Goal: Task Accomplishment & Management: Complete application form

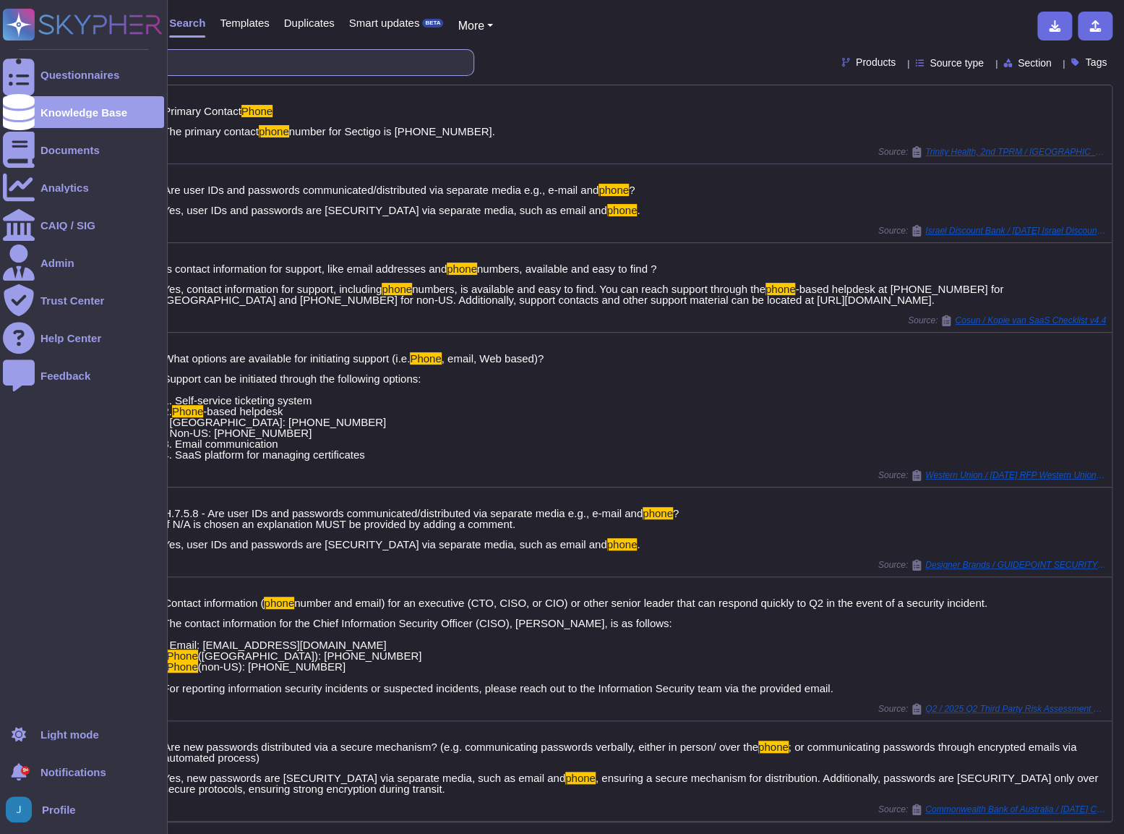
drag, startPoint x: 152, startPoint y: 69, endPoint x: 29, endPoint y: 56, distance: 123.7
click at [29, 56] on div "Questionnaires Knowledge Base Documents Analytics CAIQ / SIG Admin Trust Center…" at bounding box center [562, 417] width 1124 height 834
paste input "If solution is hosted (SaaS) or delivered by a third party, please provide us y…"
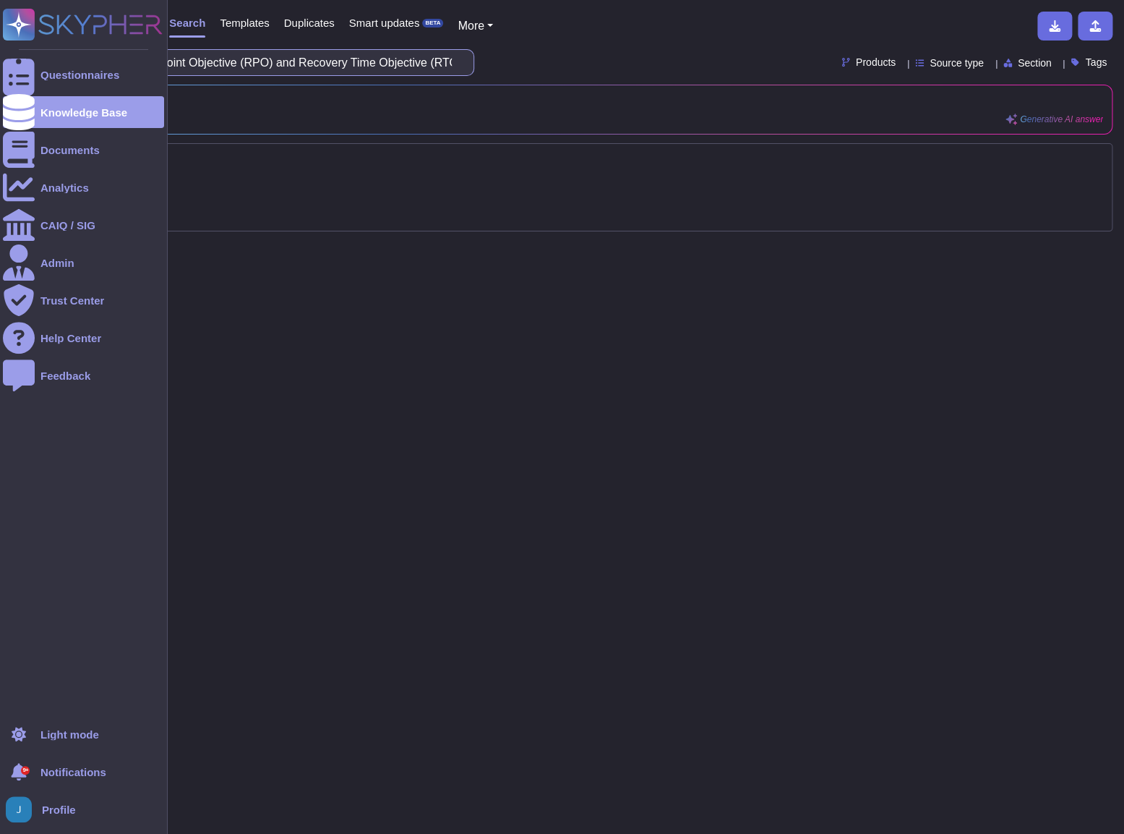
type input "If solution is hosted (SaaS) or delivered by a third party, please provide us y…"
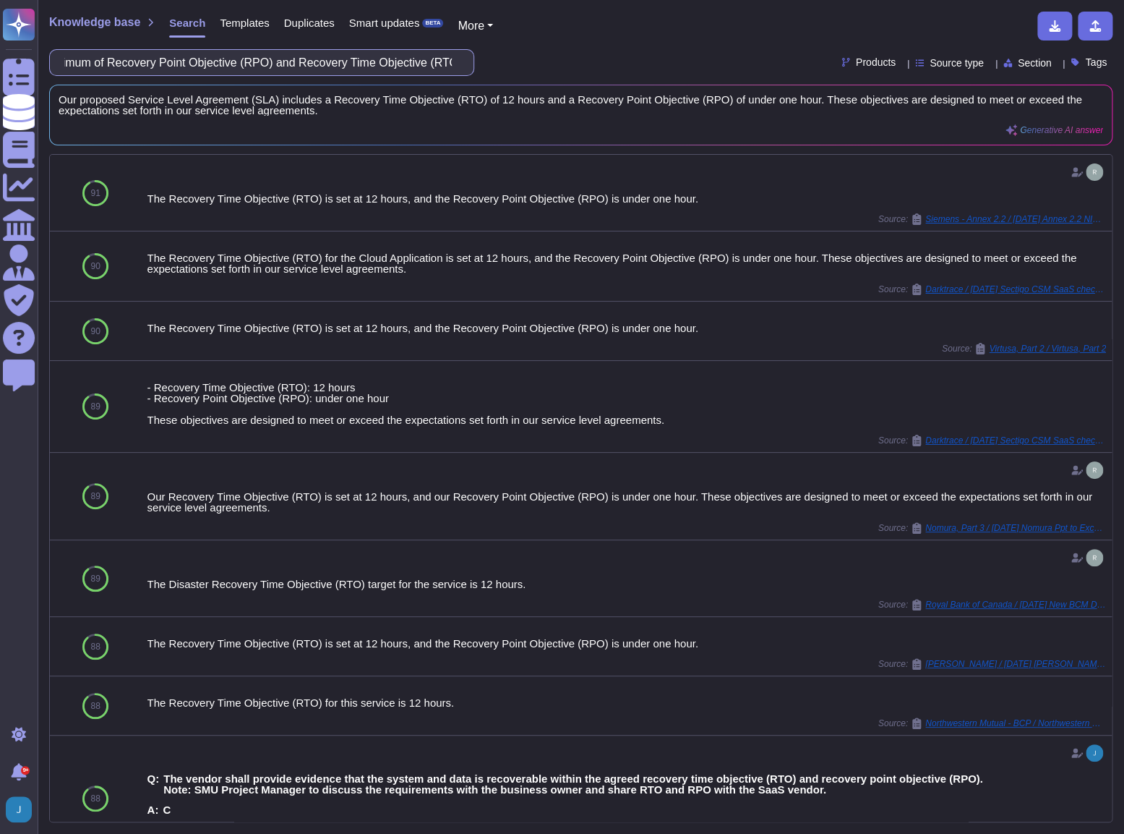
click at [387, 53] on input "If solution is hosted (SaaS) or delivered by a third party, please provide us y…" at bounding box center [258, 62] width 402 height 25
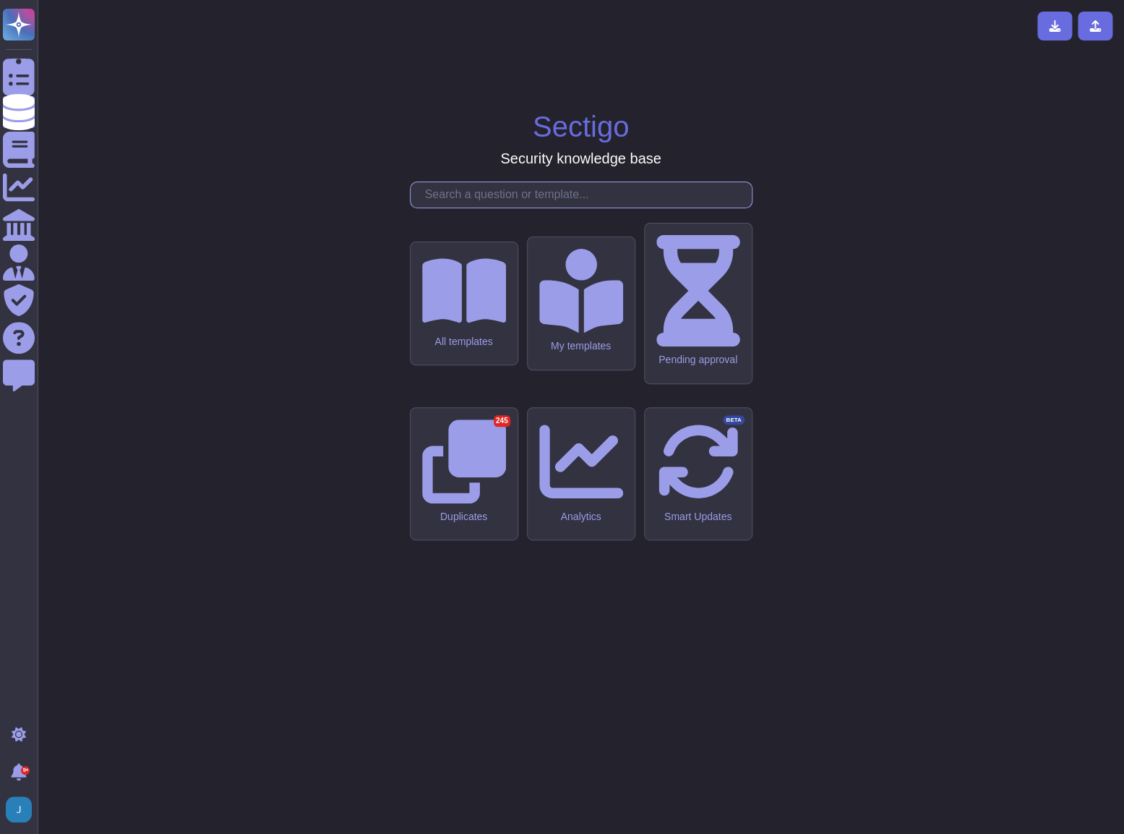
click at [507, 208] on input "text" at bounding box center [585, 194] width 334 height 25
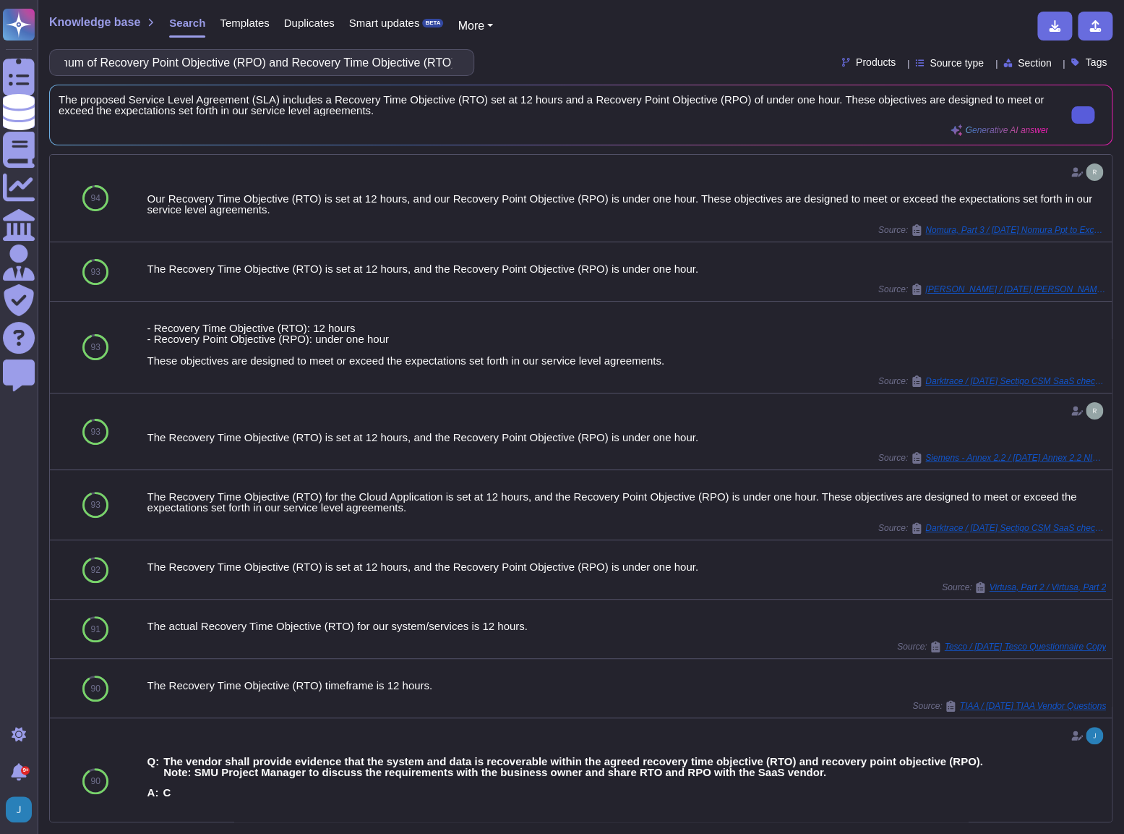
scroll to position [0, 0]
click at [1085, 120] on button at bounding box center [1083, 114] width 23 height 17
click at [354, 63] on input "proposed SLA with a minimum of Recovery Point Objective (RPO) and Recovery Time…" at bounding box center [258, 62] width 402 height 25
click at [352, 63] on input "proposed SLA with a minimum of Recovery Point Objective (RPO) and Recovery Time…" at bounding box center [258, 62] width 402 height 25
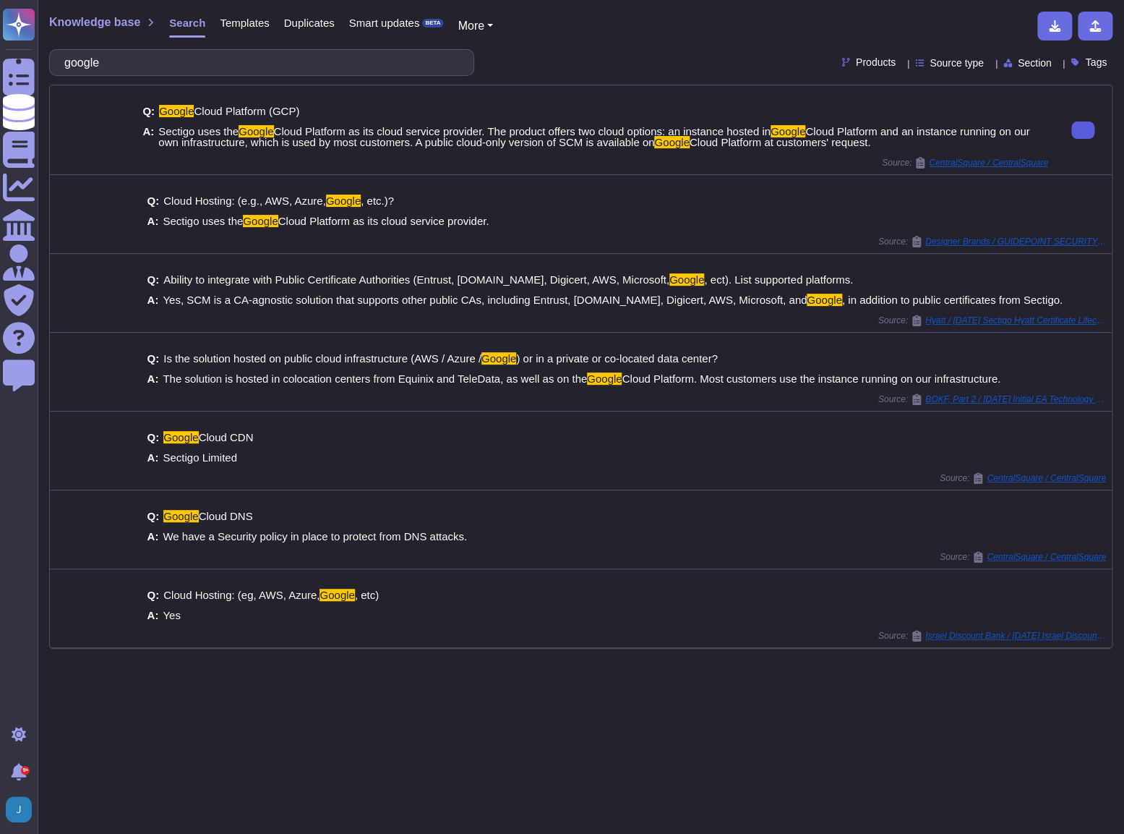
click at [1072, 127] on button at bounding box center [1083, 129] width 23 height 17
drag, startPoint x: 247, startPoint y: 65, endPoint x: 44, endPoint y: 63, distance: 203.2
click at [44, 63] on div "Knowledge base Search Templates Duplicates Smart updates BETA More google Produ…" at bounding box center [581, 417] width 1087 height 834
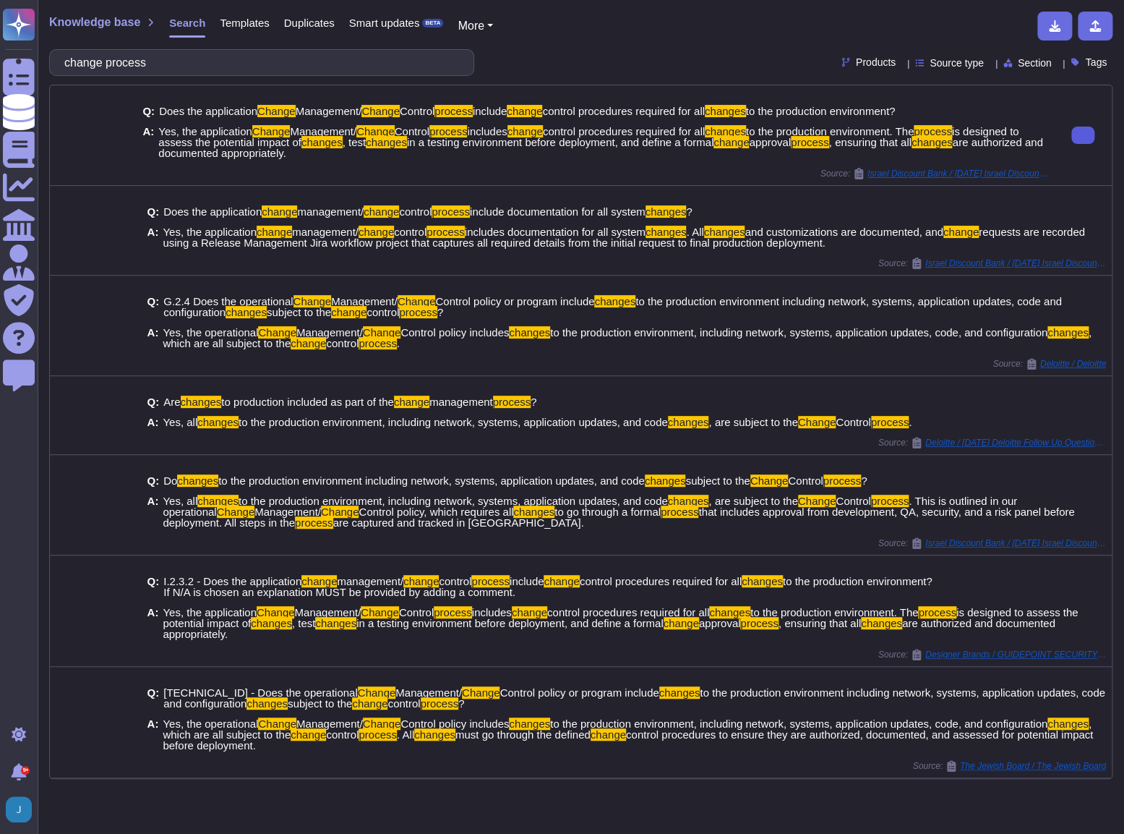
click at [1078, 130] on button at bounding box center [1083, 135] width 23 height 17
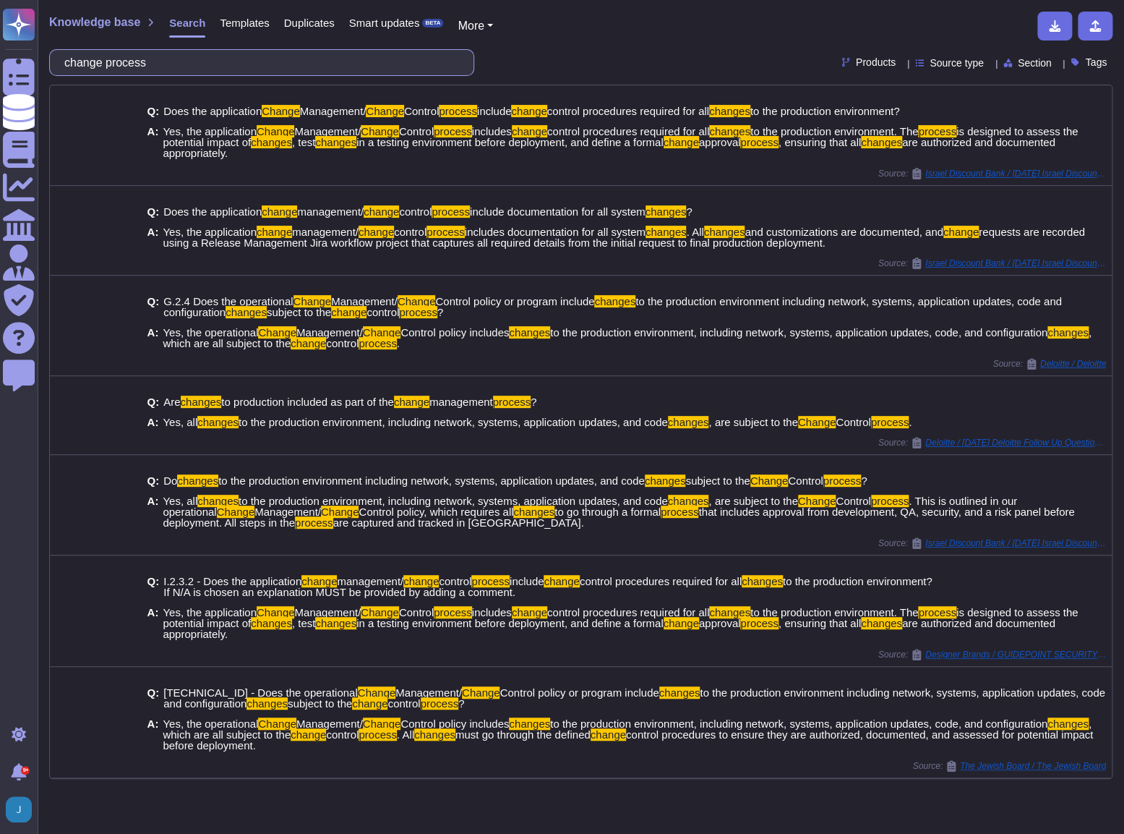
drag, startPoint x: 201, startPoint y: 69, endPoint x: 42, endPoint y: 54, distance: 159.9
click at [42, 54] on div "Knowledge base Search Templates Duplicates Smart updates BETA More change proce…" at bounding box center [581, 417] width 1087 height 834
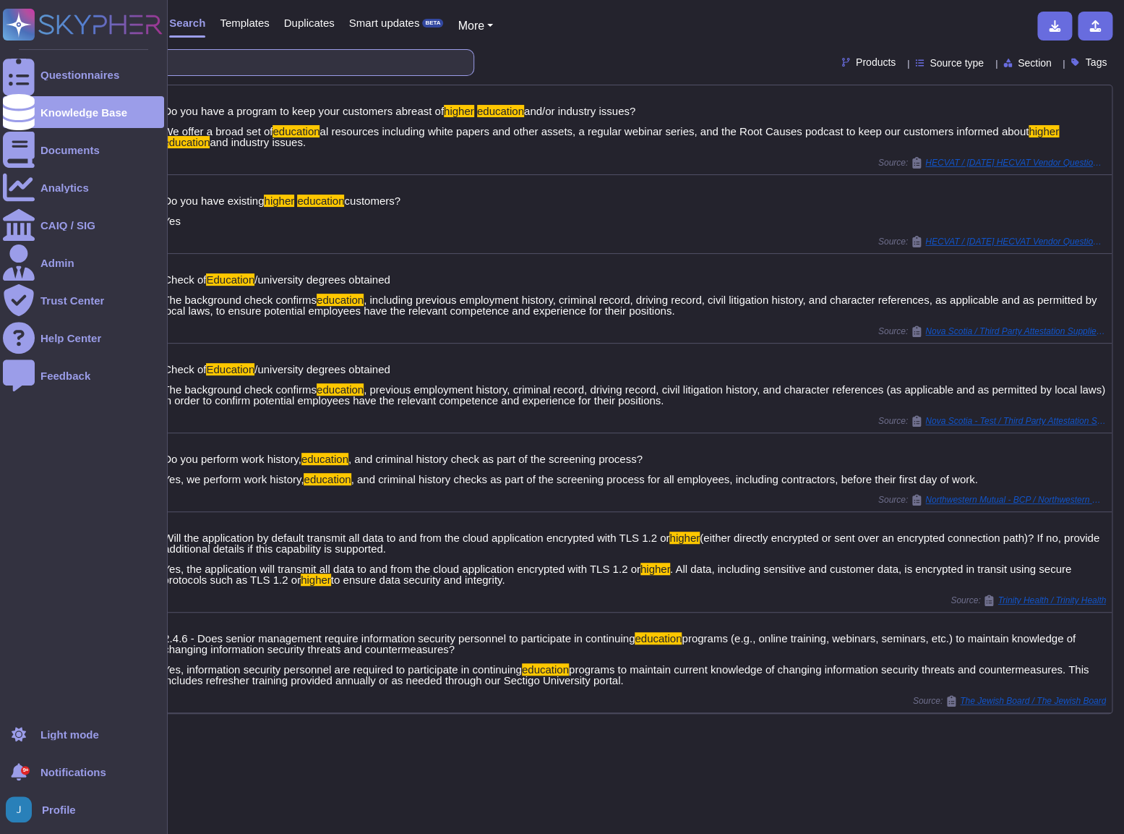
drag, startPoint x: 166, startPoint y: 57, endPoint x: 38, endPoint y: 58, distance: 128.0
click at [38, 58] on div "Questionnaires Knowledge Base Documents Analytics CAIQ / SIG Admin Trust Center…" at bounding box center [562, 417] width 1124 height 834
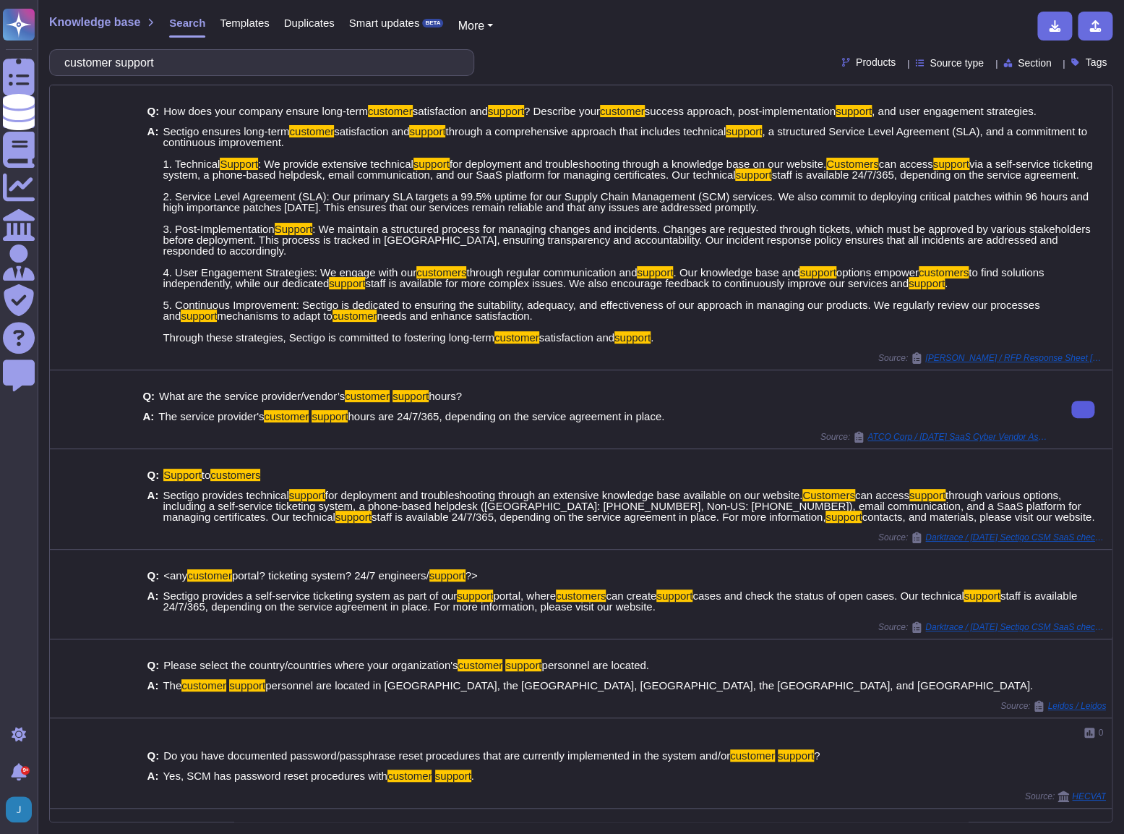
click at [1080, 408] on button at bounding box center [1083, 409] width 23 height 17
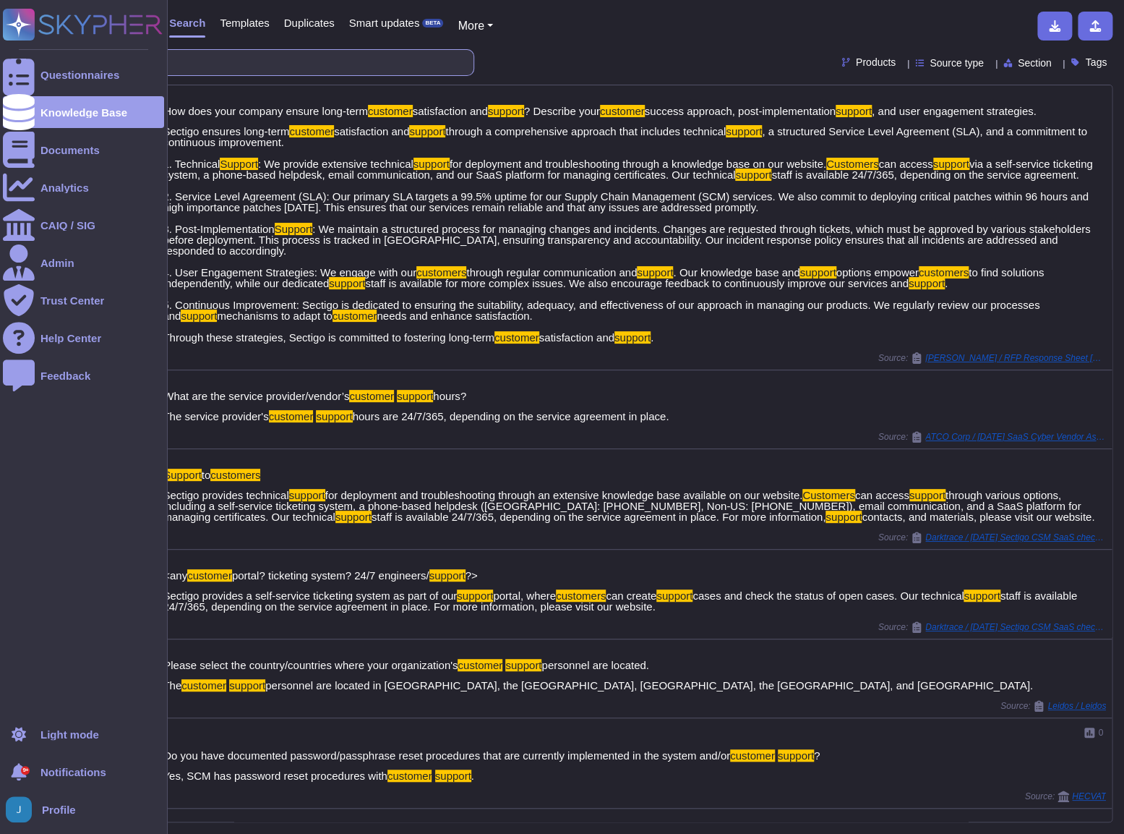
drag, startPoint x: 180, startPoint y: 61, endPoint x: 9, endPoint y: 56, distance: 171.4
click at [9, 57] on div "Questionnaires Knowledge Base Documents Analytics CAIQ / SIG Admin Trust Center…" at bounding box center [562, 417] width 1124 height 834
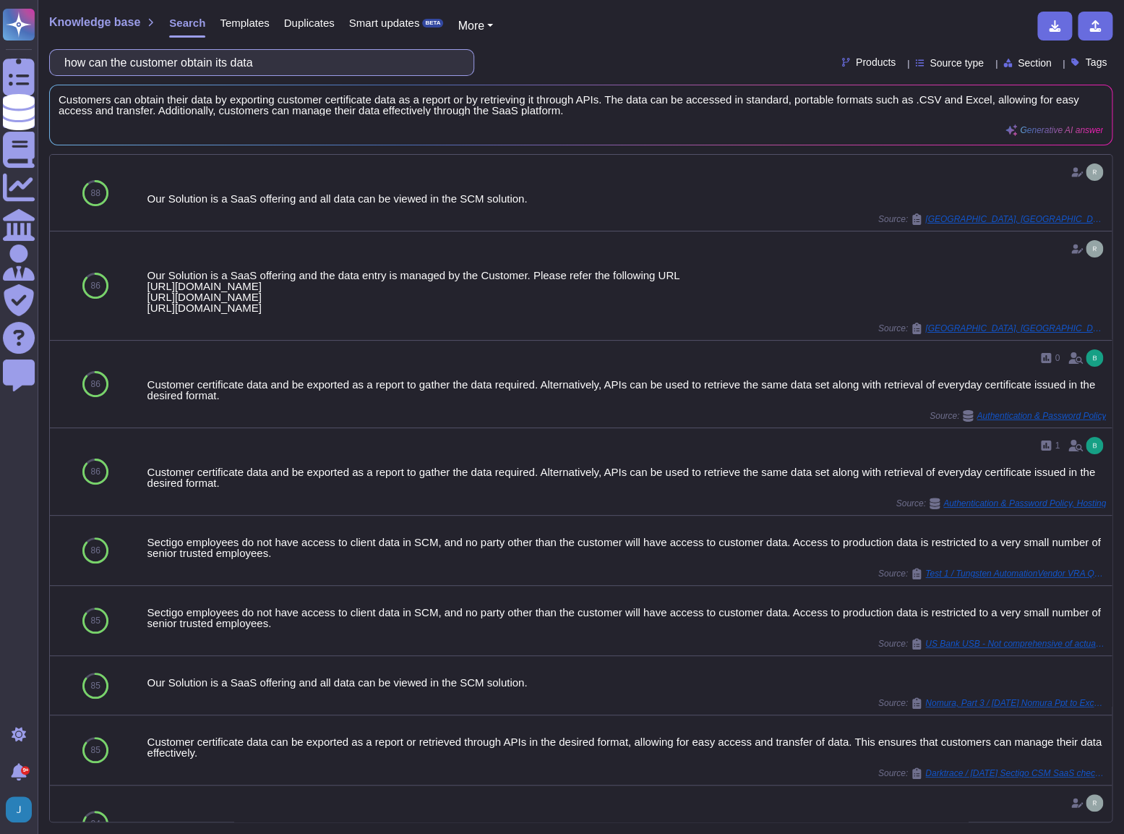
click at [162, 67] on input "how can the customer obtain its data" at bounding box center [258, 62] width 402 height 25
drag, startPoint x: 294, startPoint y: 59, endPoint x: -4, endPoint y: -28, distance: 310.3
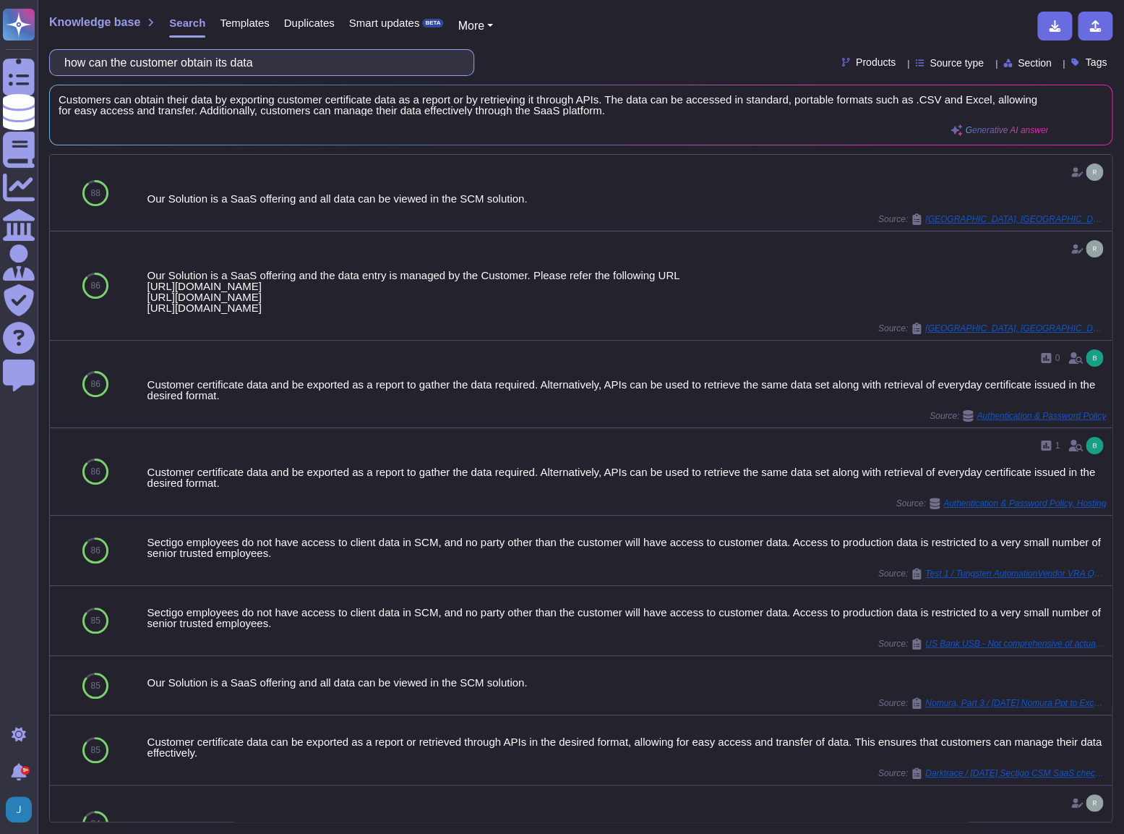
click at [0, 0] on html "Questionnaires Knowledge Base Documents Analytics CAIQ / SIG Admin Trust Center…" at bounding box center [562, 417] width 1124 height 834
paste input "Will you support providing your solution via a [DOMAIN_NAME] web address?"
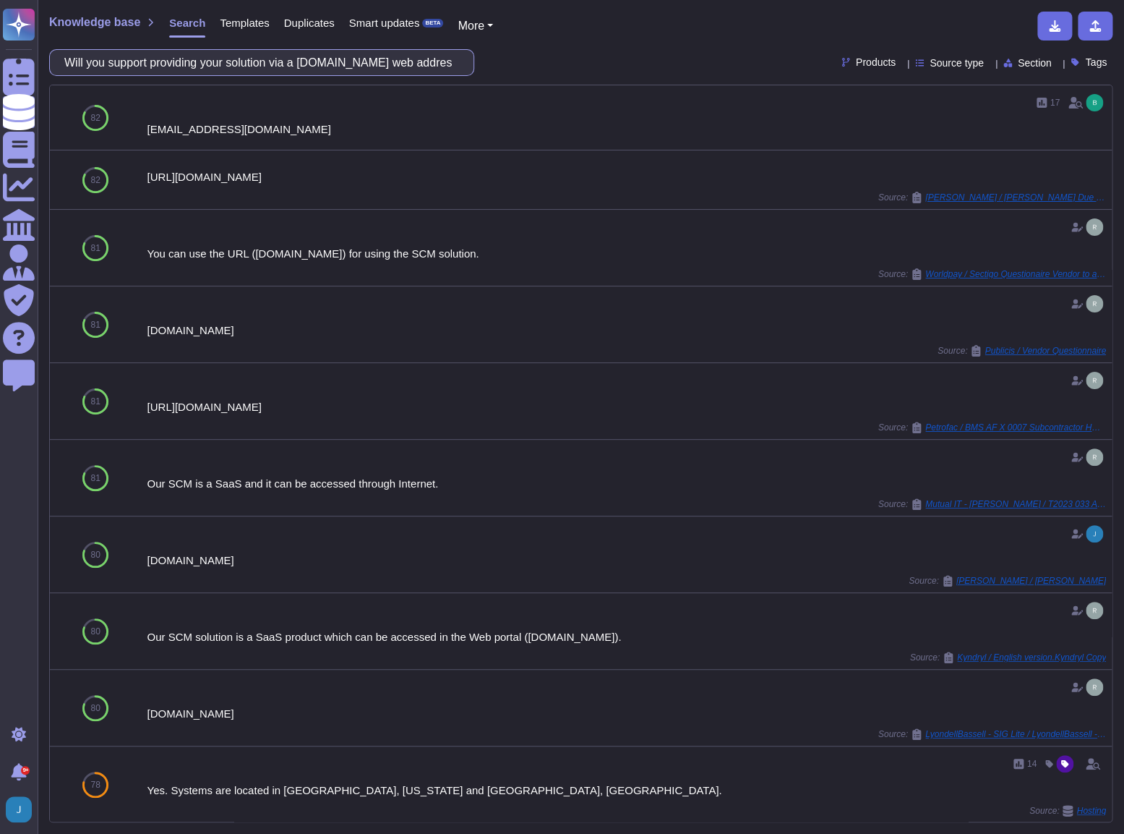
drag, startPoint x: 367, startPoint y: 64, endPoint x: 303, endPoint y: 64, distance: 64.4
click at [303, 64] on input "Will you support providing your solution via a [DOMAIN_NAME] web address?" at bounding box center [258, 62] width 402 height 25
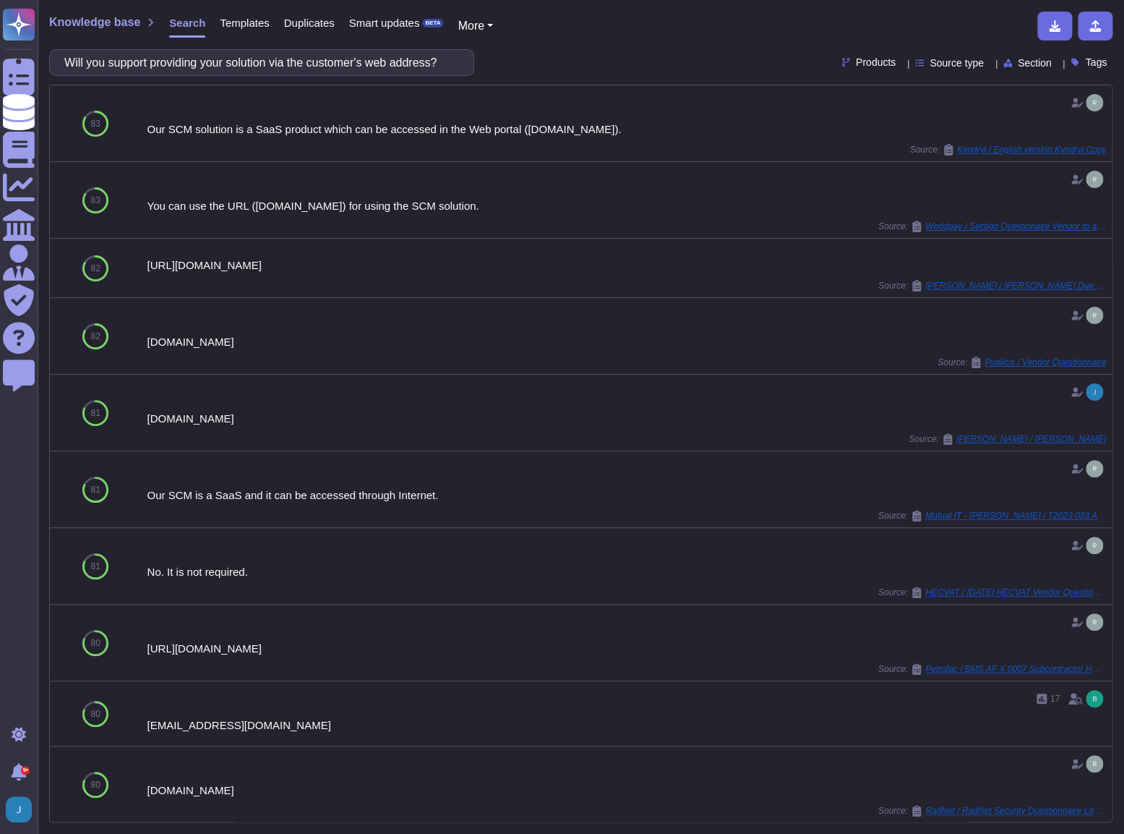
type input "Will you support providing your solution via the customer's web address?"
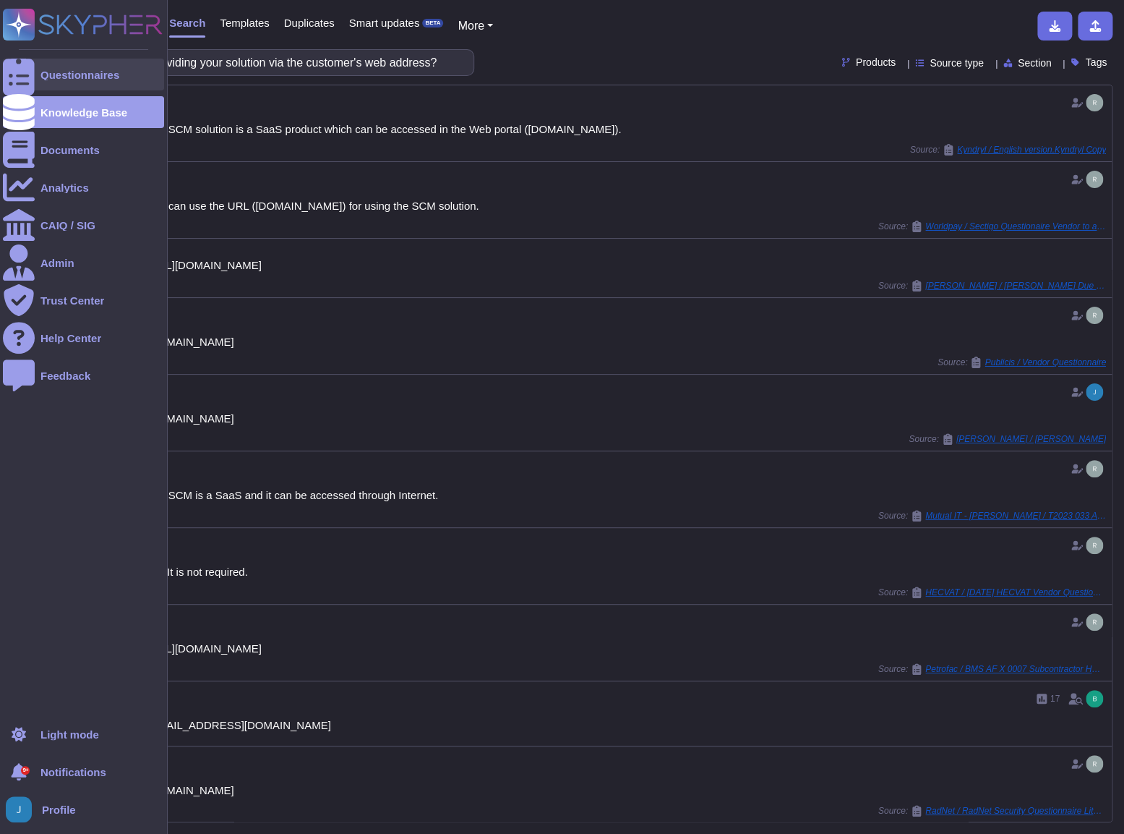
click at [95, 78] on div "Questionnaires" at bounding box center [79, 74] width 79 height 11
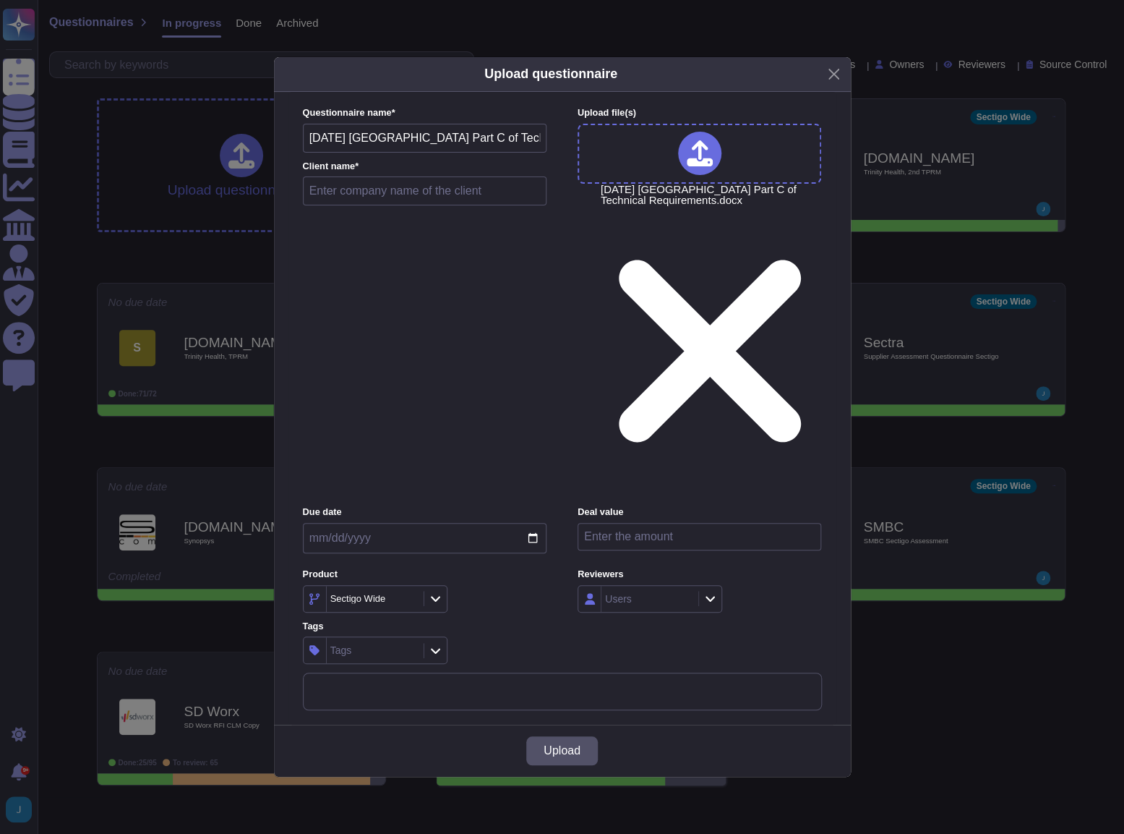
click at [385, 205] on input "text" at bounding box center [425, 190] width 244 height 29
type input "[GEOGRAPHIC_DATA], [GEOGRAPHIC_DATA]"
click at [556, 745] on span "Upload" at bounding box center [562, 751] width 37 height 12
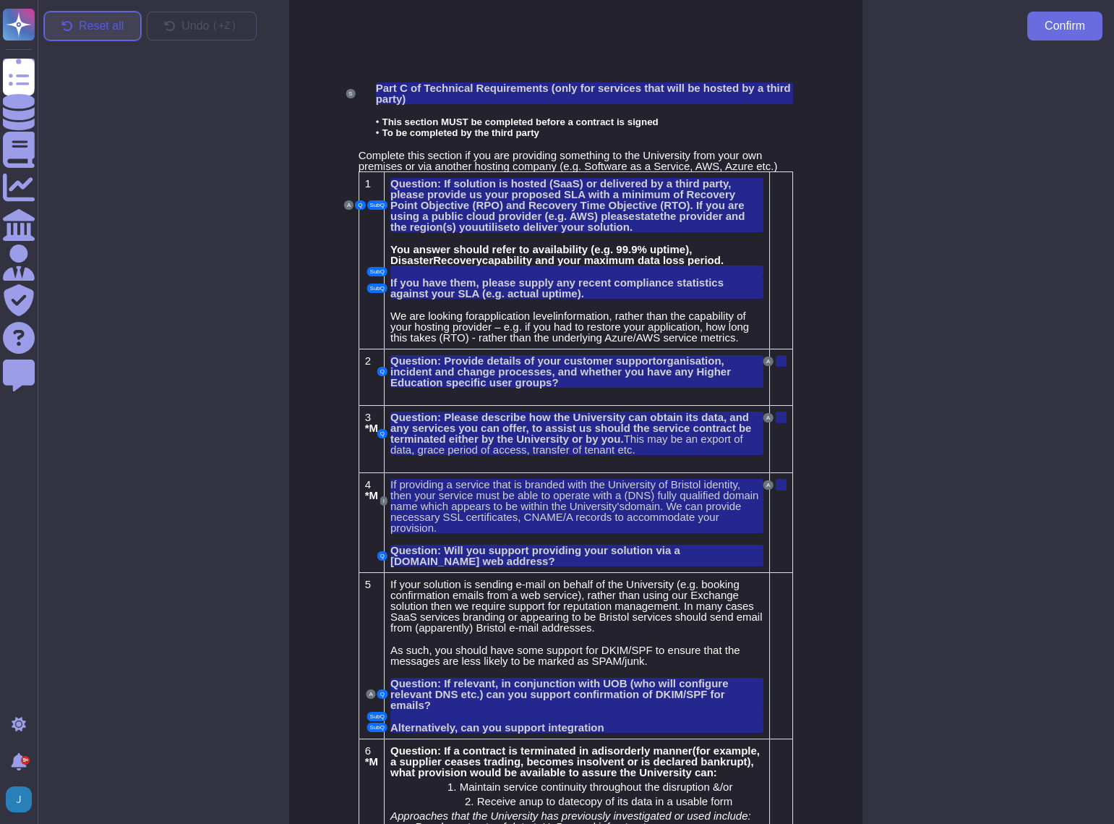
click at [84, 27] on span "Reset all" at bounding box center [101, 26] width 45 height 12
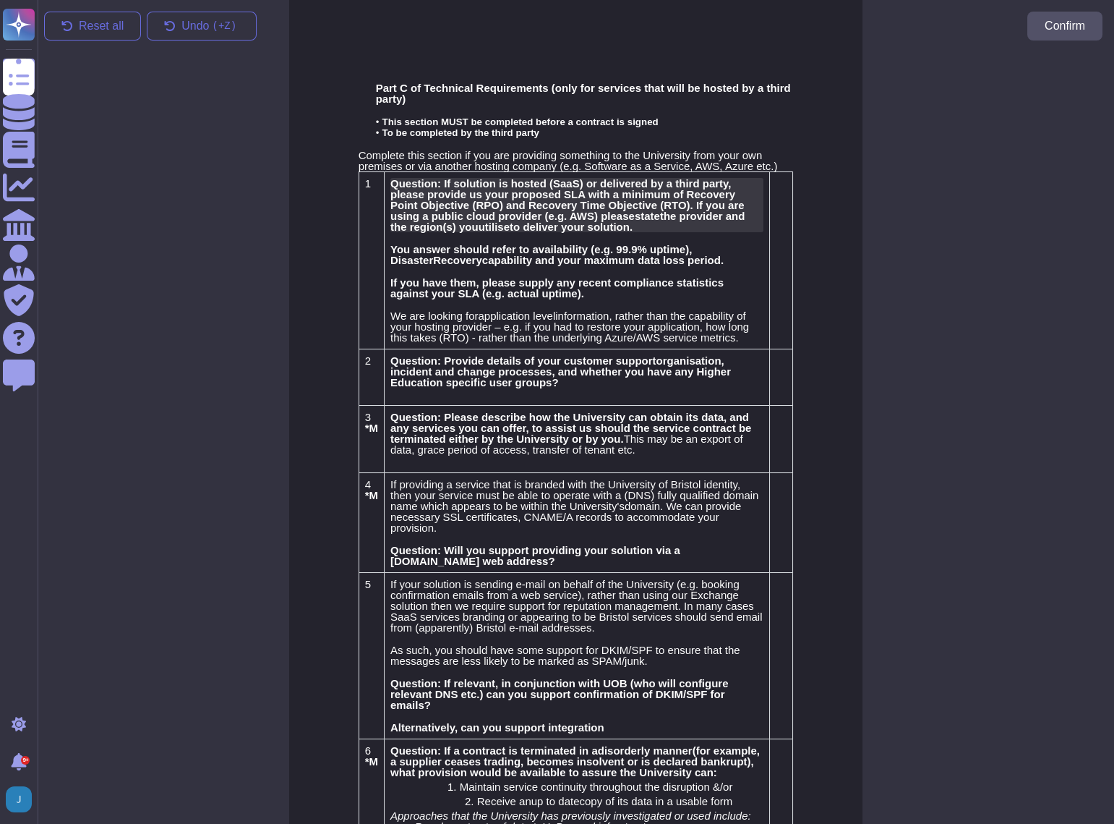
click at [406, 202] on span "Question: If solution is hosted (SaaS) or delivered by a third party, please pr…" at bounding box center [567, 199] width 354 height 45
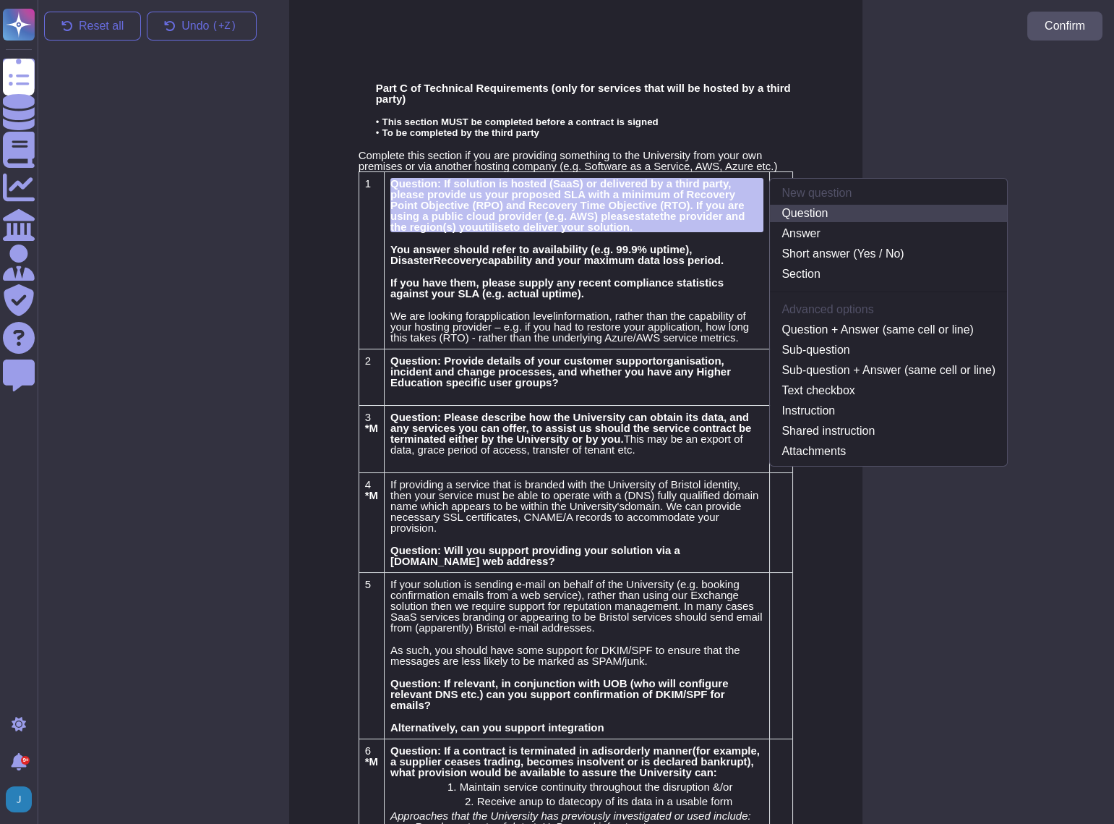
click at [790, 213] on link "Question" at bounding box center [888, 213] width 237 height 17
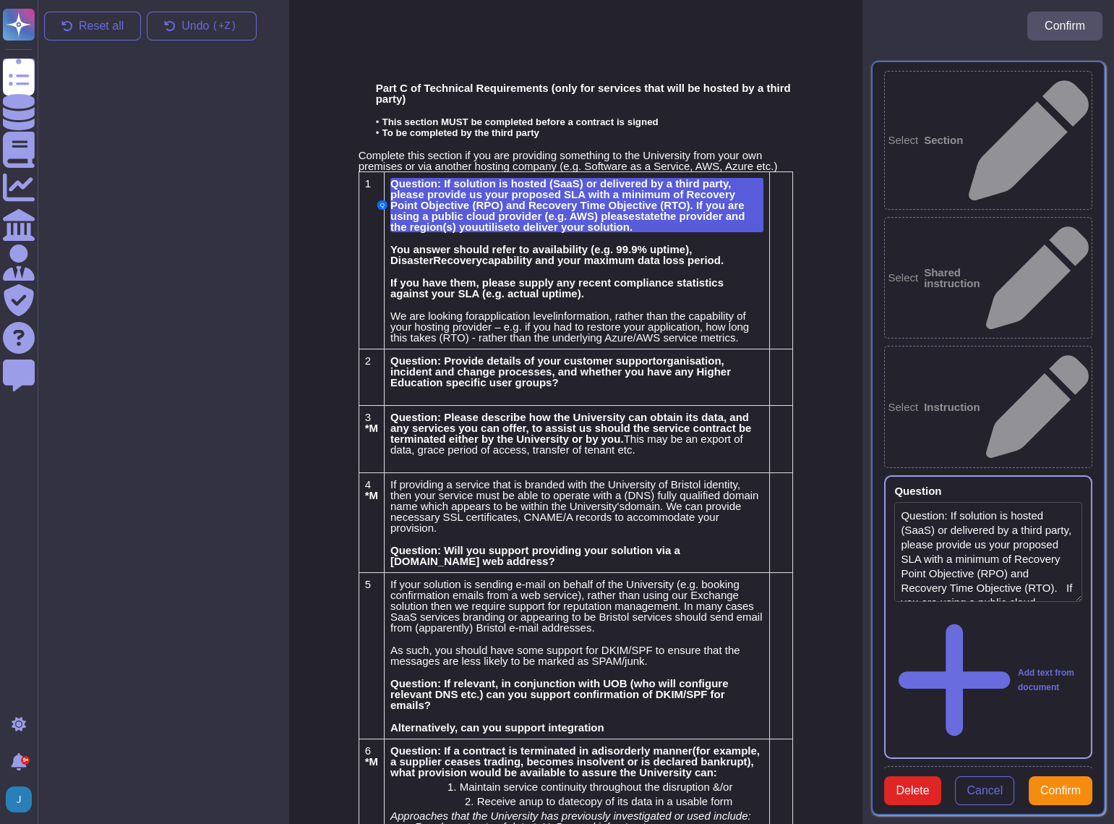
type textarea "Question: If solution is hosted (SaaS) or delivered by a third party, please pr…"
click at [782, 218] on td at bounding box center [781, 259] width 23 height 177
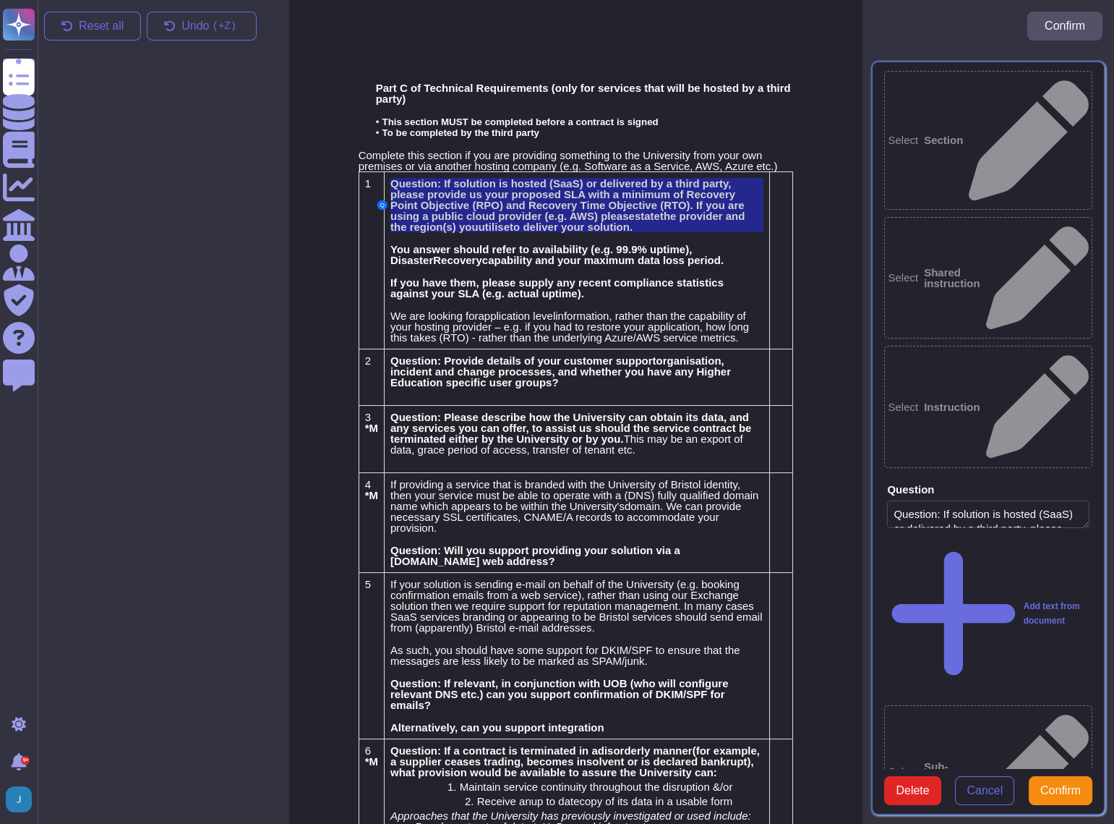
click at [918, 705] on div "Select Sub-question" at bounding box center [988, 771] width 208 height 132
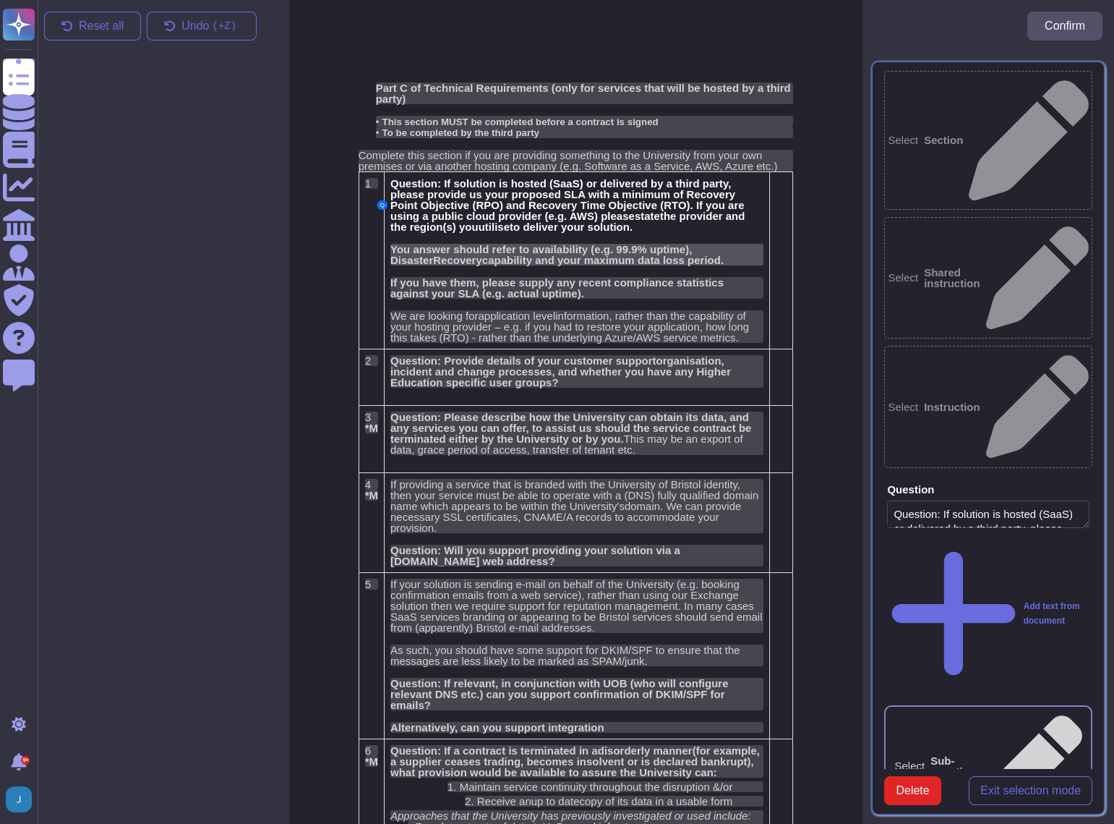
click at [539, 262] on span "capability and your maximum data loss period." at bounding box center [603, 260] width 242 height 12
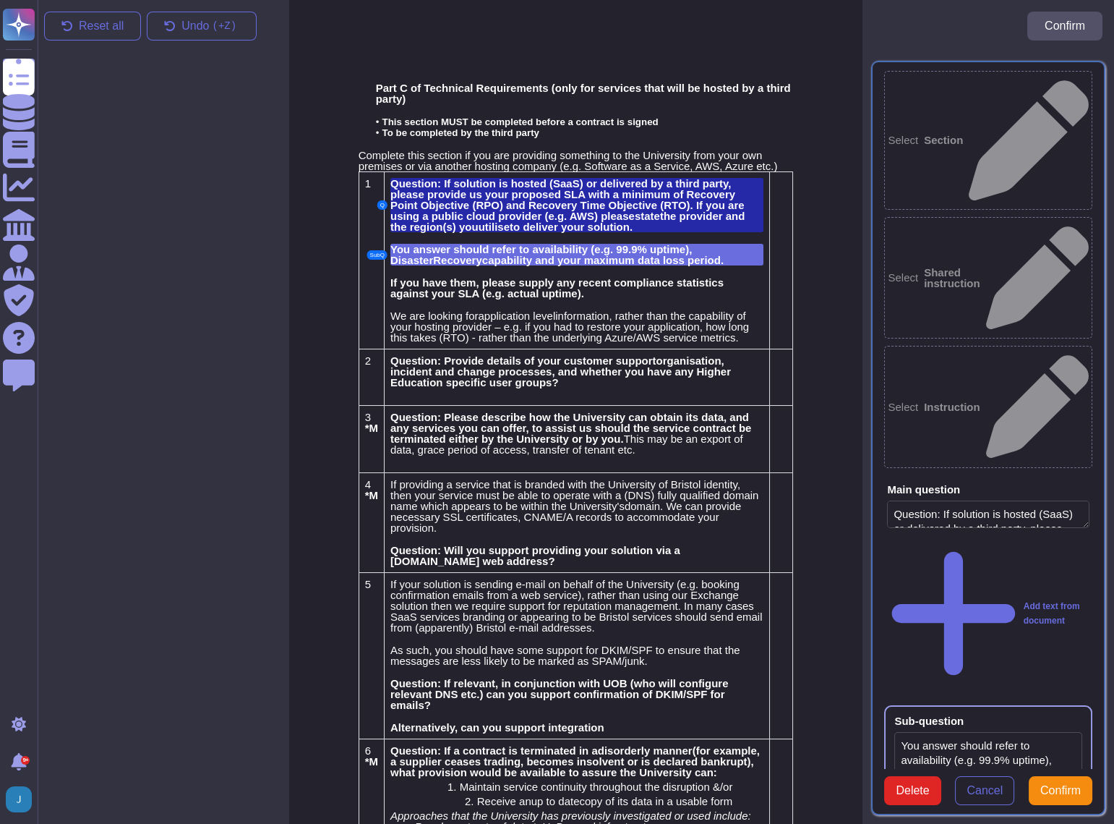
type textarea "You answer should refer to availability (e.g. 99.9% uptime), Disaster Recovery …"
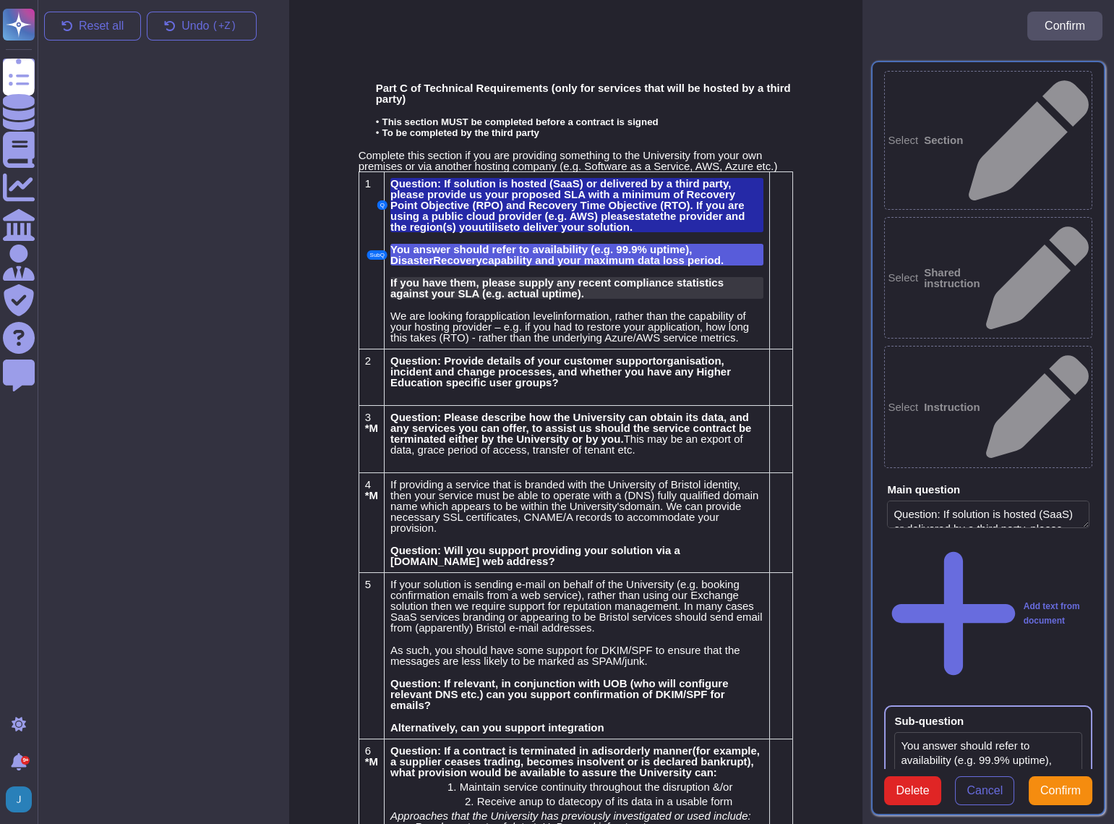
click at [516, 286] on span "If you have them, please supply any recent compliance statistics against your S…" at bounding box center [556, 287] width 333 height 23
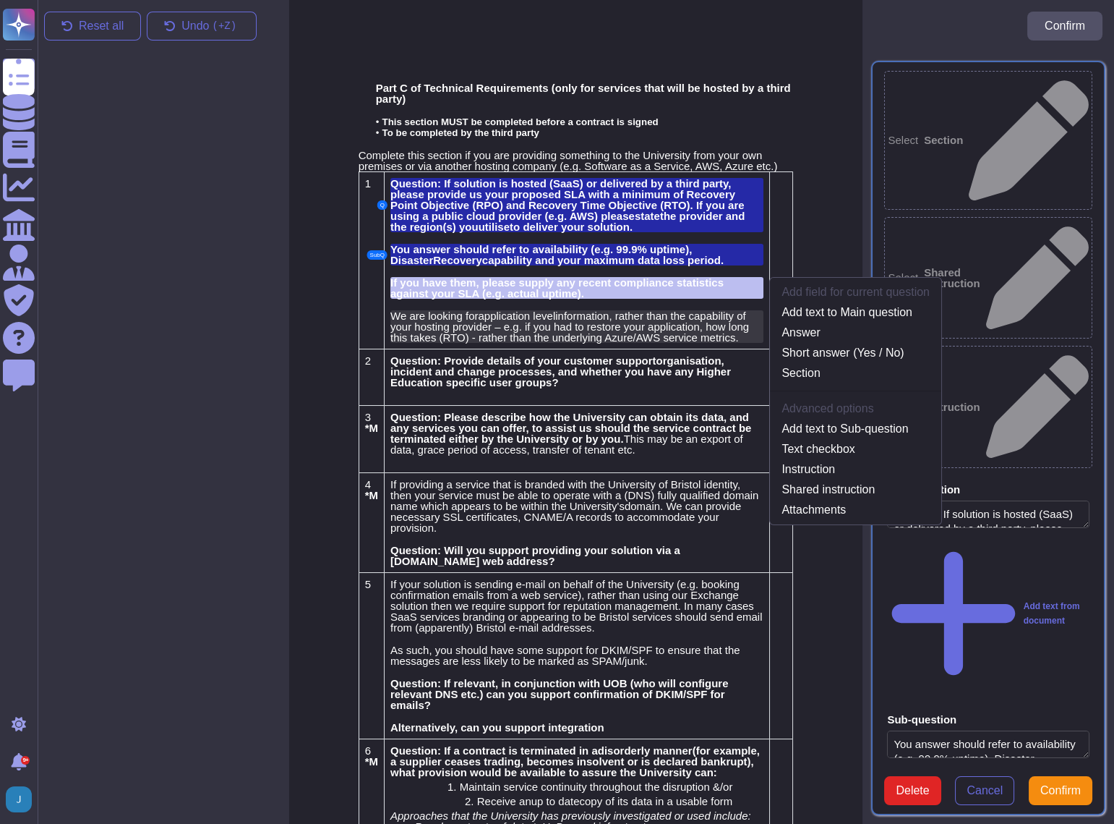
click at [551, 311] on span "application level" at bounding box center [516, 315] width 77 height 12
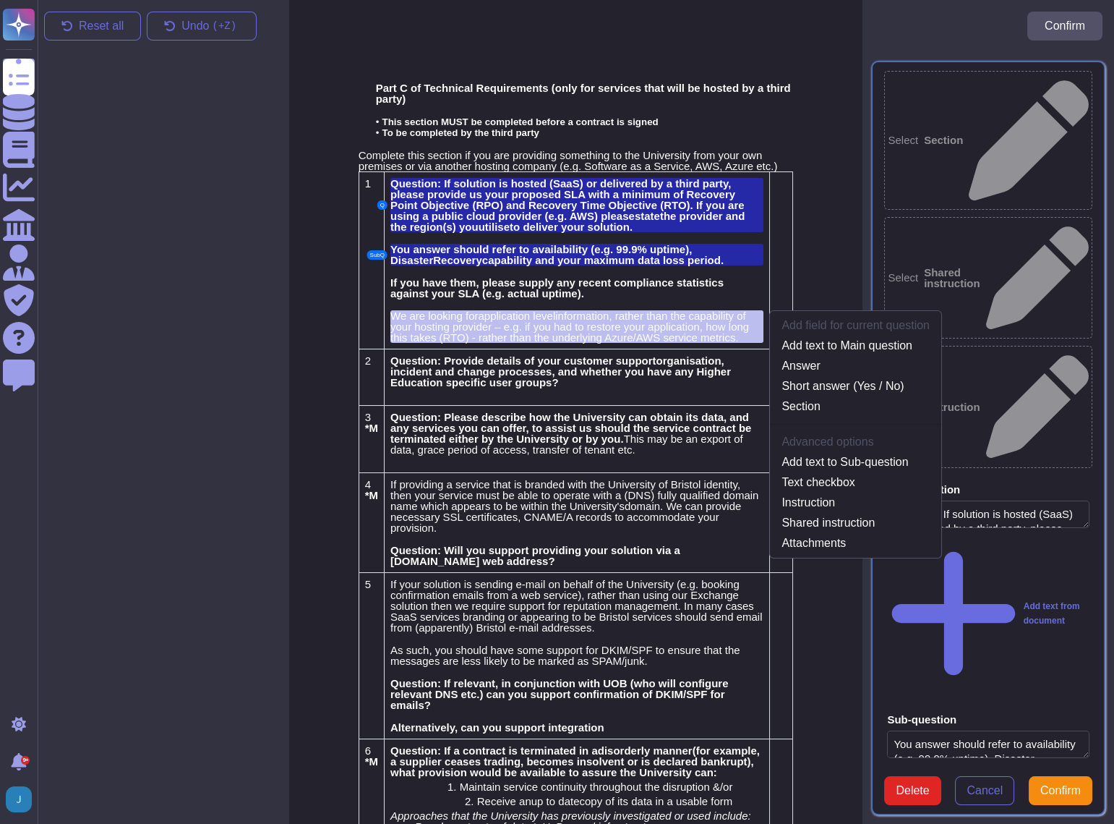
click at [781, 224] on td at bounding box center [781, 259] width 23 height 177
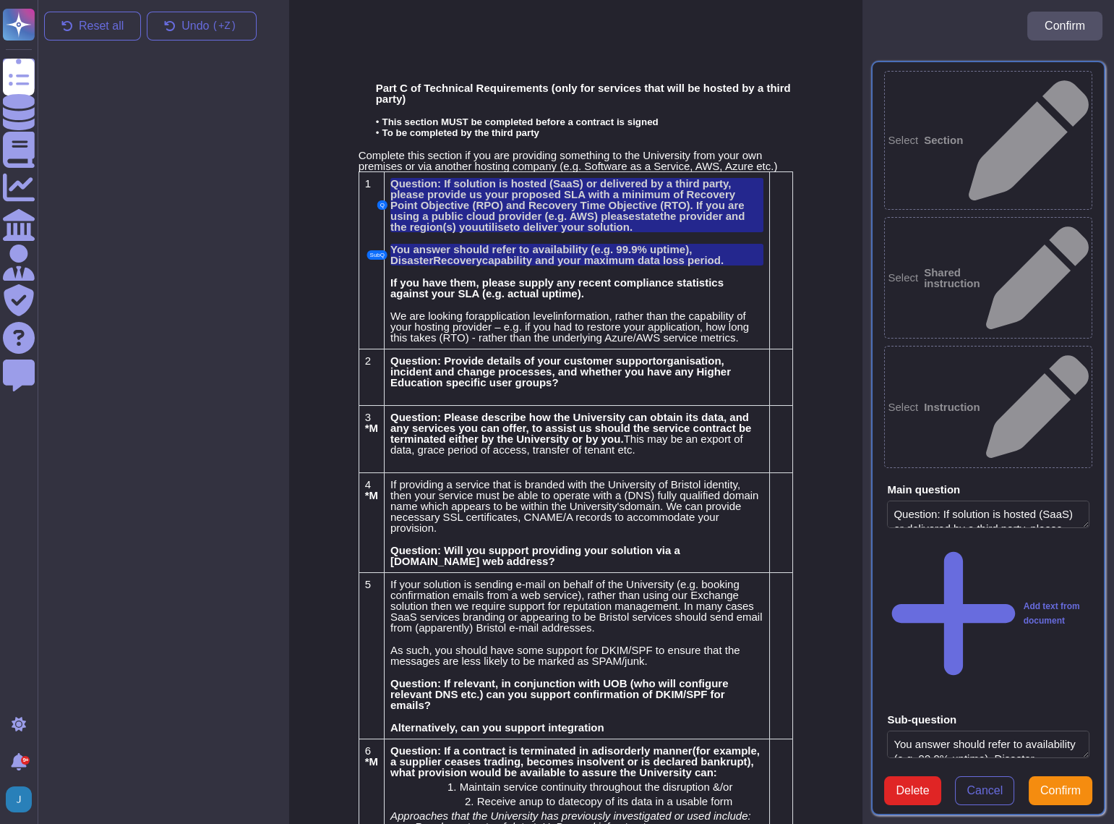
click at [781, 224] on td at bounding box center [781, 259] width 23 height 177
click at [779, 233] on td at bounding box center [781, 259] width 23 height 177
click at [91, 25] on span "Reset all" at bounding box center [101, 26] width 45 height 12
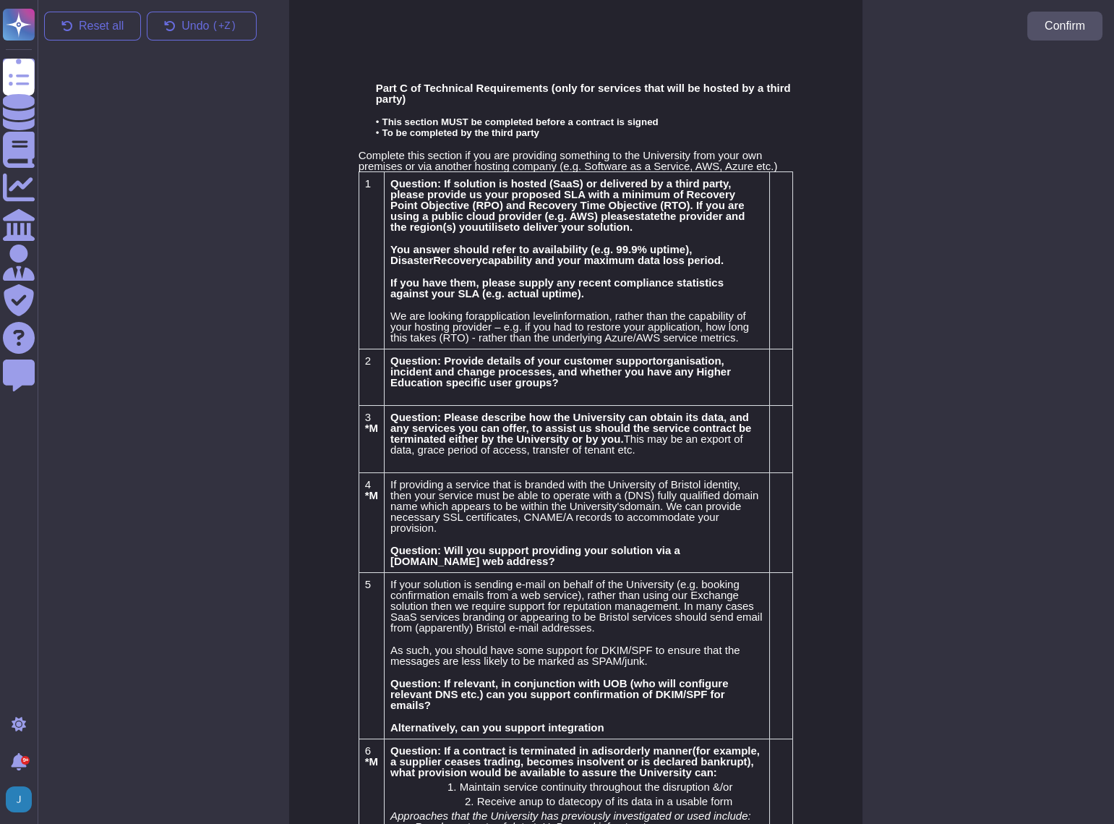
click at [370, 281] on td "1" at bounding box center [371, 259] width 25 height 177
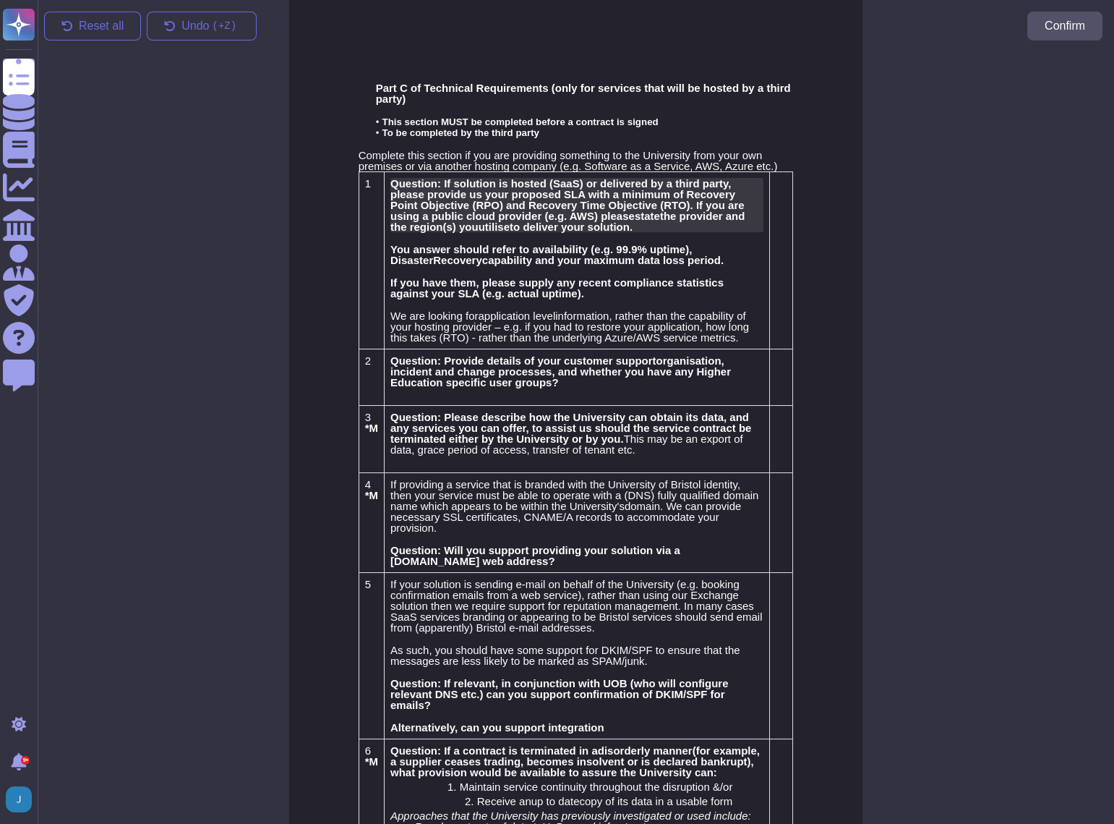
click at [546, 209] on span "Question: If solution is hosted (SaaS) or delivered by a third party, please pr…" at bounding box center [567, 199] width 354 height 45
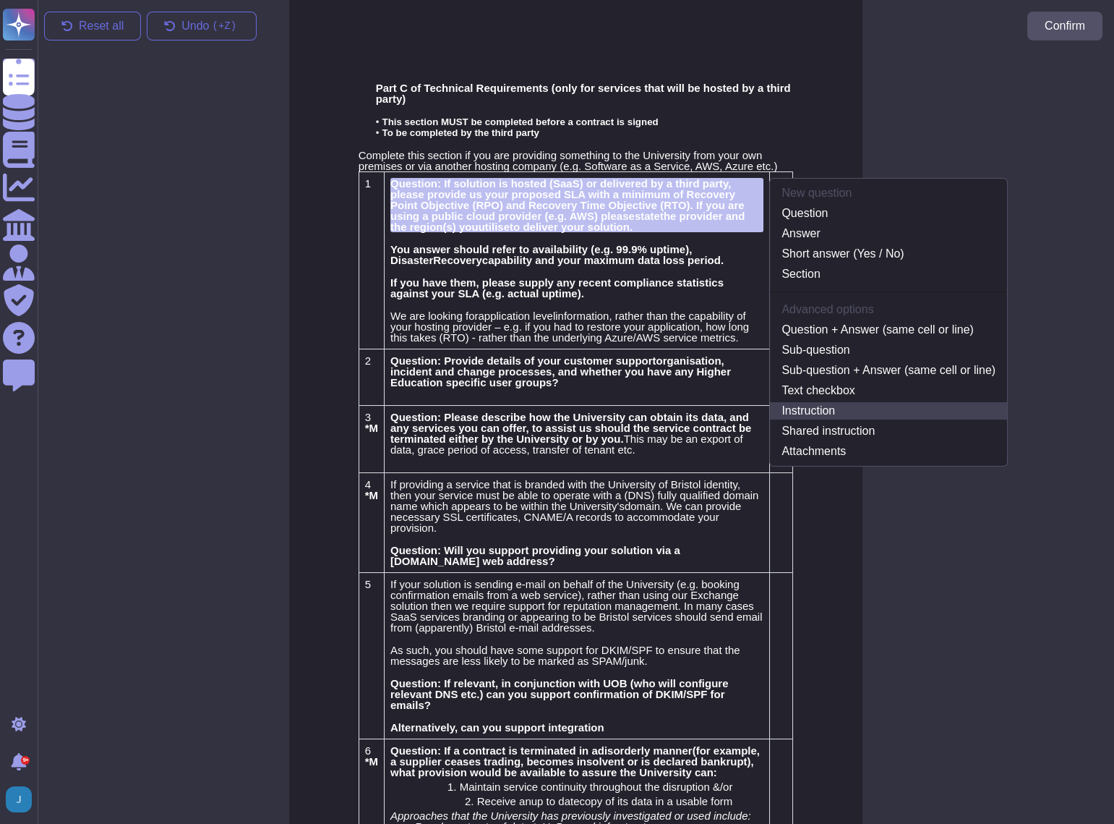
click at [834, 406] on link "Instruction" at bounding box center [888, 410] width 237 height 17
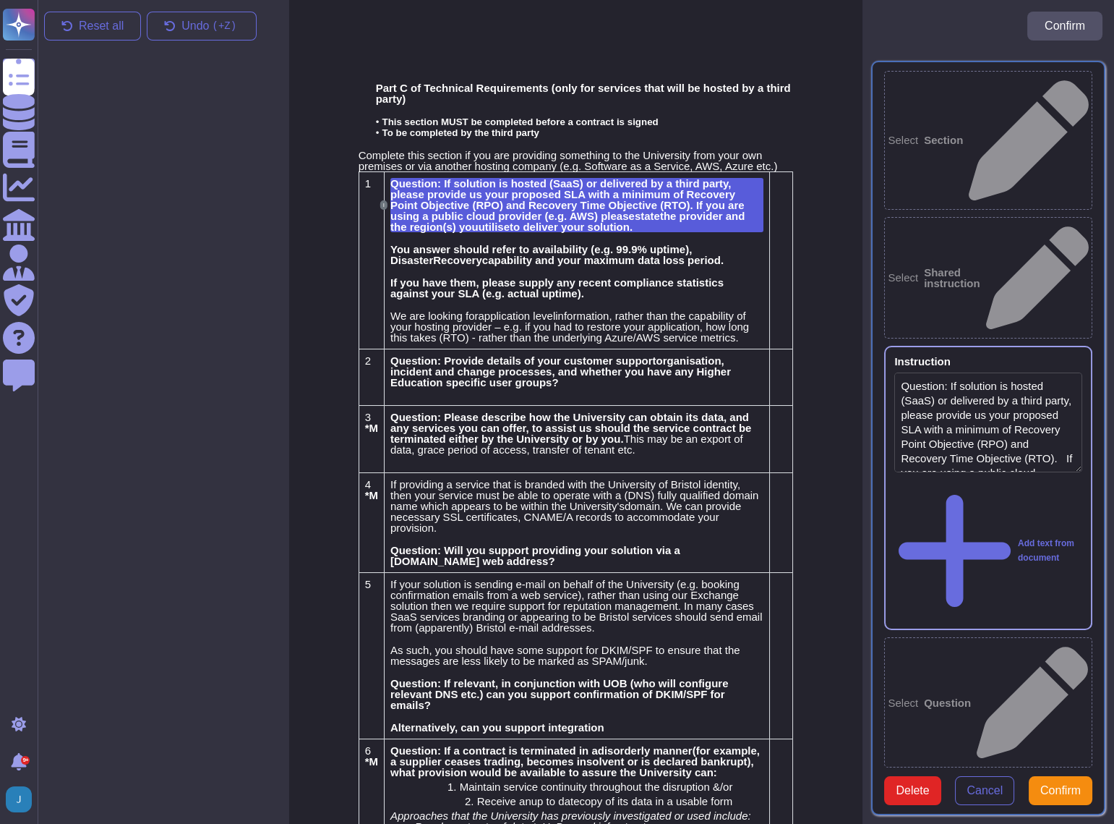
type textarea "Question: If solution is hosted (SaaS) or delivered by a third party, please pr…"
click at [507, 255] on span "capability and your maximum data loss period." at bounding box center [603, 260] width 242 height 12
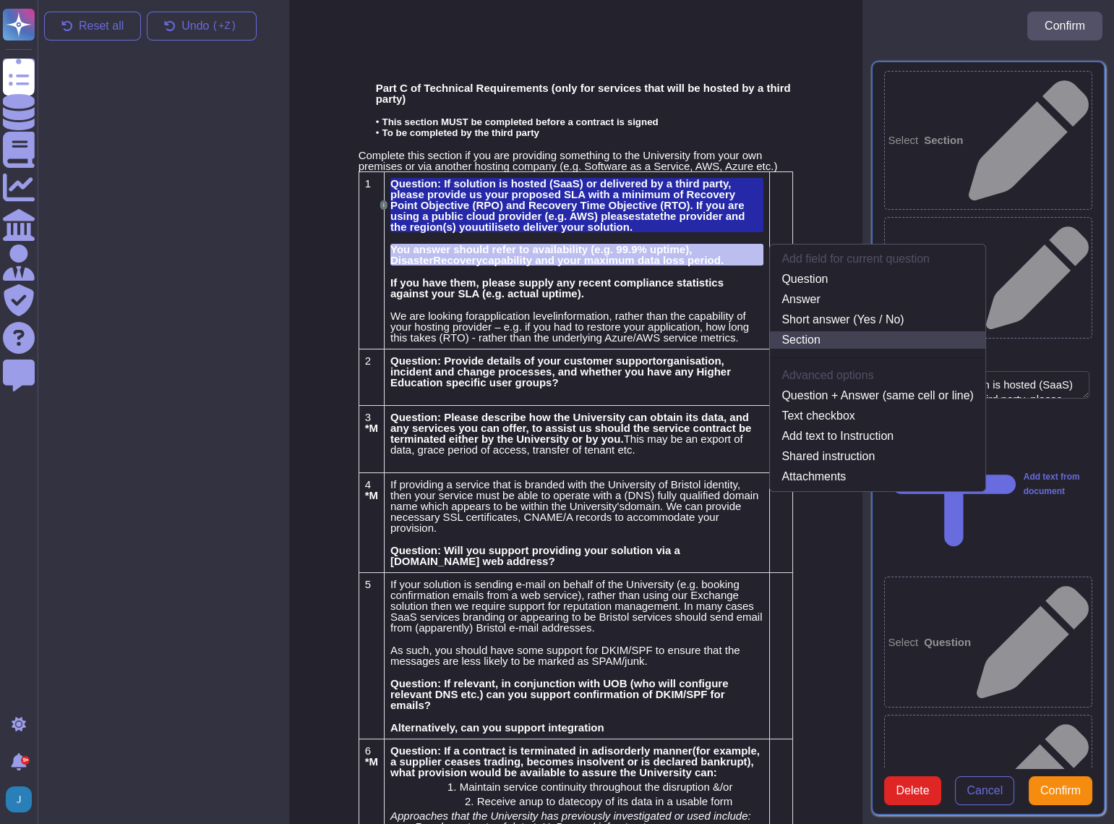
click at [796, 333] on link "Section" at bounding box center [877, 339] width 215 height 17
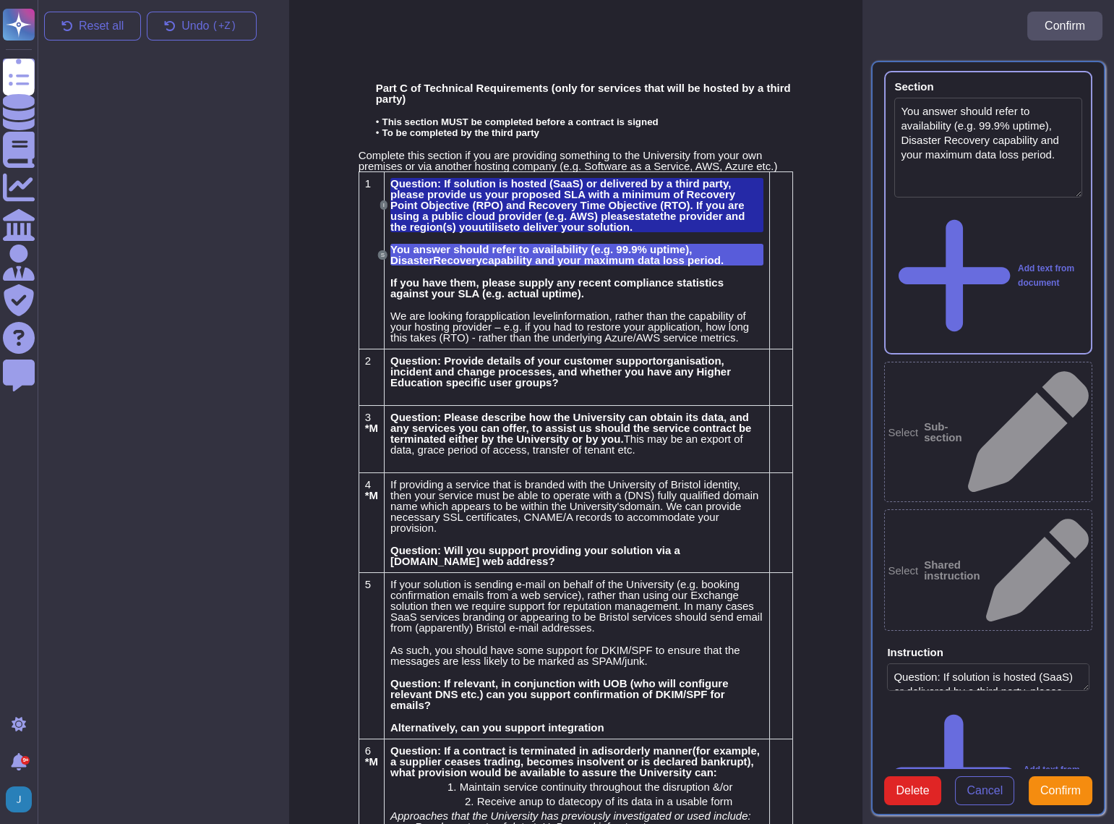
type textarea "You answer should refer to availability (e.g. 99.9% uptime), Disaster Recovery …"
click at [531, 286] on span "If you have them, please supply any recent compliance statistics against your S…" at bounding box center [556, 287] width 333 height 23
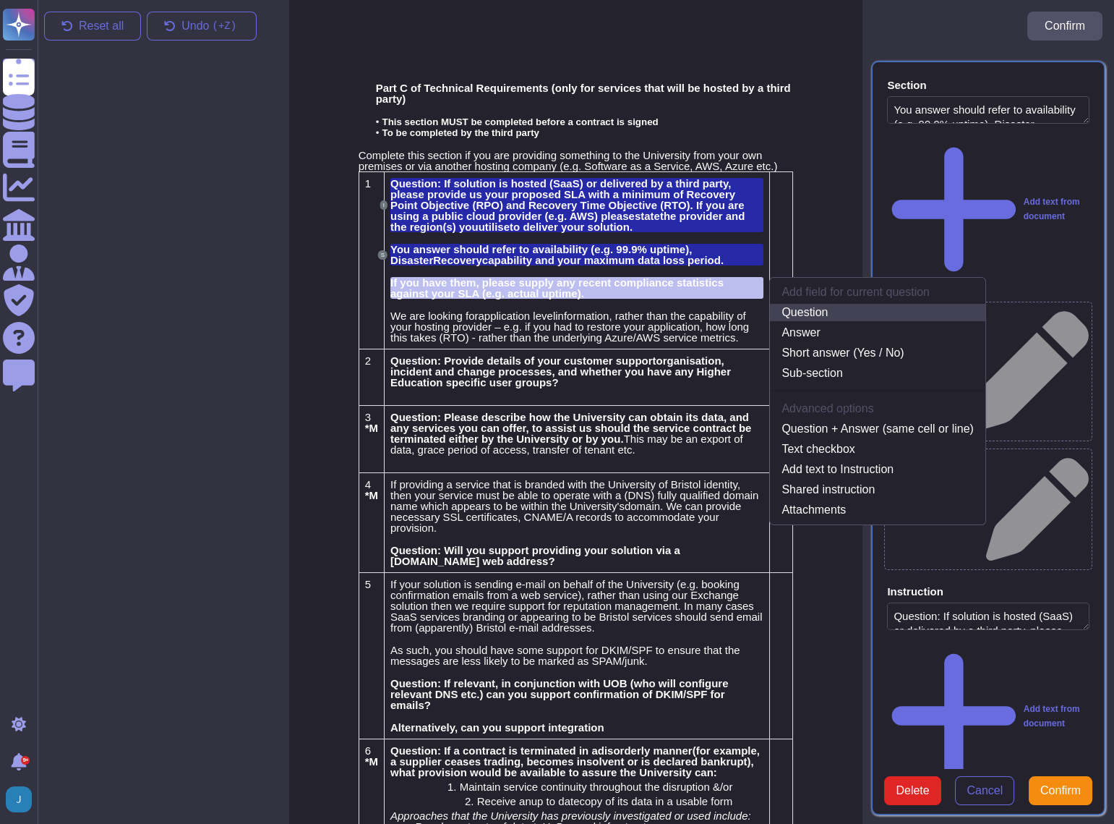
click at [833, 310] on link "Question" at bounding box center [877, 312] width 215 height 17
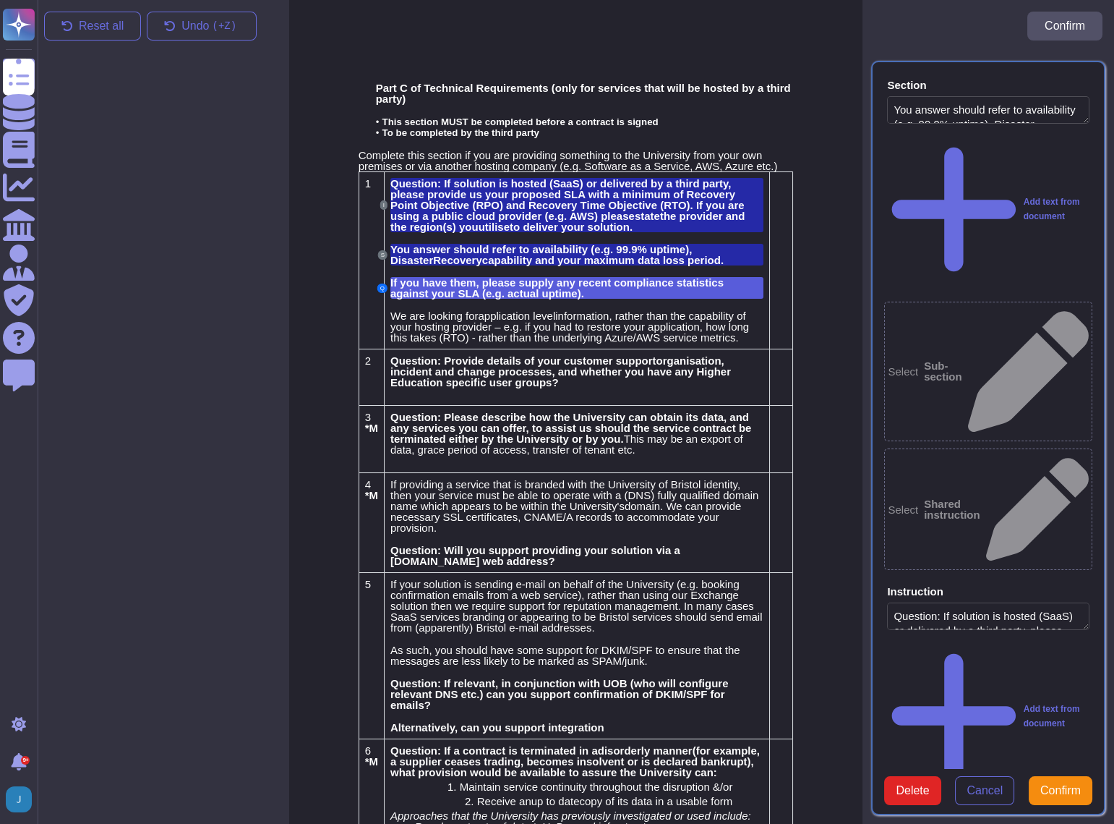
type textarea "If you have them, please supply any recent compliance statistics against your S…"
click at [564, 325] on span "information, rather than the capability of your hosting provider – e.g. if you …" at bounding box center [569, 326] width 359 height 34
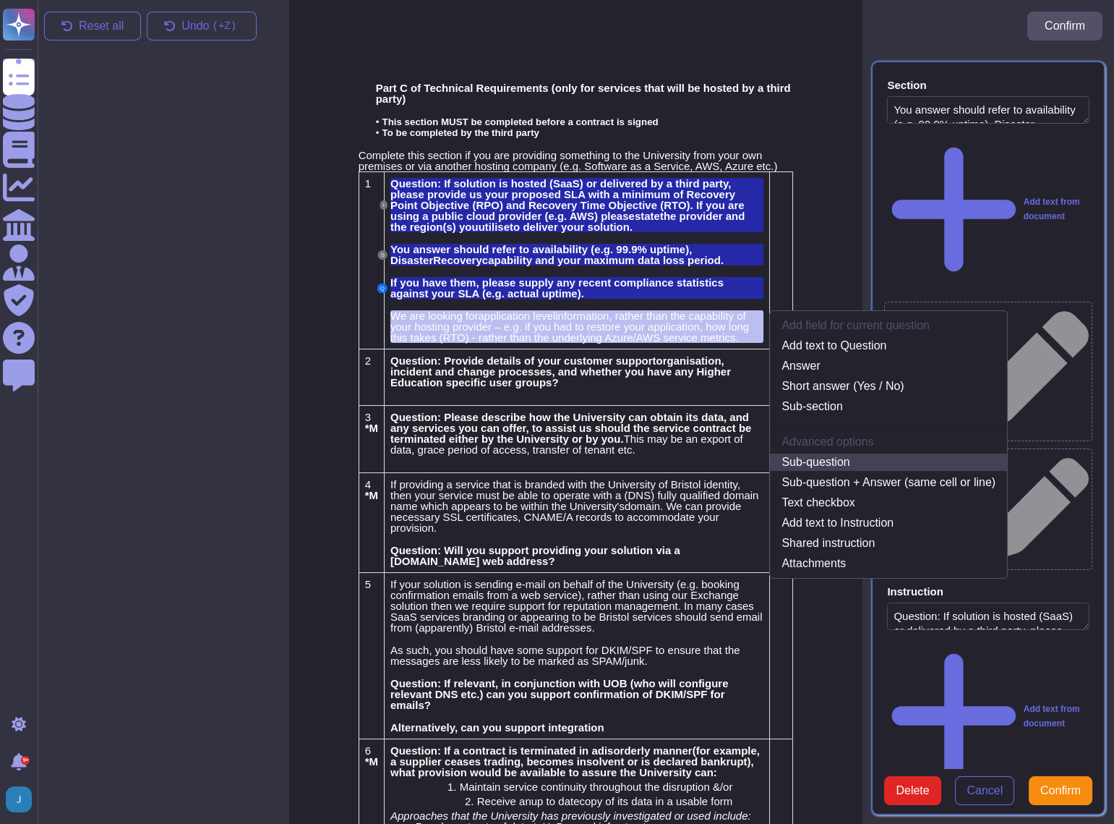
click at [845, 463] on link "Sub-question" at bounding box center [888, 461] width 237 height 17
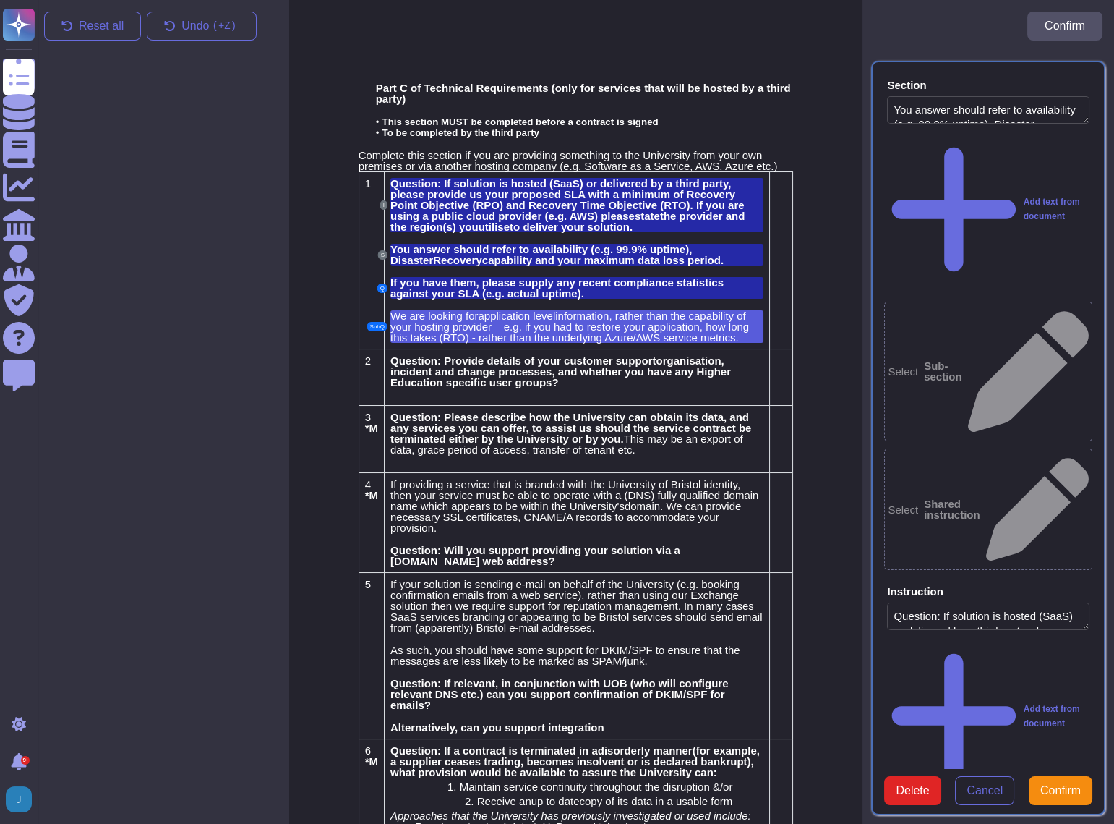
type textarea "We are looking for application level information, rather than the capability of…"
click at [778, 296] on td at bounding box center [781, 259] width 23 height 177
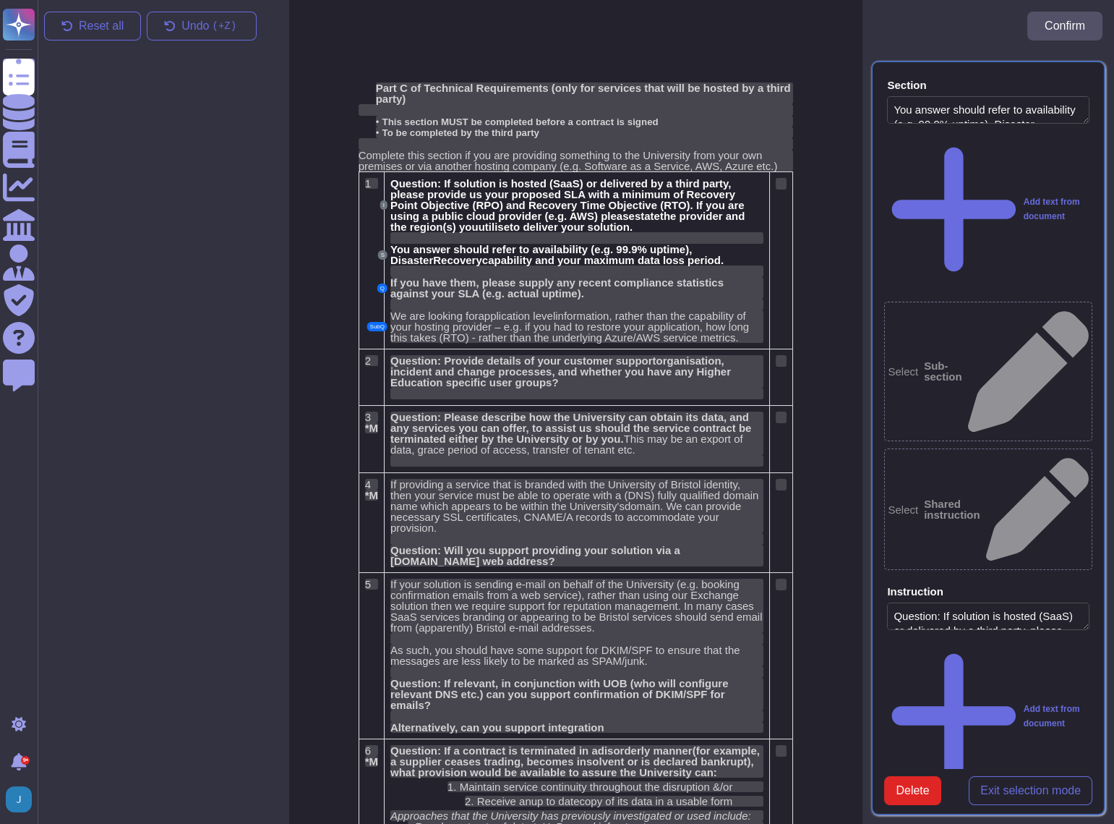
click at [1022, 785] on span "Exit selection mode" at bounding box center [1031, 791] width 101 height 12
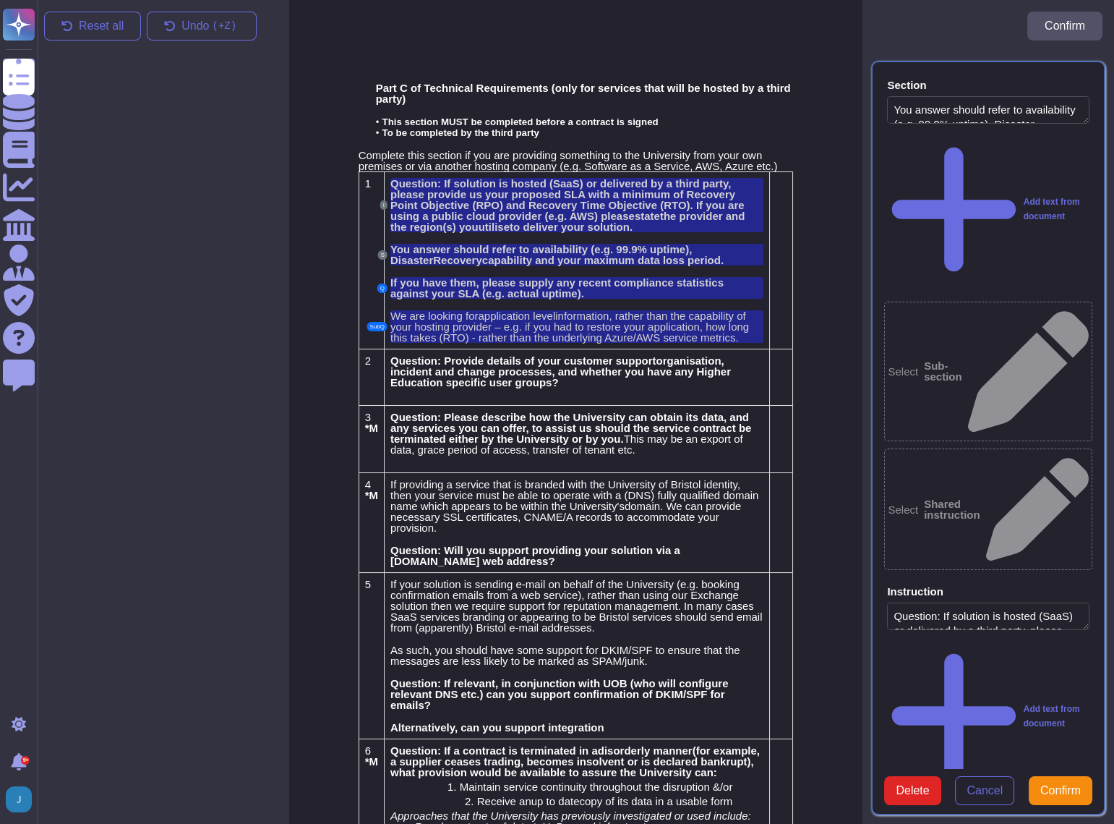
click at [783, 330] on td at bounding box center [781, 259] width 23 height 177
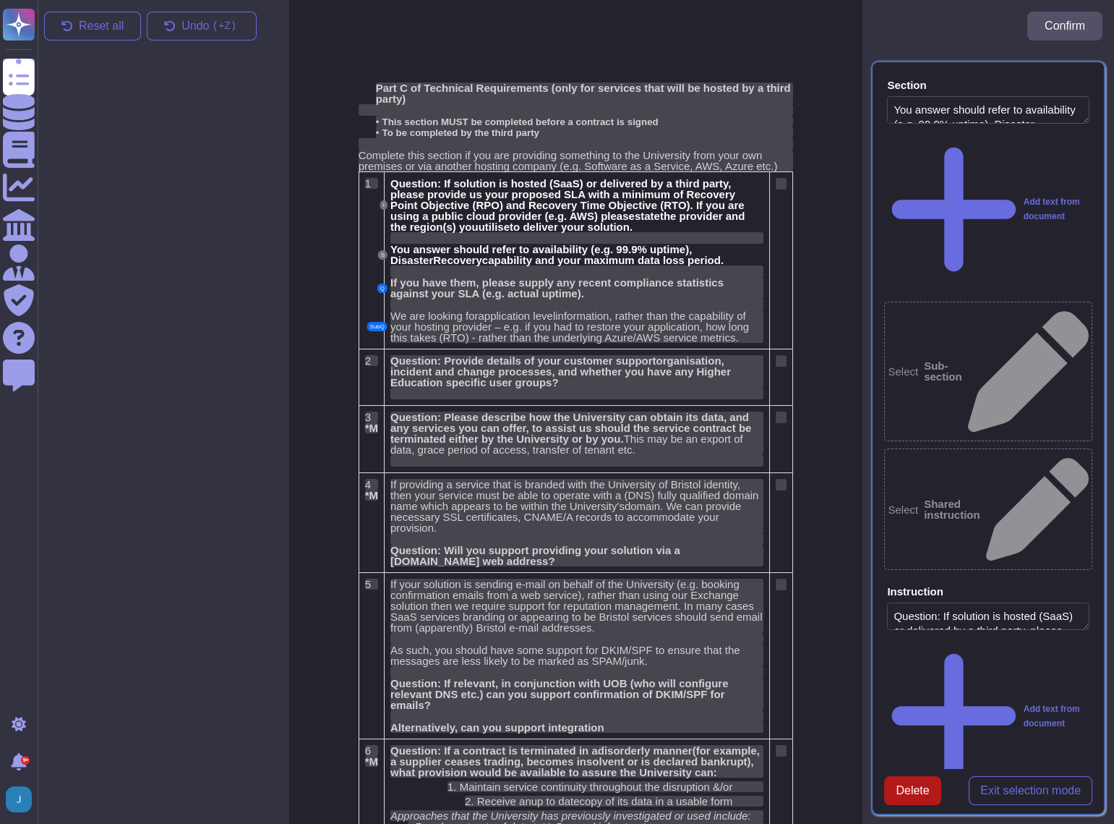
click at [923, 785] on span "Delete" at bounding box center [912, 791] width 33 height 12
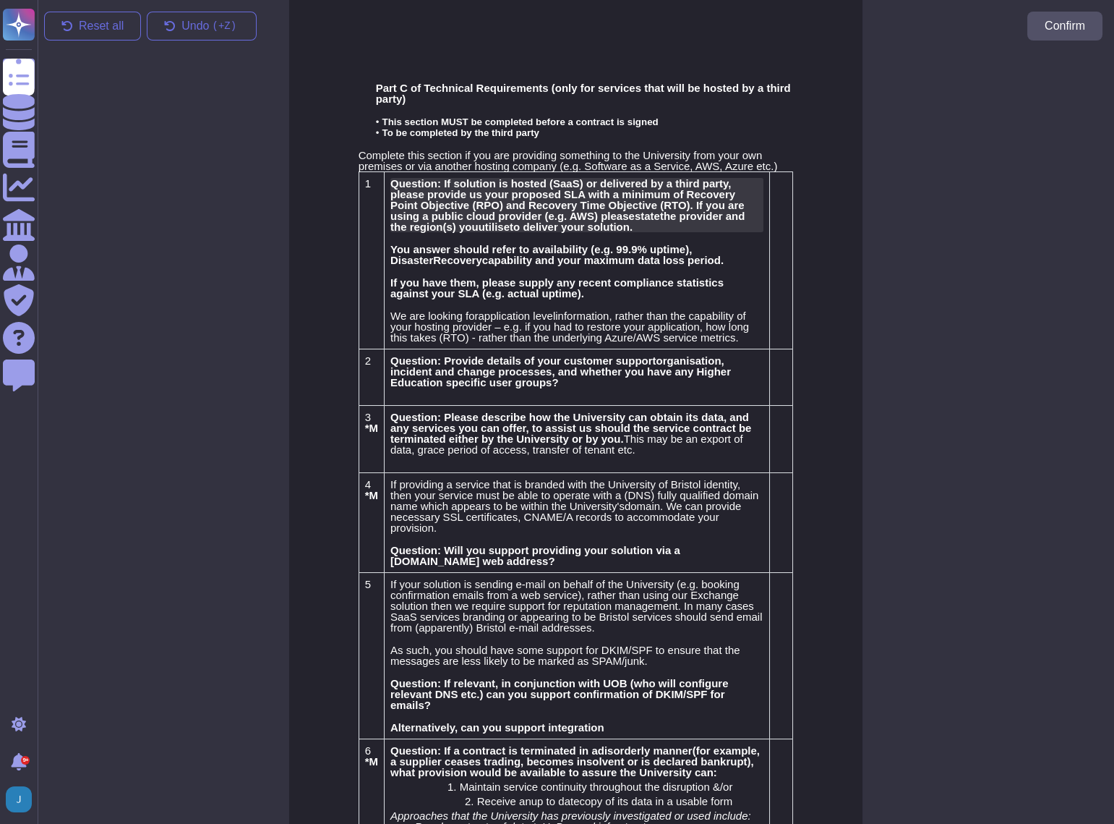
click at [489, 223] on span "utilise" at bounding box center [494, 227] width 31 height 12
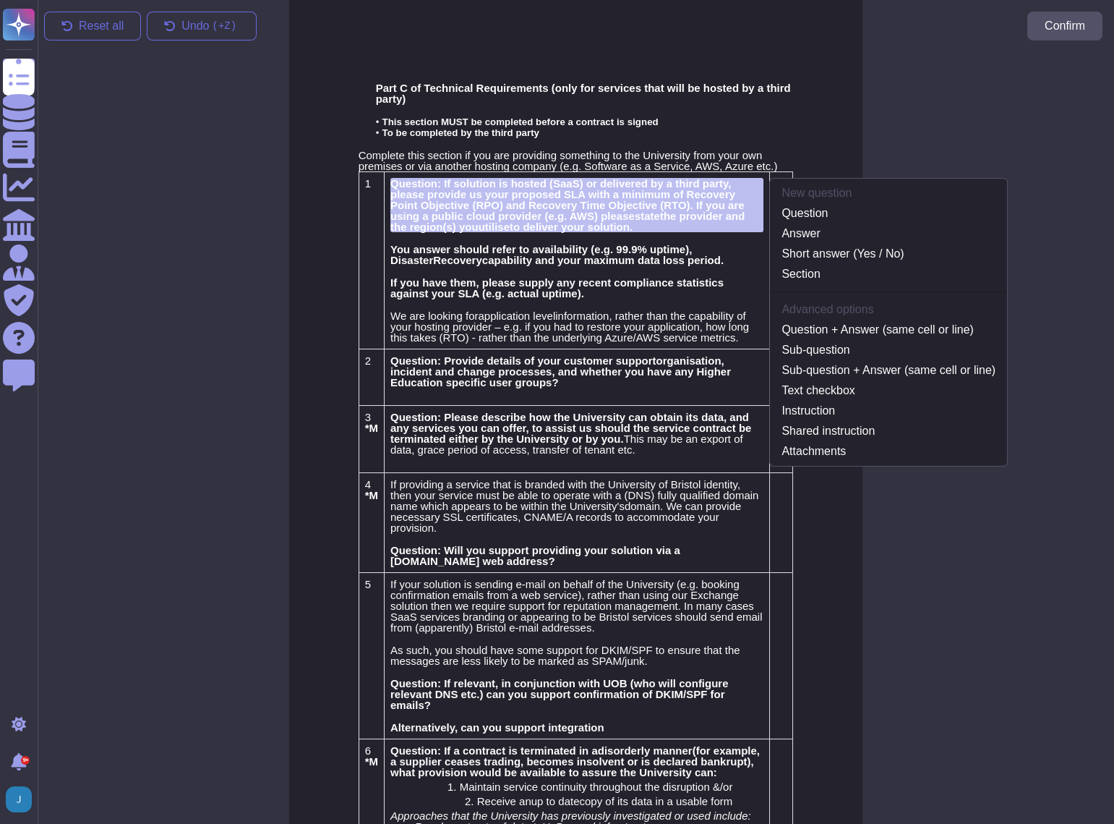
click at [933, 538] on div at bounding box center [989, 438] width 252 height 772
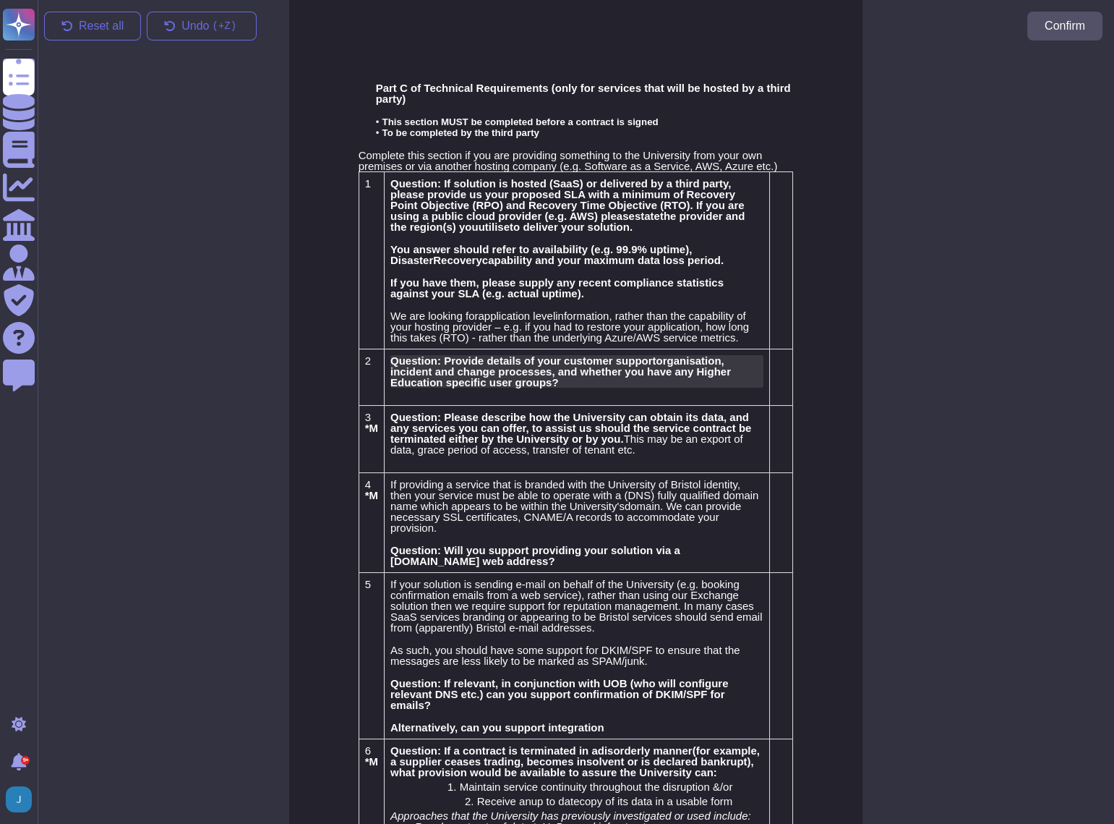
click at [447, 372] on span ", incident and change processes, and whether you have any Higher Education spec…" at bounding box center [560, 371] width 341 height 34
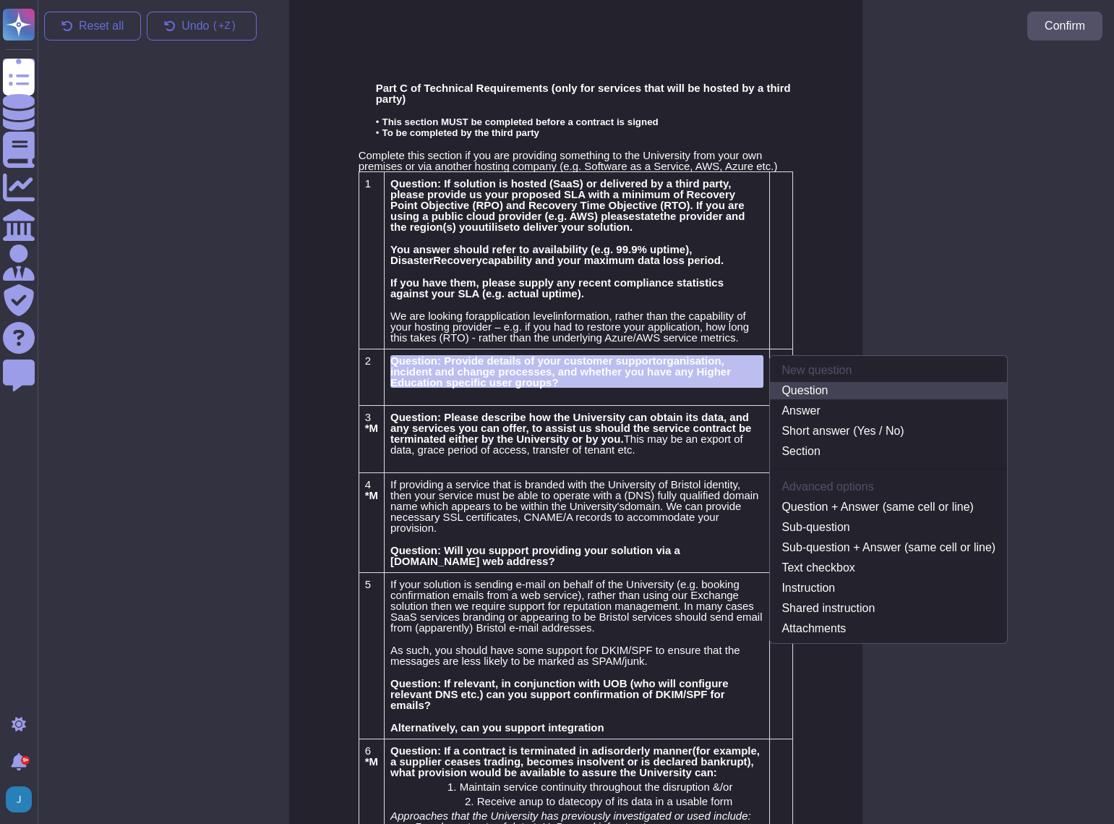
click at [798, 392] on link "Question" at bounding box center [888, 390] width 237 height 17
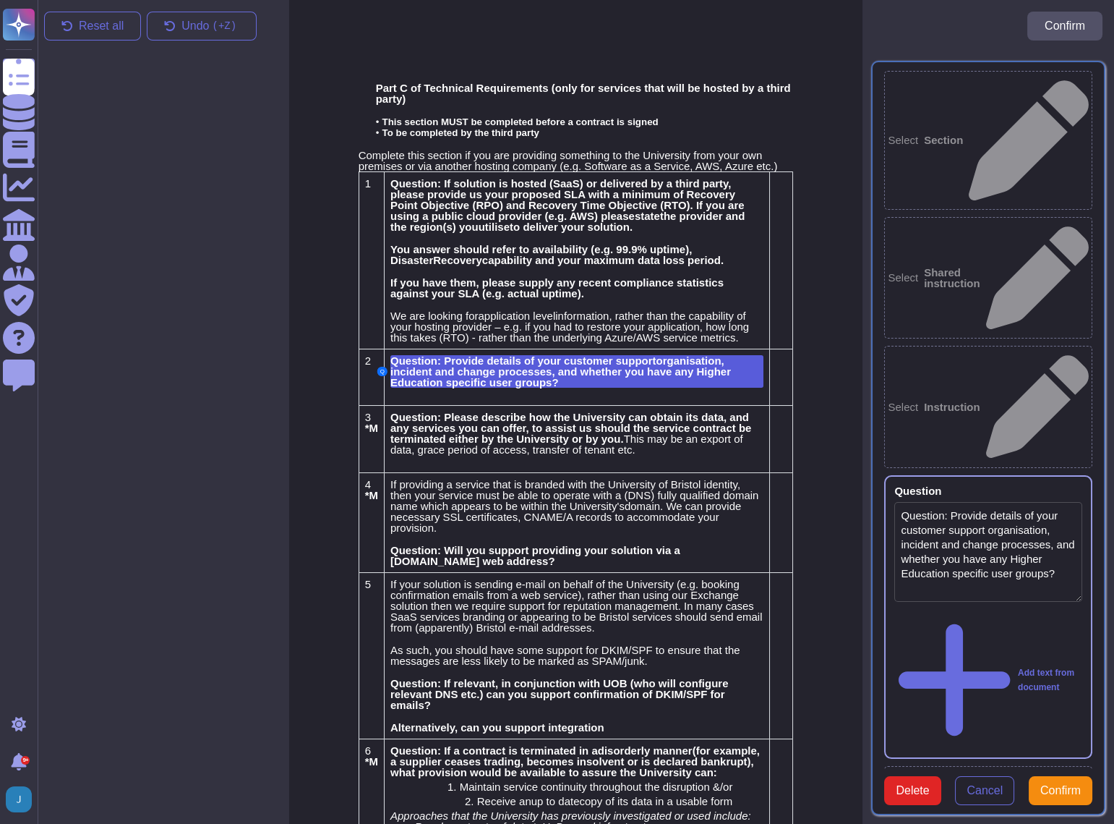
type textarea "Question: Provide details of your customer support organisation, incident and c…"
click at [772, 378] on td at bounding box center [781, 377] width 23 height 56
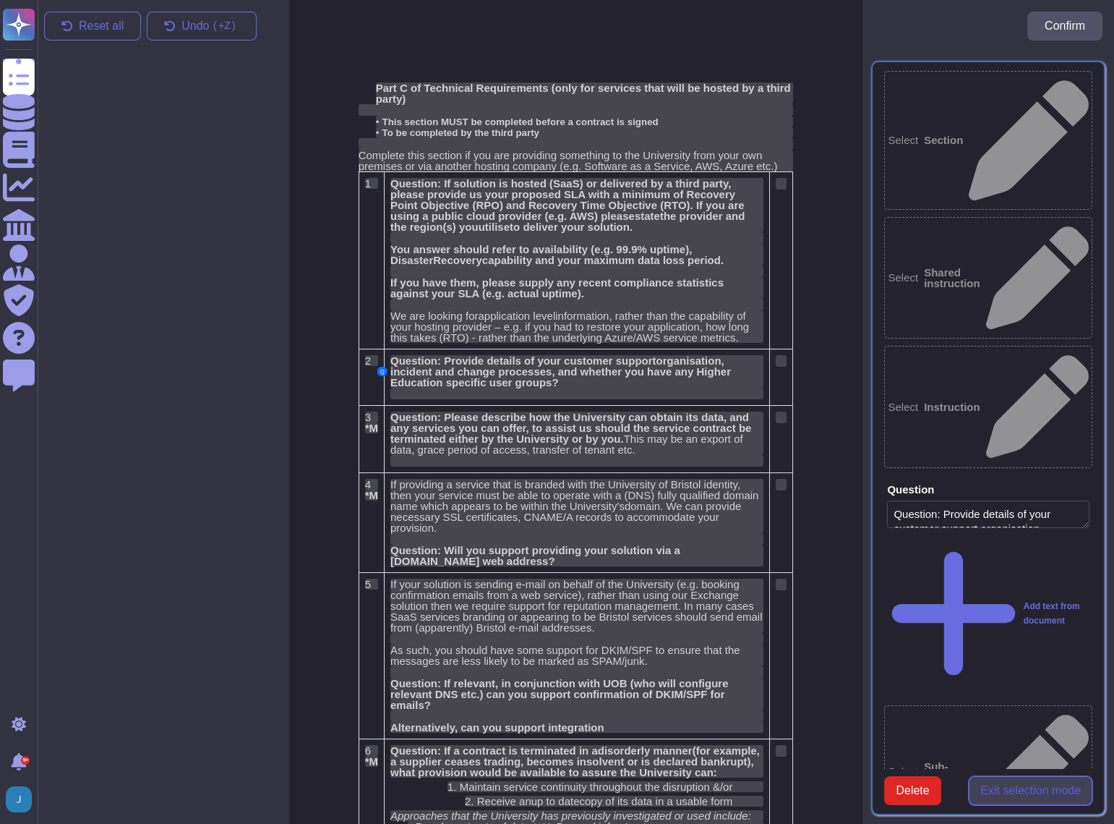
click at [1035, 785] on span "Exit selection mode" at bounding box center [1031, 791] width 101 height 12
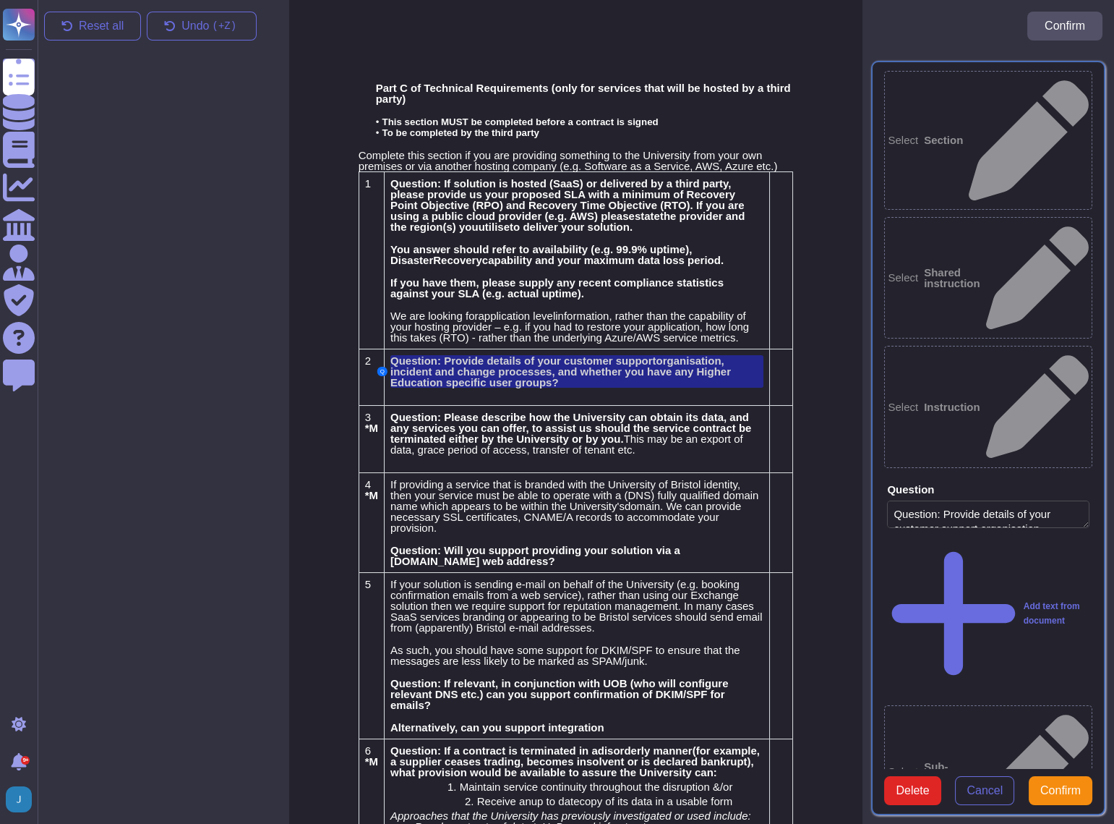
click at [974, 560] on div "Select Section Select Shared instruction Select Instruction Question Question: …" at bounding box center [989, 438] width 252 height 772
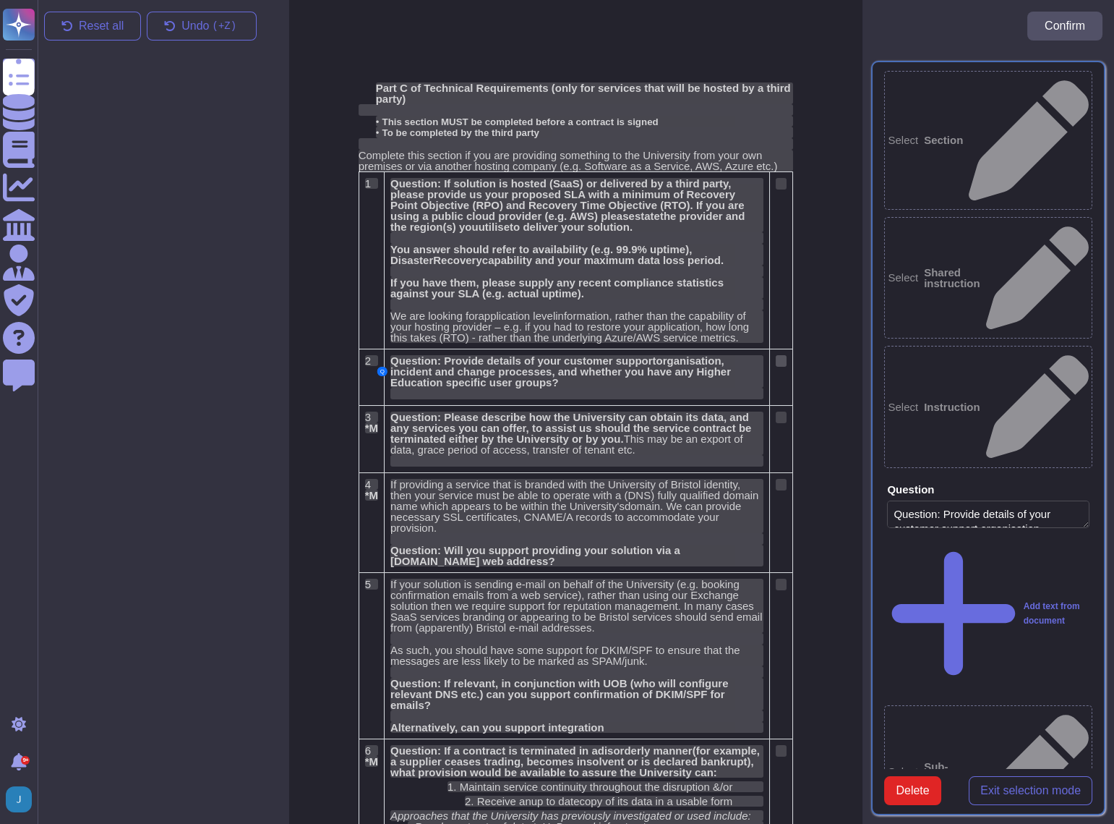
click at [779, 359] on div at bounding box center [781, 361] width 11 height 12
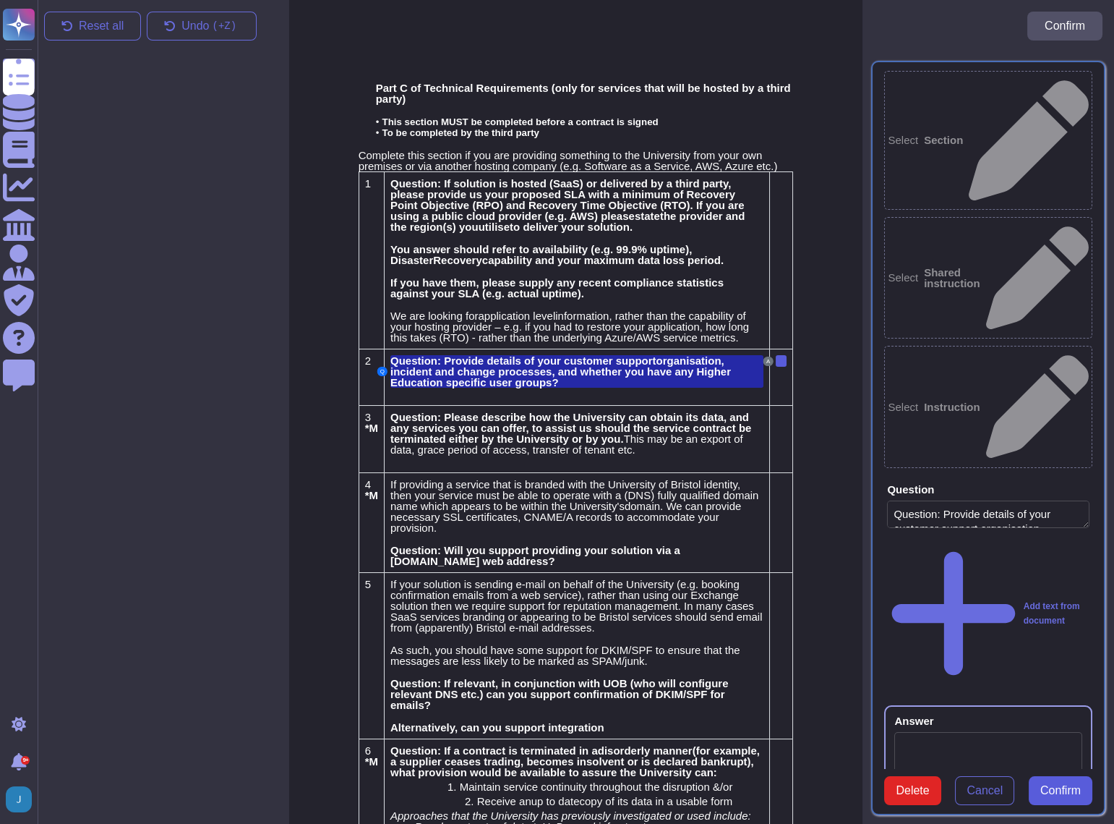
click at [1066, 785] on span "Confirm" at bounding box center [1061, 791] width 40 height 12
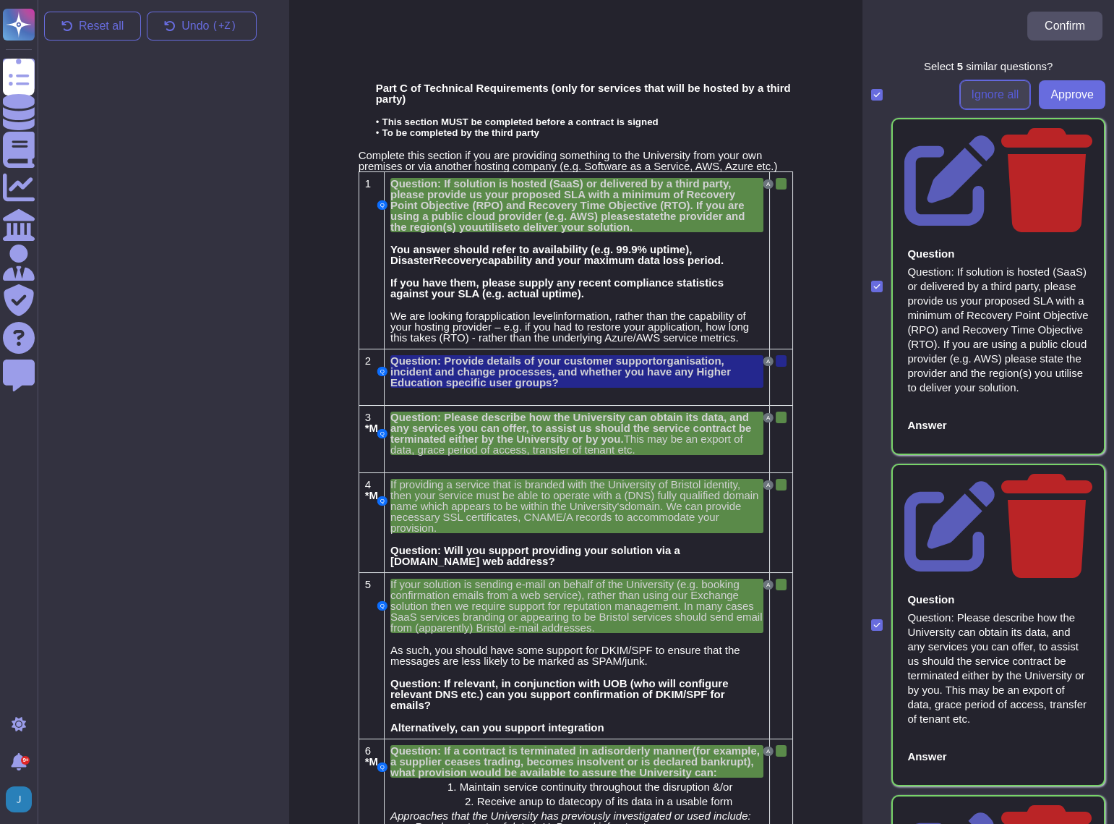
click at [986, 90] on span "Ignore all" at bounding box center [996, 95] width 48 height 12
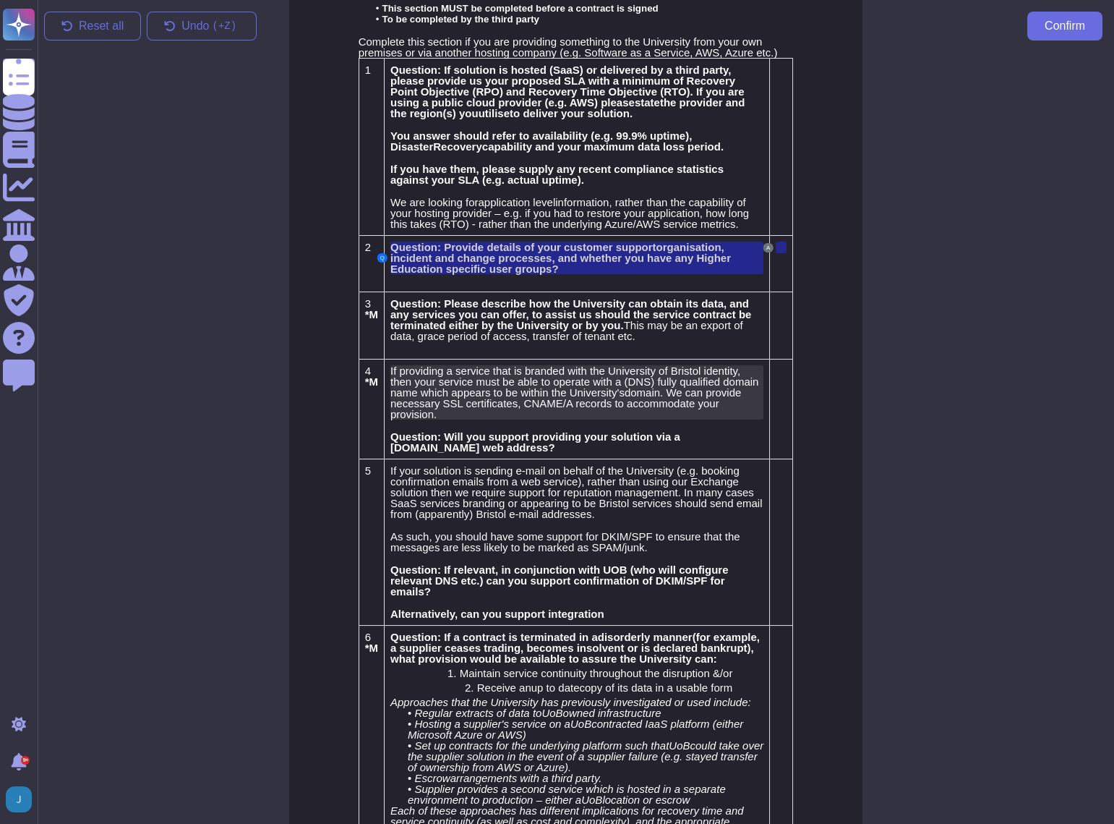
scroll to position [131, 0]
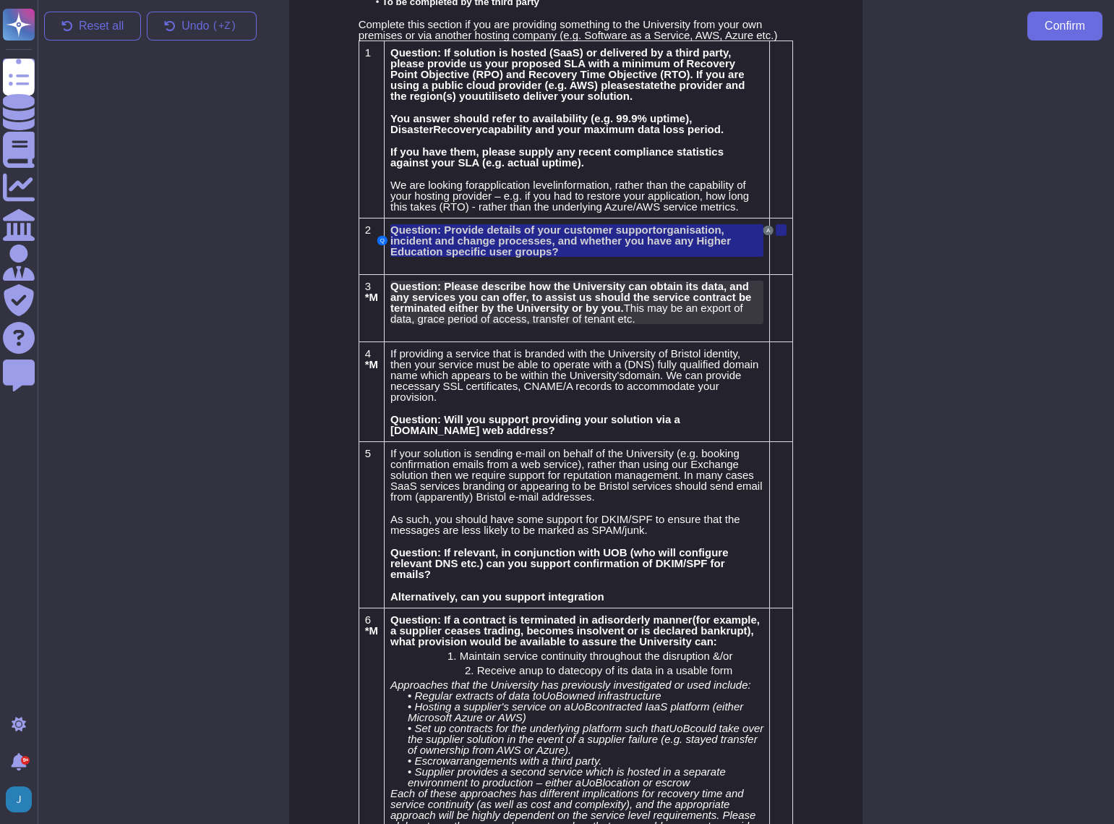
click at [501, 303] on span "Question: Please describe how the University can obtain its data, and any servi…" at bounding box center [570, 297] width 361 height 34
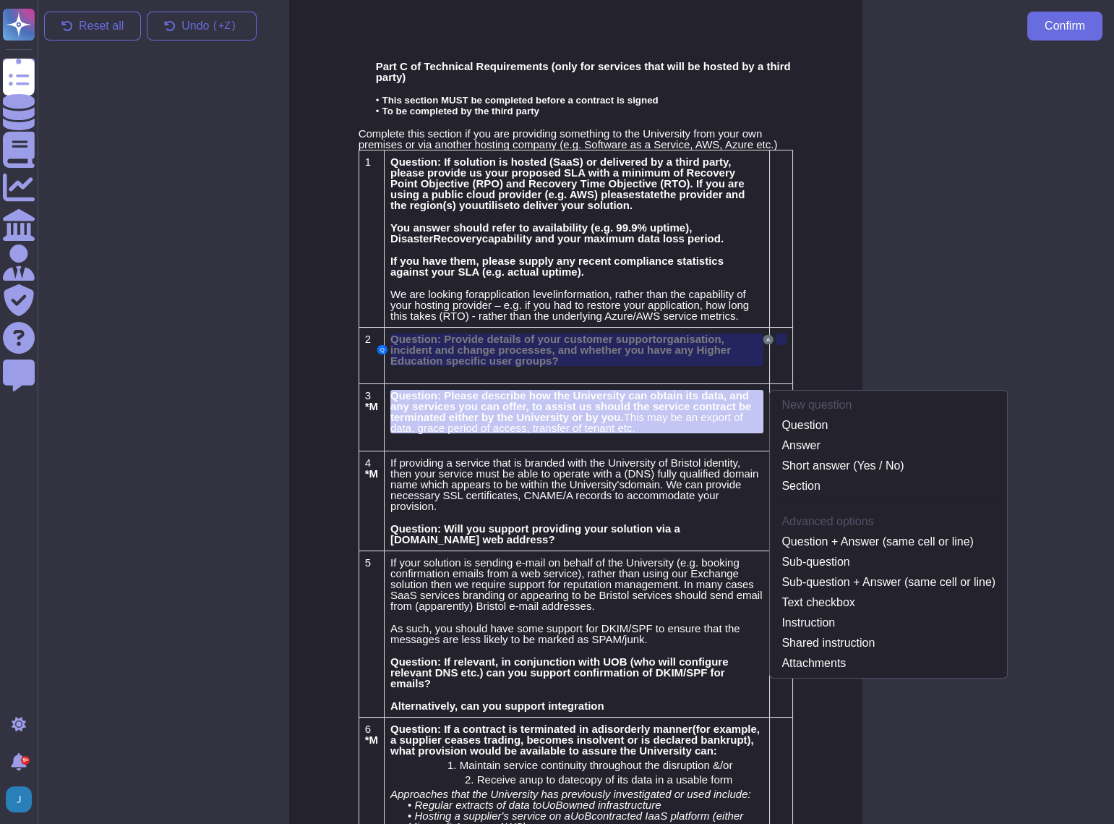
scroll to position [20, 0]
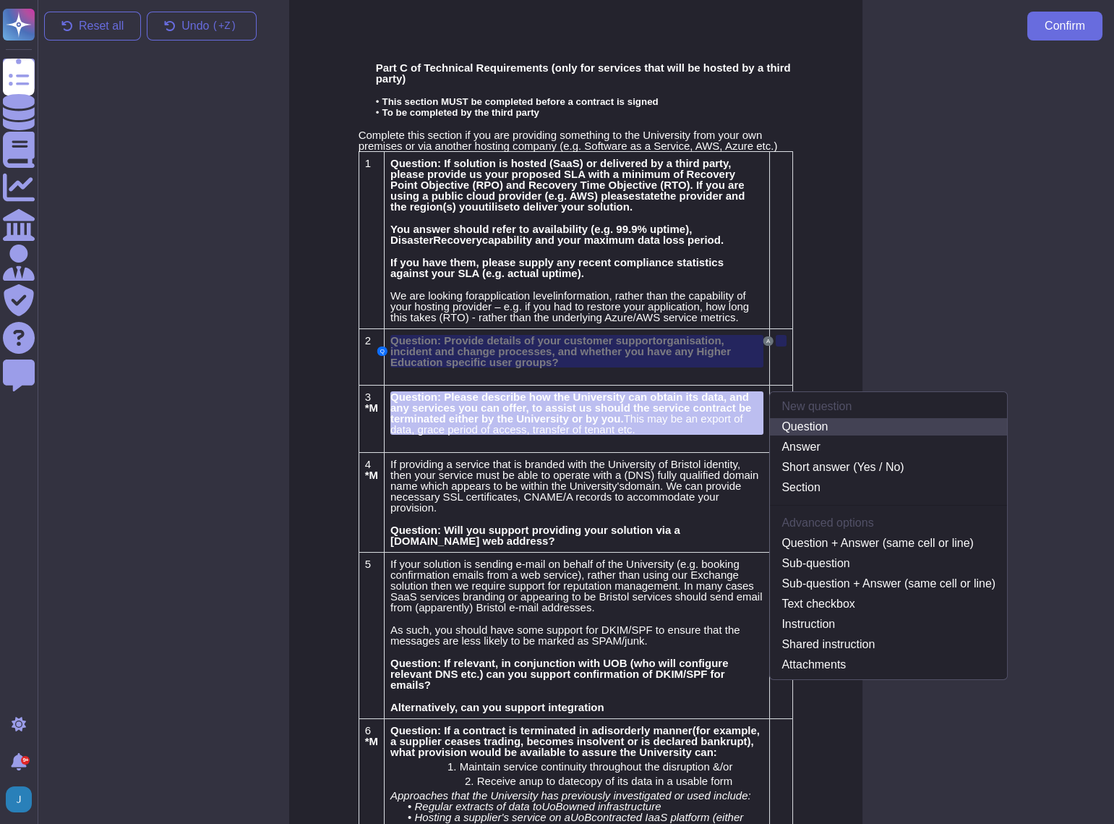
click at [824, 424] on link "Question" at bounding box center [888, 426] width 237 height 17
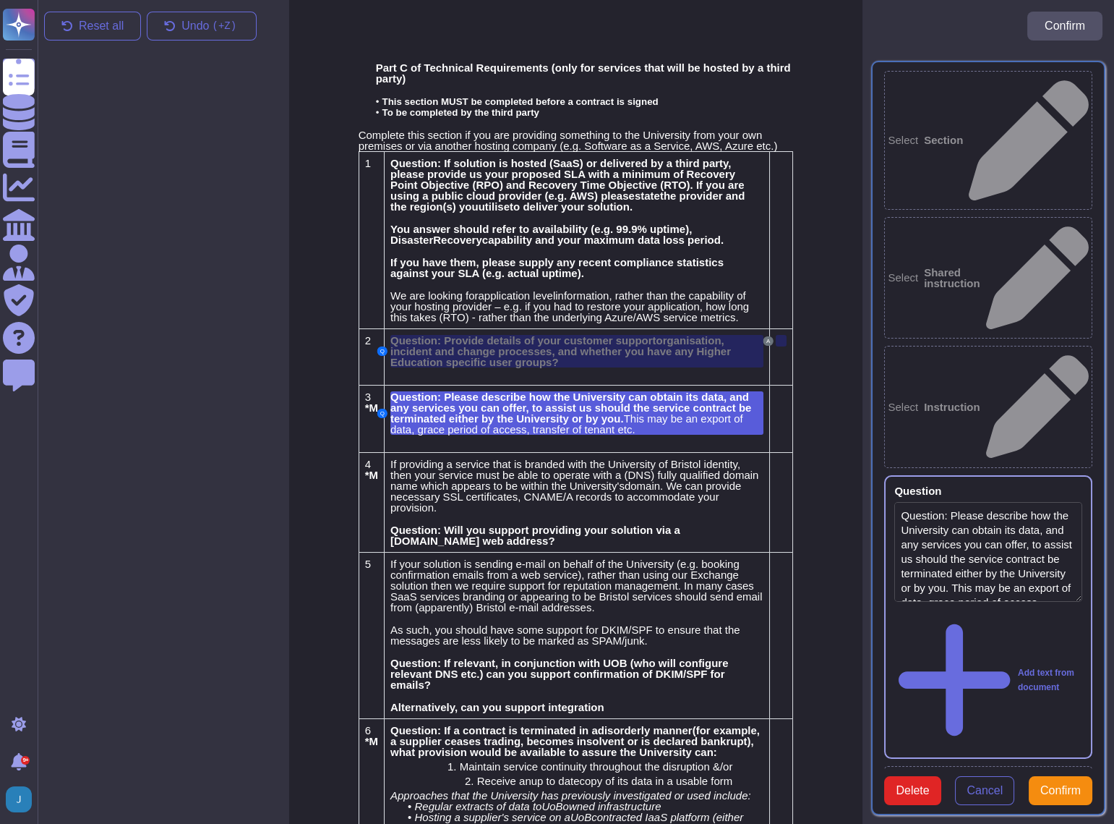
type textarea "Question: Please describe how the University can obtain its data, and any servi…"
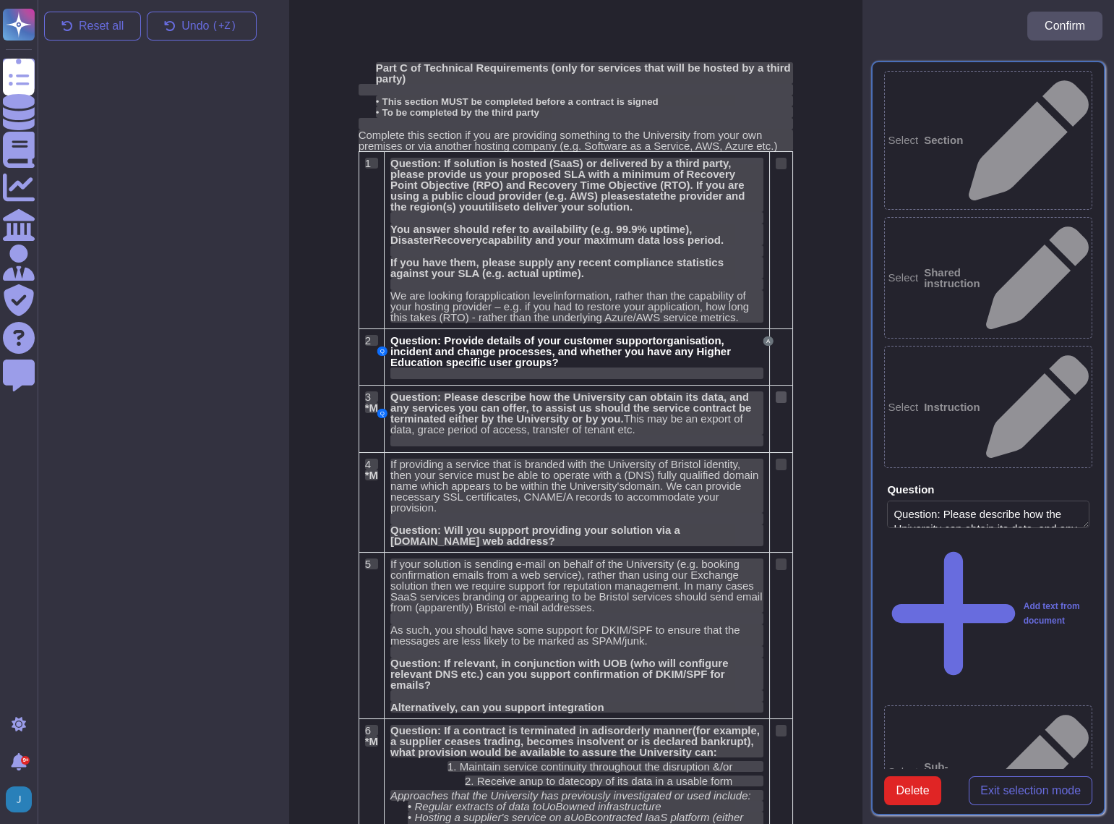
click at [784, 393] on div at bounding box center [781, 397] width 11 height 12
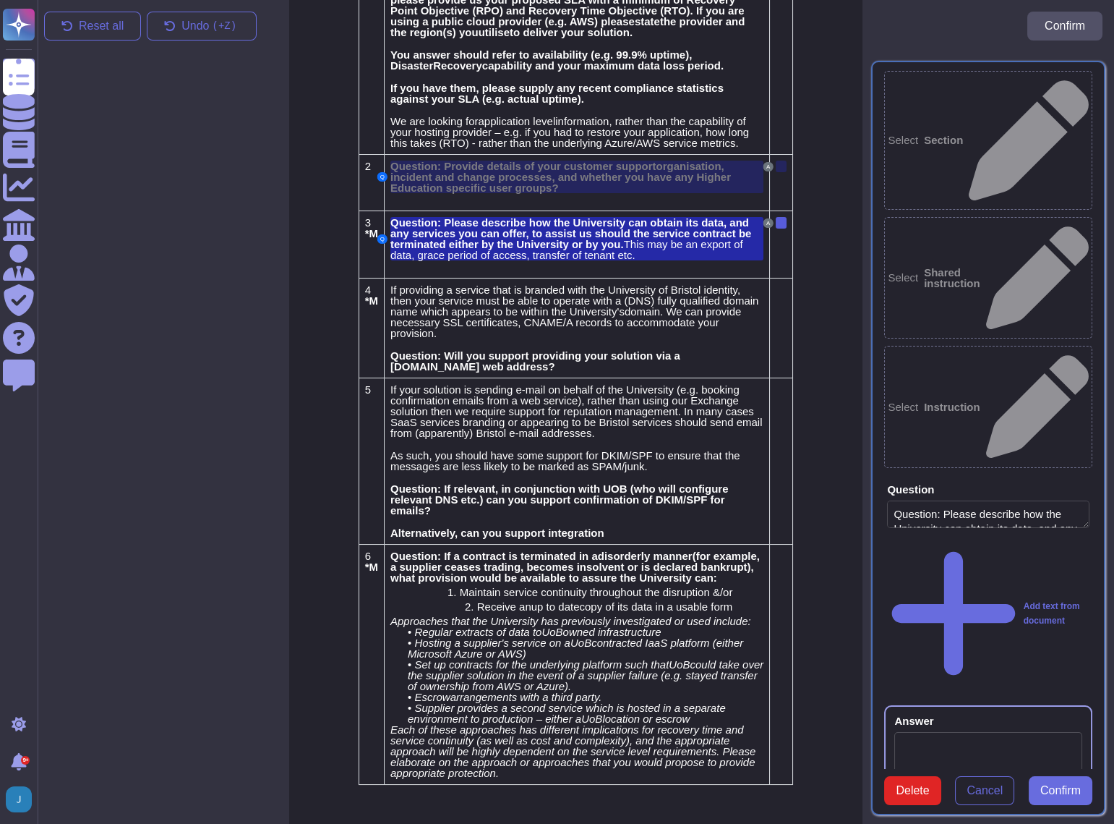
scroll to position [202, 0]
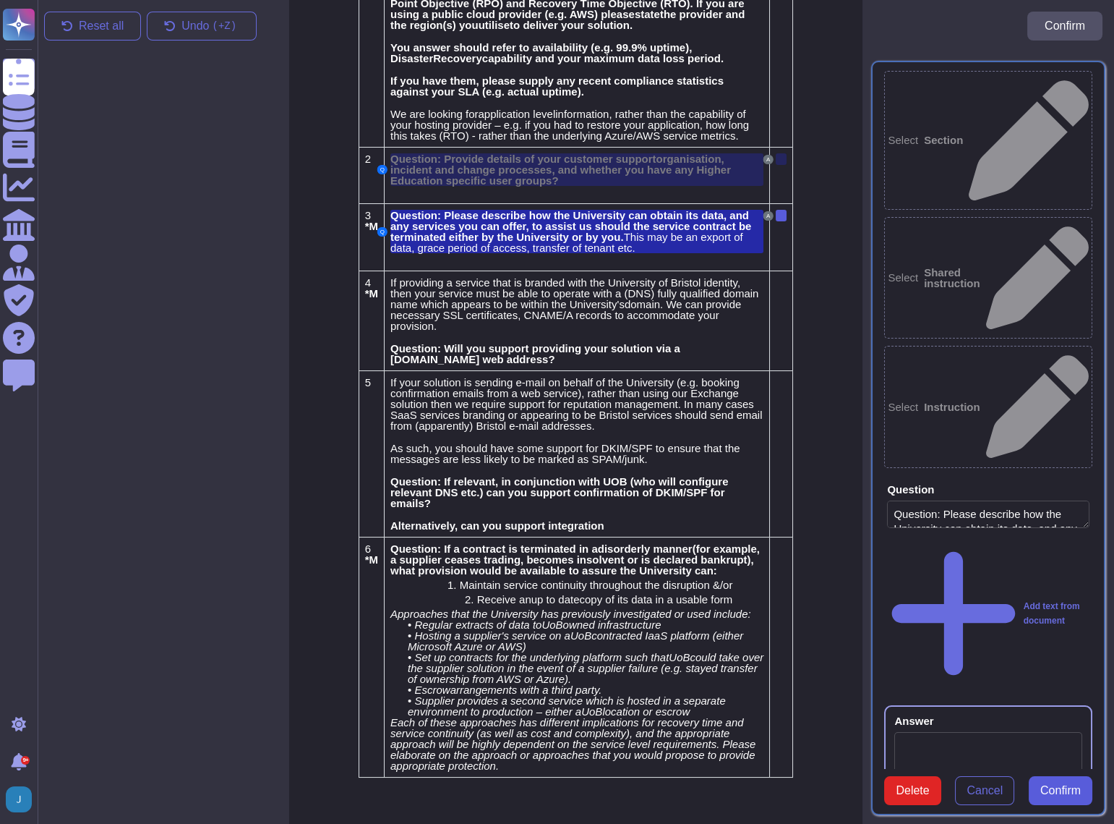
click at [1064, 785] on span "Confirm" at bounding box center [1061, 791] width 40 height 12
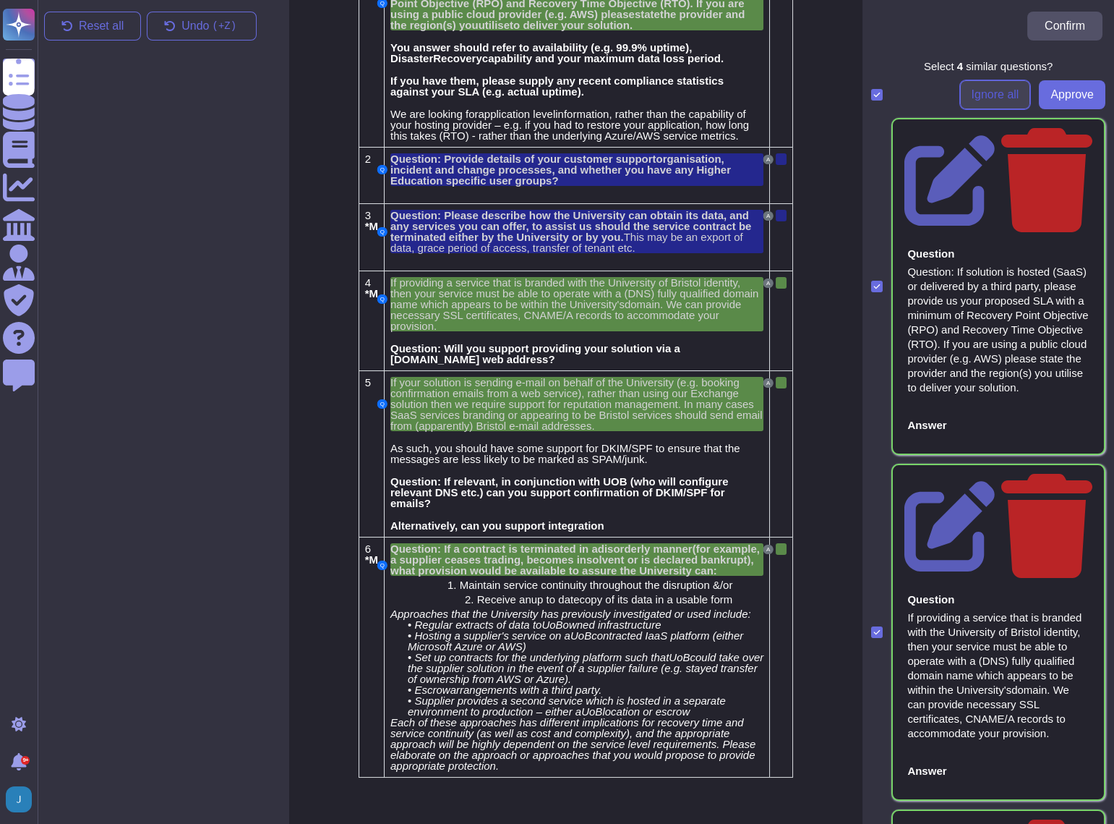
click at [981, 92] on span "Ignore all" at bounding box center [996, 95] width 48 height 12
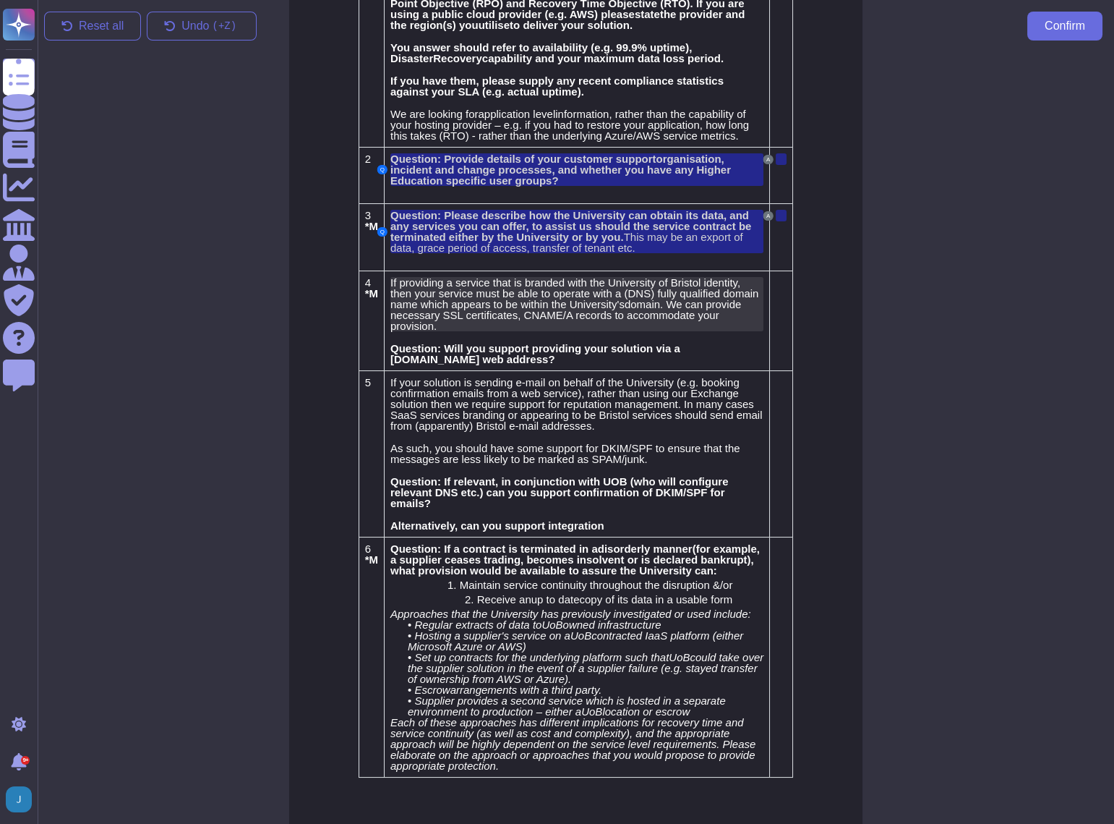
click at [464, 299] on span "If providing a service that is branded with the University of Bristol identity,…" at bounding box center [574, 293] width 368 height 34
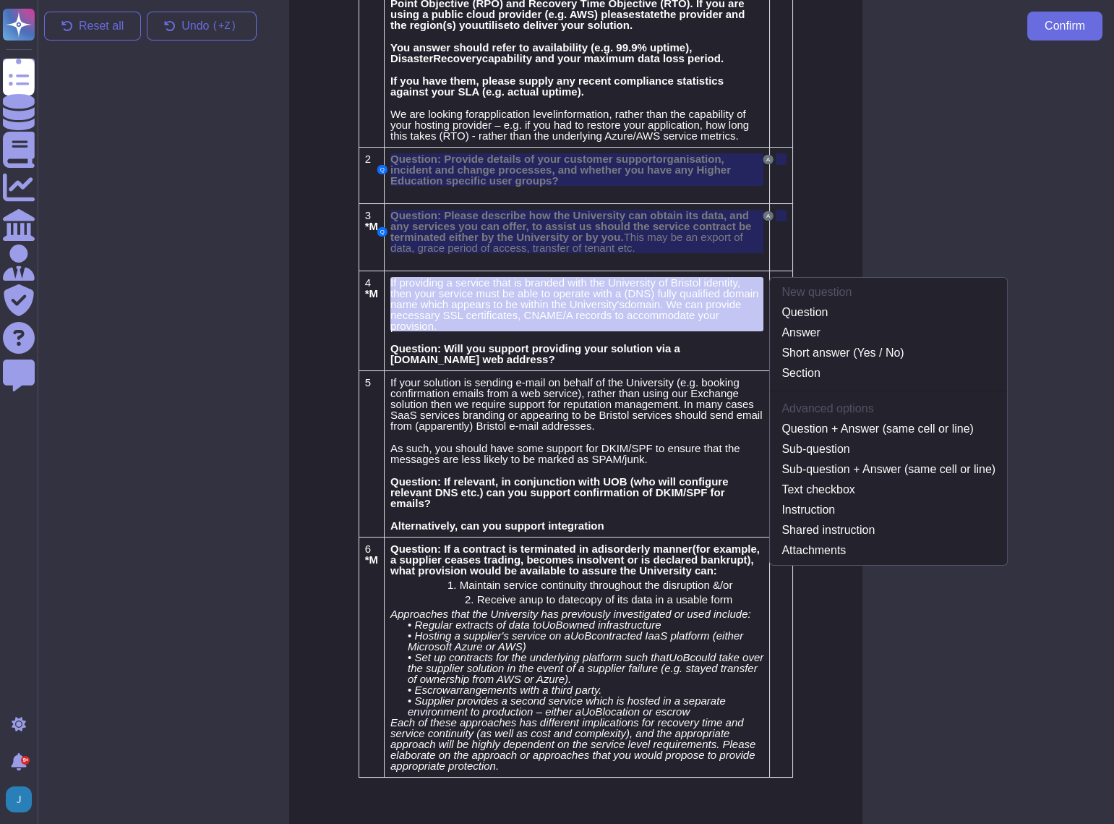
scroll to position [87, 0]
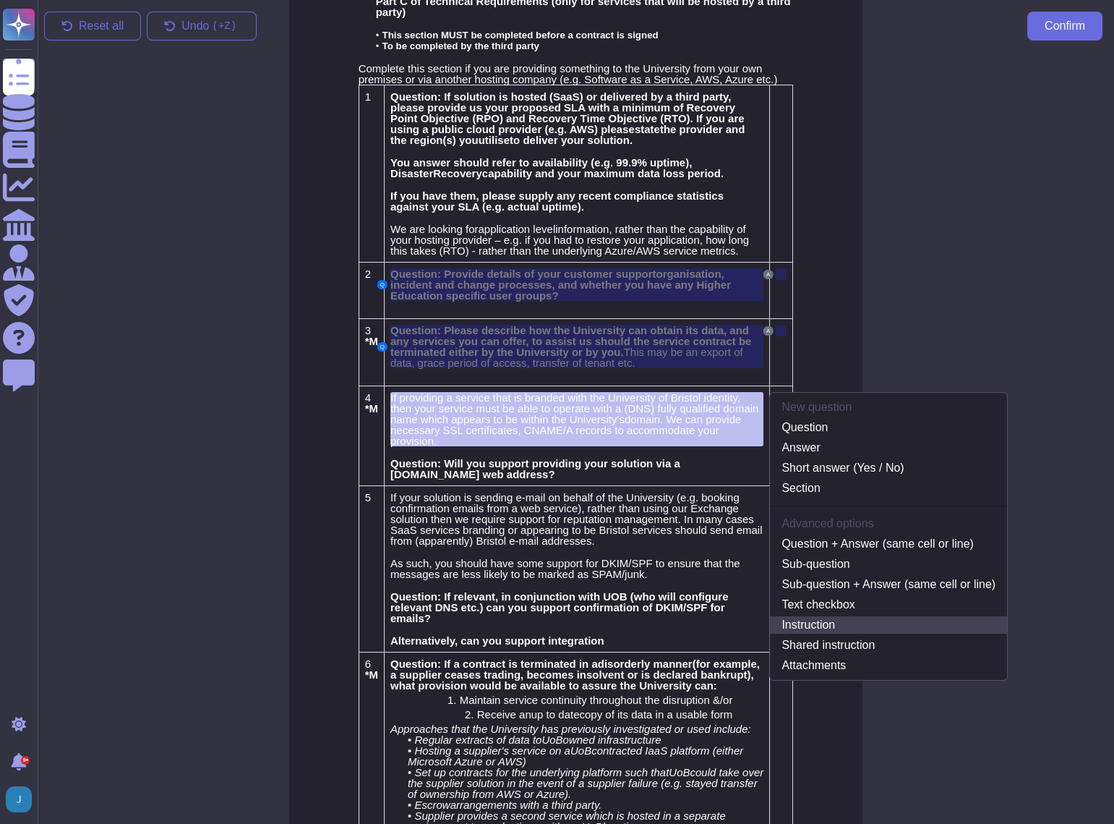
click at [860, 623] on link "Instruction" at bounding box center [888, 624] width 237 height 17
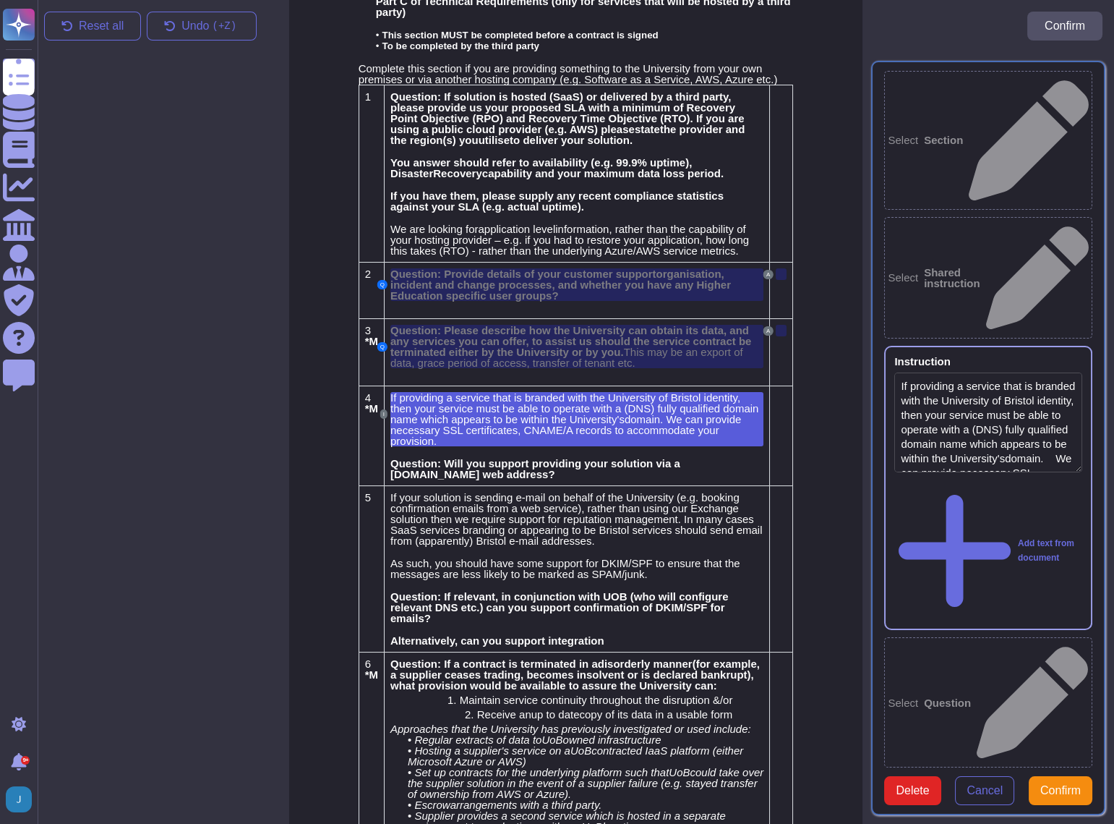
type textarea "If providing a service that is branded with the University of Bristol identity,…"
click at [477, 457] on span "Question: Will you support providing your solution via a [DOMAIN_NAME] web addr…" at bounding box center [535, 468] width 290 height 23
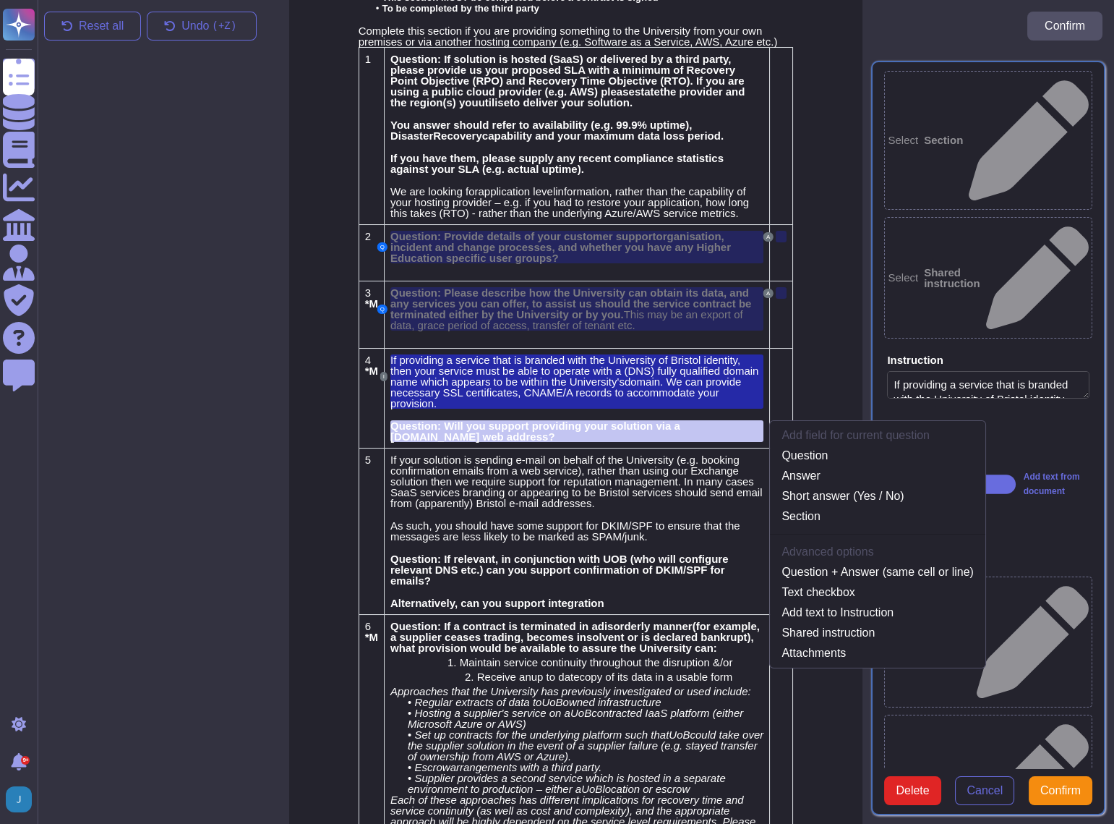
scroll to position [132, 0]
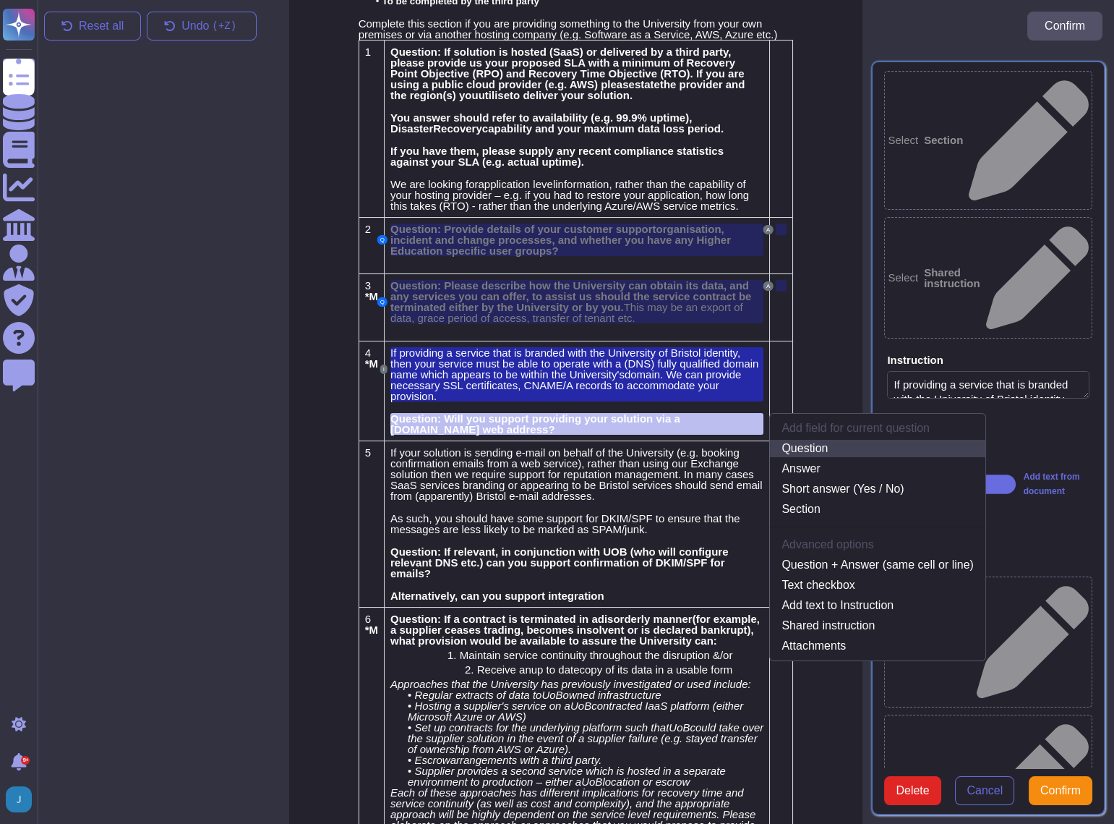
click at [807, 440] on link "Question" at bounding box center [877, 448] width 215 height 17
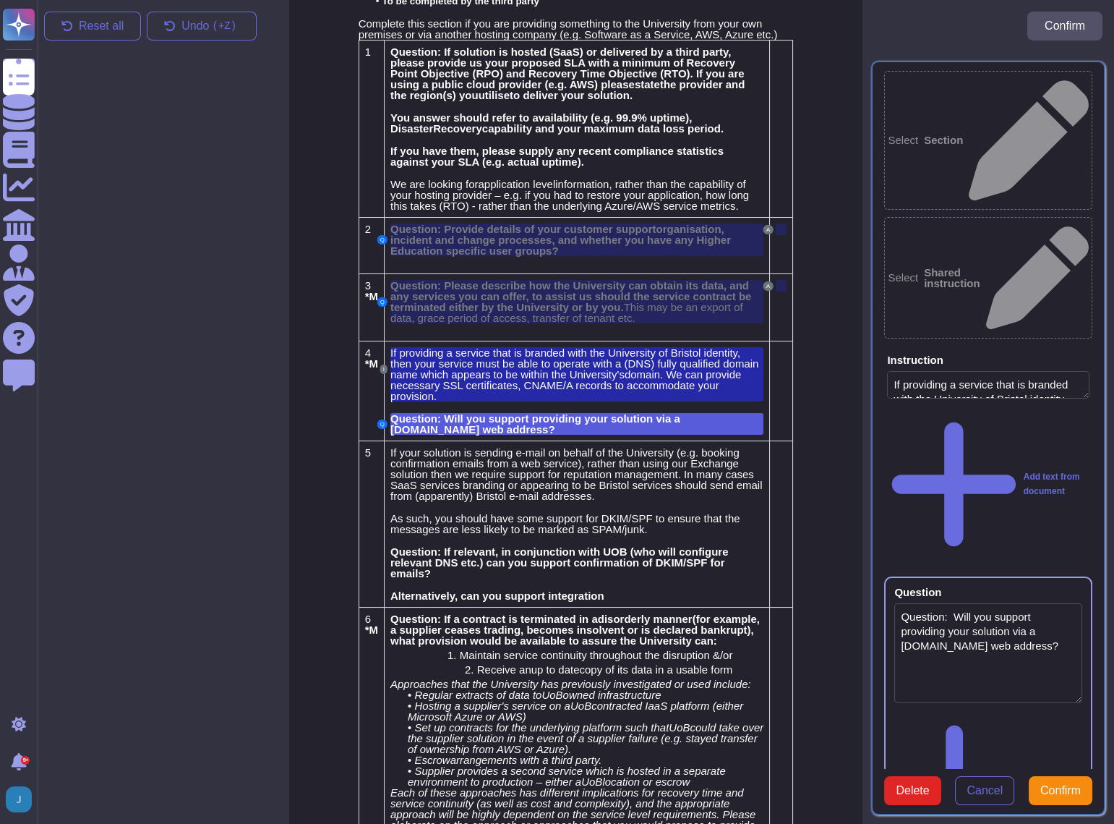
type textarea "Question: Will you support providing your solution via a [DOMAIN_NAME] web addr…"
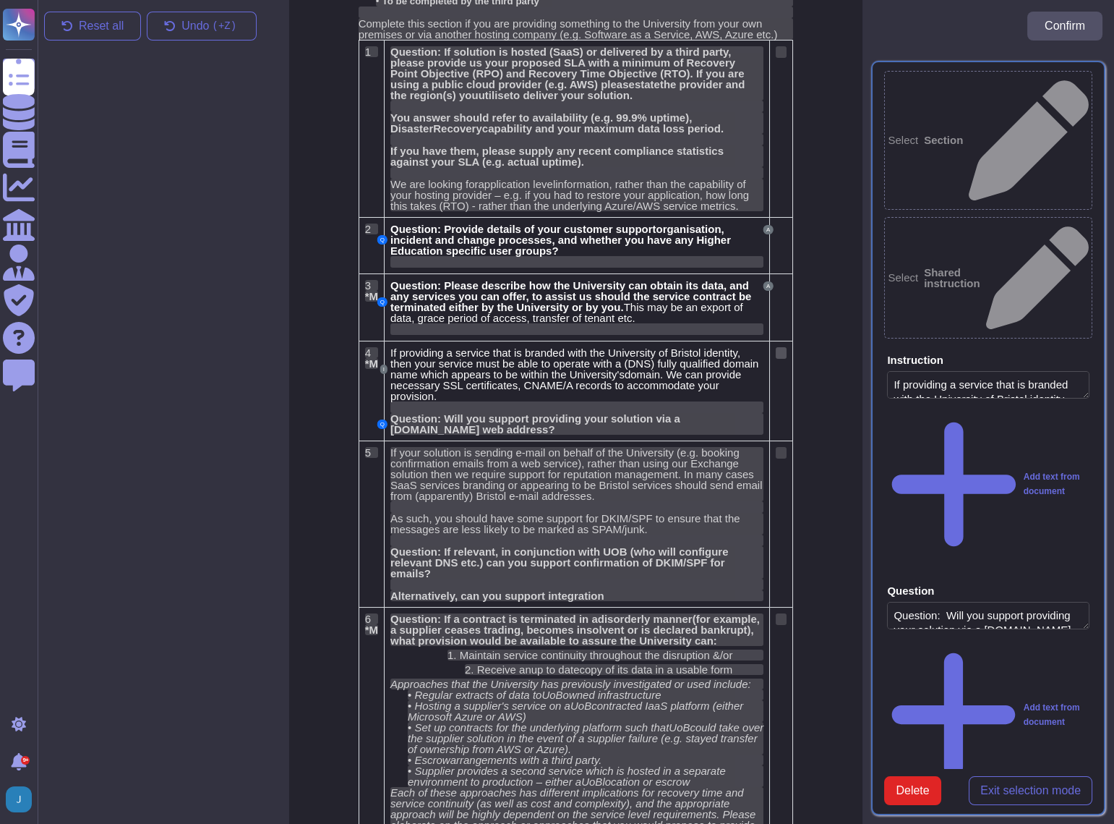
click at [782, 350] on div at bounding box center [781, 353] width 11 height 12
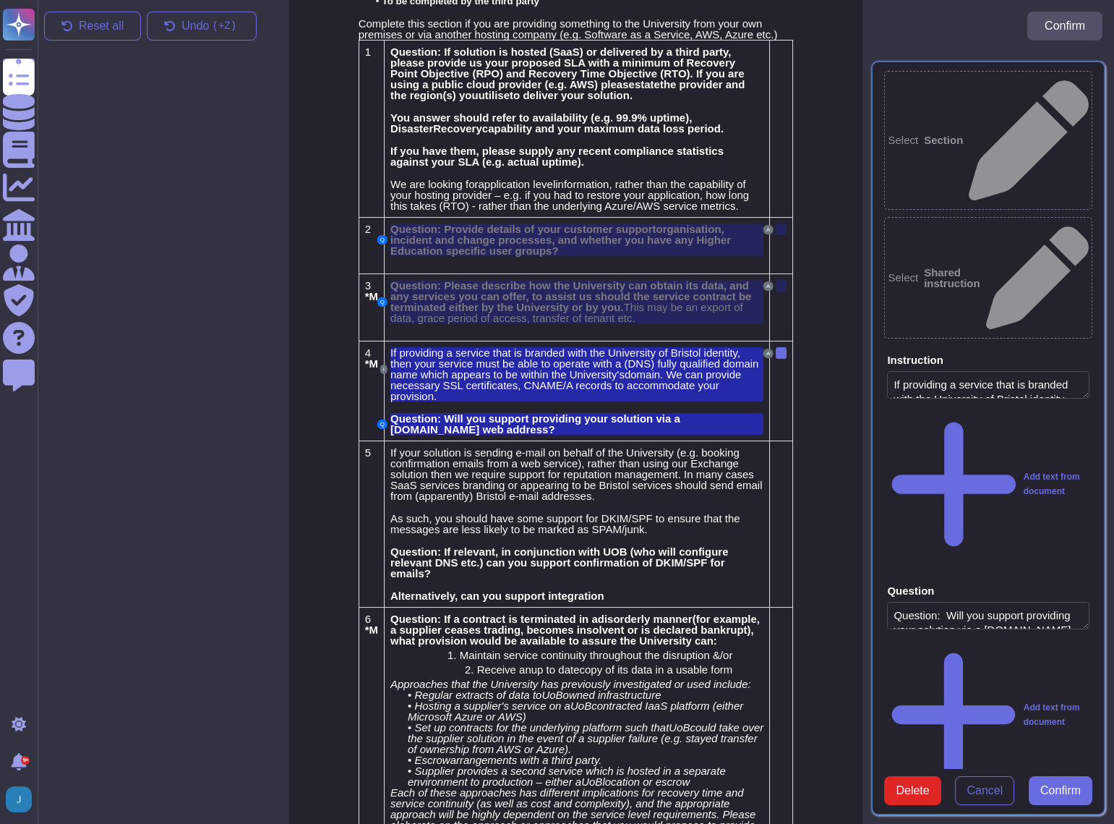
scroll to position [72, 0]
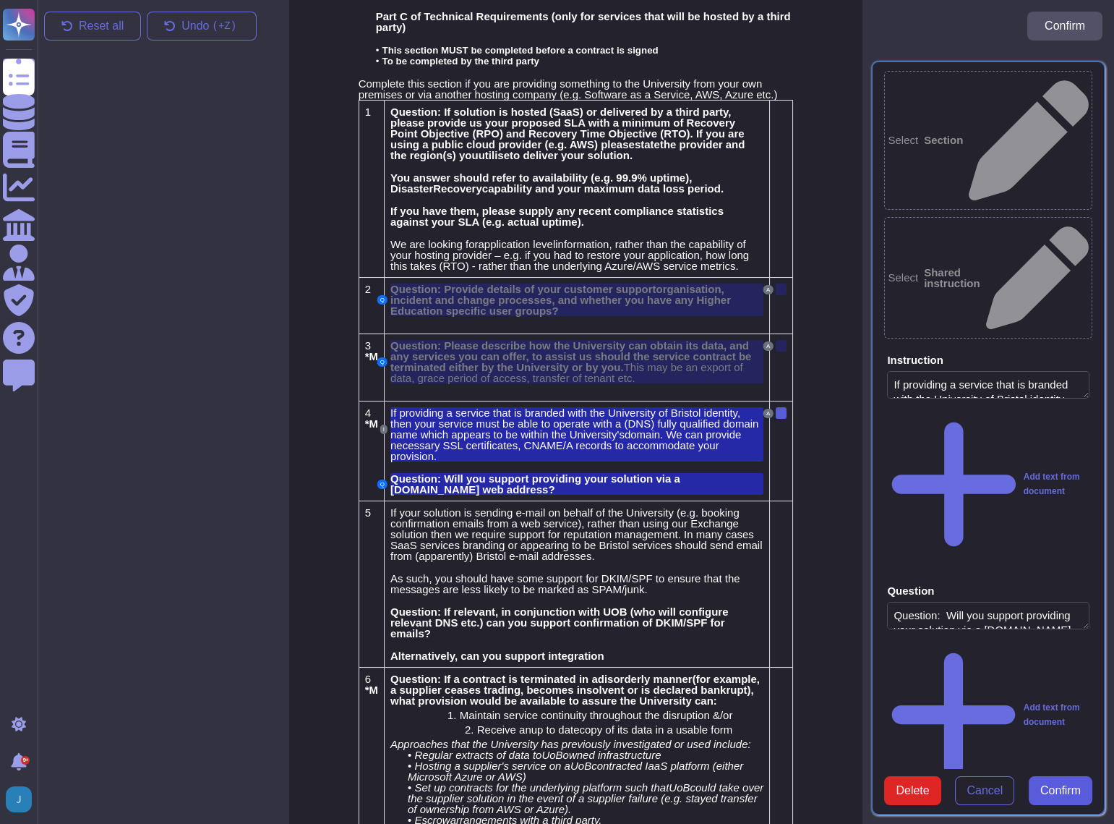
click at [1066, 785] on span "Confirm" at bounding box center [1061, 791] width 40 height 12
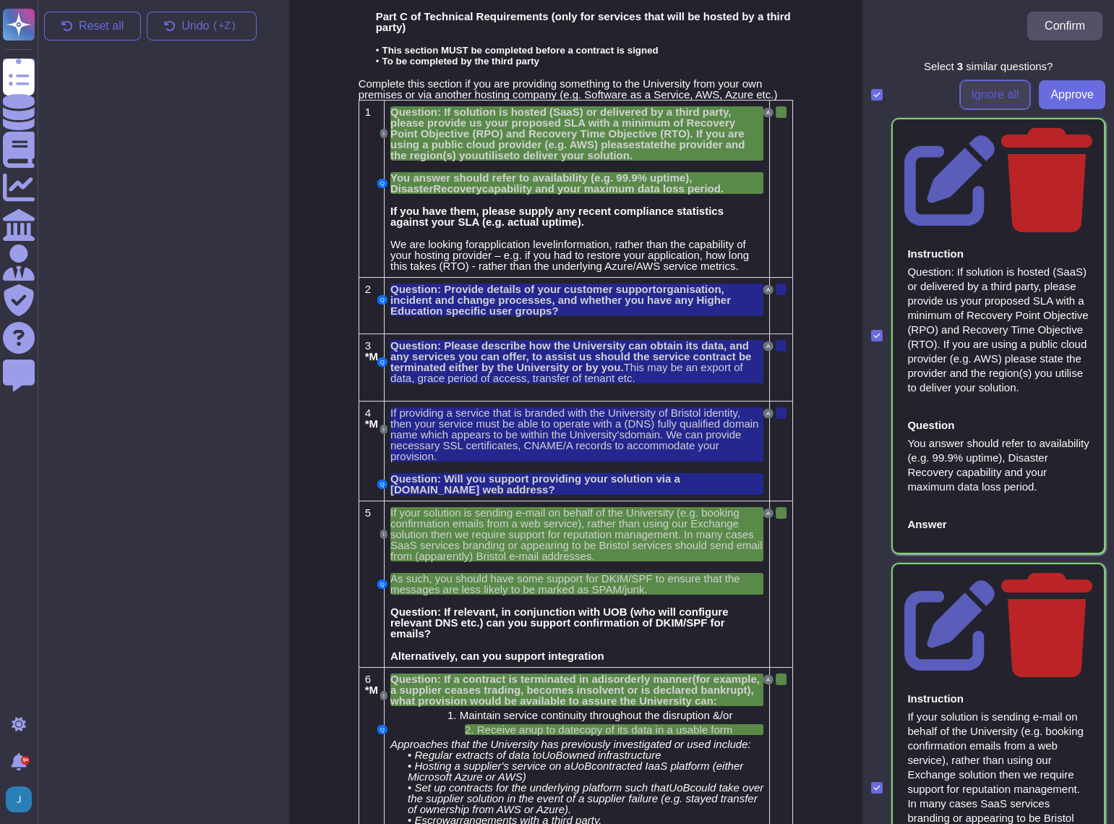
click at [986, 99] on span "Ignore all" at bounding box center [996, 95] width 48 height 12
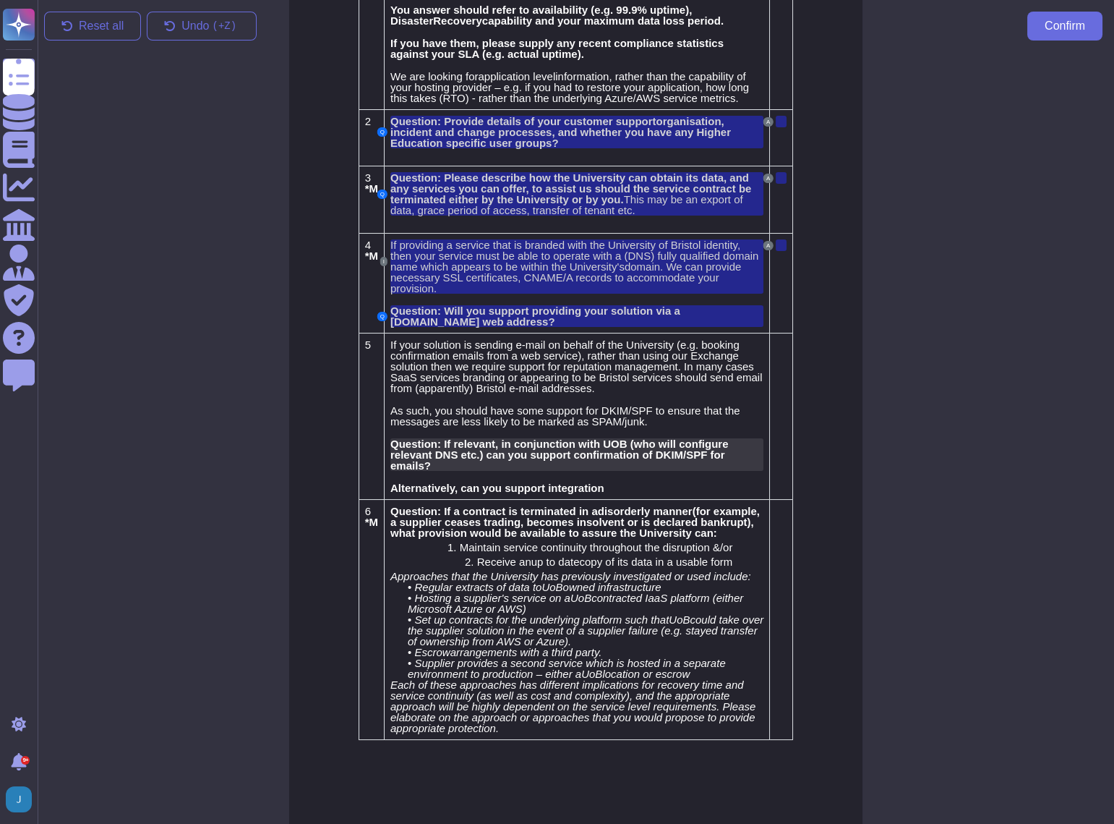
scroll to position [247, 0]
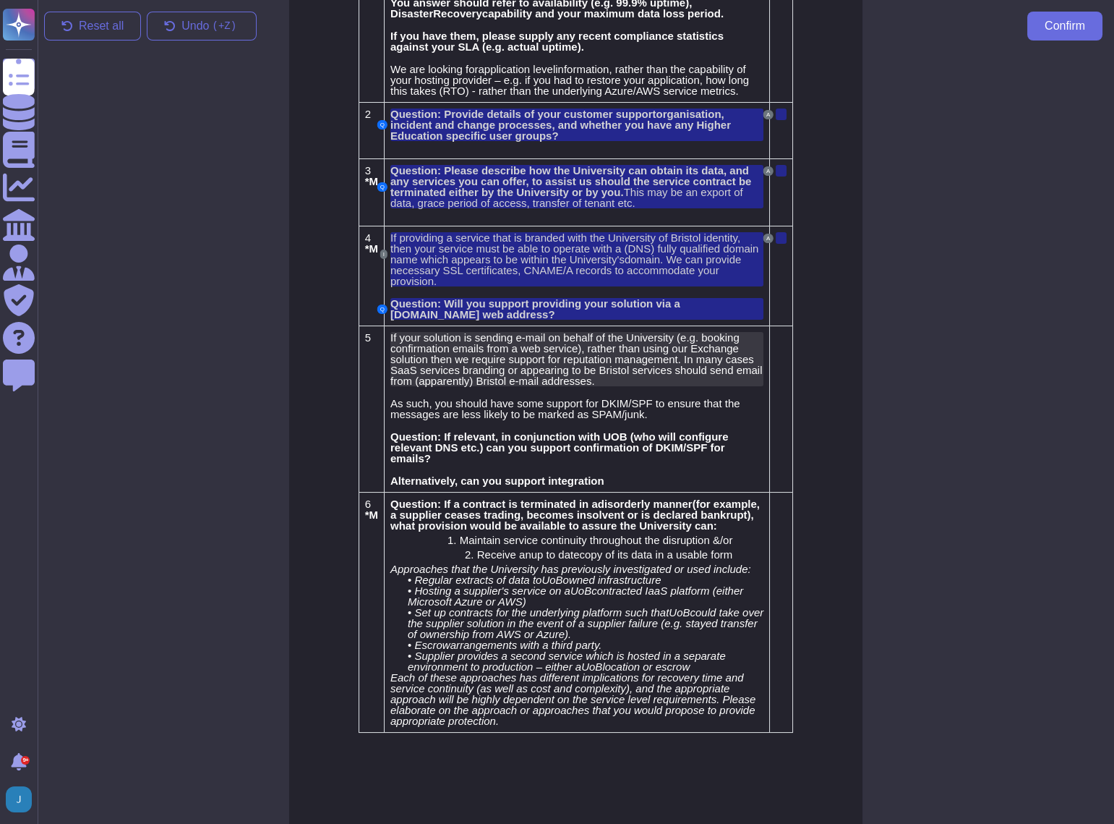
click at [472, 351] on span "If your solution is sending e-mail on behalf of the University (e.g. booking co…" at bounding box center [576, 359] width 372 height 56
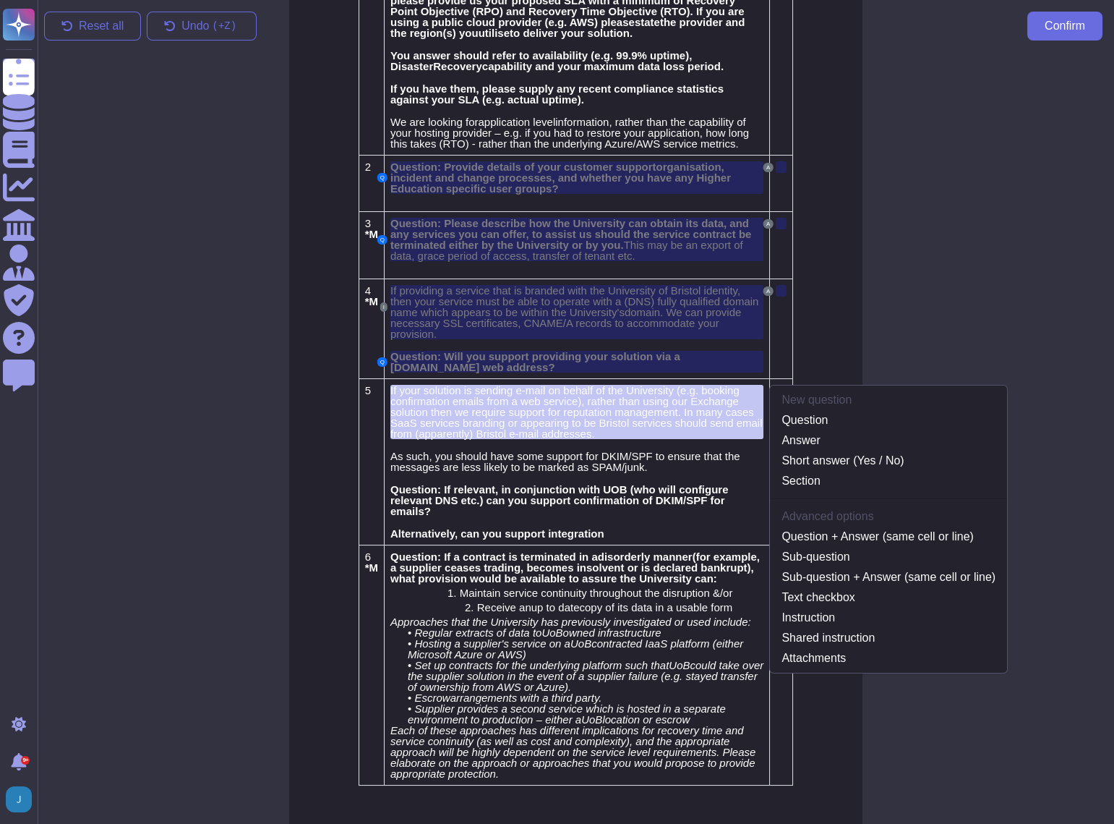
scroll to position [181, 0]
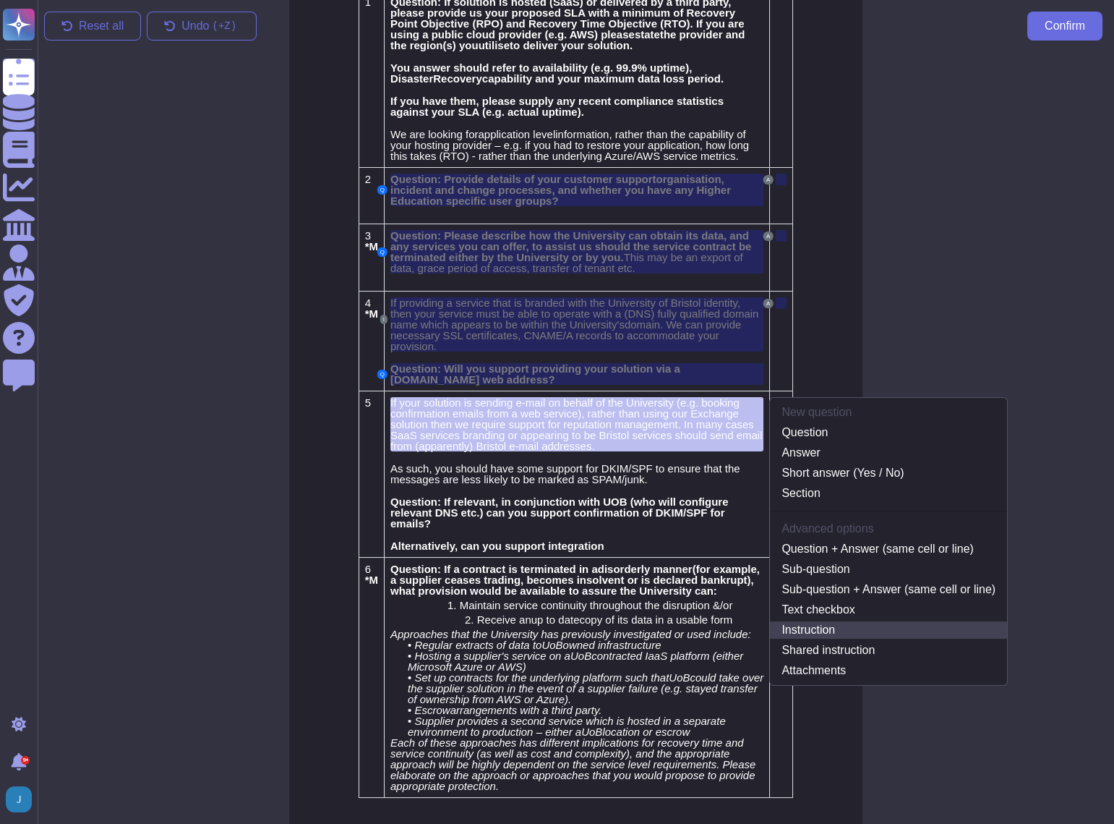
click at [823, 623] on link "Instruction" at bounding box center [888, 629] width 237 height 17
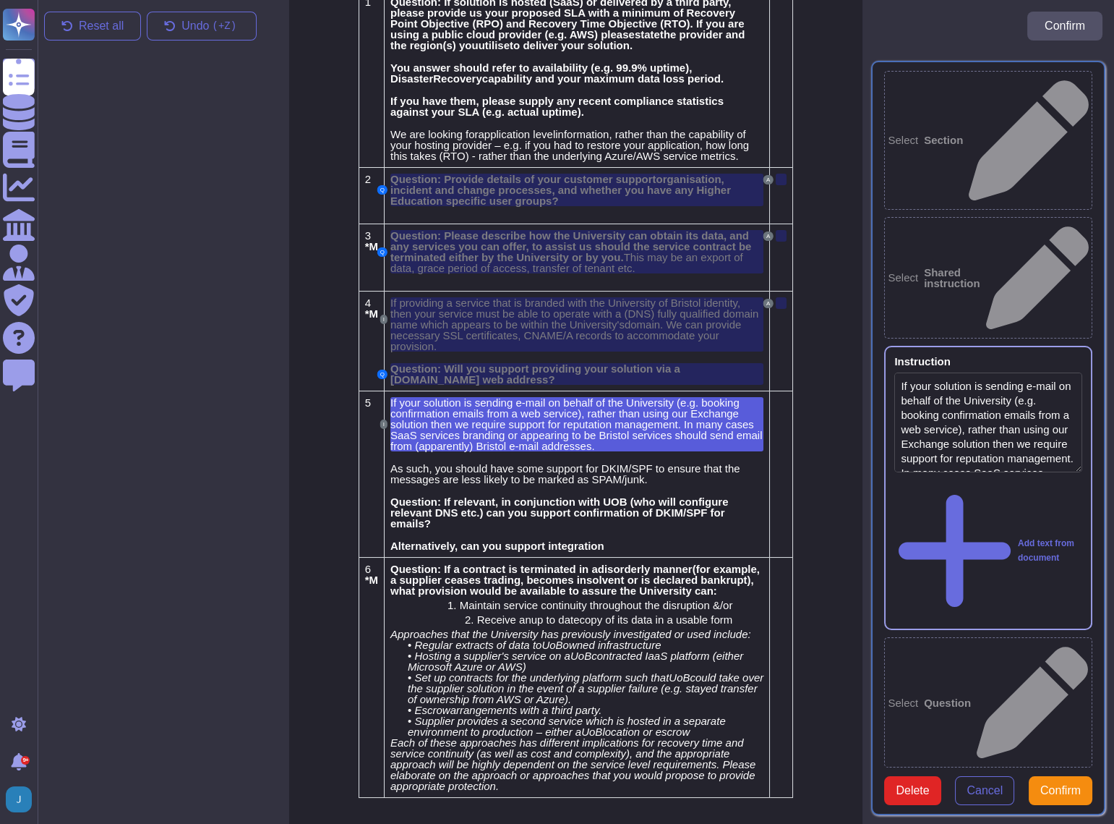
type textarea "If your solution is sending e-mail on behalf of the University (e.g. booking co…"
click at [490, 462] on span "As such, you should have some support for DKIM/SPF to ensure that the messages …" at bounding box center [565, 473] width 350 height 23
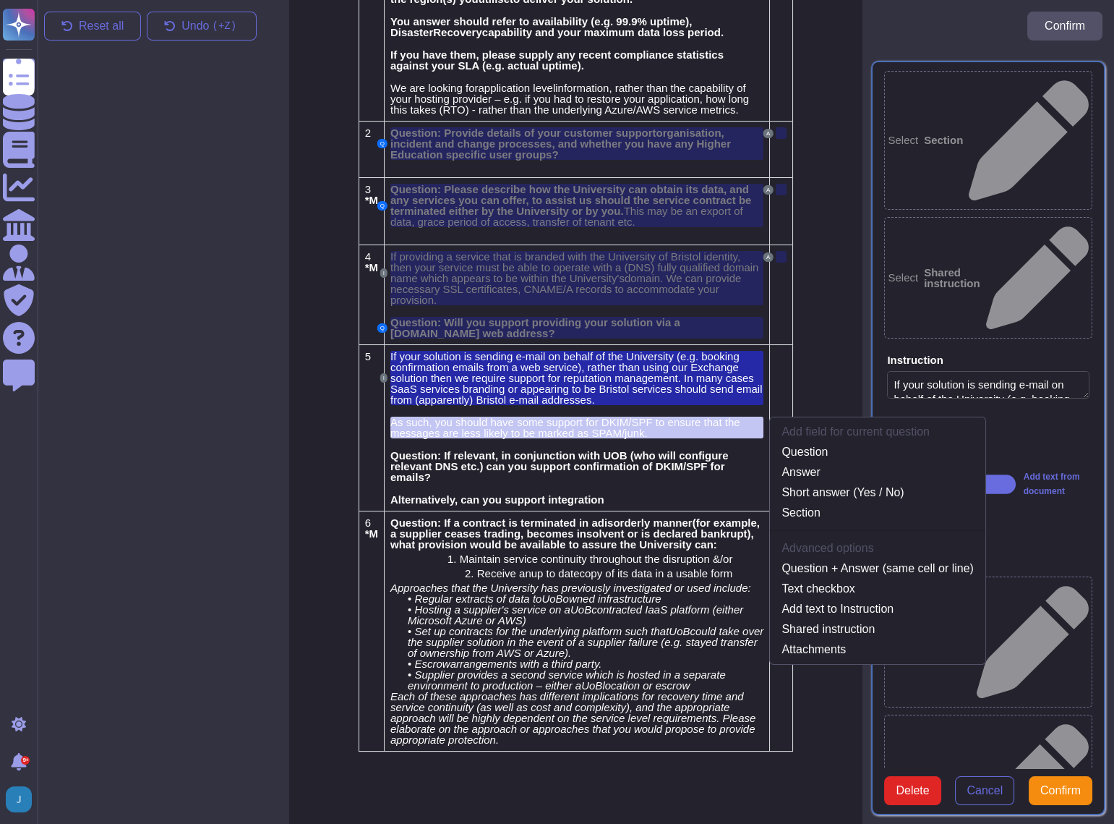
scroll to position [231, 0]
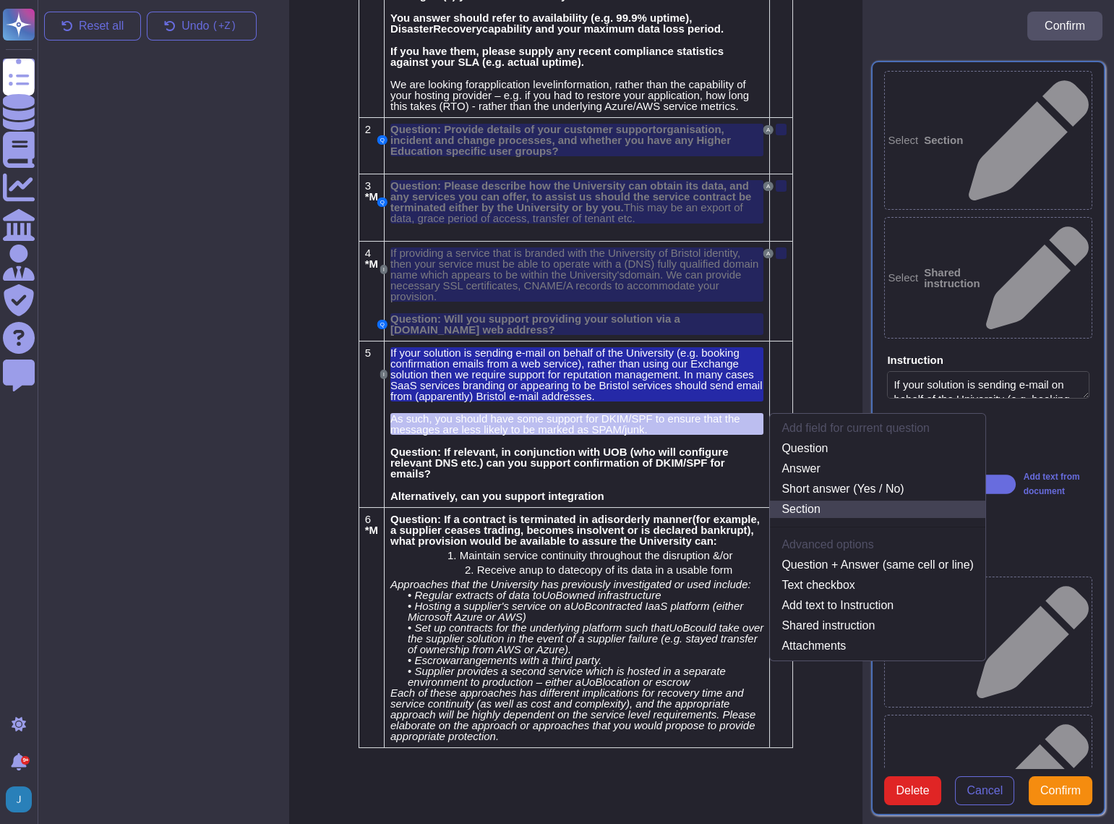
click at [822, 500] on link "Section" at bounding box center [877, 508] width 215 height 17
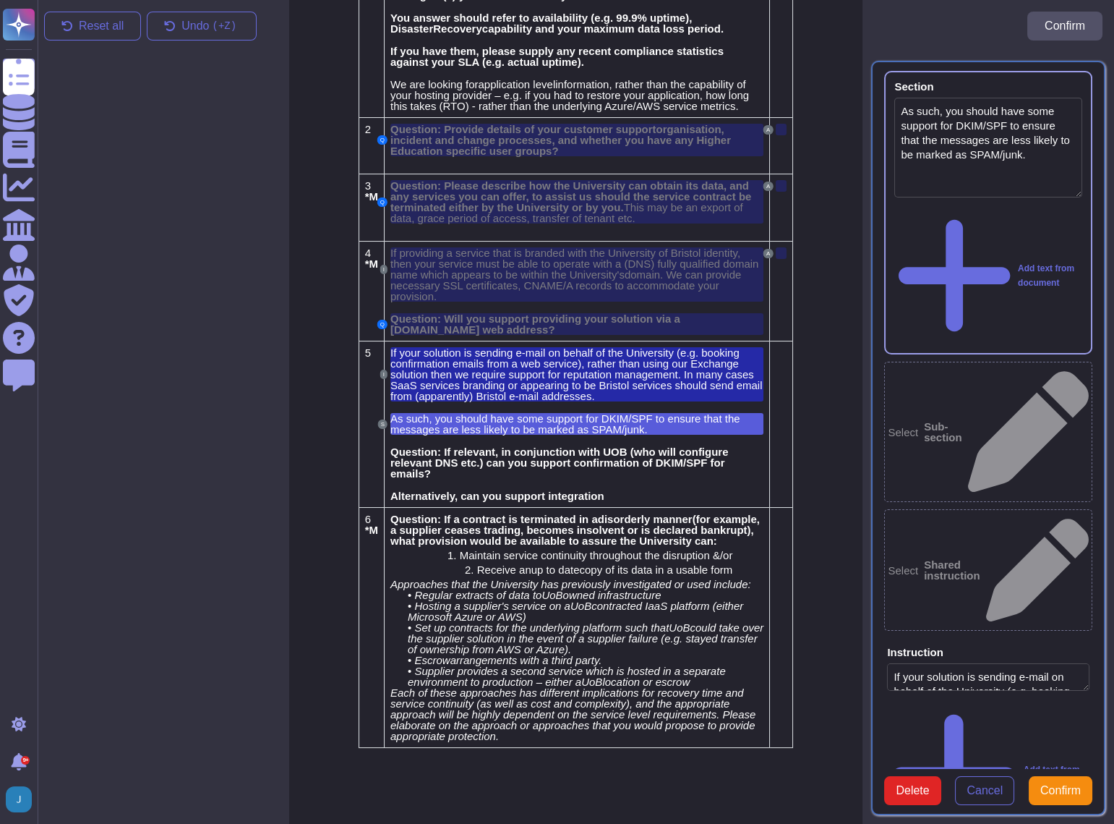
type textarea "As such, you should have some support for DKIM/SPF to ensure that the messages …"
click at [453, 445] on span "Question: If relevant, in conjunction with UOB (who will configure relevant DNS…" at bounding box center [559, 462] width 338 height 34
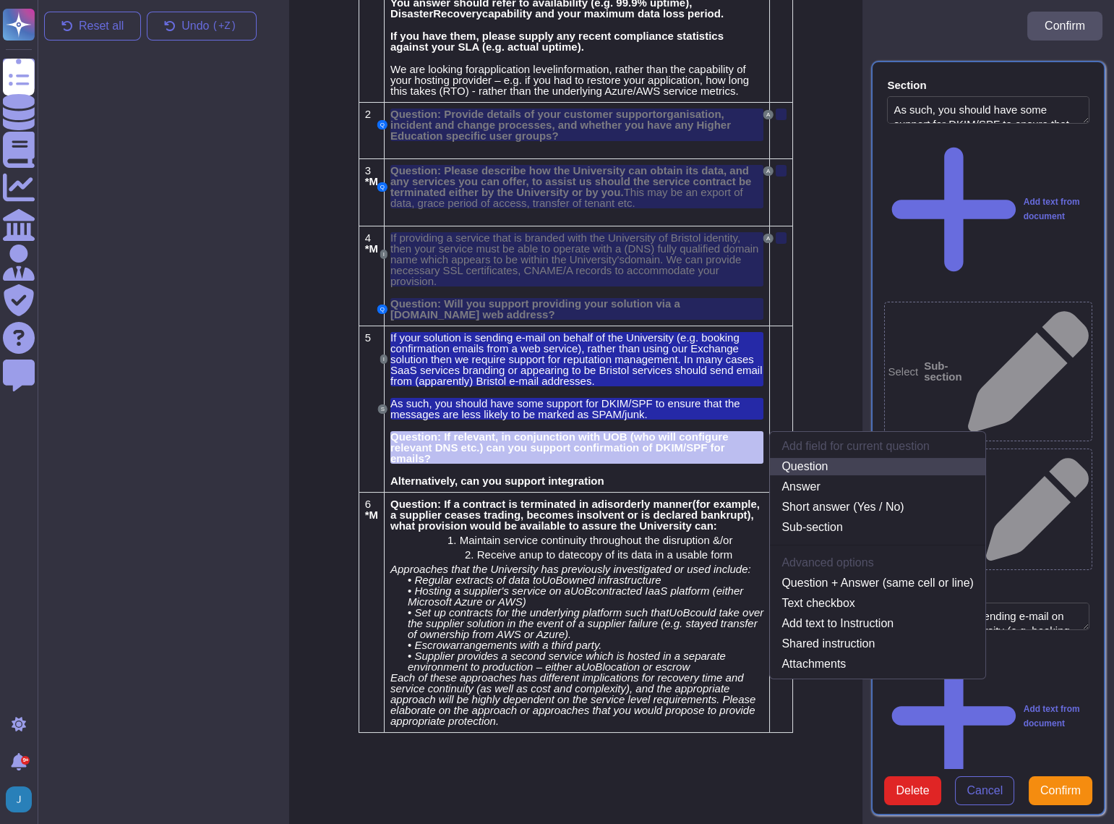
click at [815, 458] on link "Question" at bounding box center [877, 466] width 215 height 17
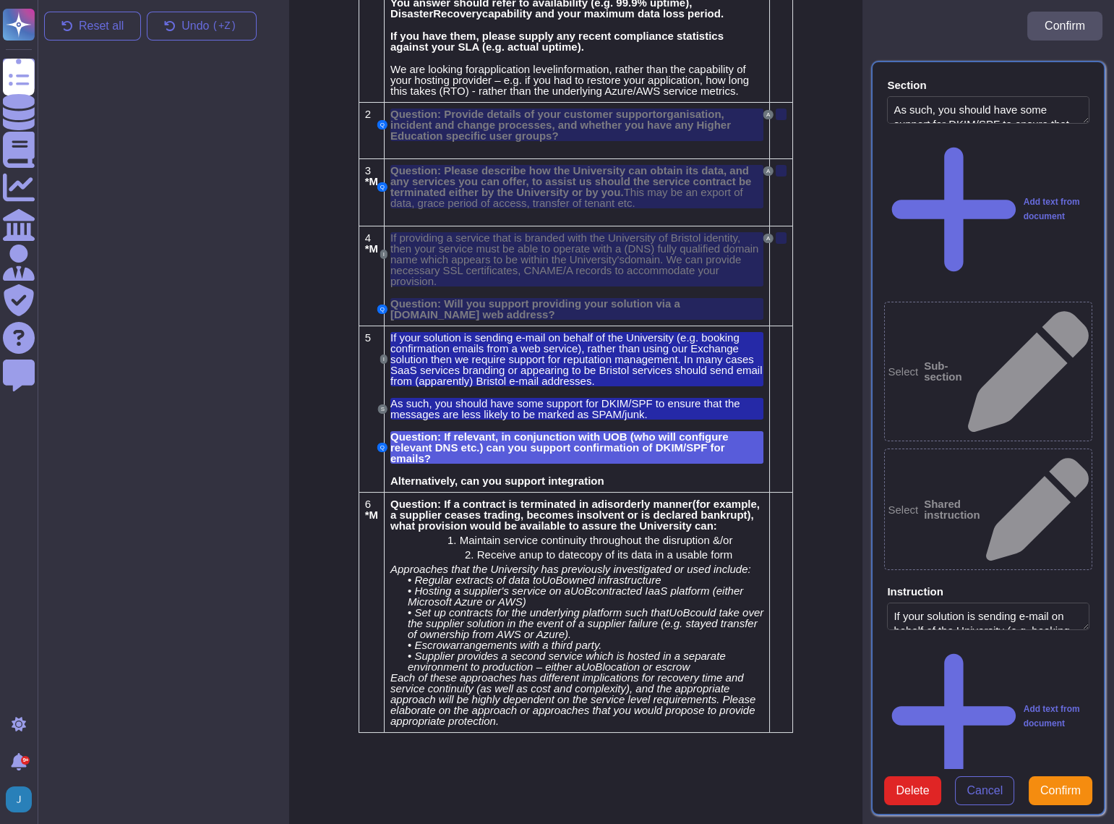
type textarea "Question: If relevant, in conjunction with UOB (who will configure relevant DNS…"
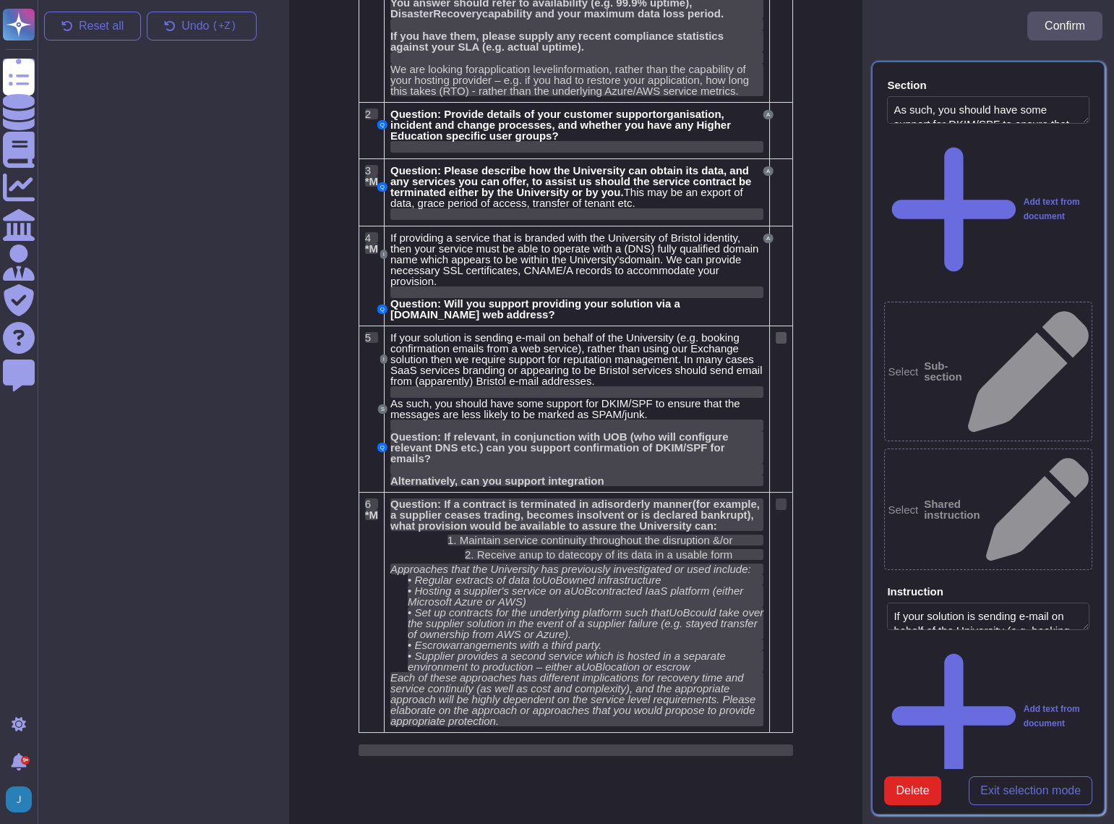
click at [779, 332] on div at bounding box center [781, 338] width 11 height 12
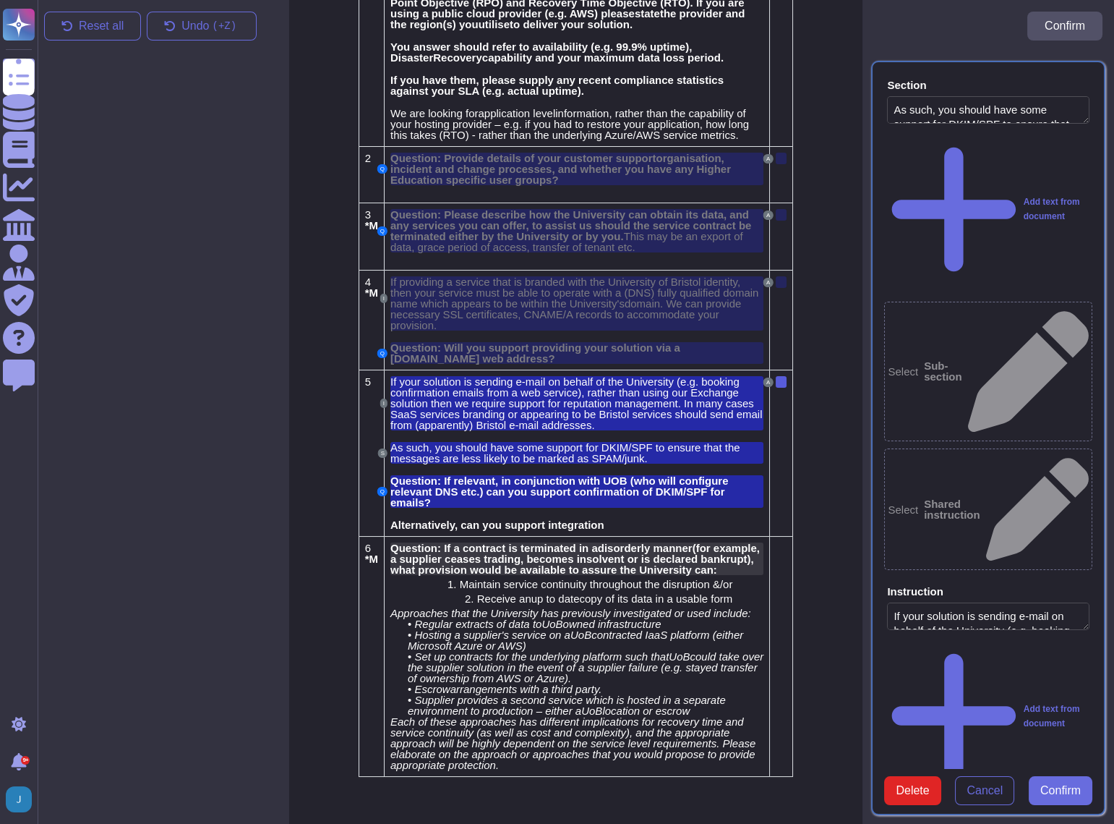
scroll to position [226, 0]
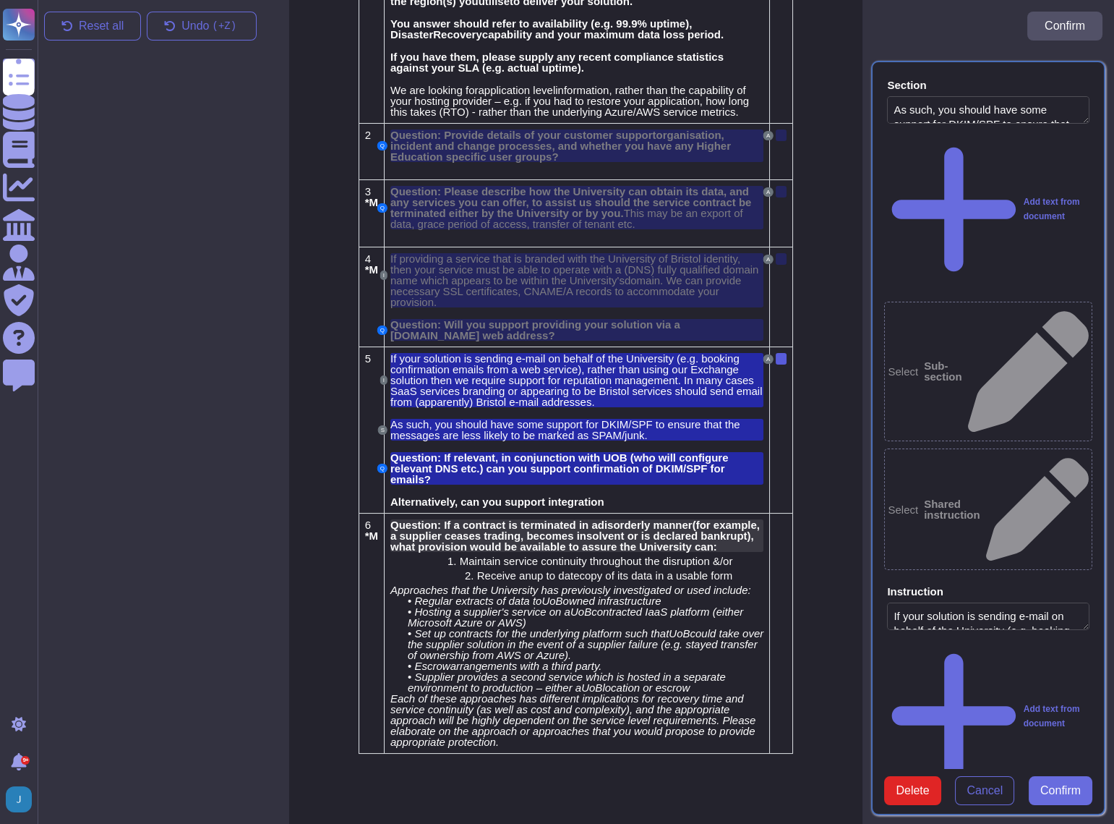
click at [427, 526] on span "(for example, a supplier ceases trading, becomes insolvent or is declared bankr…" at bounding box center [574, 535] width 369 height 34
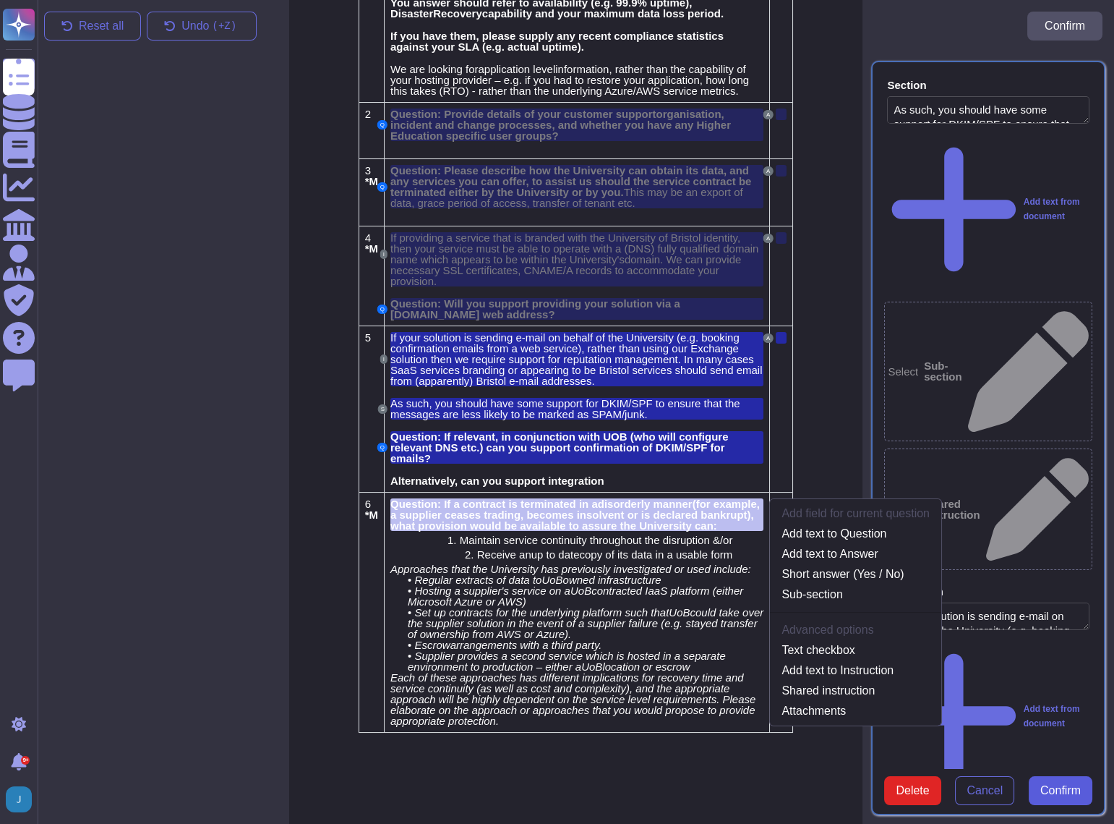
click at [1075, 785] on span "Confirm" at bounding box center [1061, 791] width 40 height 12
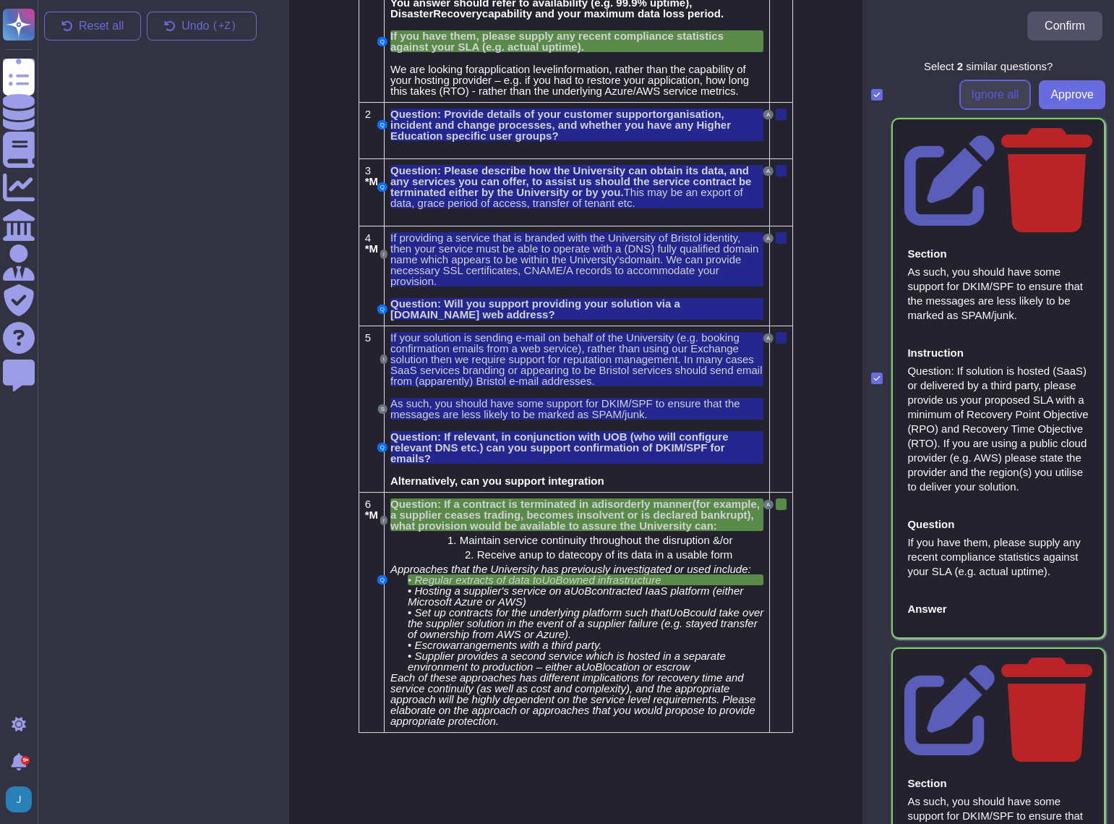
click at [972, 91] on span "Ignore all" at bounding box center [996, 95] width 48 height 12
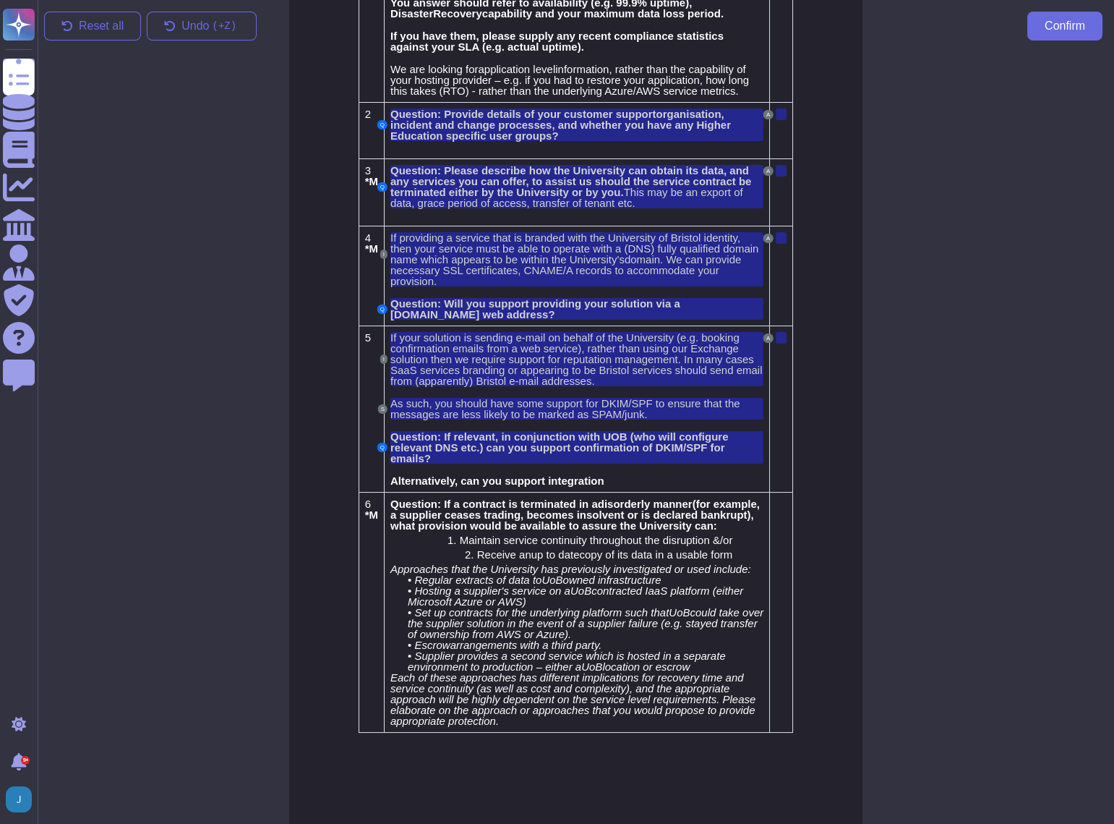
scroll to position [0, 0]
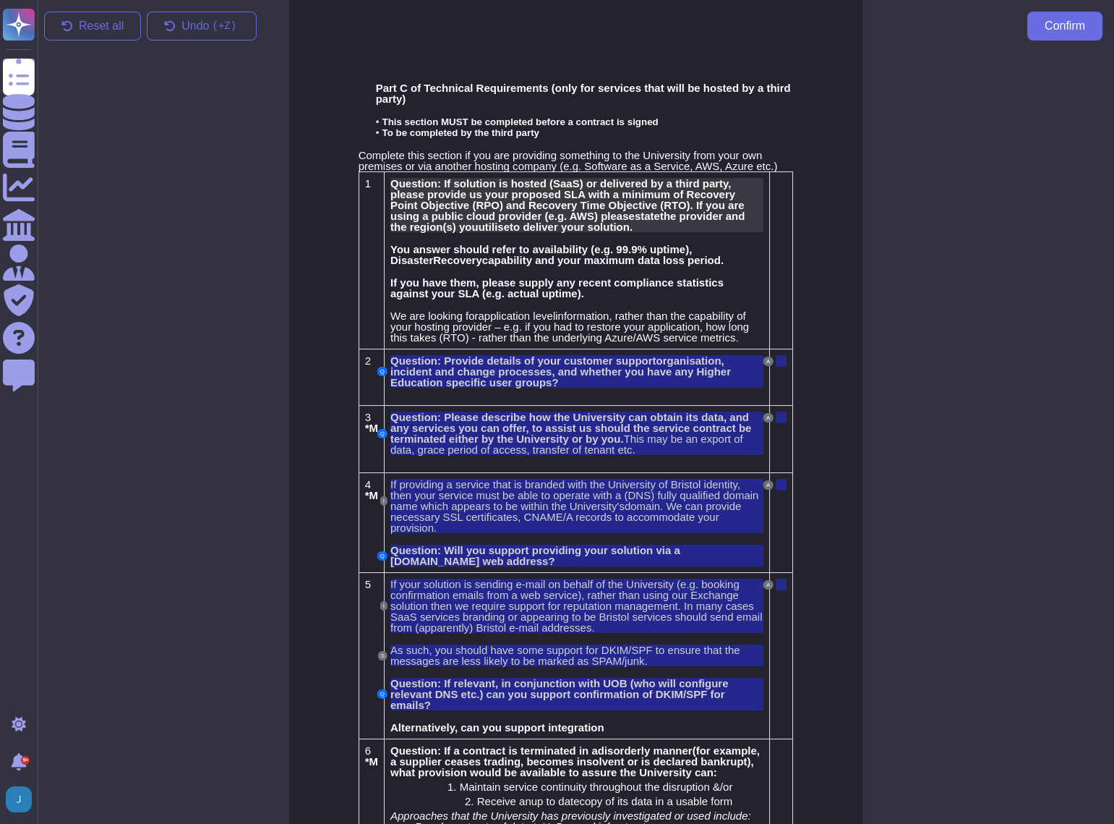
click at [470, 213] on span "Question: If solution is hosted (SaaS) or delivered by a third party, please pr…" at bounding box center [567, 199] width 354 height 45
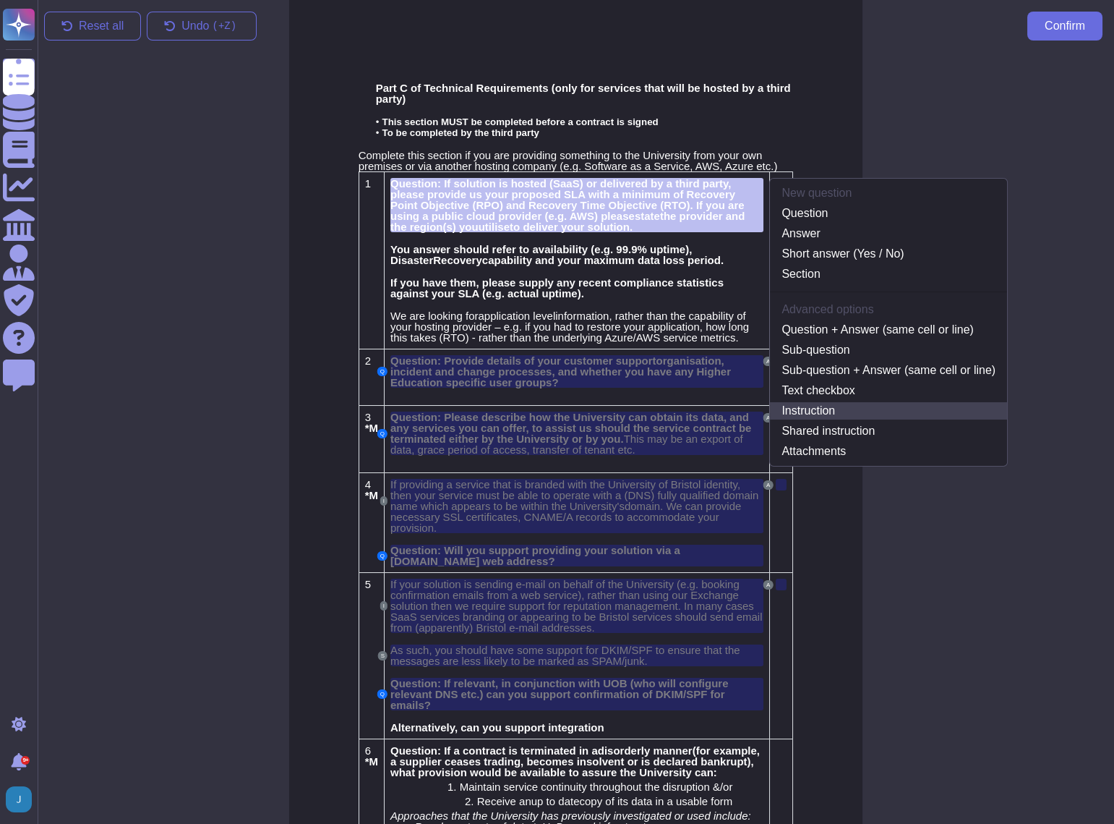
click at [816, 410] on link "Instruction" at bounding box center [888, 410] width 237 height 17
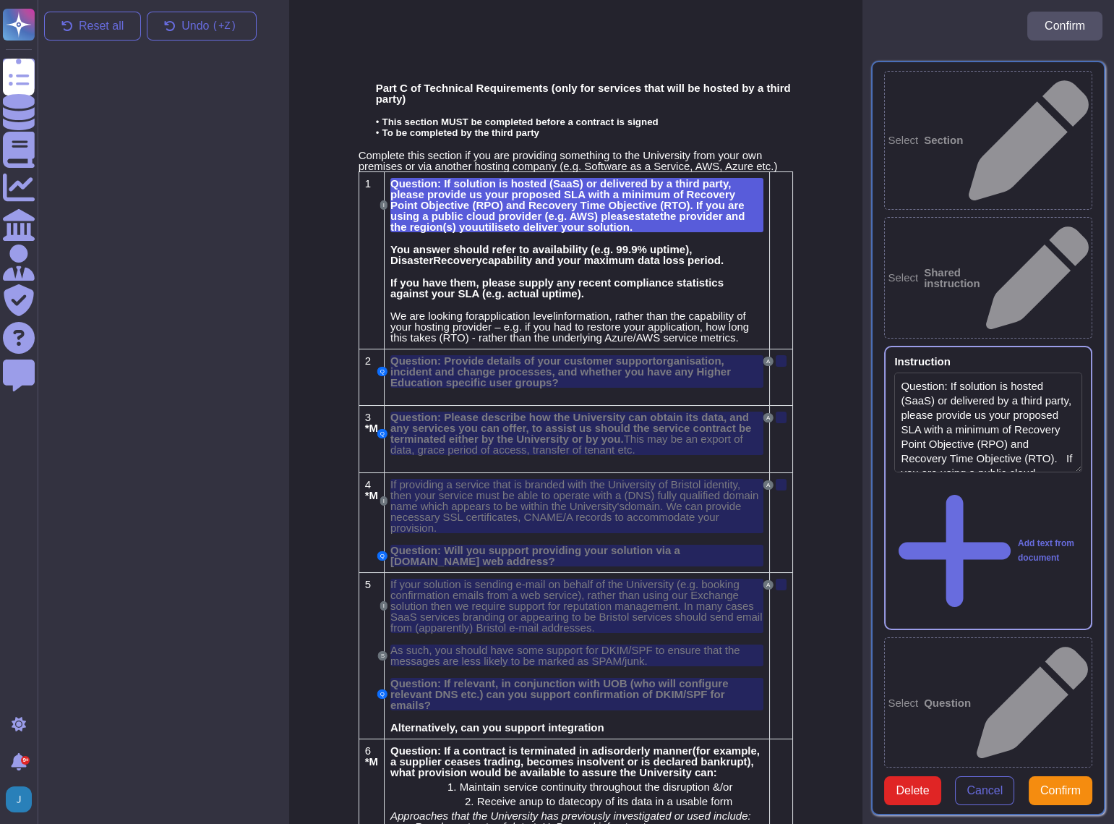
type textarea "Question: If solution is hosted (SaaS) or delivered by a third party, please pr…"
click at [523, 249] on span "You answer should refer to availability (e.g. 99.9% uptime), D" at bounding box center [541, 254] width 302 height 23
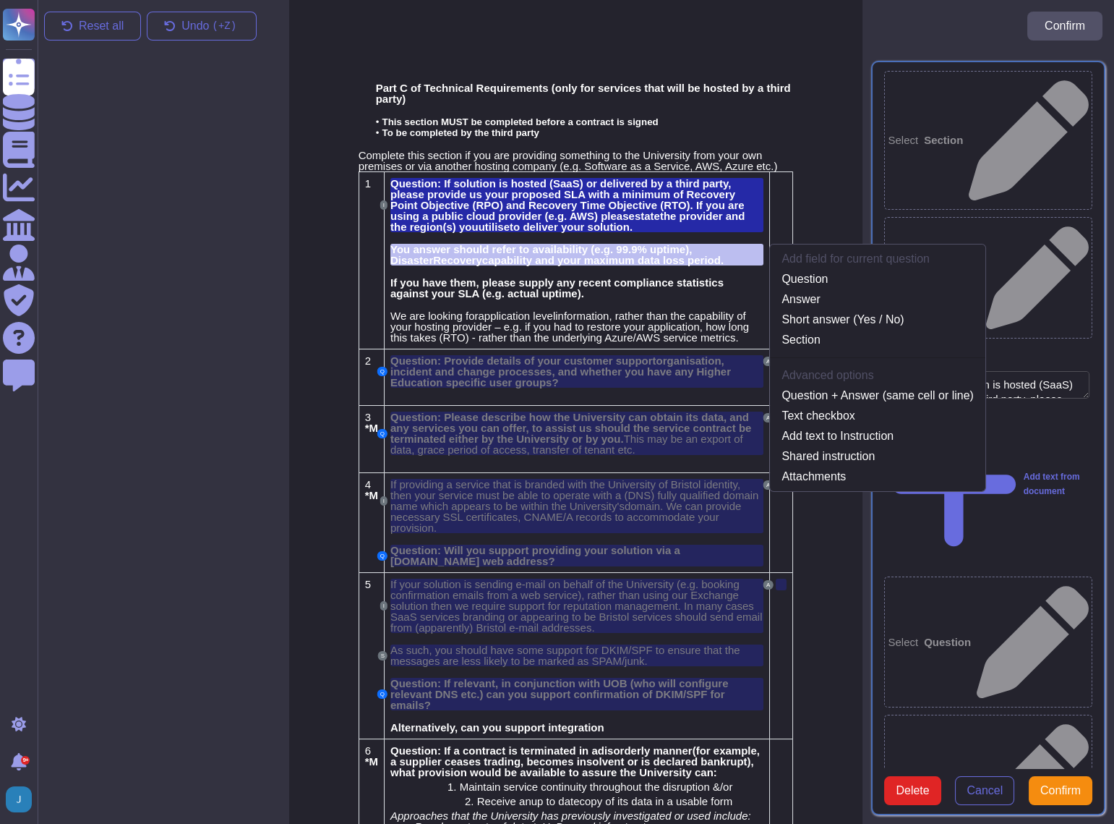
click at [982, 636] on div "Select Section Select Shared instruction Instruction Question: If solution is h…" at bounding box center [989, 438] width 252 height 772
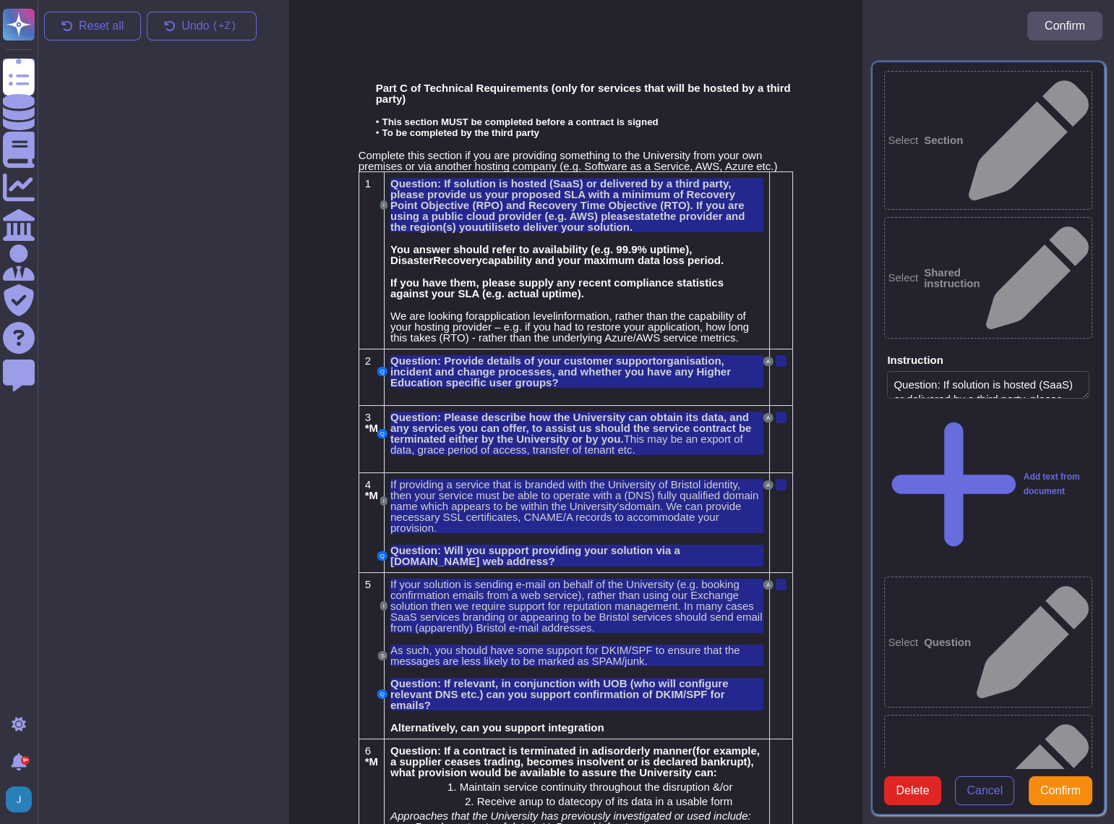
click at [967, 776] on button "Cancel" at bounding box center [984, 790] width 59 height 29
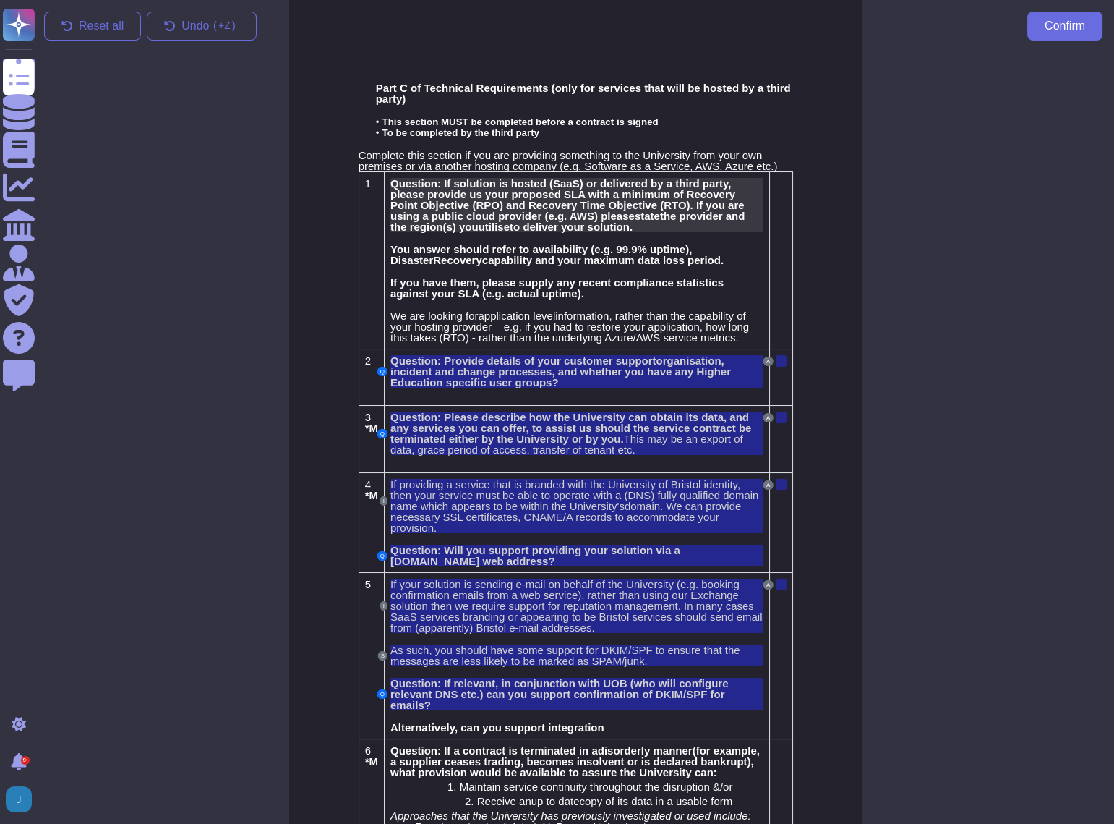
click at [502, 213] on span "Question: If solution is hosted (SaaS) or delivered by a third party, please pr…" at bounding box center [567, 199] width 354 height 45
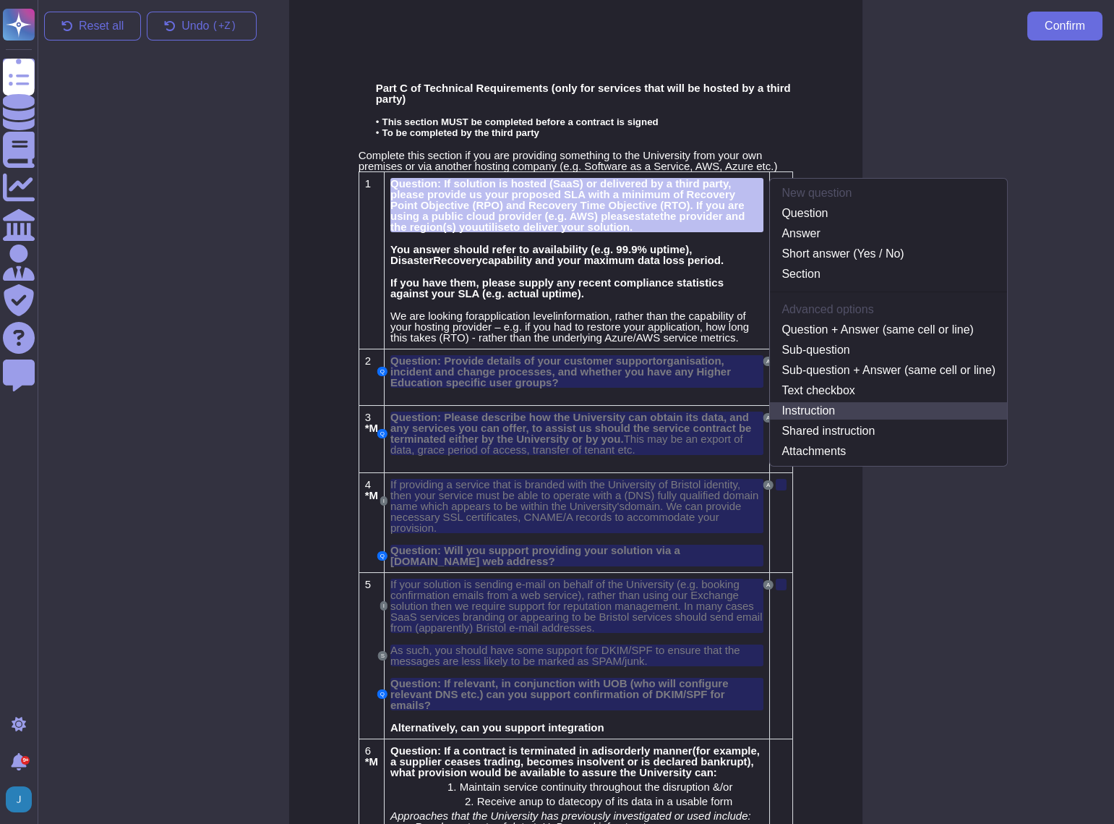
click at [823, 411] on link "Instruction" at bounding box center [888, 410] width 237 height 17
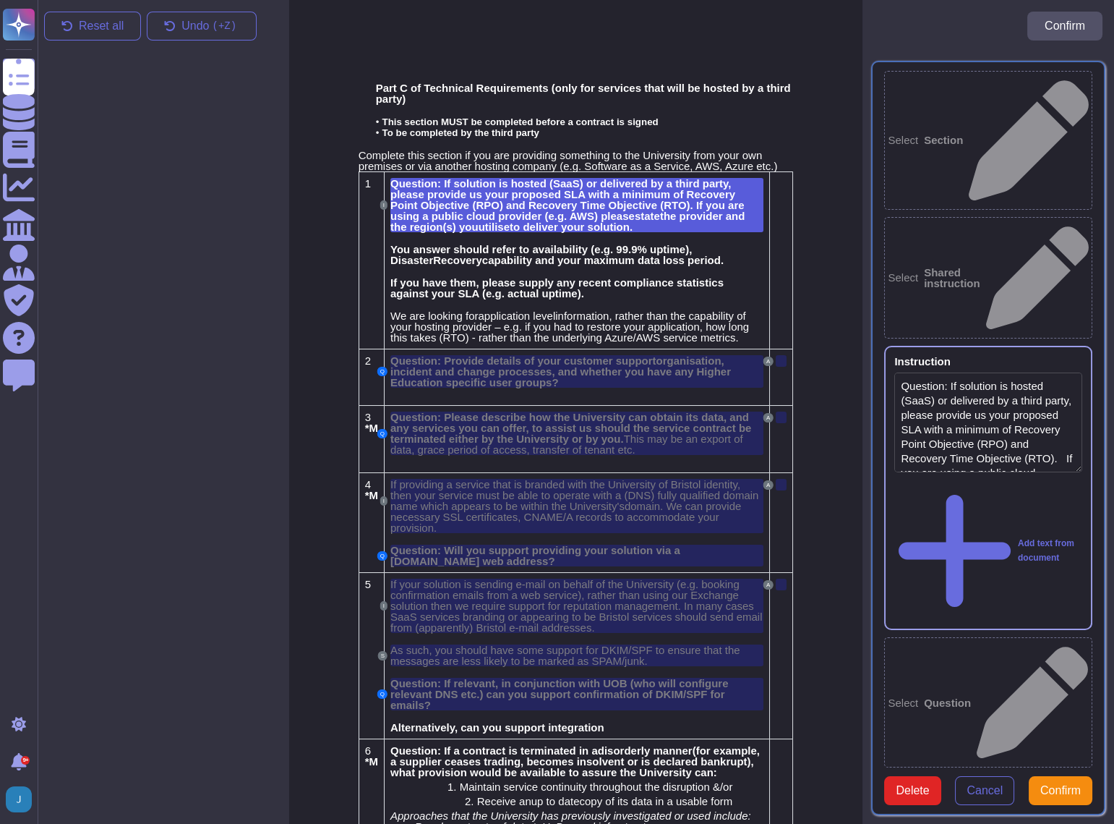
type textarea "Question: If solution is hosted (SaaS) or delivered by a third party, please pr…"
click at [496, 248] on span "You answer should refer to availability (e.g. 99.9% uptime), D" at bounding box center [541, 254] width 302 height 23
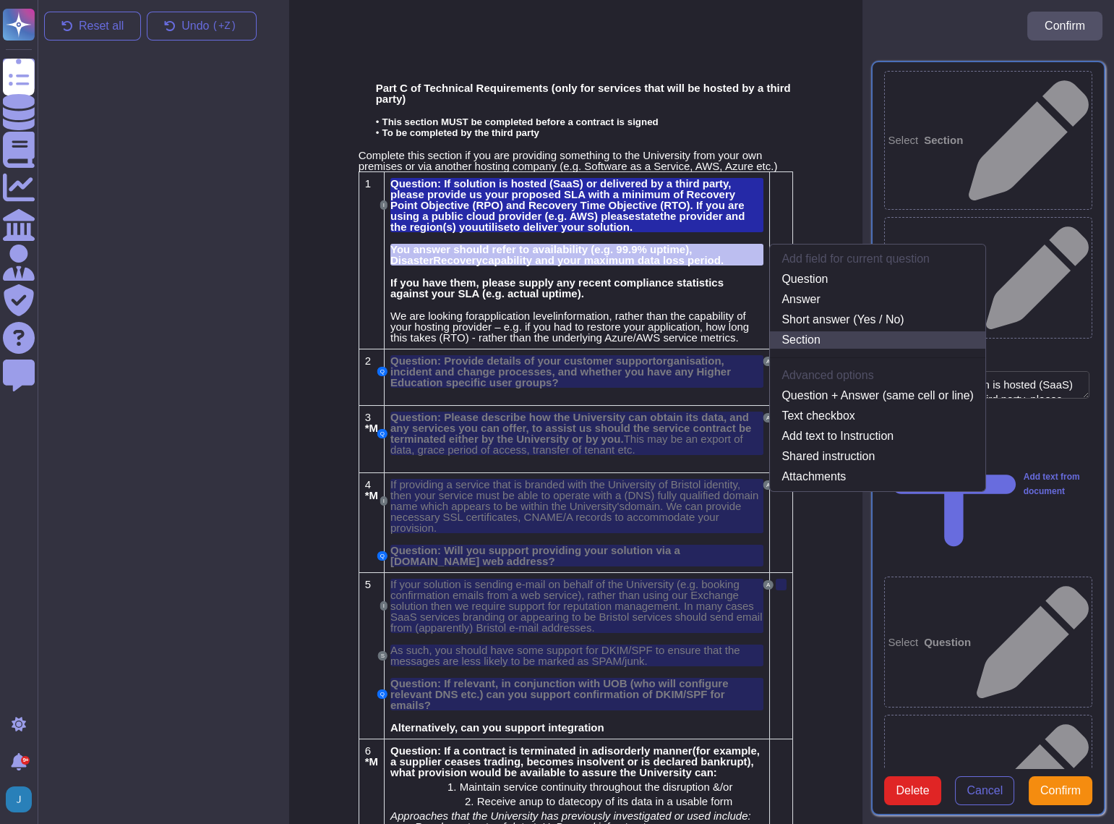
click at [813, 339] on link "Section" at bounding box center [877, 339] width 215 height 17
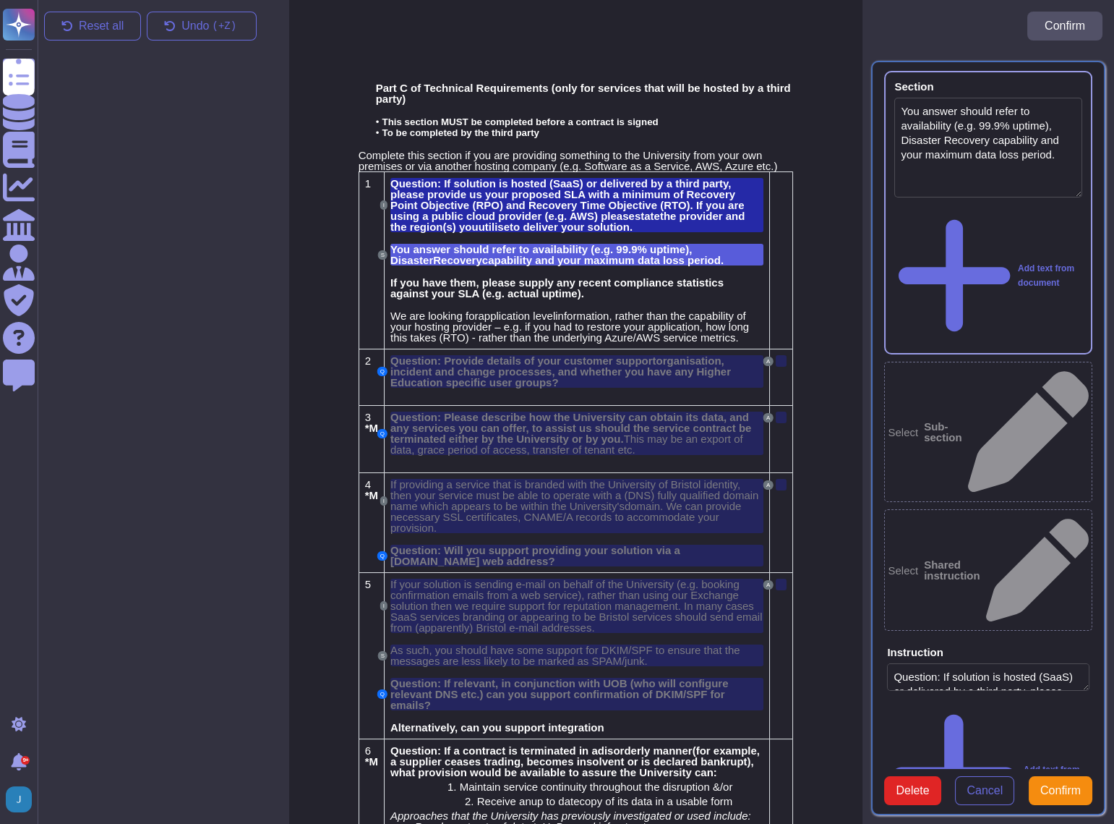
type textarea "You answer should refer to availability (e.g. 99.9% uptime), Disaster Recovery …"
click at [503, 289] on span "If you have them, please supply any recent compliance statistics against your S…" at bounding box center [556, 287] width 333 height 23
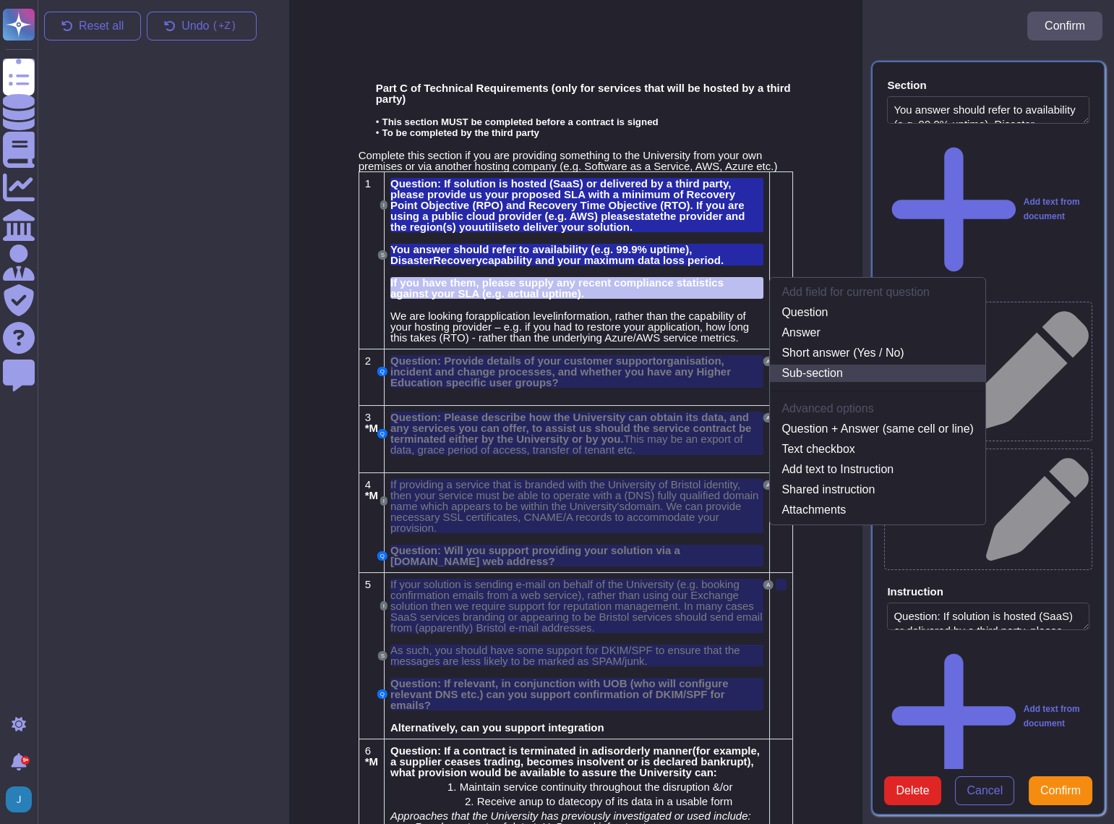
click at [842, 376] on link "Sub-section" at bounding box center [877, 372] width 215 height 17
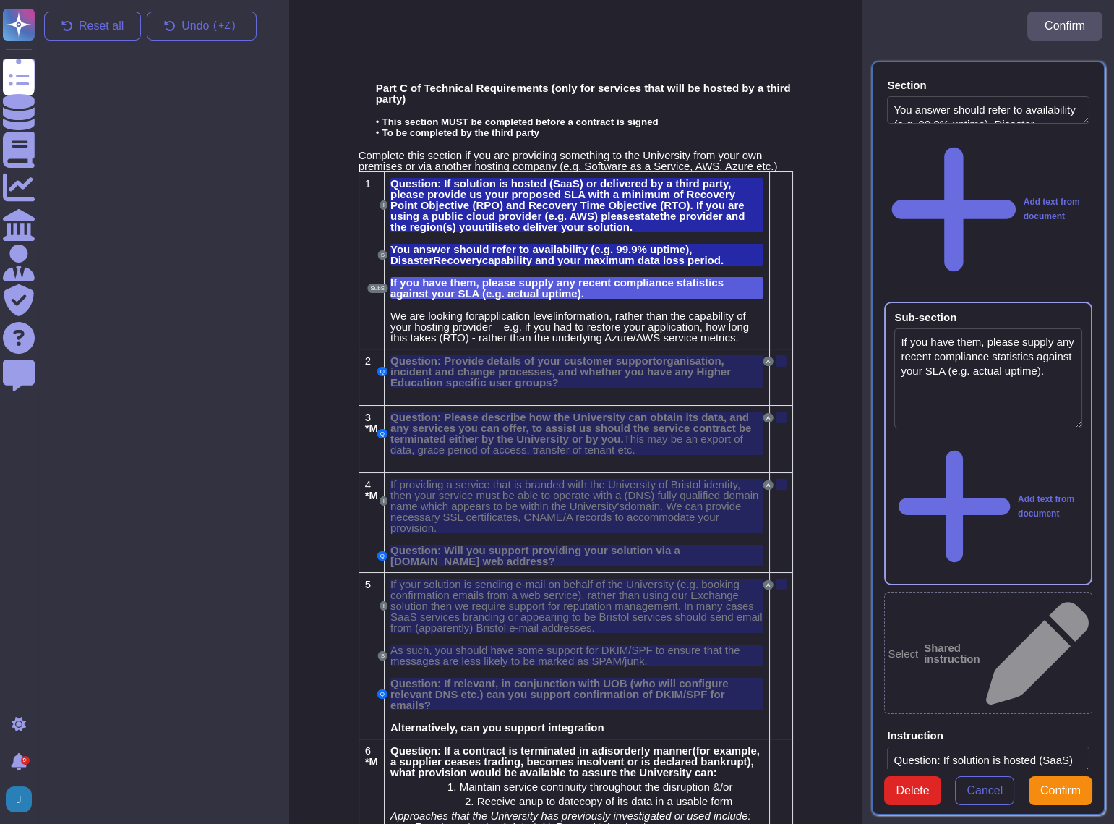
type textarea "If you have them, please supply any recent compliance statistics against your S…"
click at [492, 328] on span "information, rather than the capability of your hosting provider – e.g. if you …" at bounding box center [569, 326] width 359 height 34
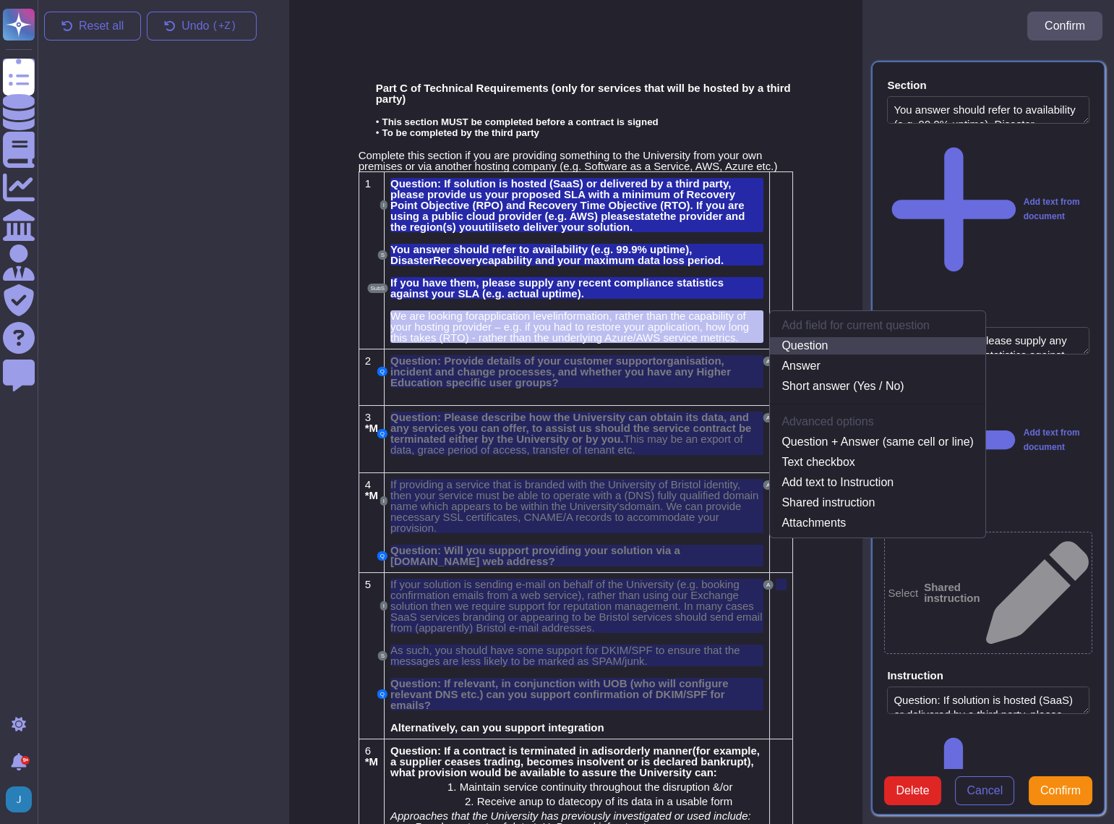
click at [817, 344] on link "Question" at bounding box center [877, 345] width 215 height 17
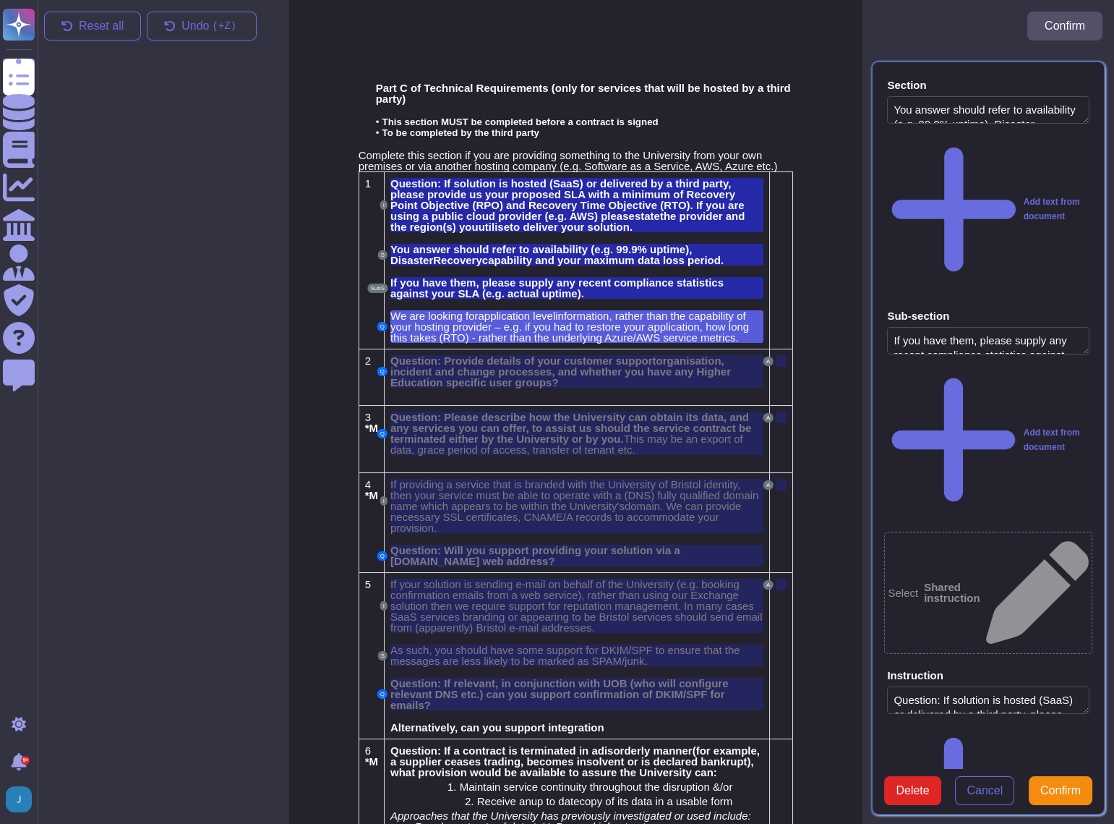
type textarea "We are looking for application level information, rather than the capability of…"
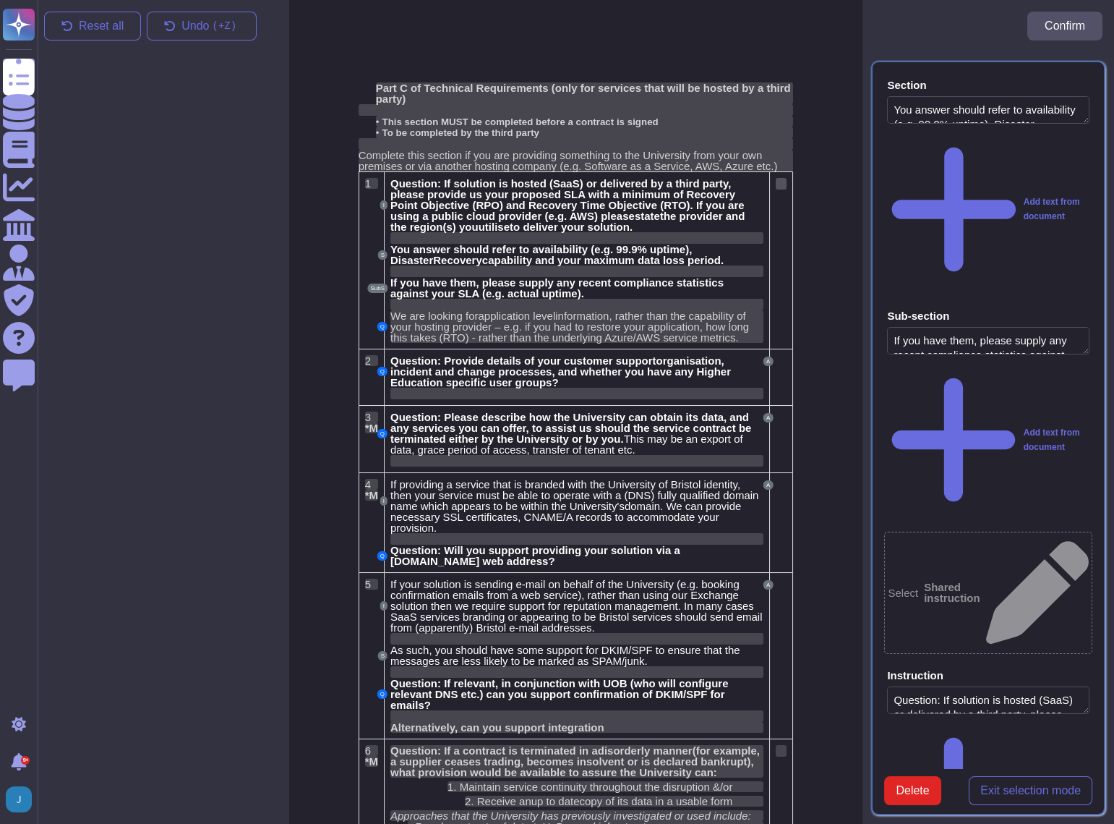
click at [779, 182] on div at bounding box center [781, 184] width 11 height 12
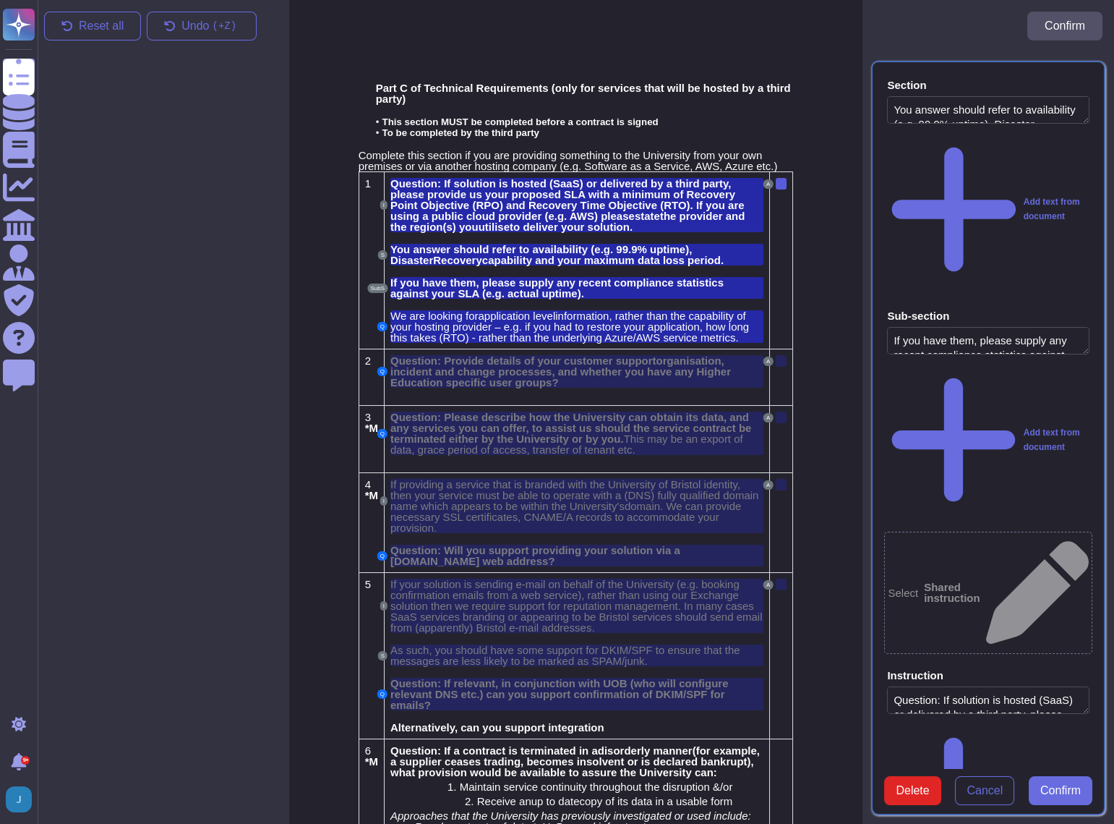
click at [1074, 785] on span "Confirm" at bounding box center [1061, 791] width 40 height 12
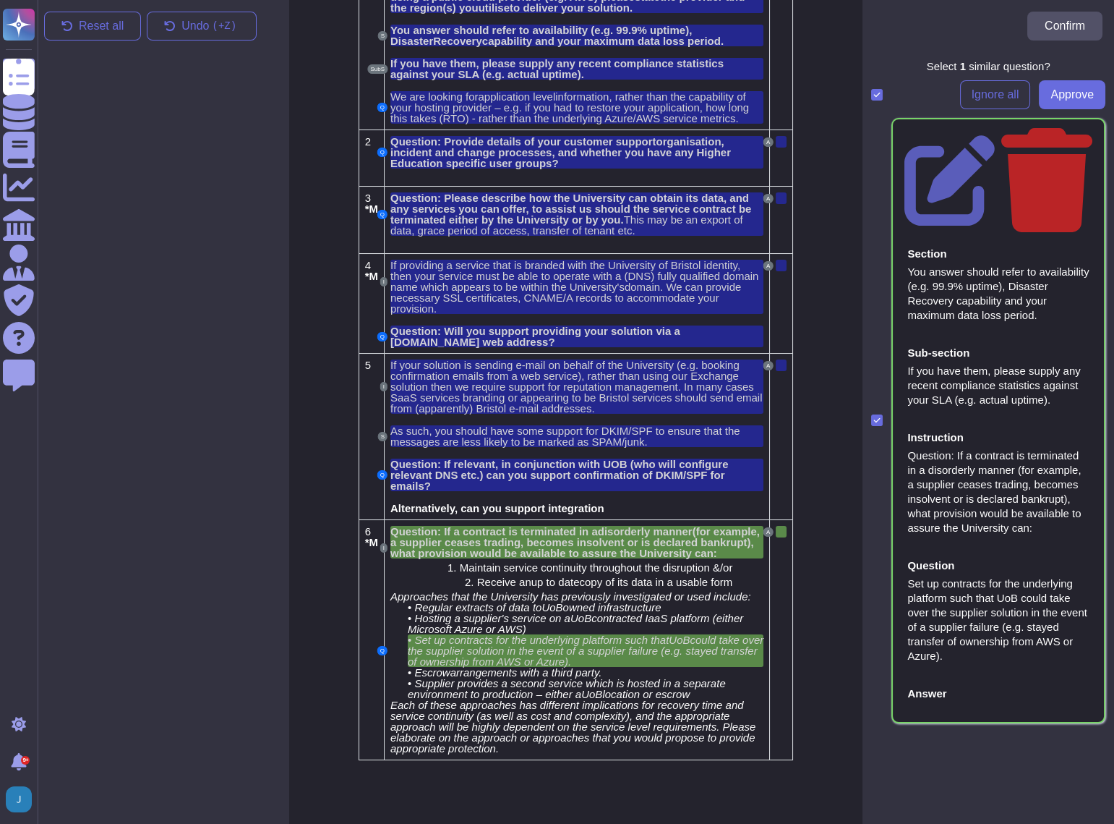
scroll to position [247, 0]
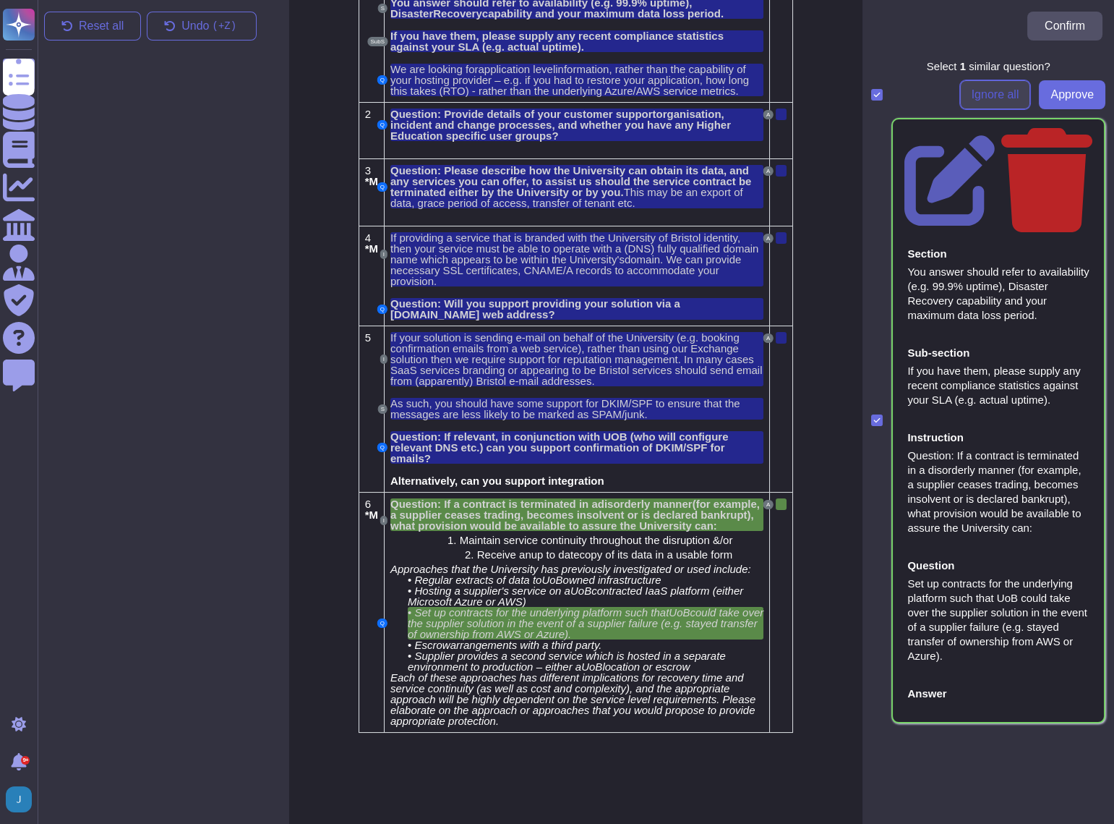
click at [975, 94] on span "Ignore all" at bounding box center [996, 95] width 48 height 12
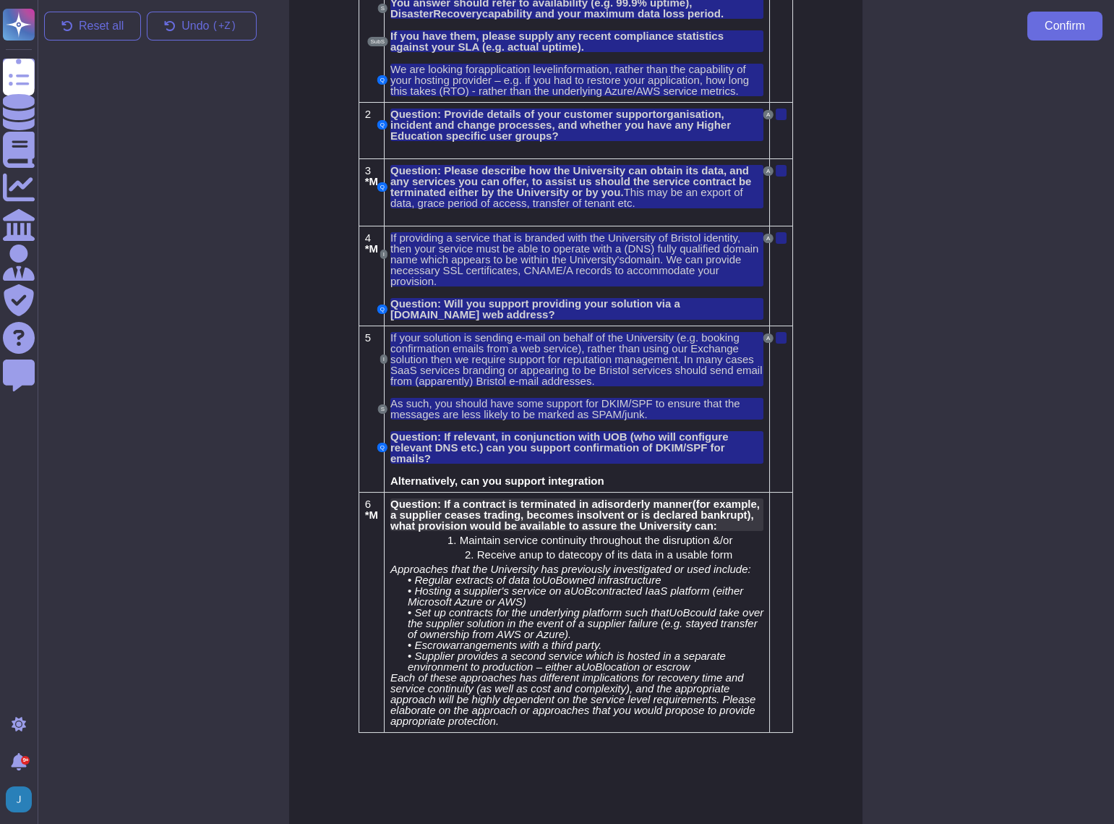
click at [509, 500] on span "(for example, a supplier ceases trading, becomes insolvent or is declared bankr…" at bounding box center [574, 514] width 369 height 34
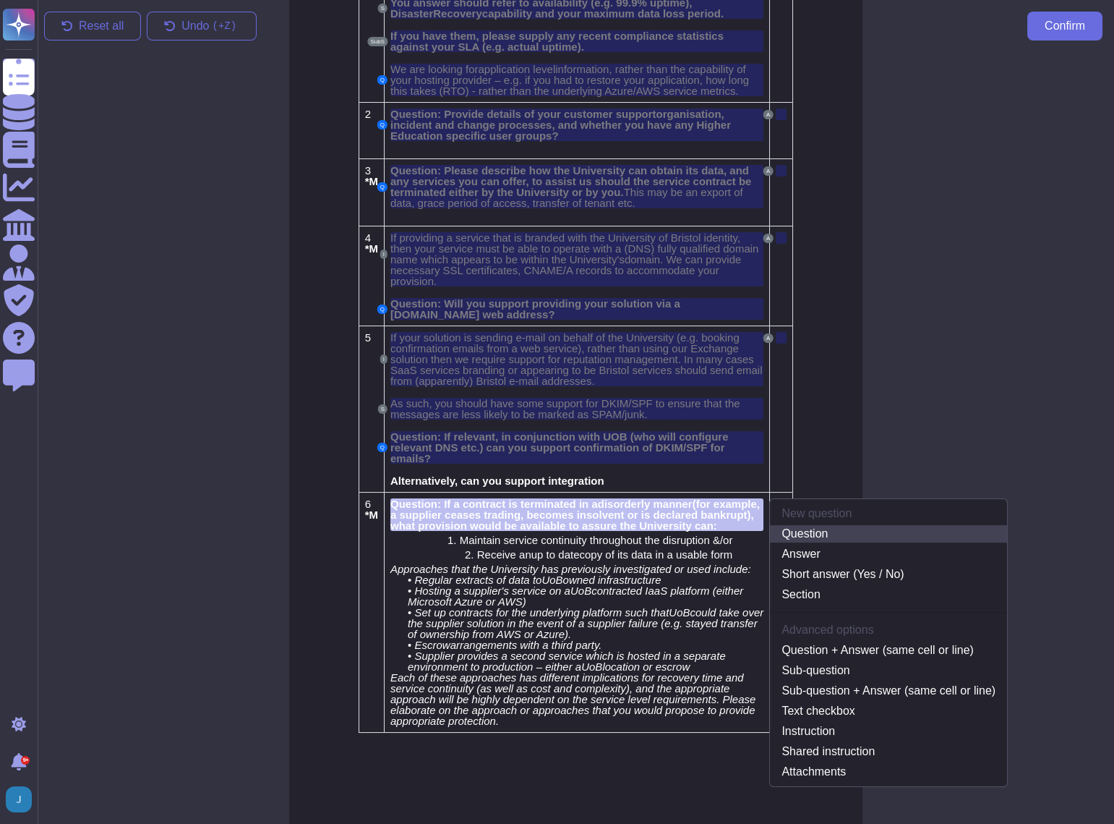
click at [800, 525] on link "Question" at bounding box center [888, 533] width 237 height 17
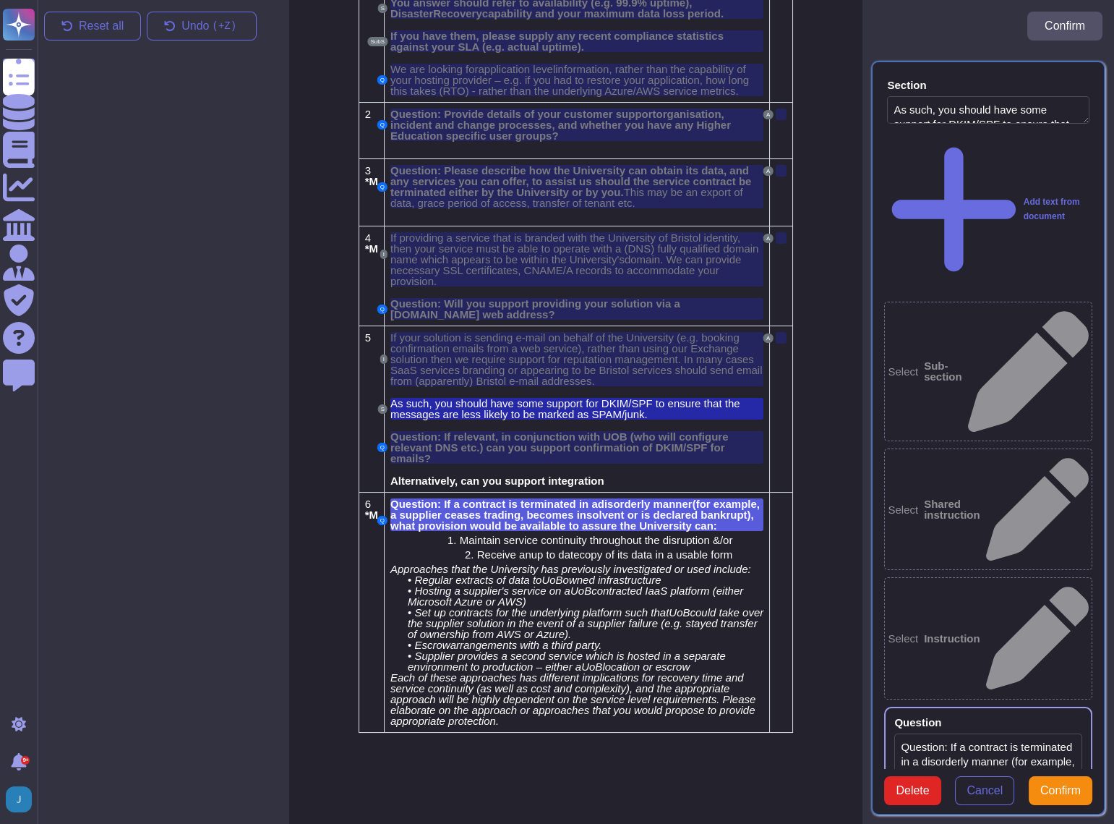
type textarea "As such, you should have some support for DKIM/SPF to ensure that the messages …"
type textarea "Question: If a contract is terminated in a disorderly manner (for example, a su…"
click at [599, 541] on span "Maintain service continuity throughout the disruption &/or" at bounding box center [596, 540] width 273 height 12
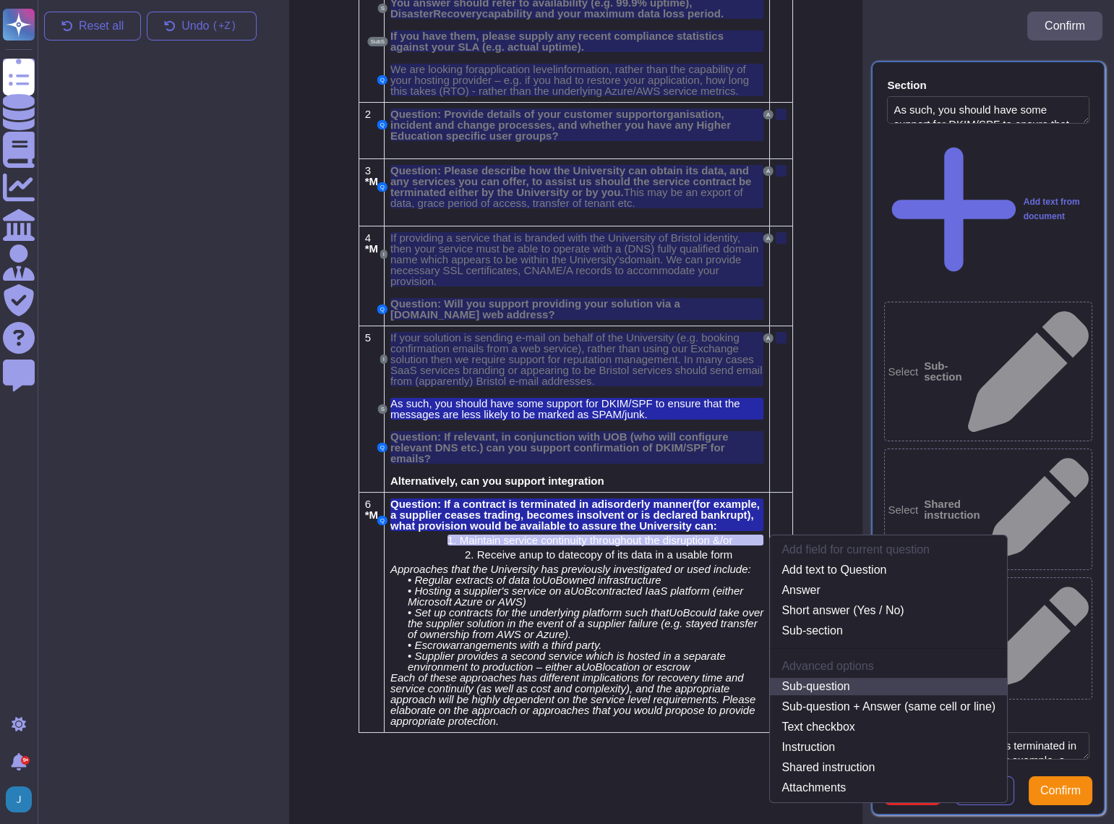
click at [811, 689] on link "Sub-question" at bounding box center [888, 686] width 237 height 17
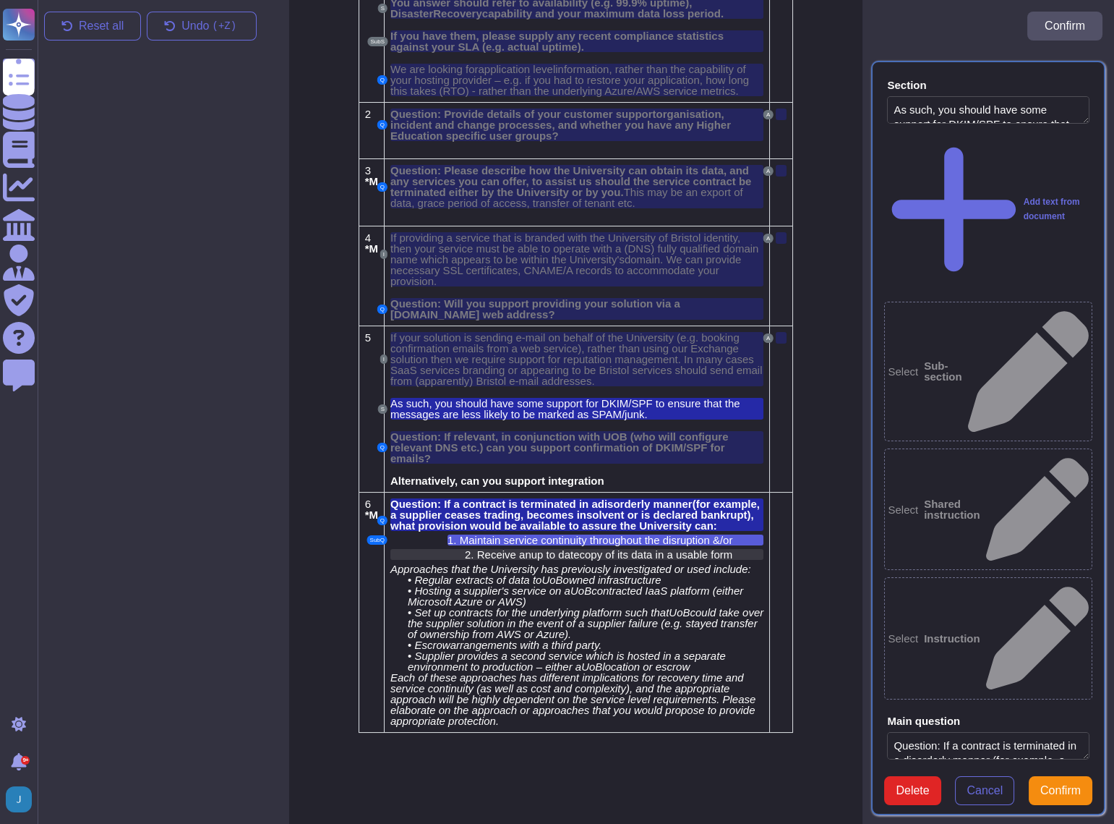
click at [537, 552] on span "up to date" at bounding box center [555, 554] width 48 height 12
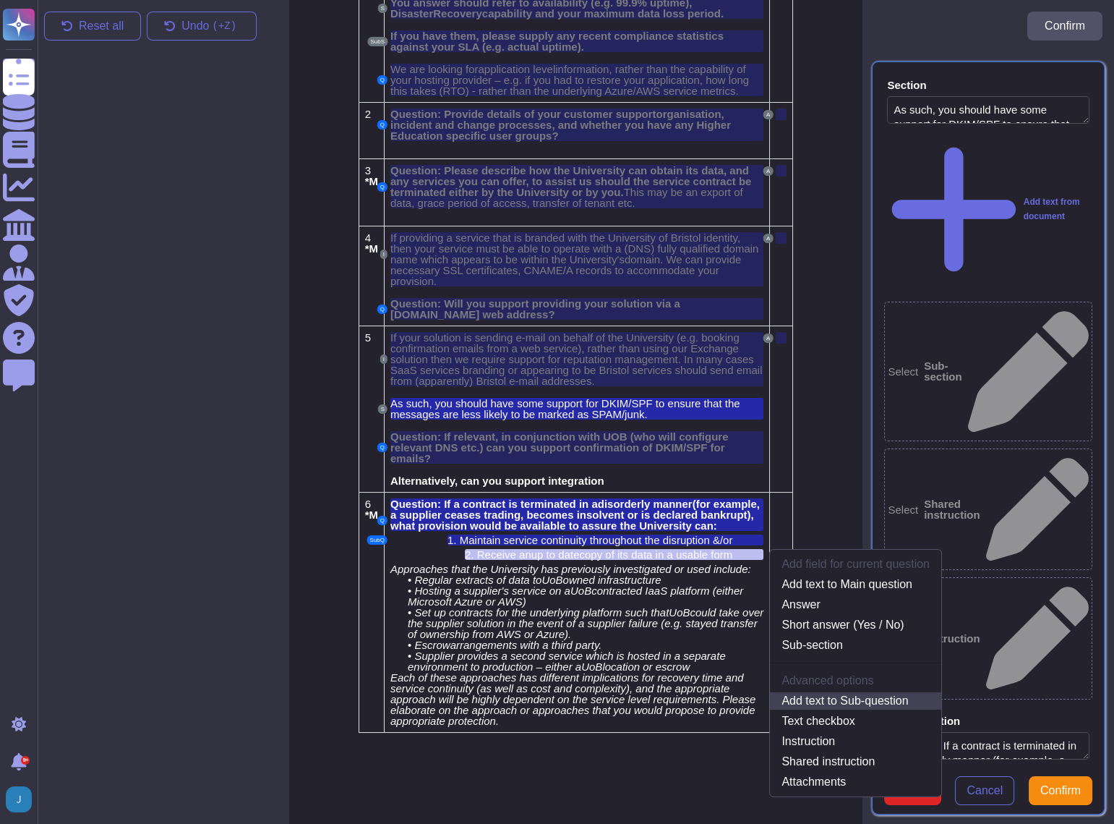
click at [817, 700] on link "Add text to Sub-question" at bounding box center [855, 700] width 171 height 17
type textarea "Maintain service continuity throughout the disruption &/or Receive an up to dat…"
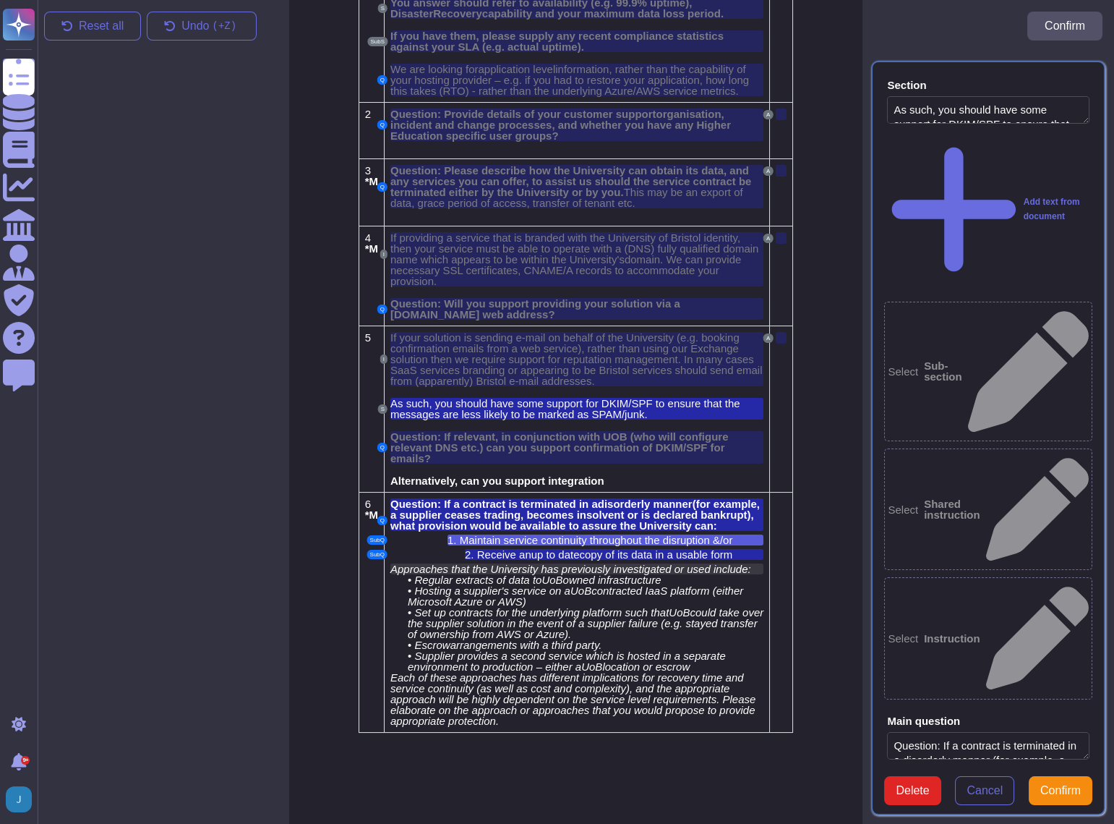
click at [405, 568] on span "Approaches that the University has previously investigated or used include:" at bounding box center [570, 569] width 361 height 12
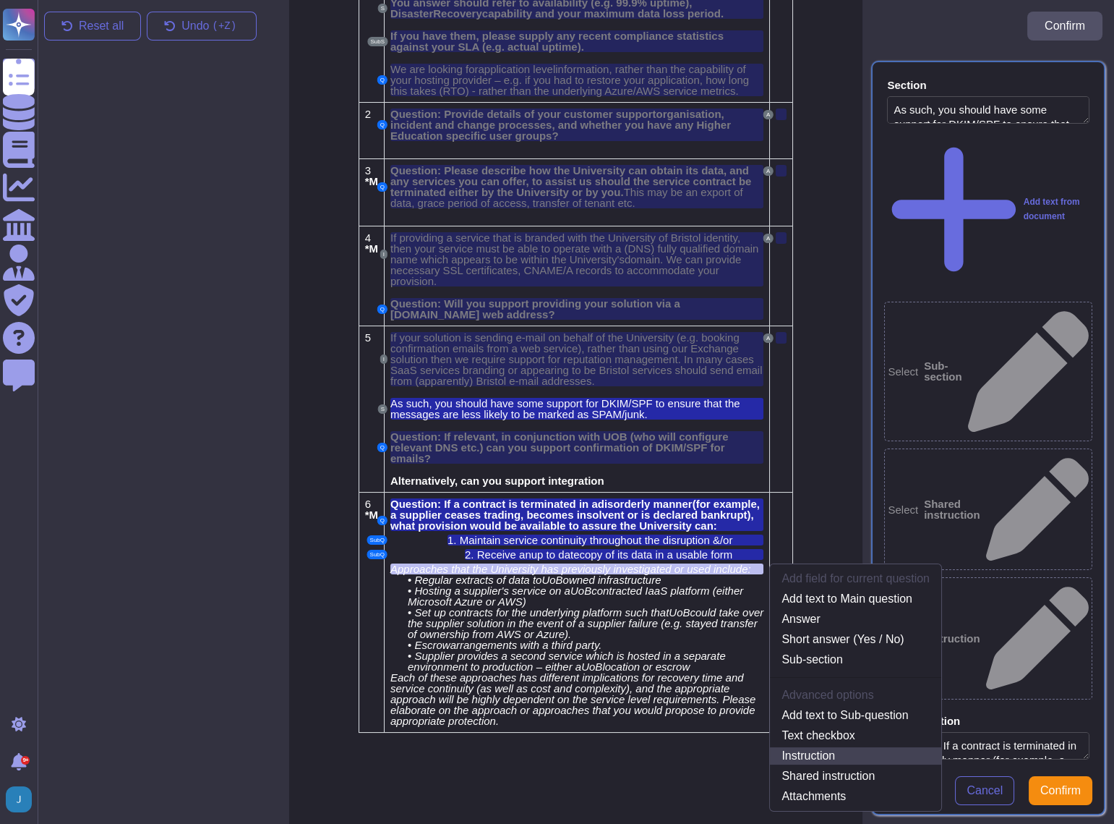
click at [841, 748] on link "Instruction" at bounding box center [855, 755] width 171 height 17
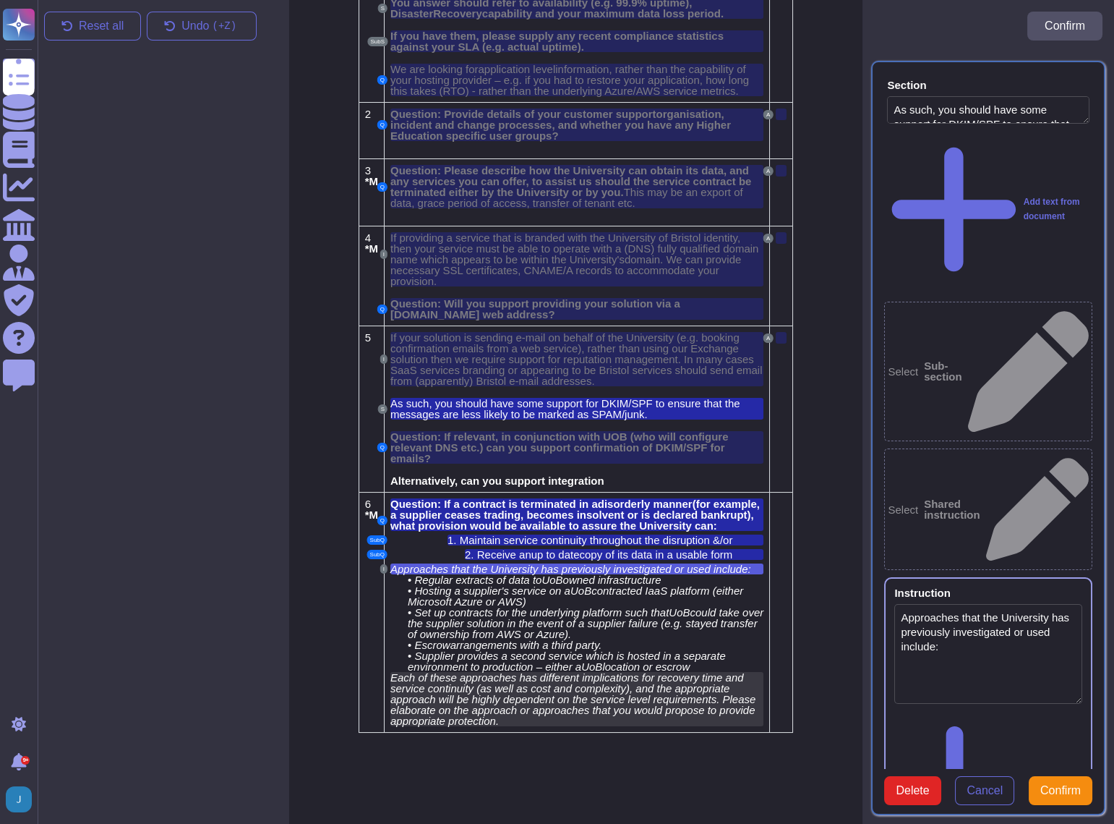
type textarea "Approaches that the University has previously investigated or used include:"
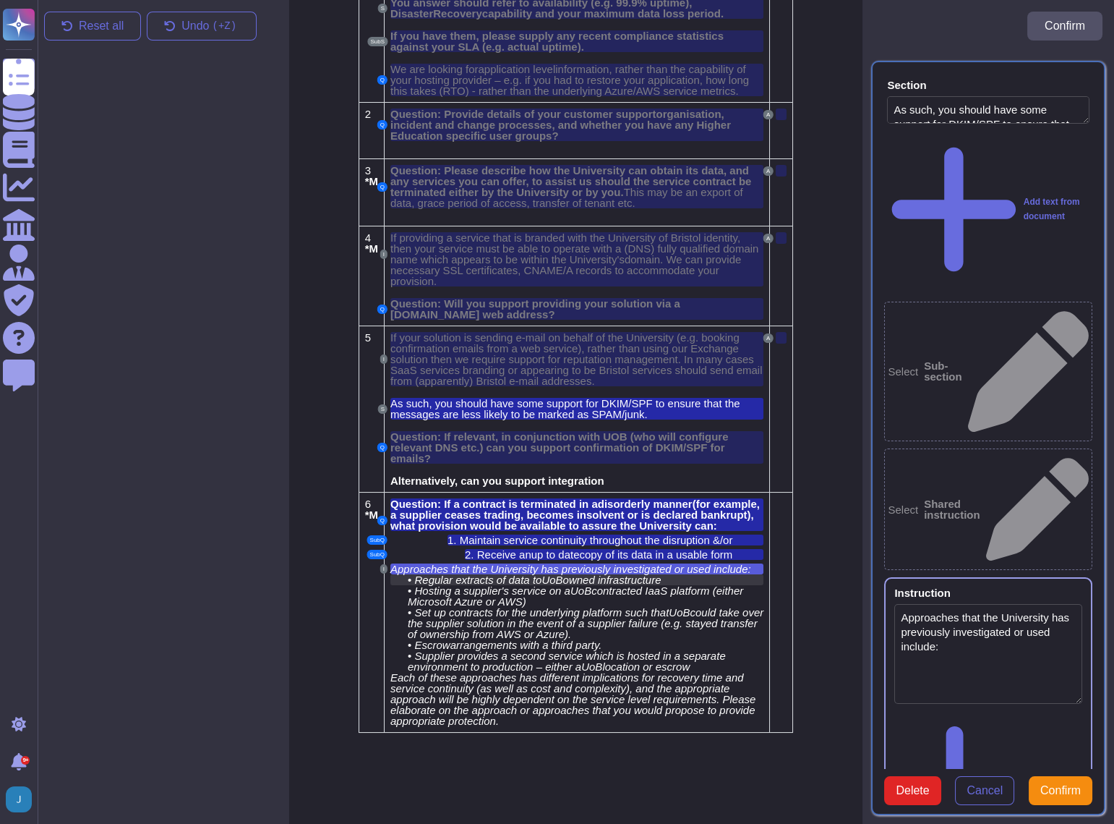
click at [605, 577] on span "owned infrastructure" at bounding box center [612, 579] width 98 height 12
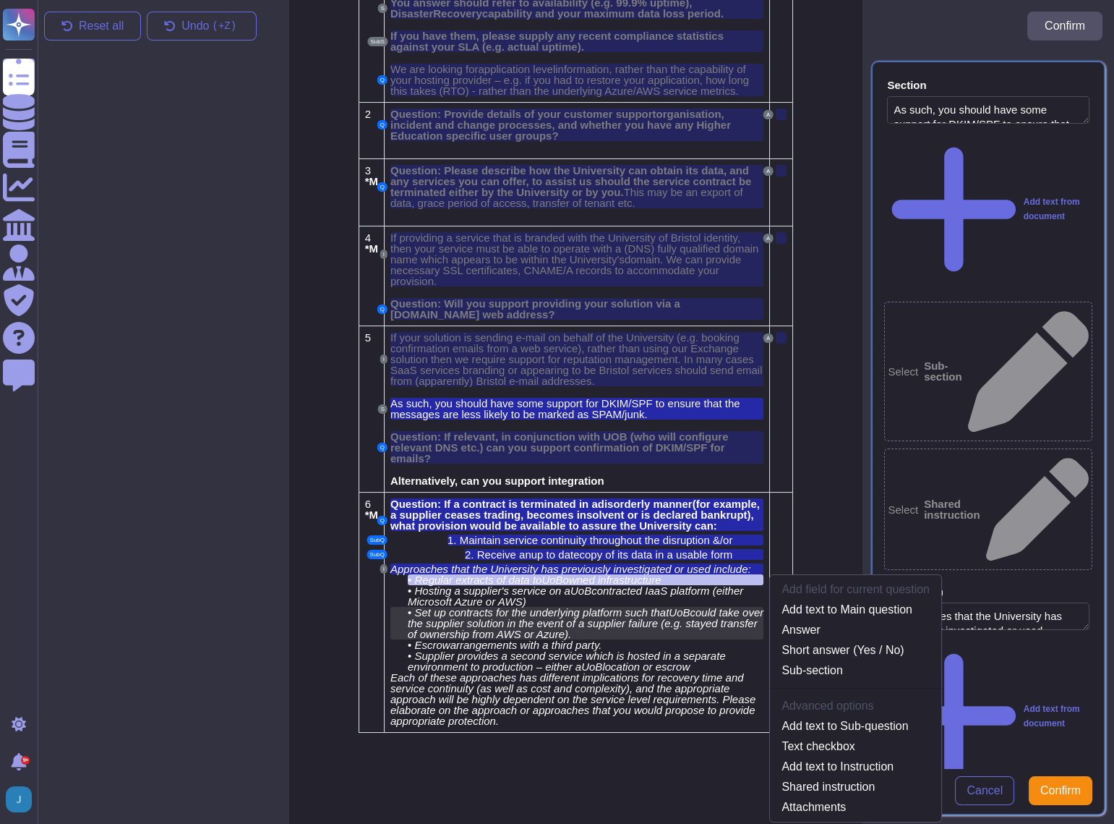
click at [513, 620] on span "could take over the supplier solution in the event of a supplier failure (e.g. …" at bounding box center [586, 623] width 356 height 34
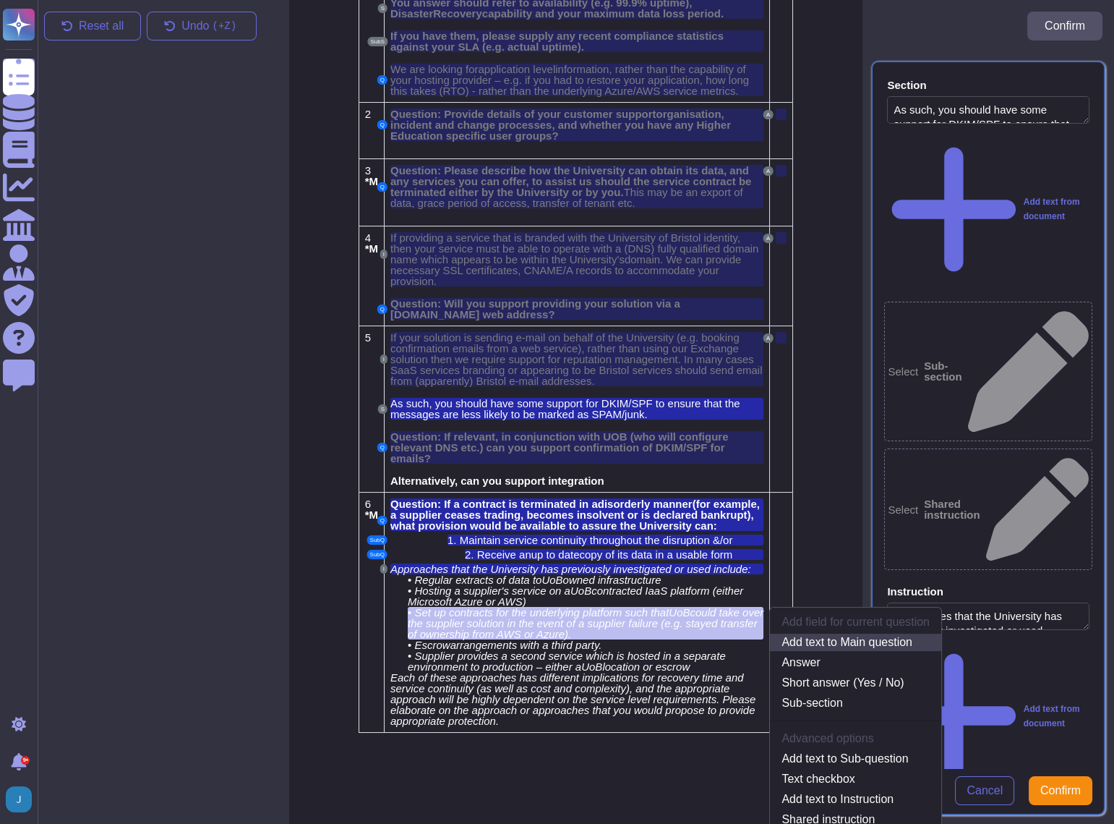
click at [840, 635] on link "Add text to Main question" at bounding box center [855, 641] width 171 height 17
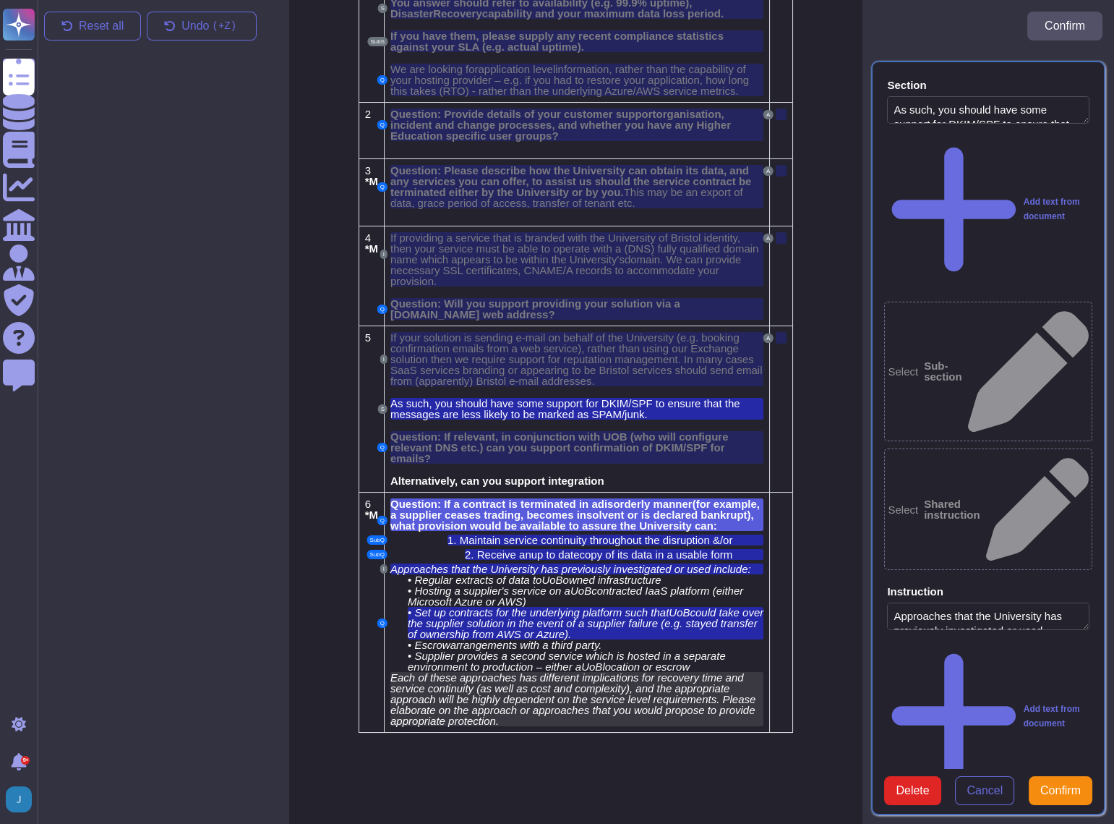
click at [423, 678] on span "Each of these approaches has different implications for recovery time and servi…" at bounding box center [572, 699] width 365 height 56
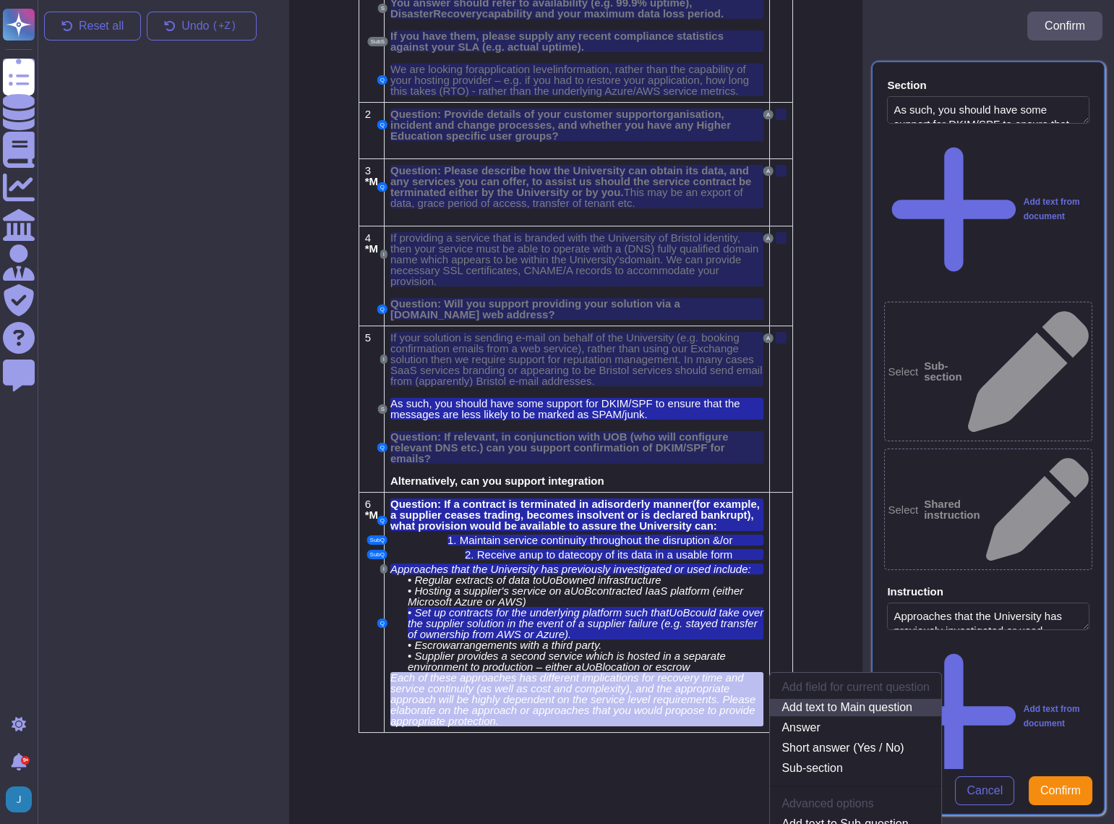
click at [819, 701] on link "Add text to Main question" at bounding box center [855, 707] width 171 height 17
type textarea "Question: If a contract is terminated in a disorderly manner (for example, a su…"
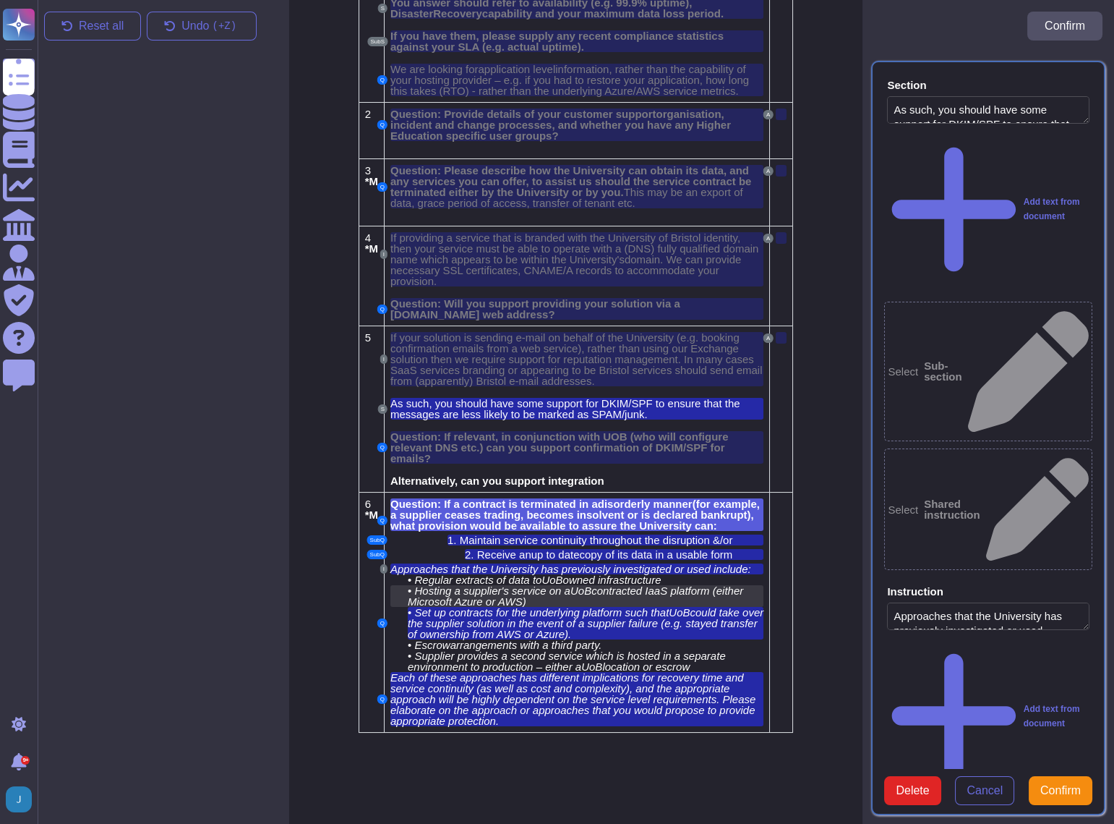
click at [448, 584] on span "Hosting a supplier's service on a" at bounding box center [491, 590] width 155 height 12
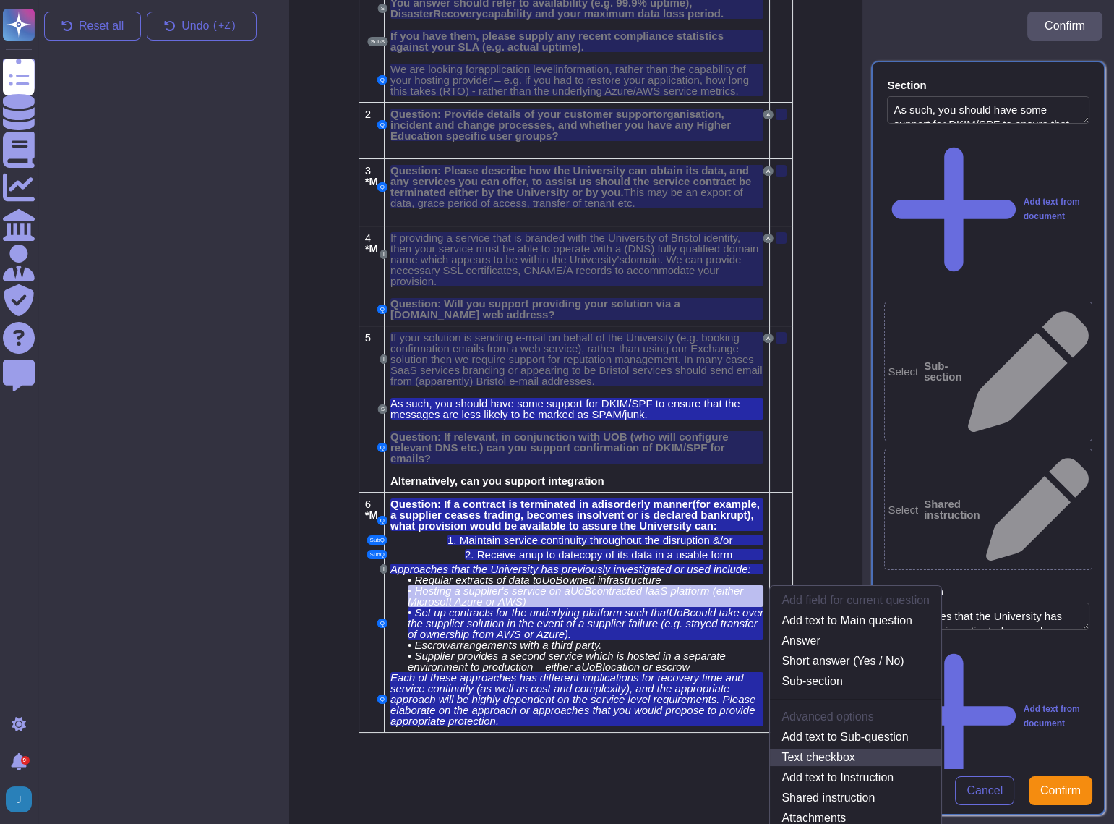
click at [809, 751] on link "Text checkbox" at bounding box center [855, 756] width 171 height 17
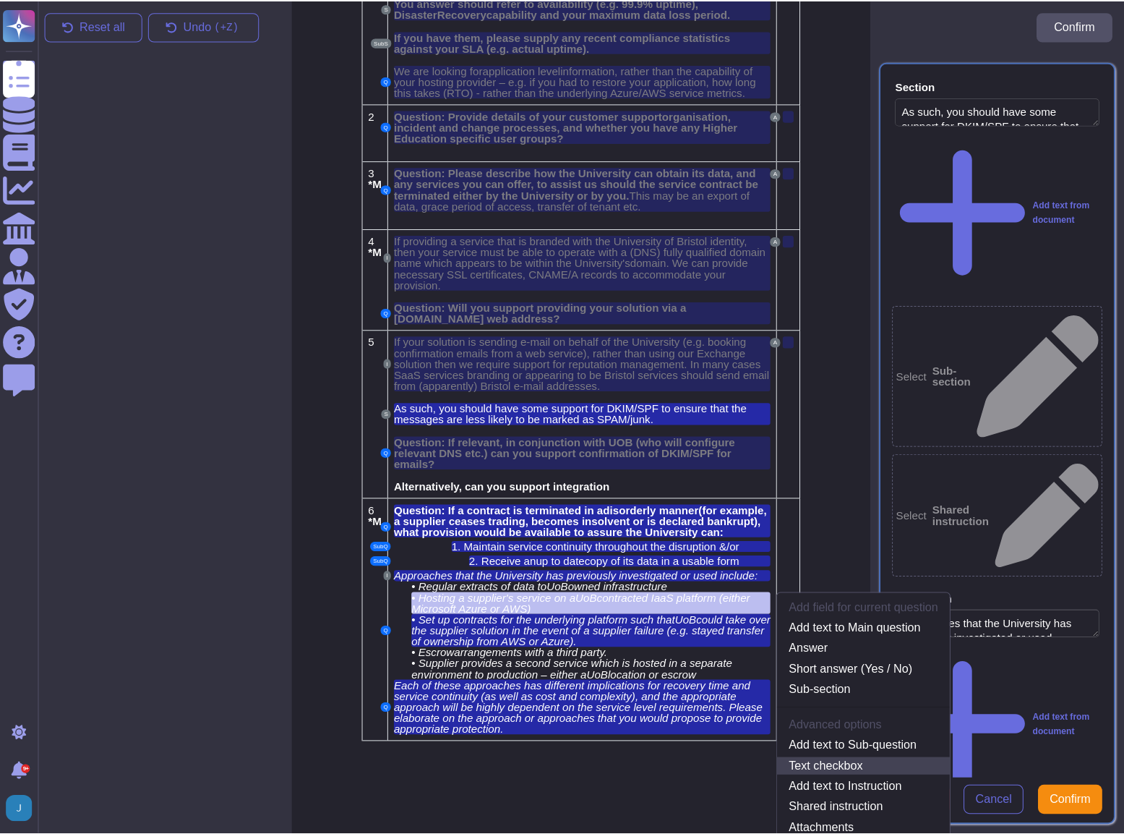
scroll to position [237, 0]
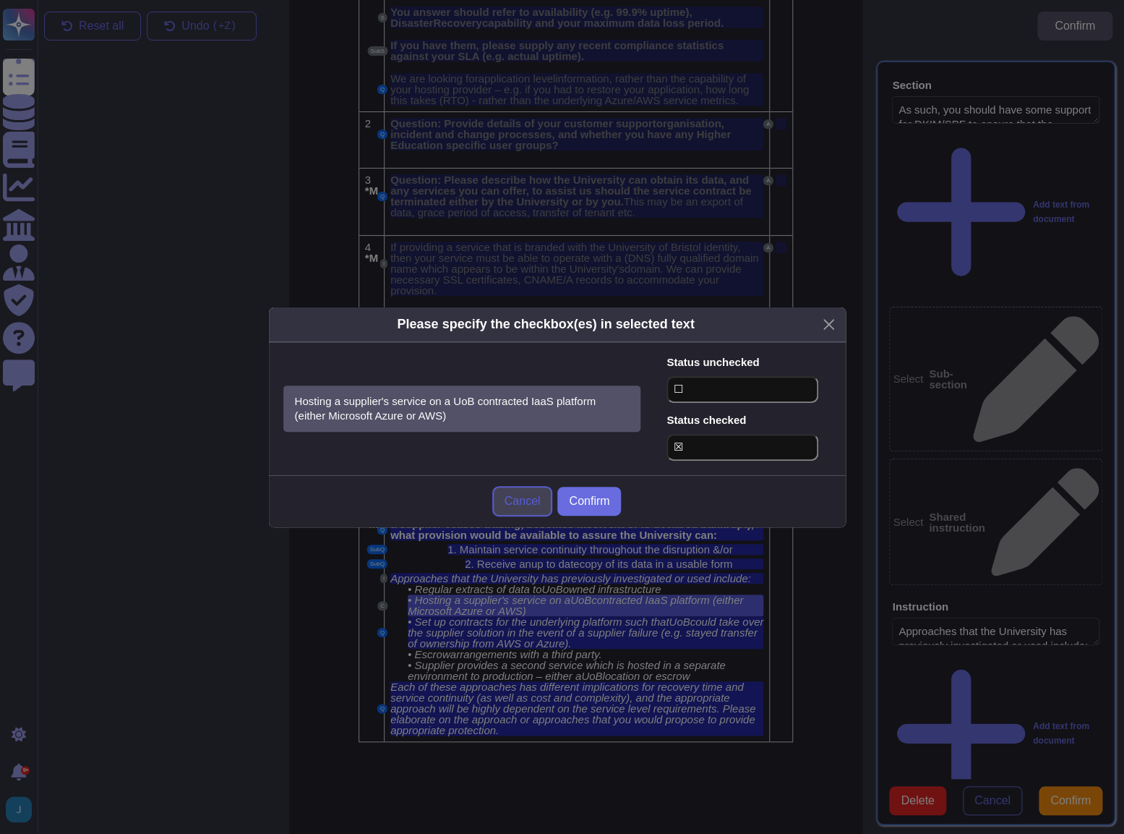
click at [516, 502] on span "Cancel" at bounding box center [523, 501] width 36 height 12
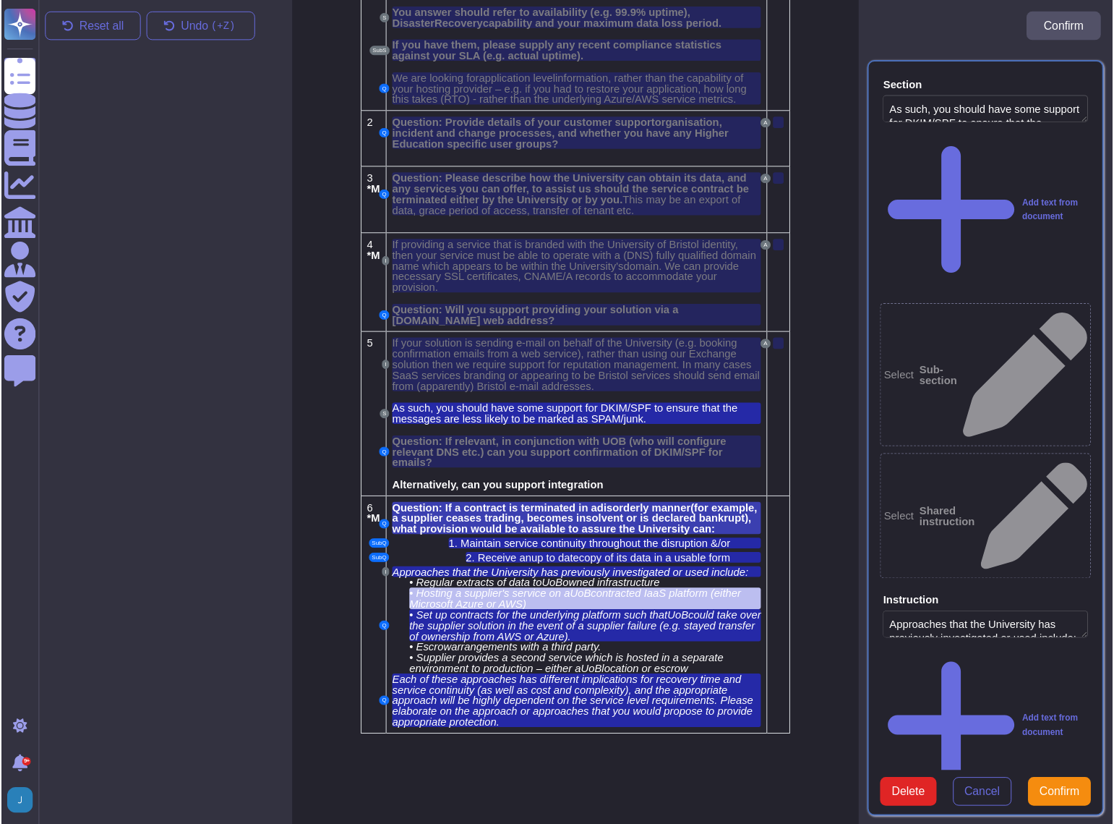
scroll to position [247, 0]
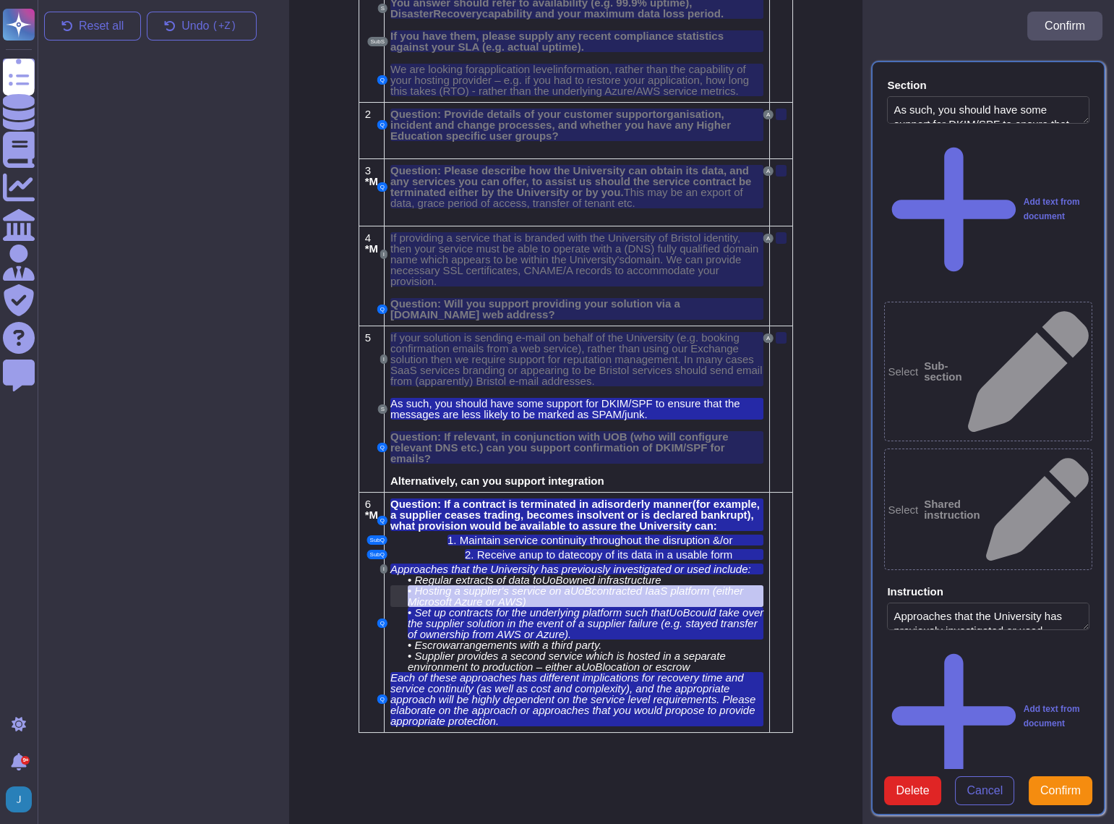
click at [479, 586] on span "Hosting a supplier's service on a" at bounding box center [491, 590] width 155 height 12
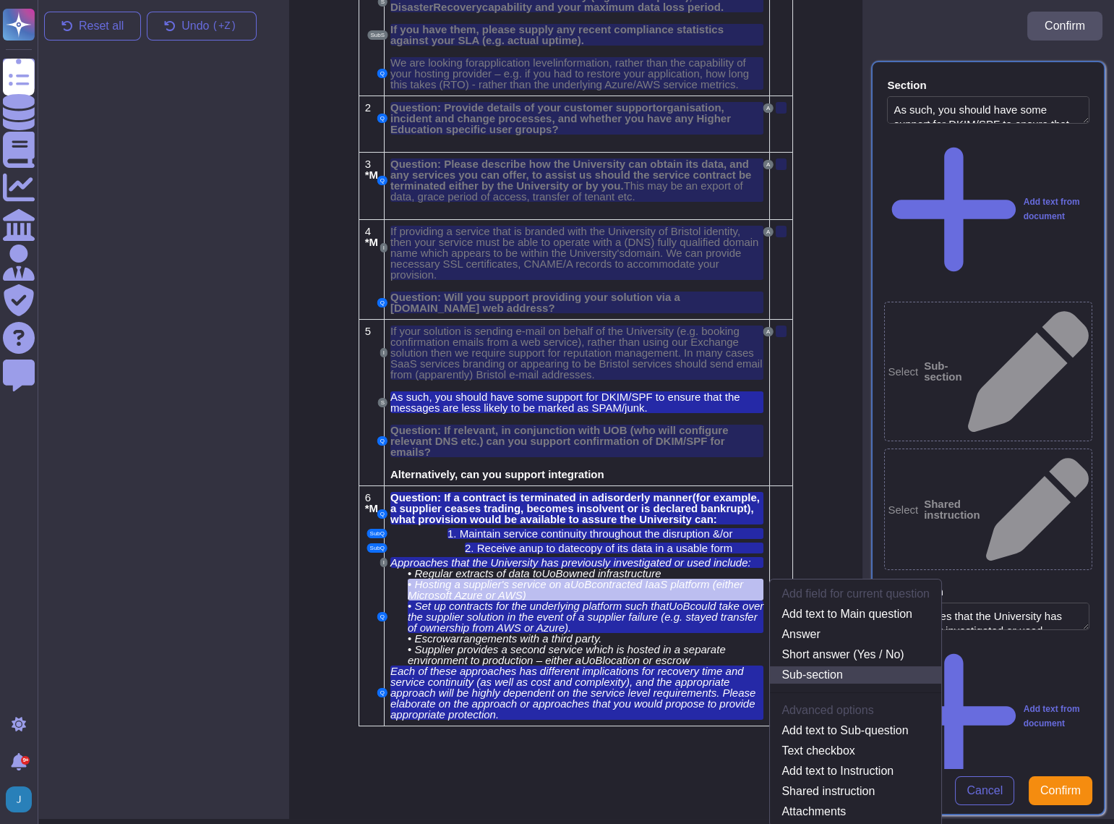
scroll to position [254, 0]
click at [863, 721] on link "Add text to Sub-question" at bounding box center [855, 729] width 171 height 17
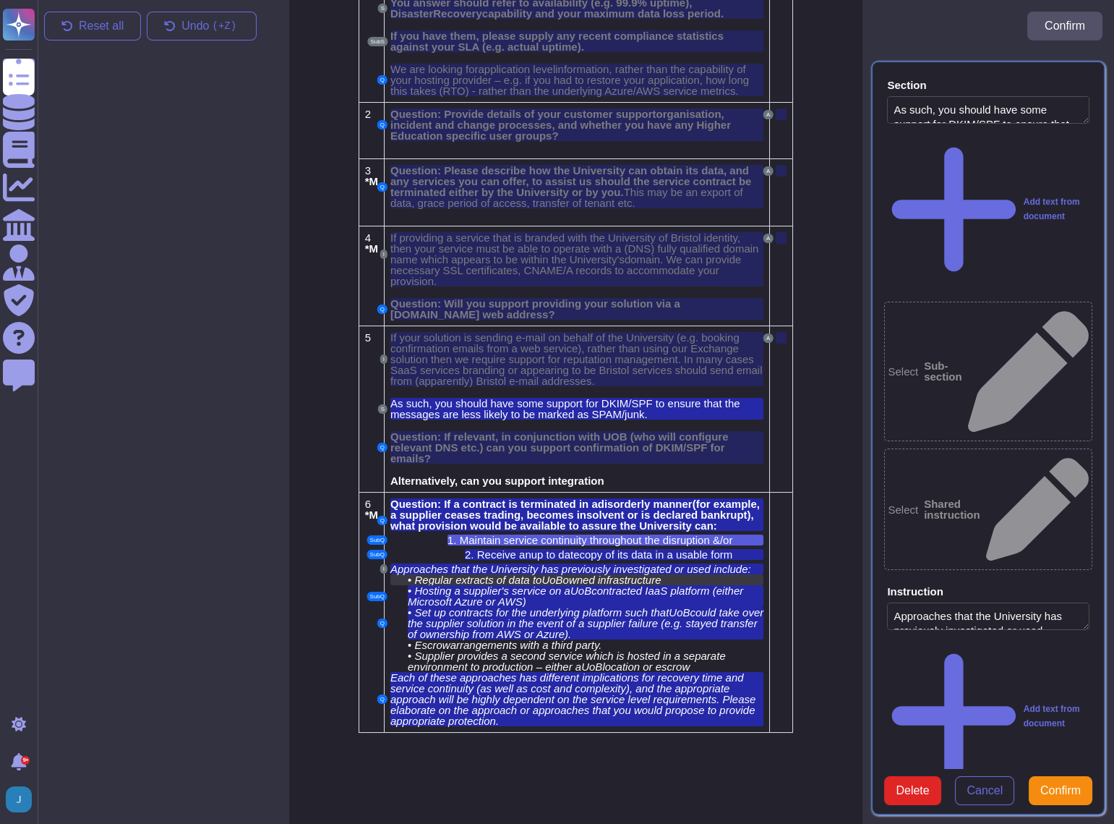
click at [517, 576] on span "Regular extracts of data to" at bounding box center [477, 579] width 127 height 12
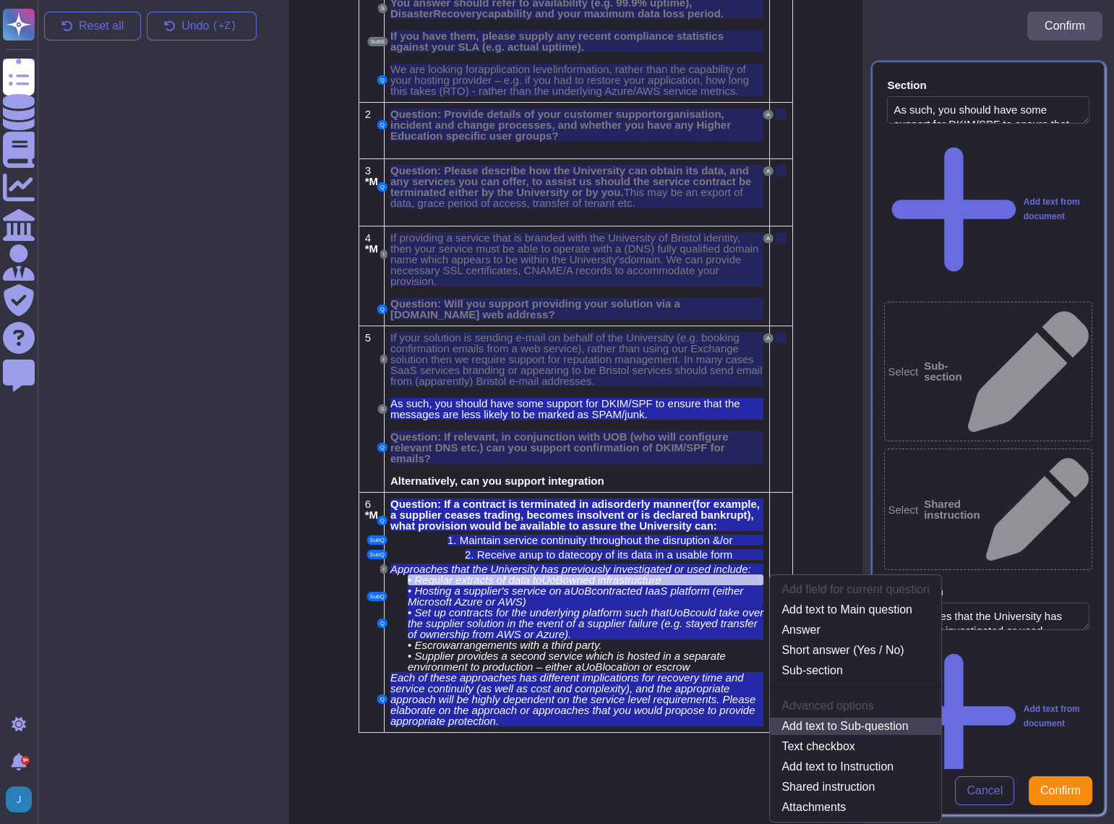
click at [807, 717] on link "Add text to Sub-question" at bounding box center [855, 725] width 171 height 17
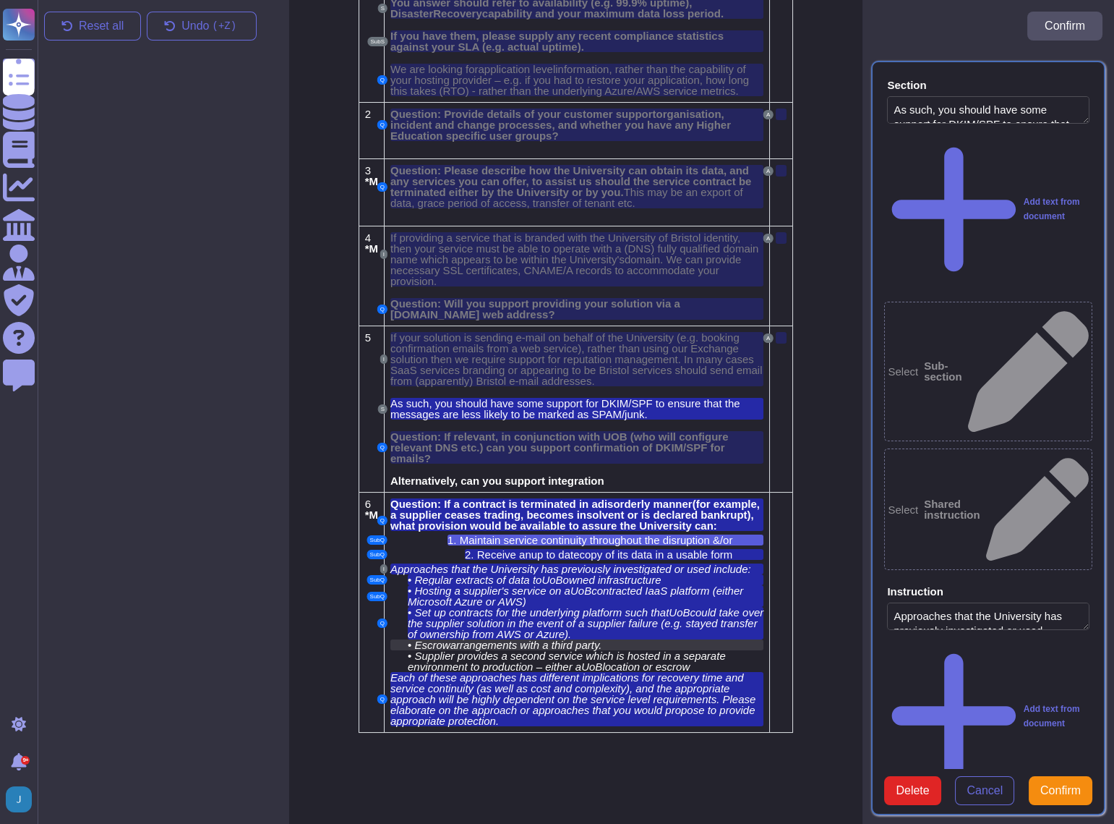
click at [548, 645] on span "arrangements with a third party." at bounding box center [526, 644] width 152 height 12
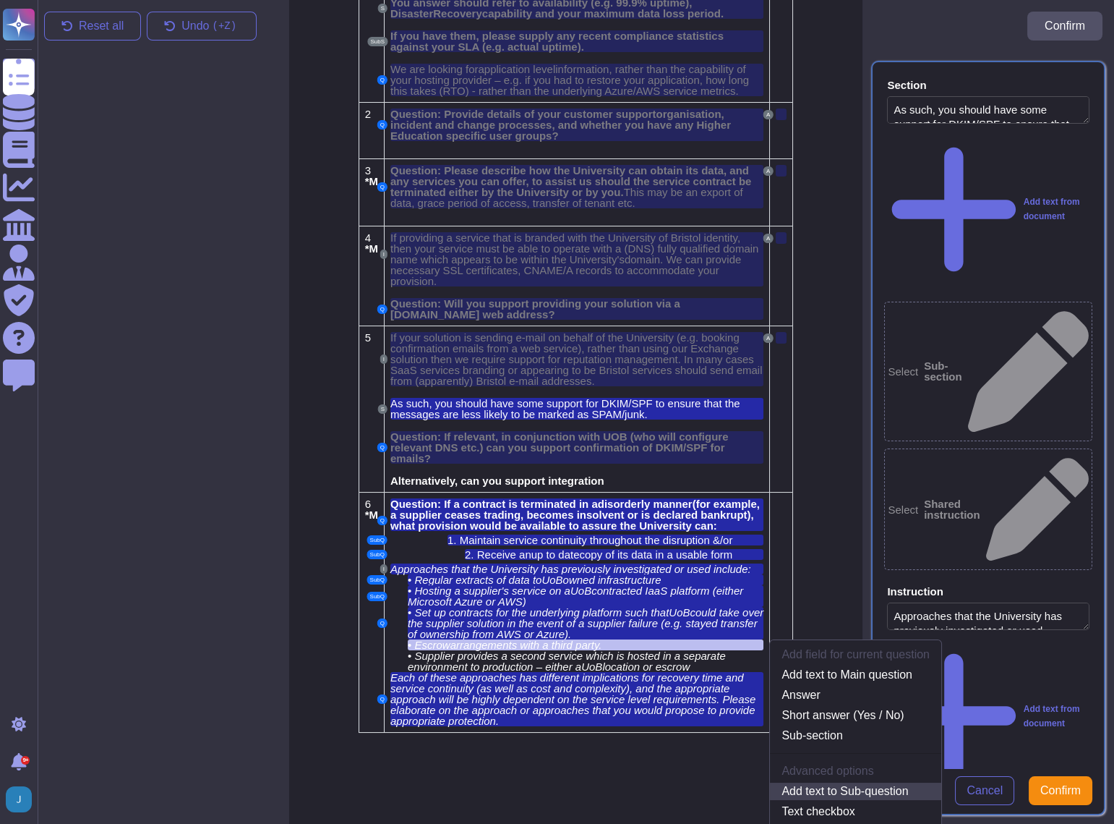
click at [849, 782] on link "Add text to Sub-question" at bounding box center [855, 790] width 171 height 17
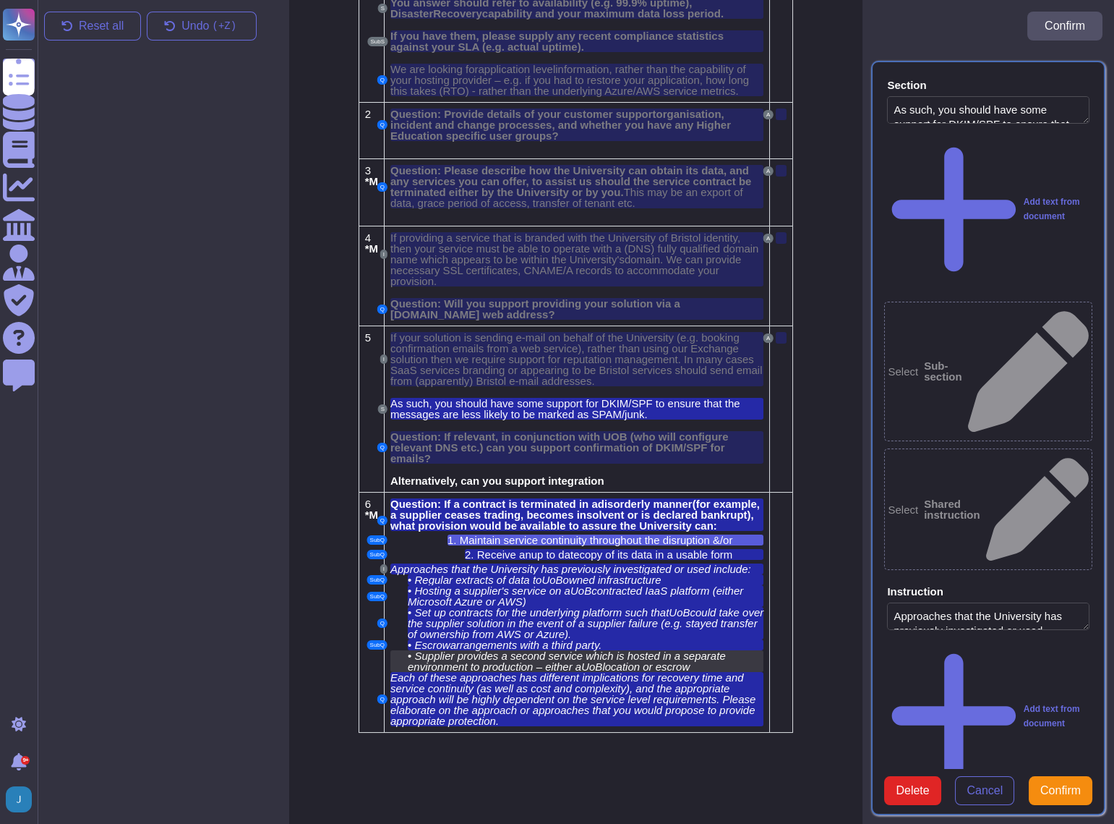
click at [496, 654] on span "Supplier provides a second service which is hosted in a separate environment to…" at bounding box center [567, 660] width 318 height 23
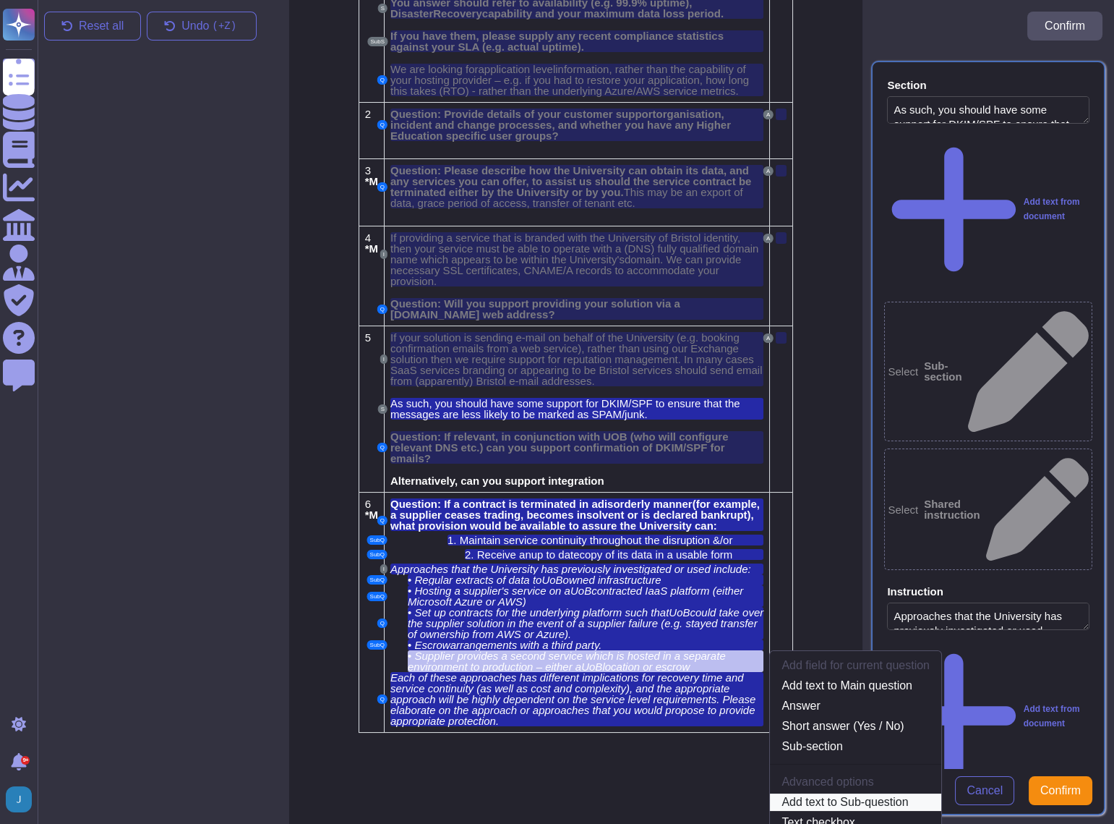
click at [869, 794] on link "Add text to Sub-question" at bounding box center [855, 801] width 171 height 17
type textarea "Maintain service continuity throughout the disruption &/or Receive an up to dat…"
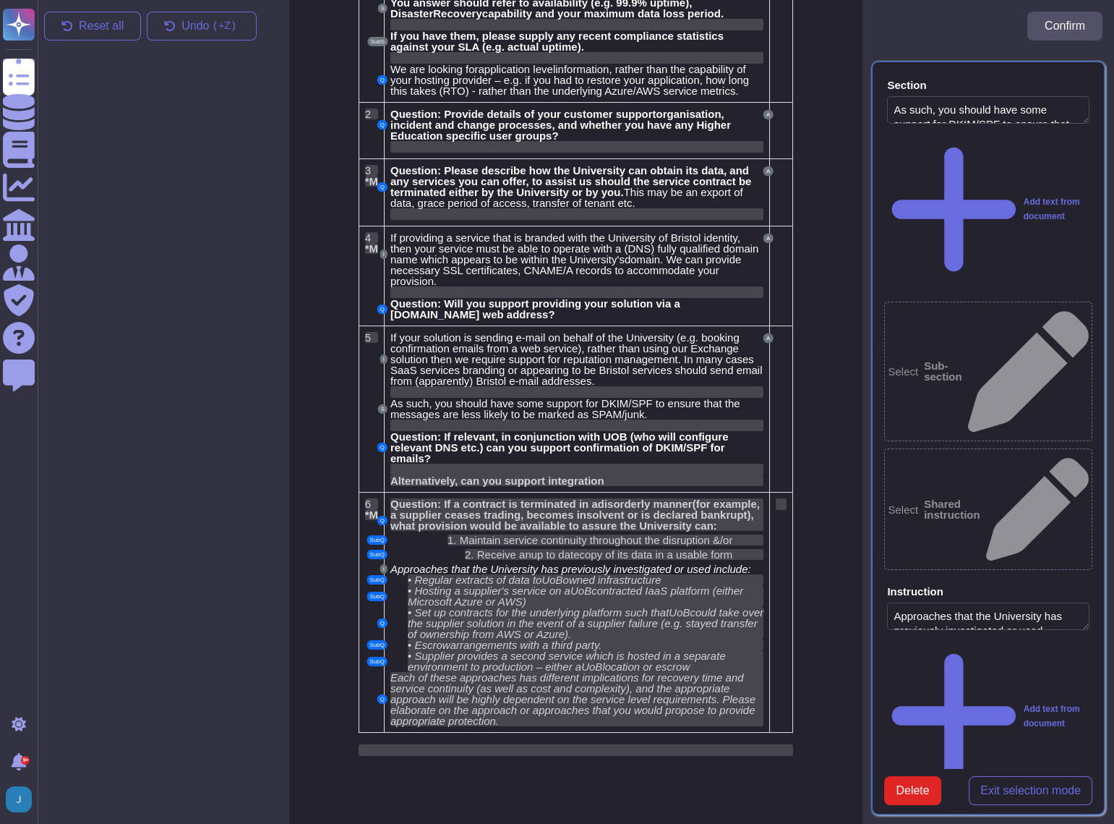
click at [774, 492] on td at bounding box center [781, 612] width 23 height 240
click at [780, 498] on div at bounding box center [781, 504] width 11 height 12
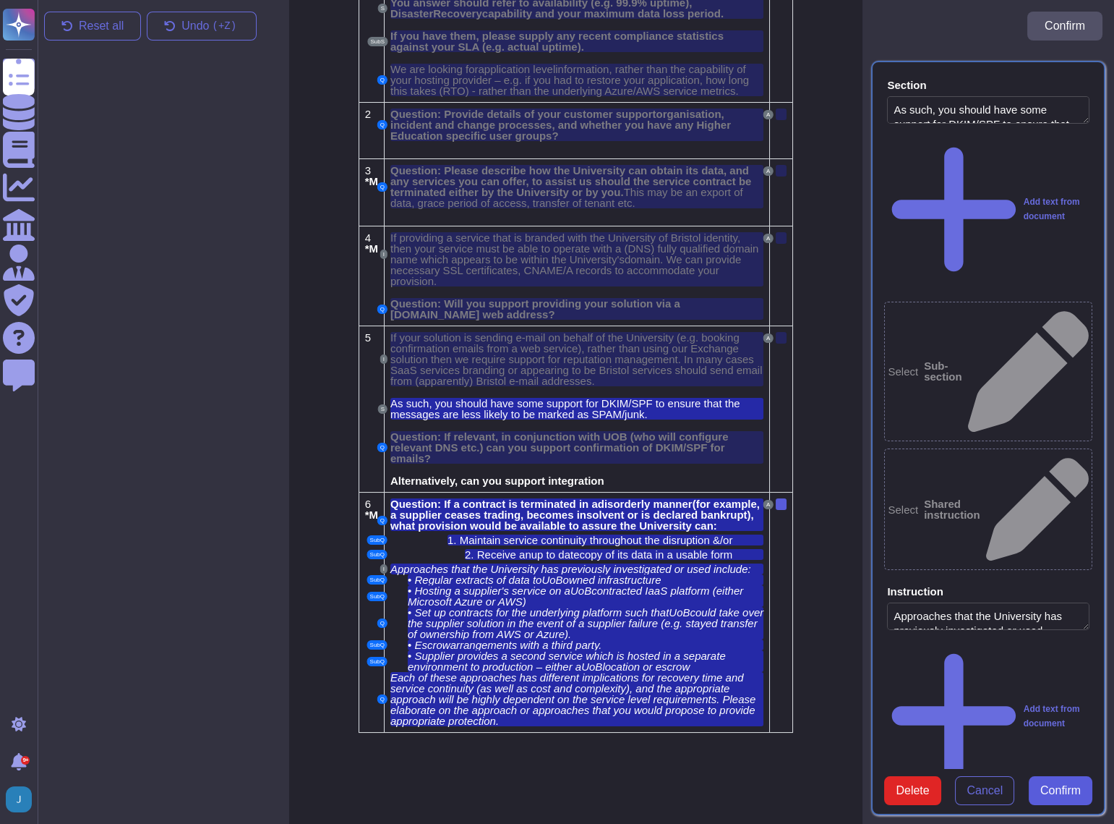
click at [1067, 796] on span "Confirm" at bounding box center [1061, 791] width 40 height 12
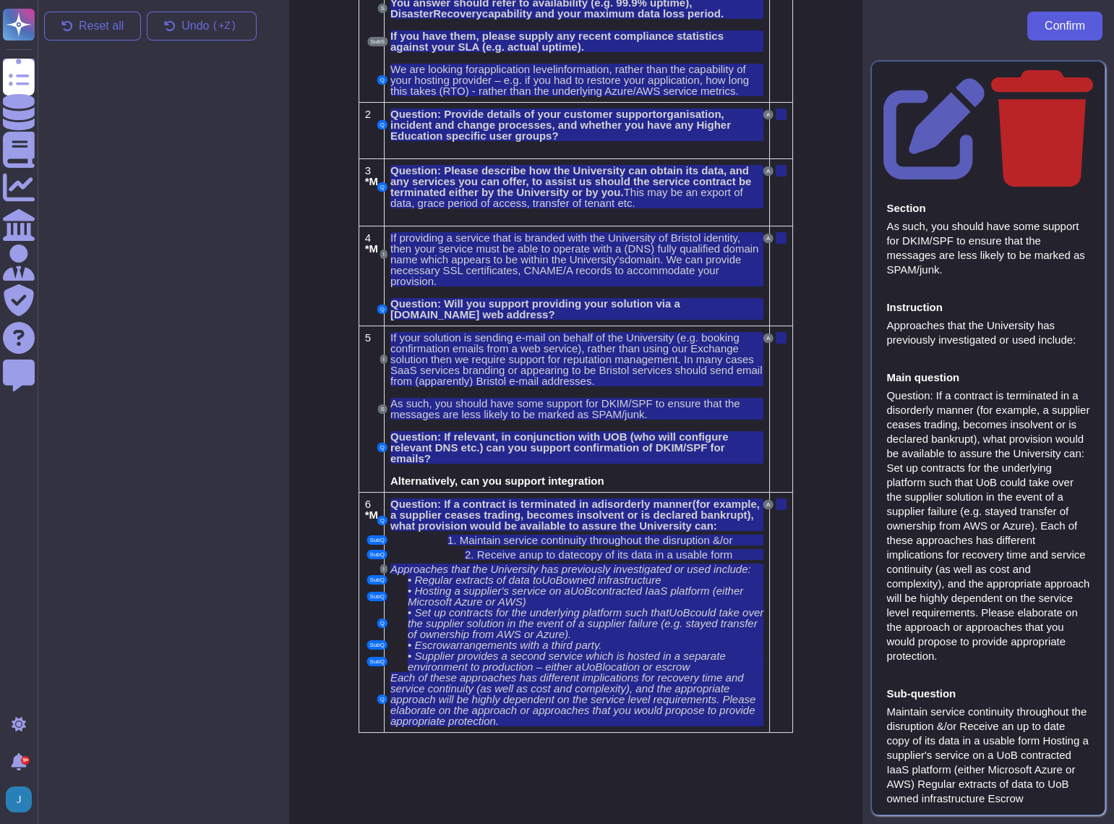
click at [1060, 27] on span "Confirm" at bounding box center [1065, 26] width 40 height 12
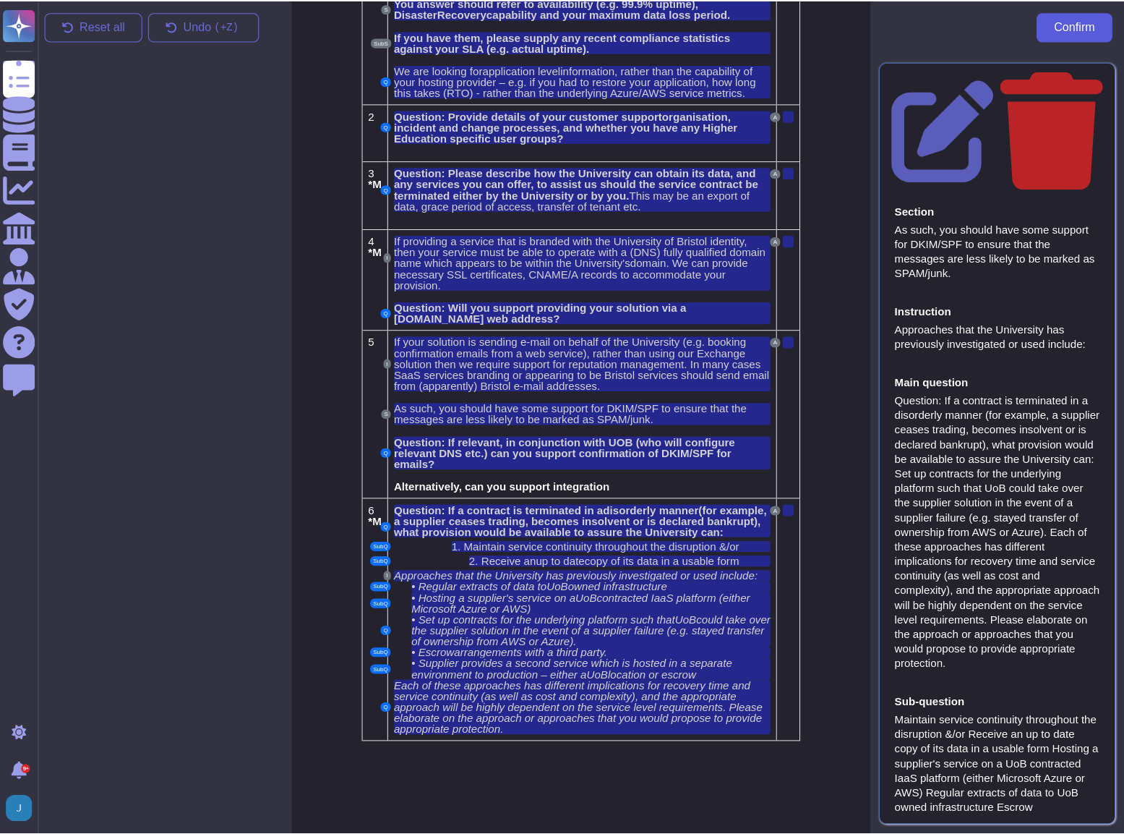
scroll to position [237, 0]
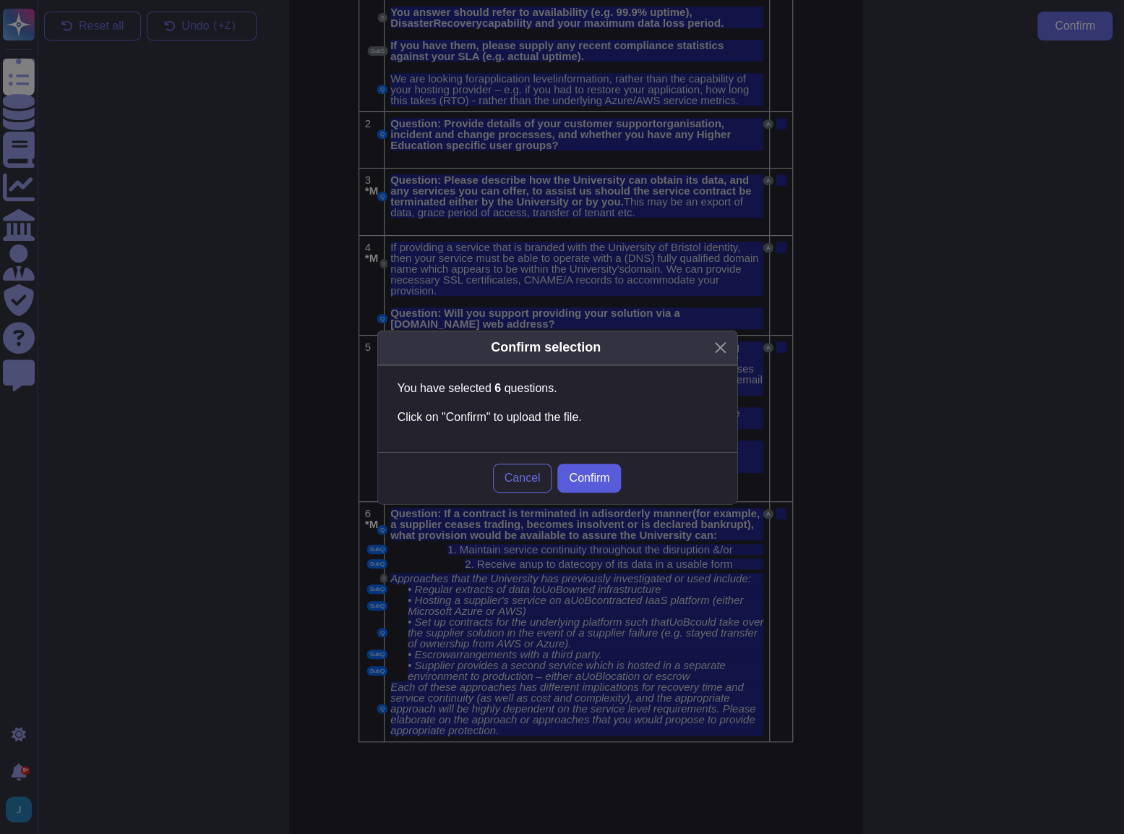
click at [594, 482] on span "Confirm" at bounding box center [589, 478] width 40 height 12
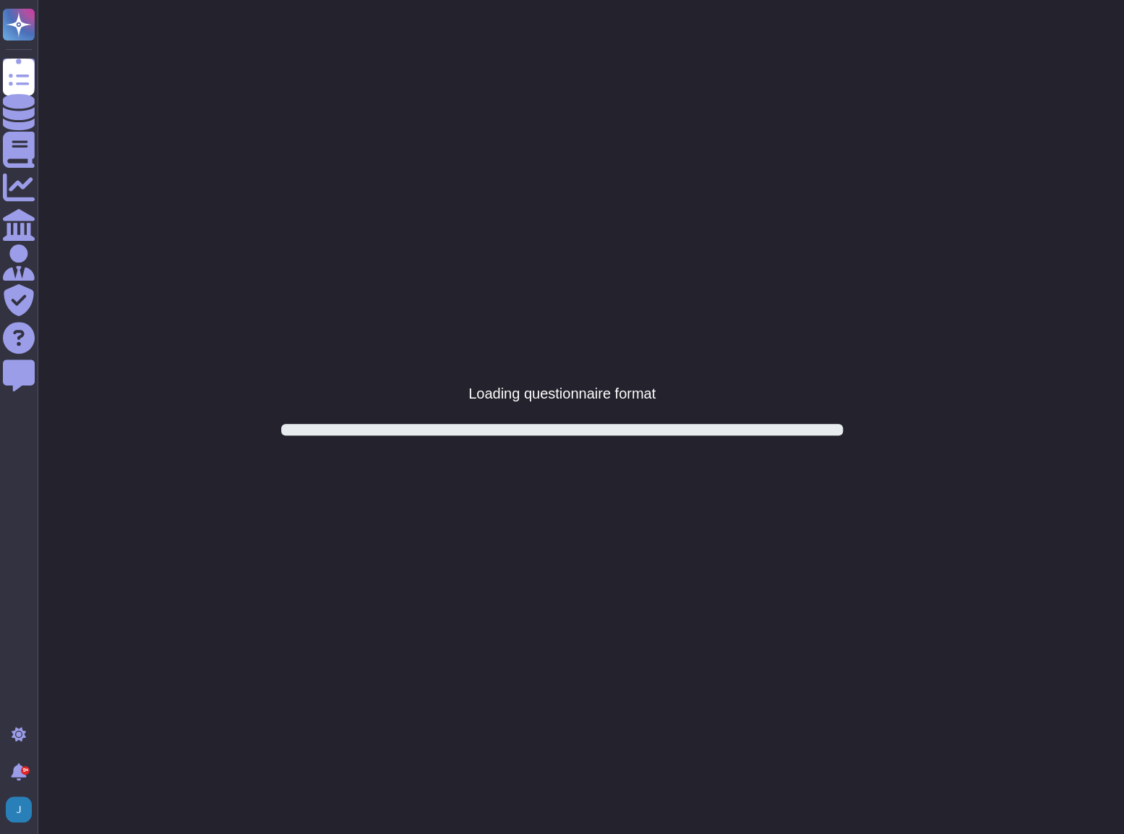
scroll to position [0, 0]
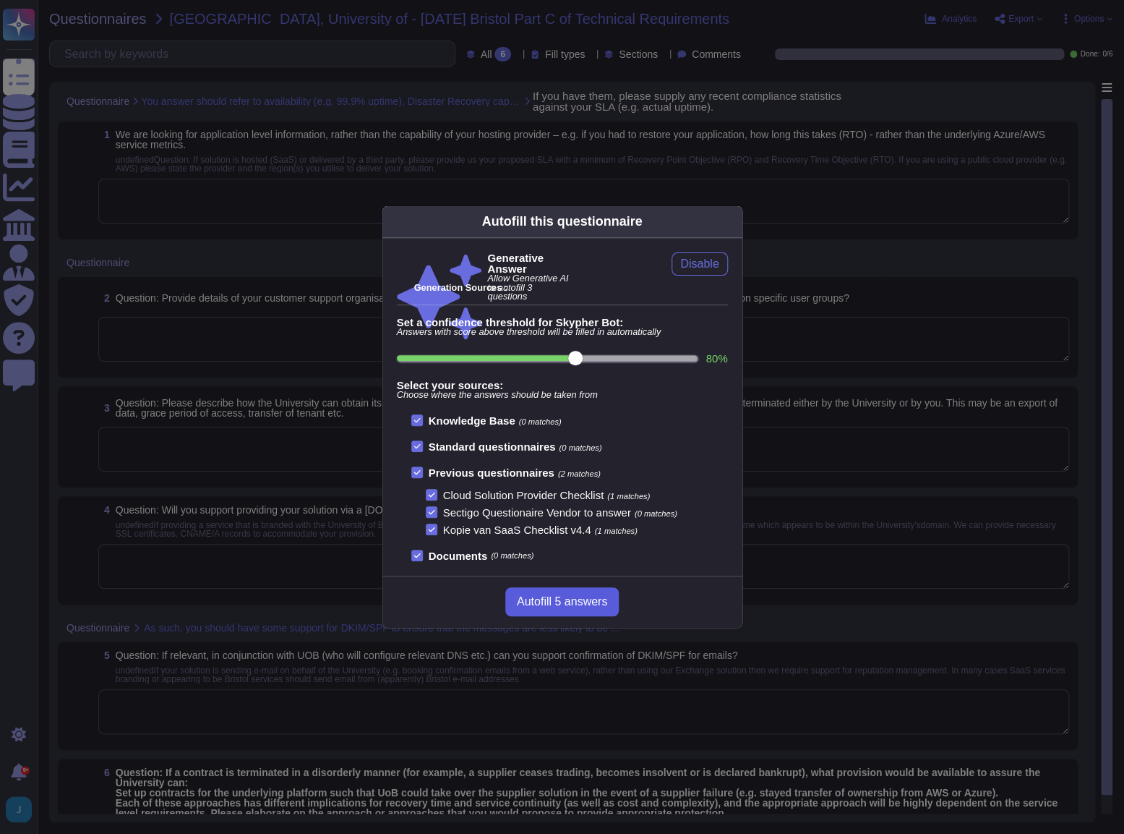
click at [537, 596] on span "Autofill 5 answers" at bounding box center [562, 602] width 90 height 12
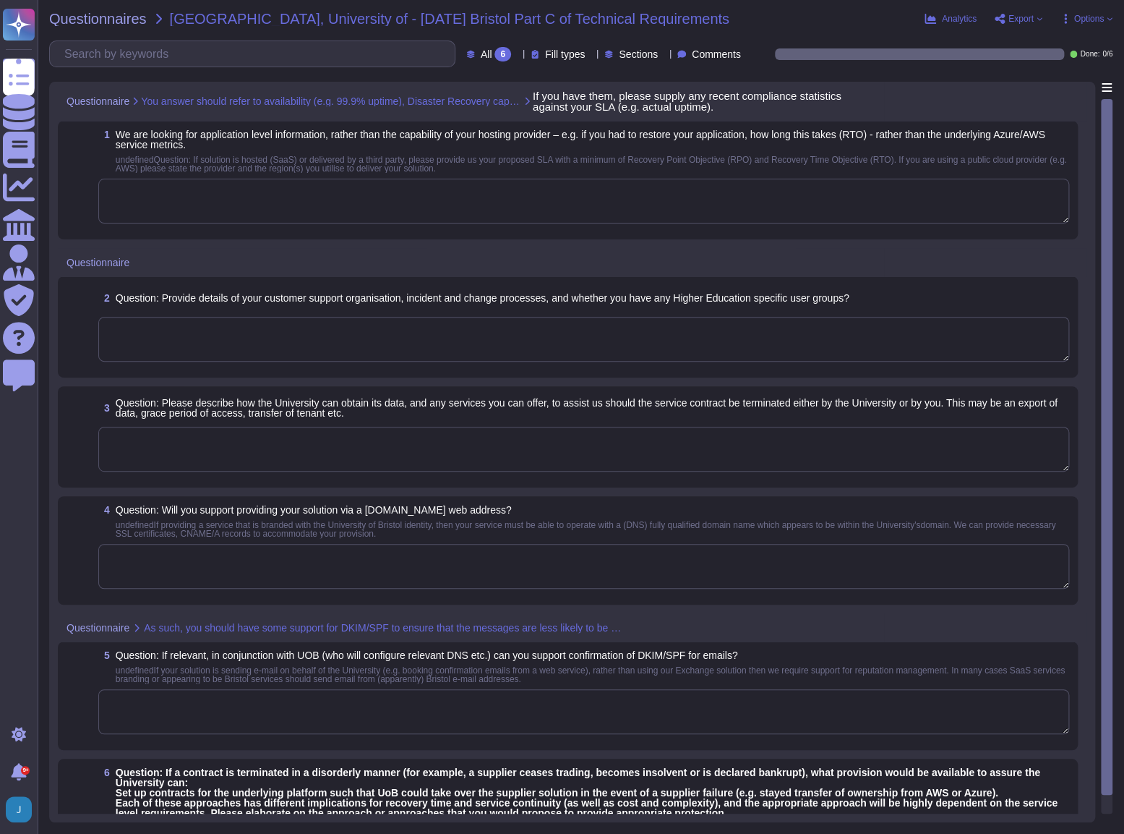
type textarea "The Recovery Time Objective (RTO) for our Cloud Application is set at 12 hours.…"
type textarea "Customer Support Organization: - Sectigo provides technical support for deploym…"
type textarea "The University can obtain its data by exporting customer certificate data as a …"
type textarea "SCM provides flexibility in configuring email notifications: Please refer the U…"
type textarea "This information is located in Sectigo’s premier support addendum. Sectigo can …"
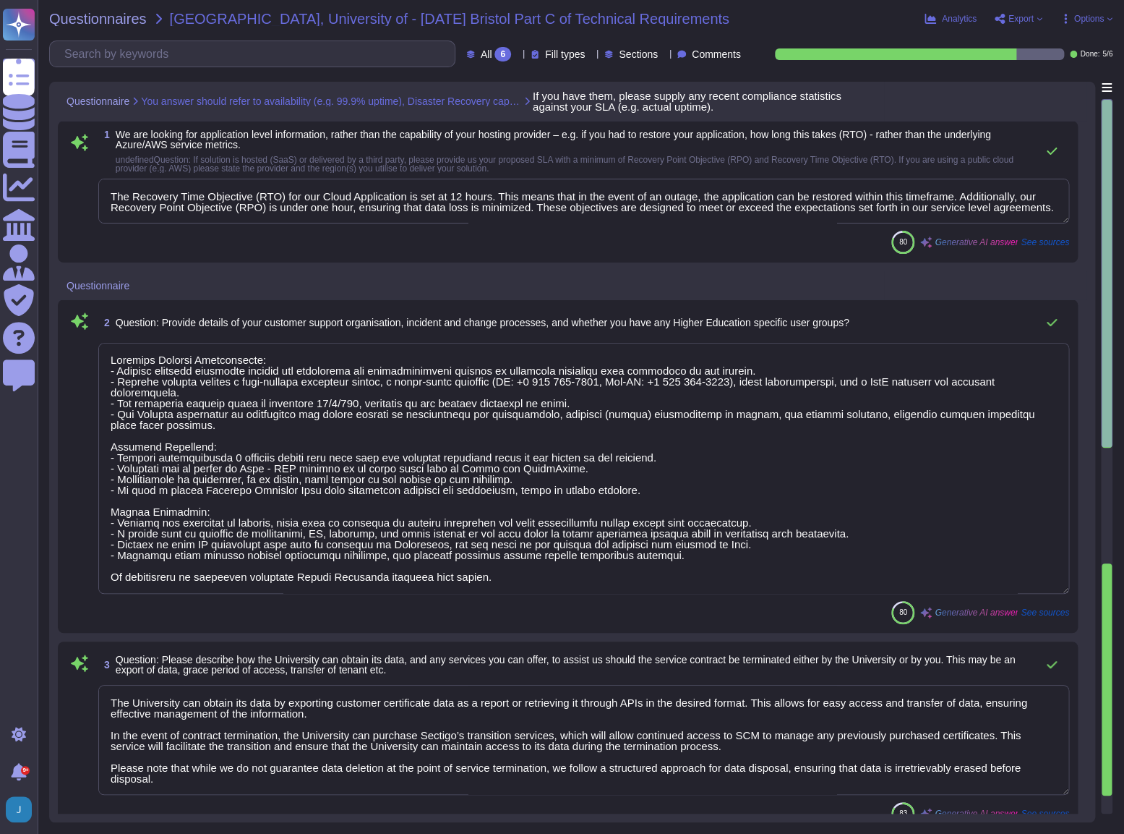
type textarea "The Recovery Time Objective (RTO) for our Cloud Application is set at 12 hours.…"
click at [95, 17] on span "Questionnaires" at bounding box center [98, 19] width 98 height 14
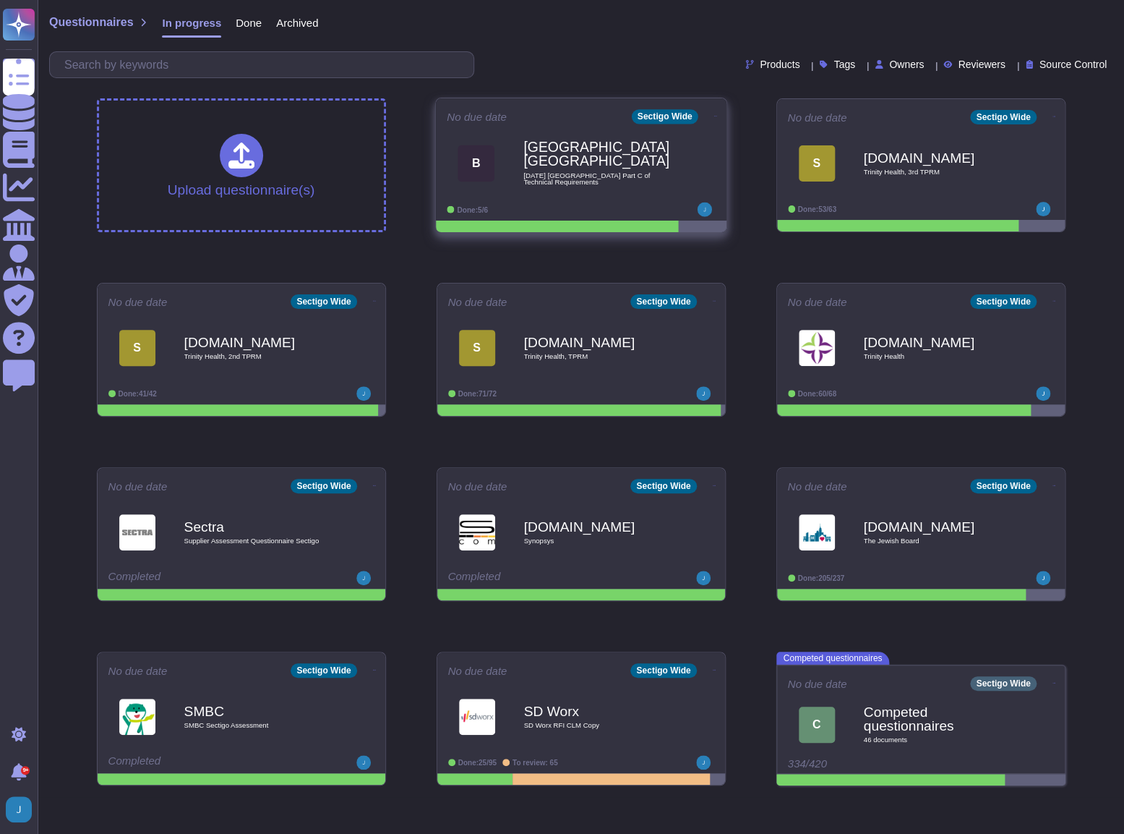
click at [714, 118] on icon at bounding box center [715, 116] width 3 height 4
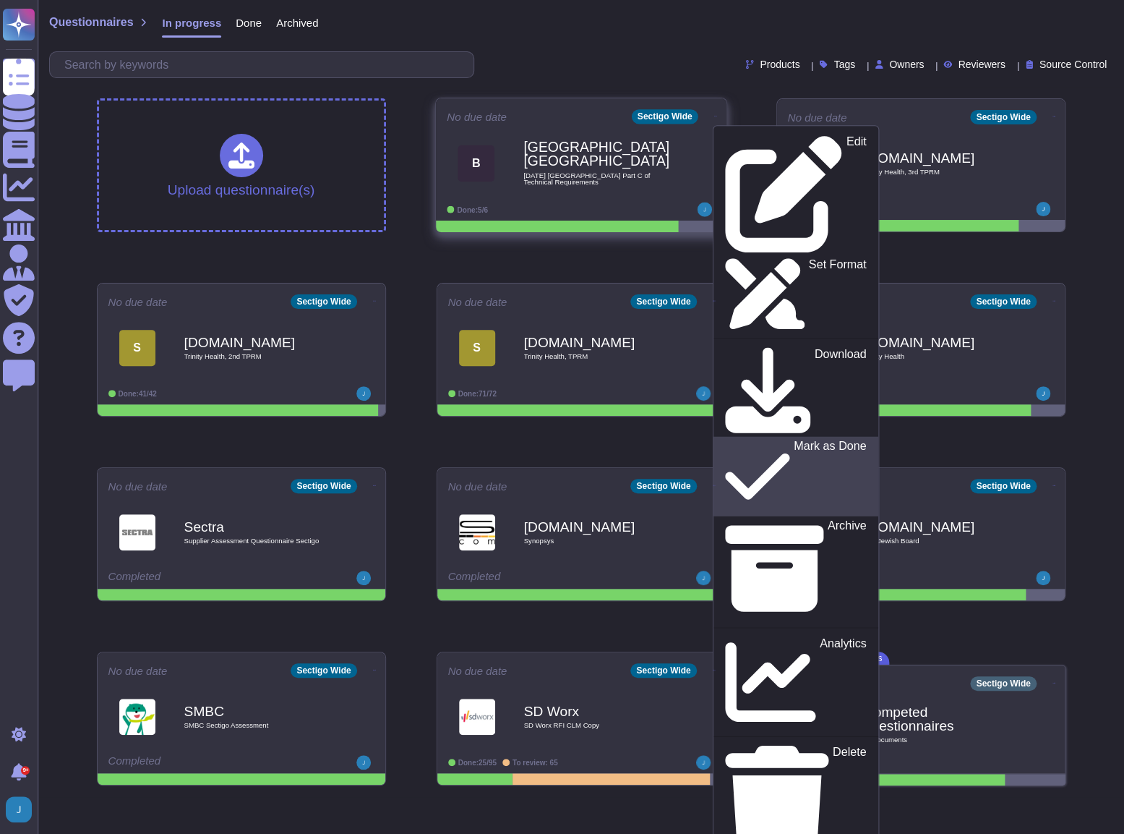
click at [725, 439] on icon at bounding box center [757, 476] width 65 height 74
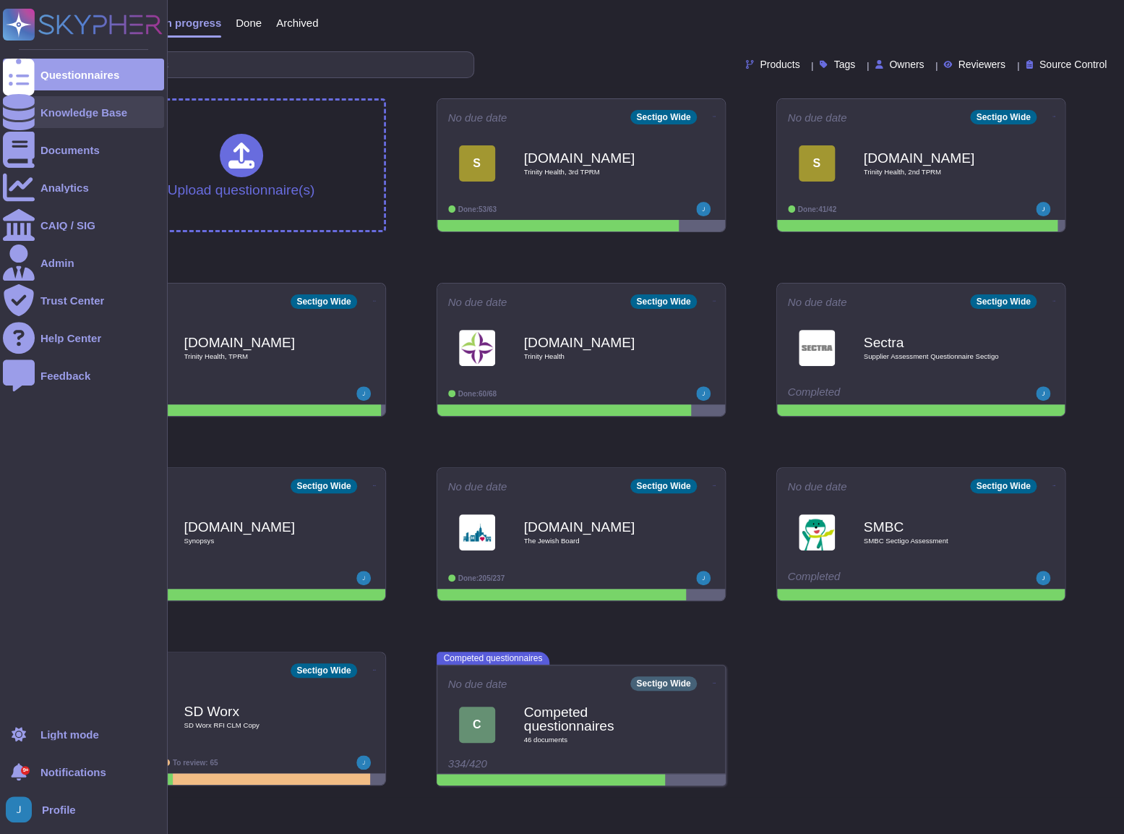
click at [75, 124] on div "Knowledge Base" at bounding box center [83, 112] width 161 height 32
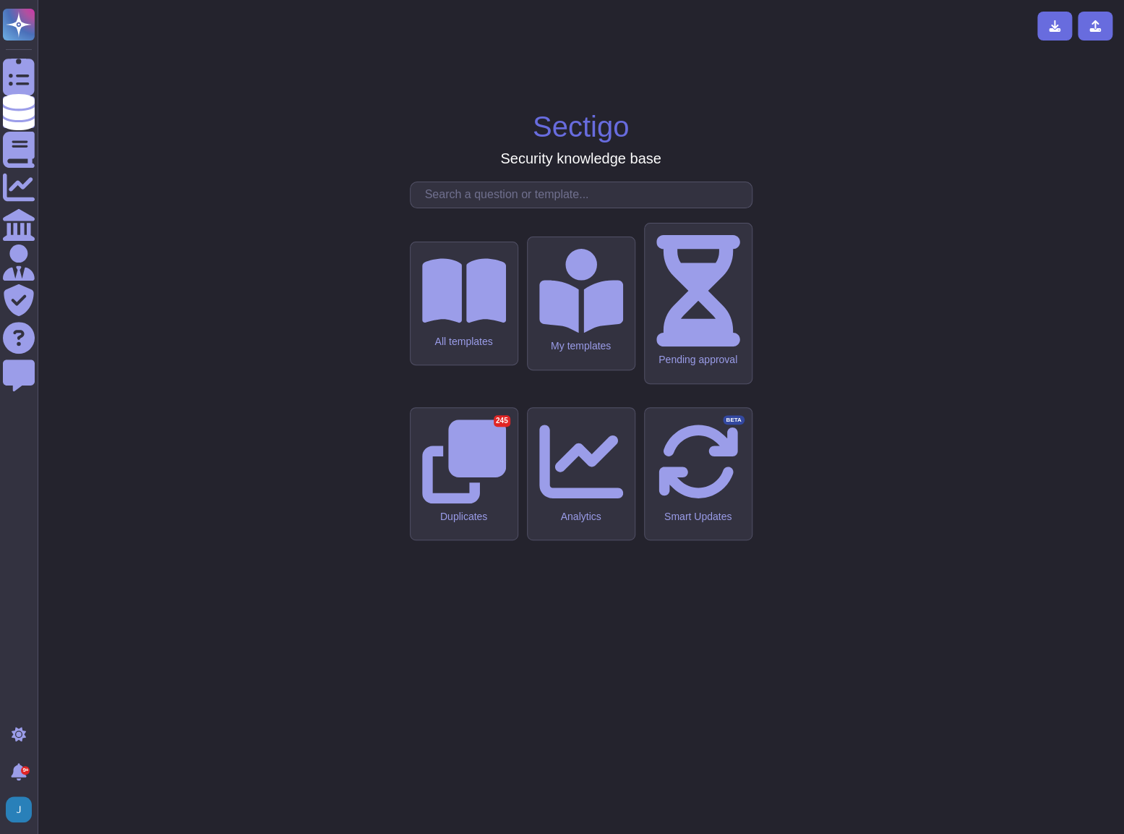
click at [521, 208] on input "text" at bounding box center [585, 194] width 334 height 25
click at [536, 208] on input "text" at bounding box center [585, 194] width 334 height 25
click at [471, 208] on input "text" at bounding box center [585, 194] width 334 height 25
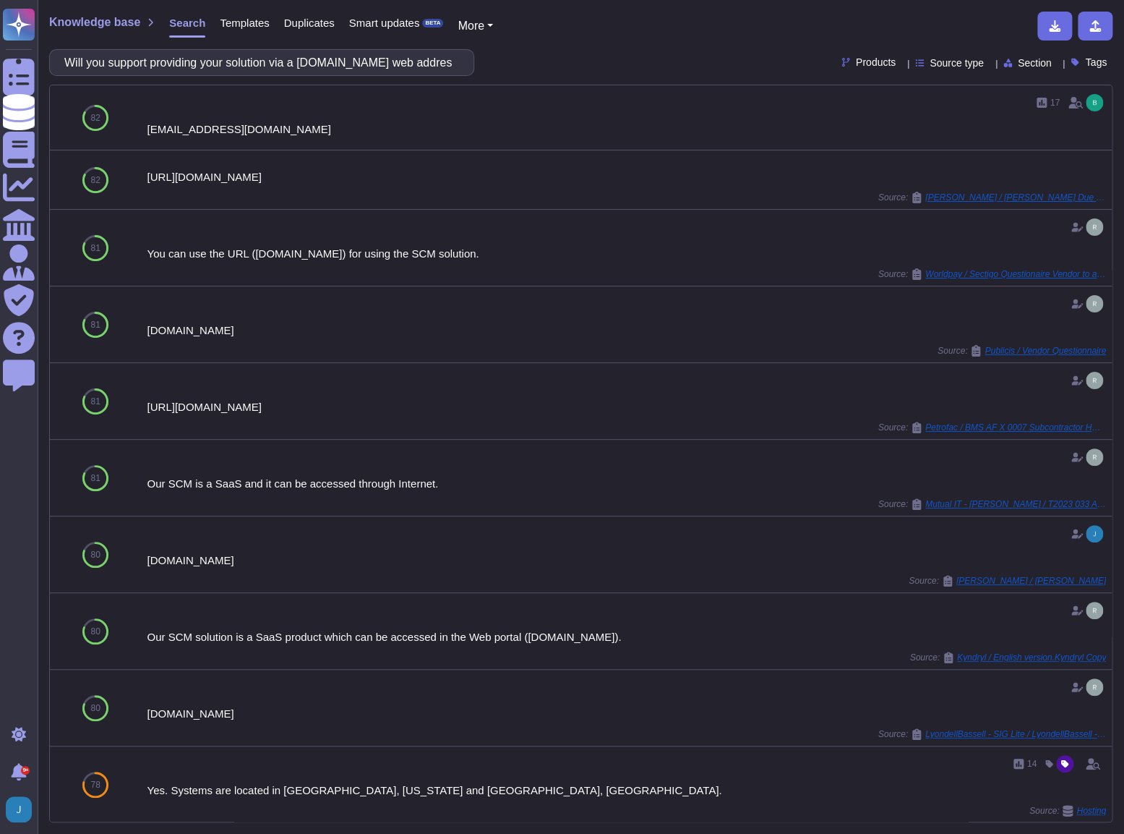
drag, startPoint x: 369, startPoint y: 59, endPoint x: 308, endPoint y: 60, distance: 61.5
click at [308, 60] on input "Will you support providing your solution via a [DOMAIN_NAME] web address?" at bounding box center [258, 62] width 402 height 25
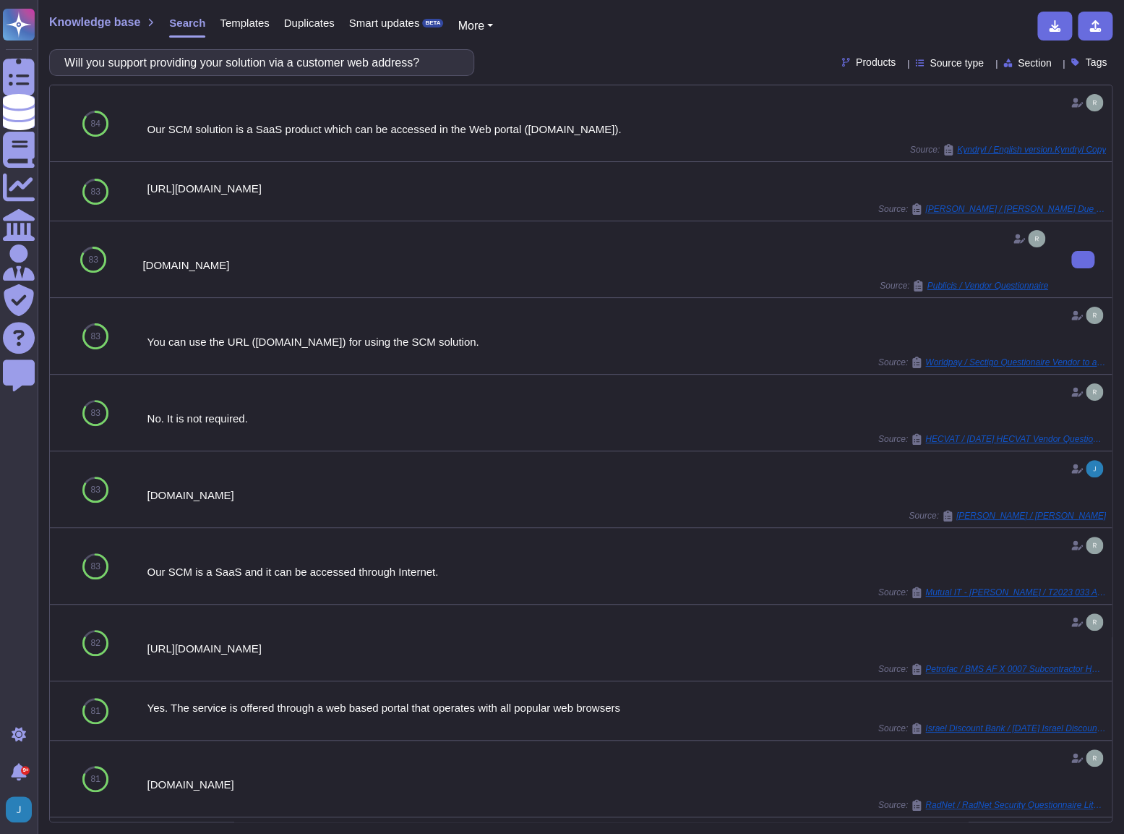
type input "Will you support providing your solution via a customer web address?"
click at [114, 24] on span "Knowledge base" at bounding box center [94, 23] width 91 height 12
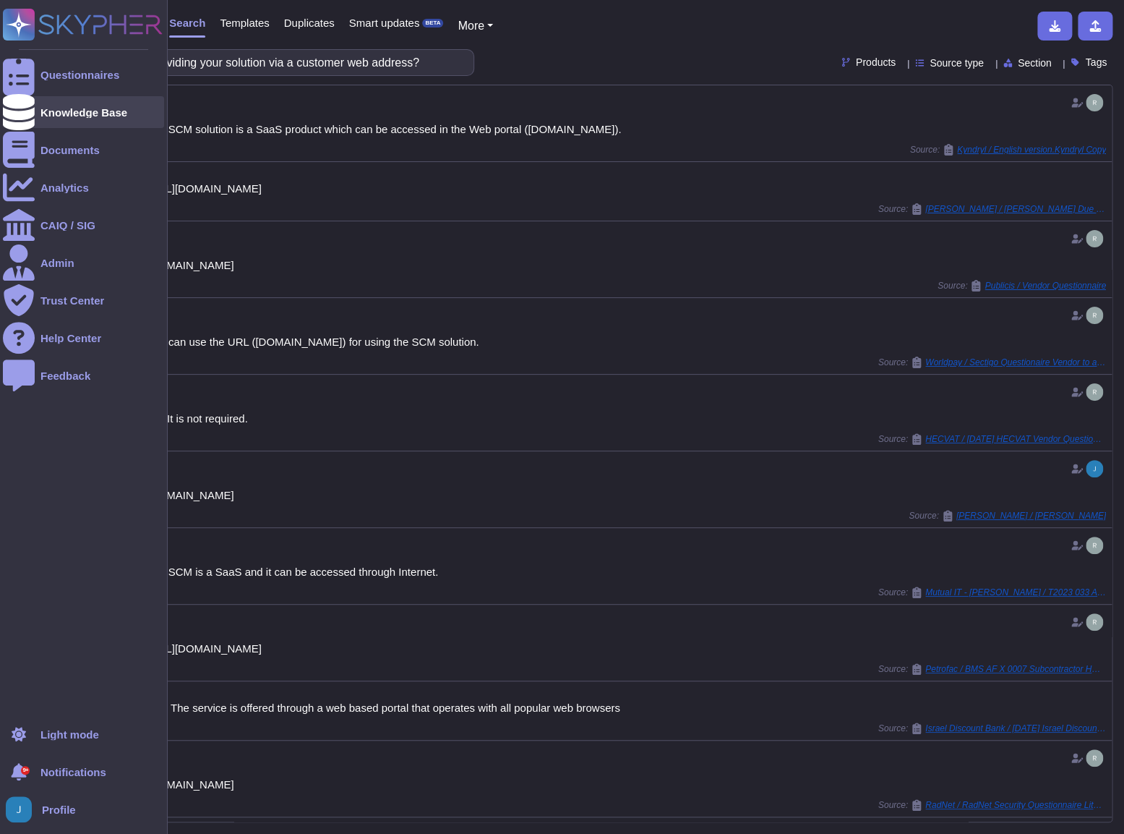
click at [70, 115] on div "Knowledge Base" at bounding box center [83, 112] width 87 height 11
click at [67, 71] on div "Questionnaires" at bounding box center [79, 74] width 79 height 11
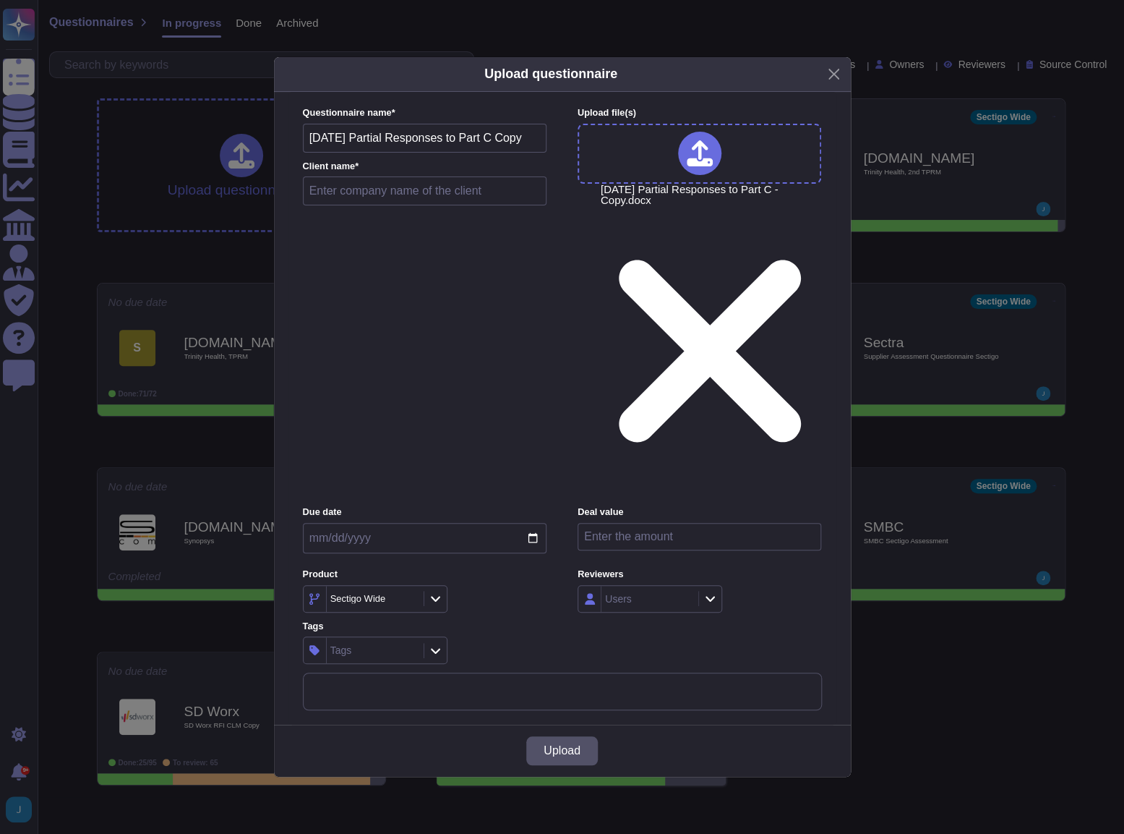
click at [356, 205] on input "text" at bounding box center [425, 190] width 244 height 29
type input "[GEOGRAPHIC_DATA], [GEOGRAPHIC_DATA]"
click at [549, 736] on button "Upload" at bounding box center [562, 750] width 72 height 29
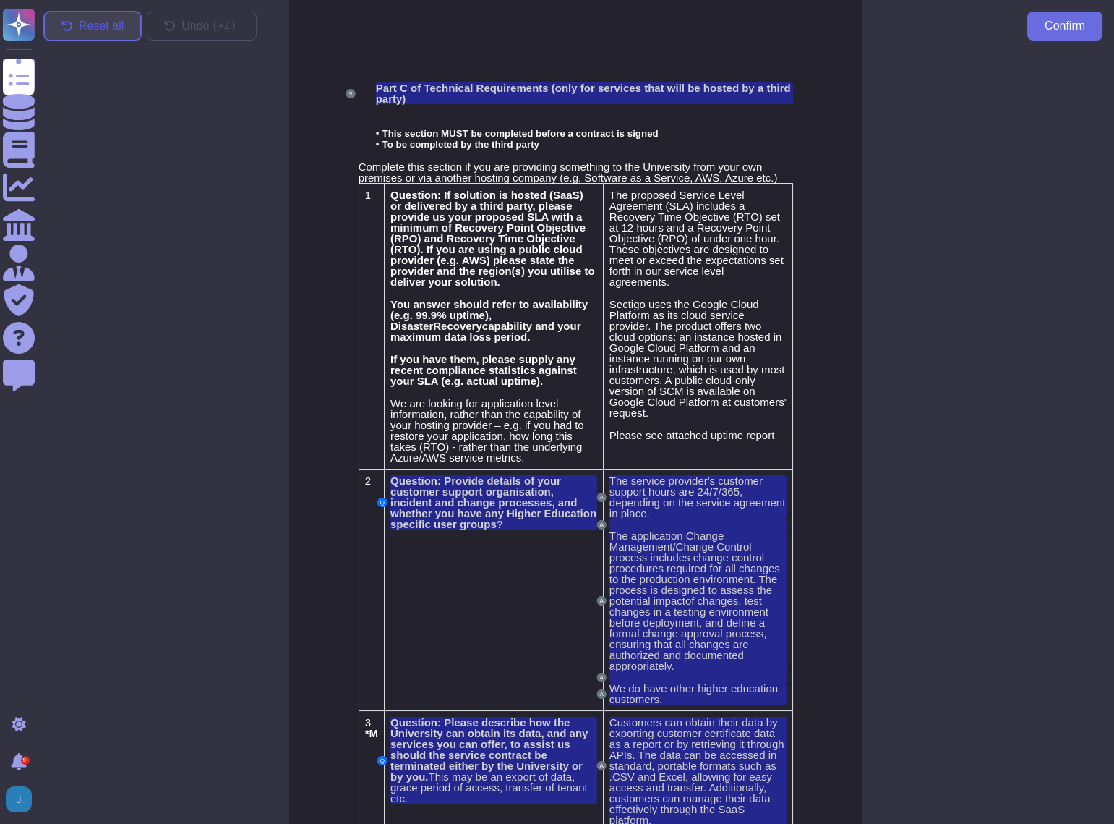
click at [98, 28] on span "Reset all" at bounding box center [101, 26] width 45 height 12
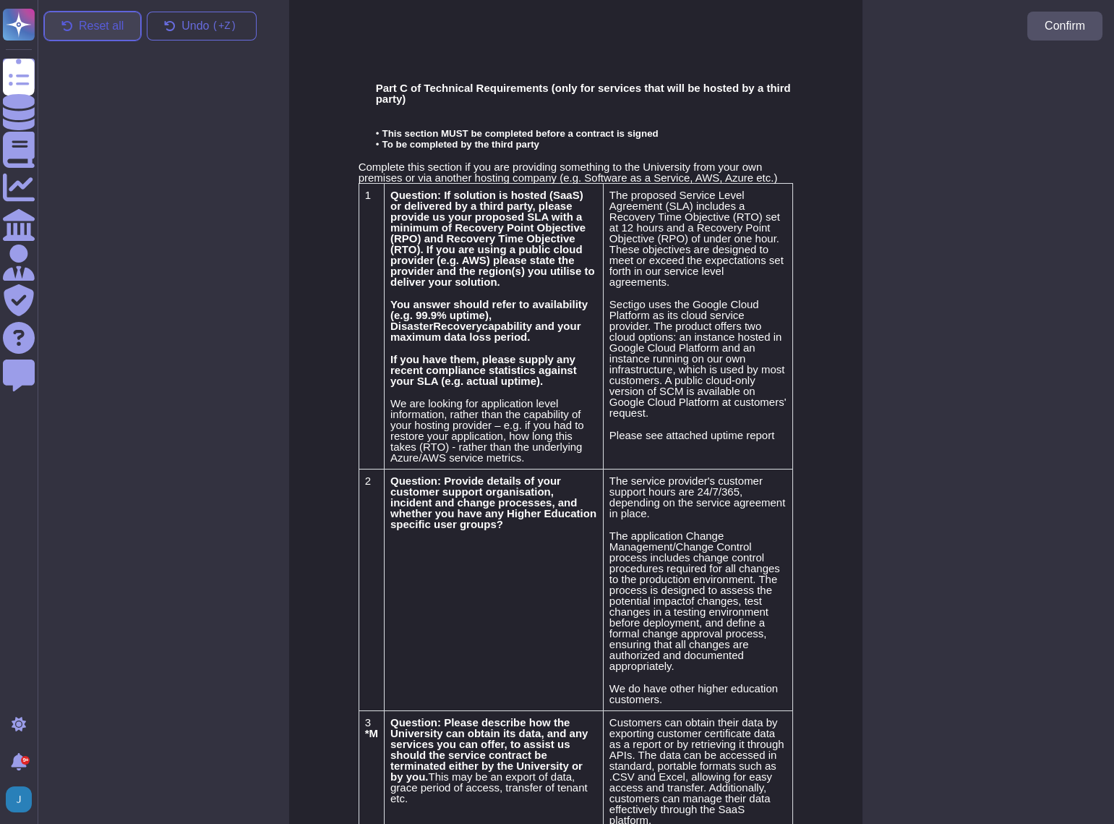
click at [98, 28] on span "Reset all" at bounding box center [101, 26] width 45 height 12
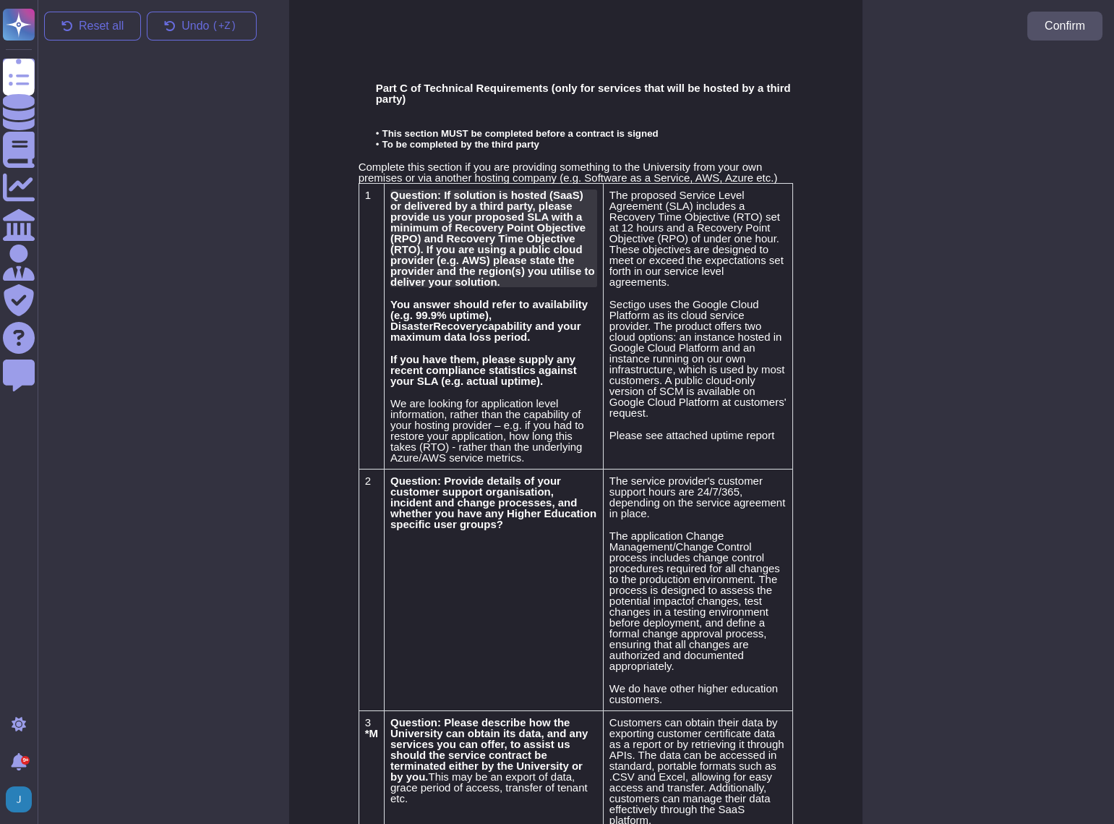
click at [438, 228] on span "Question: If solution is hosted (SaaS) or delivered by a third party, please pr…" at bounding box center [492, 238] width 205 height 99
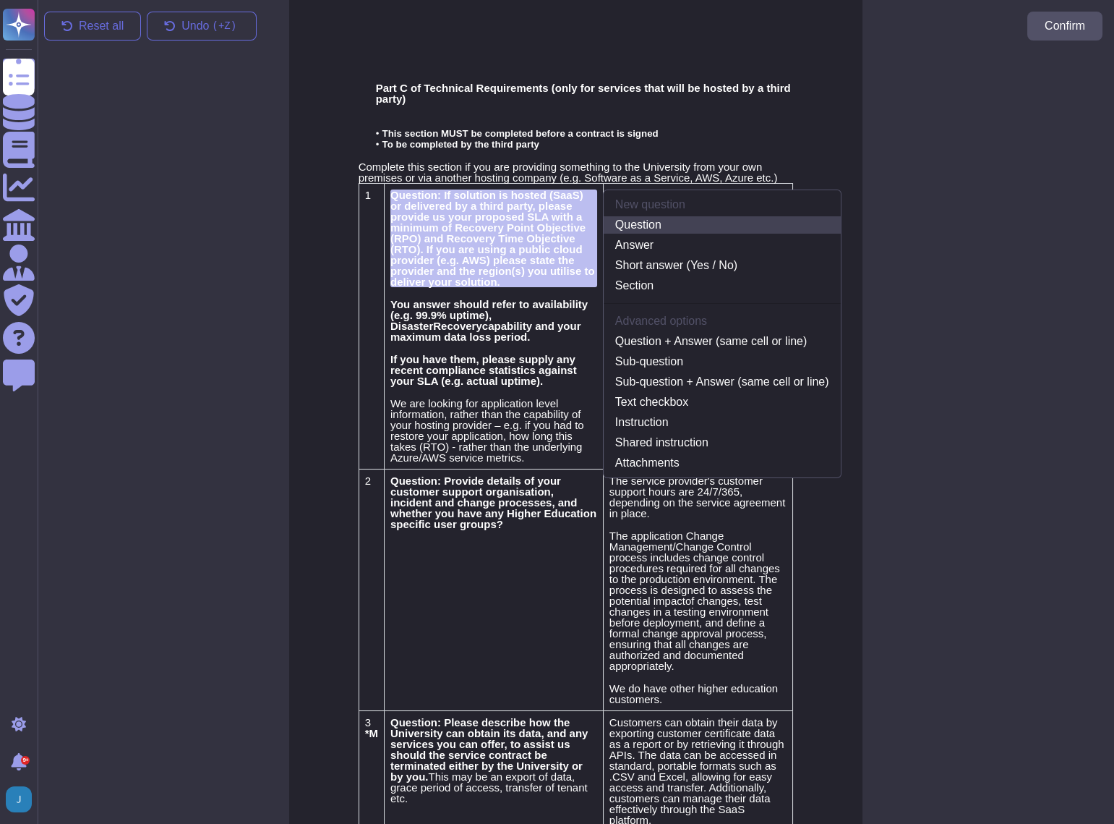
click at [649, 225] on link "Question" at bounding box center [722, 224] width 237 height 17
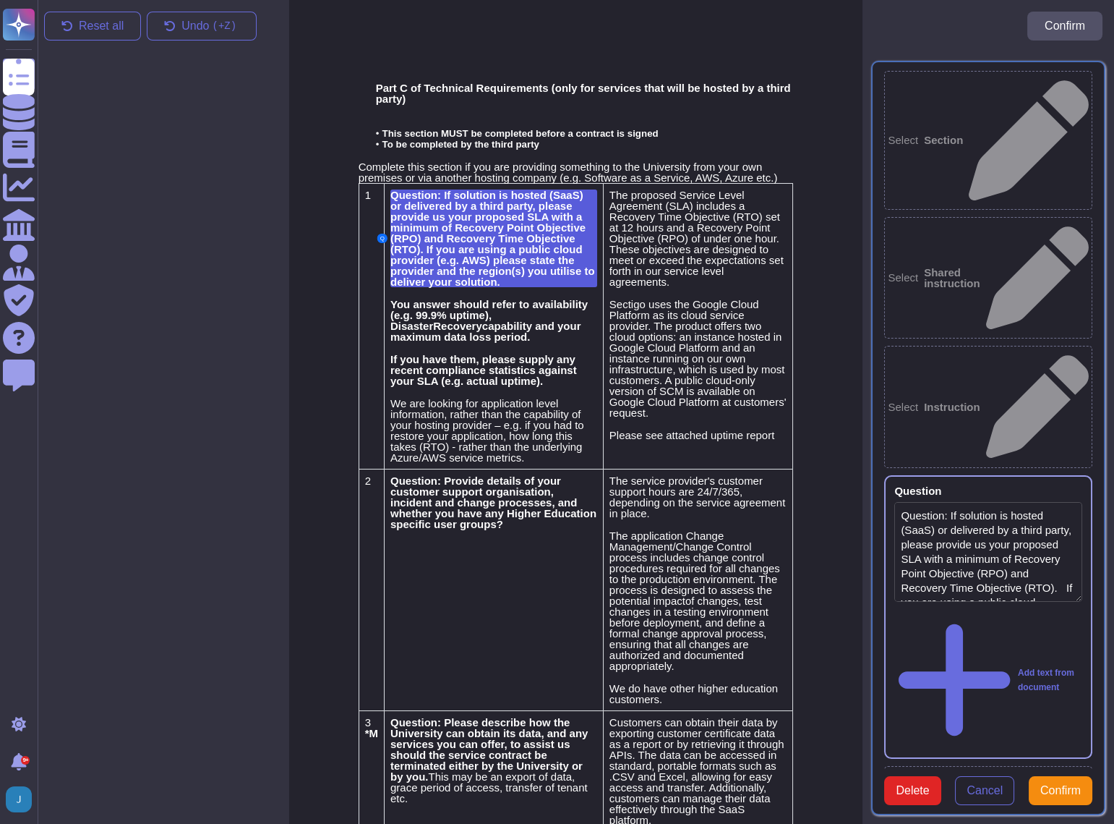
type textarea "Question: If solution is hosted (SaaS) or delivered by a third party, please pr…"
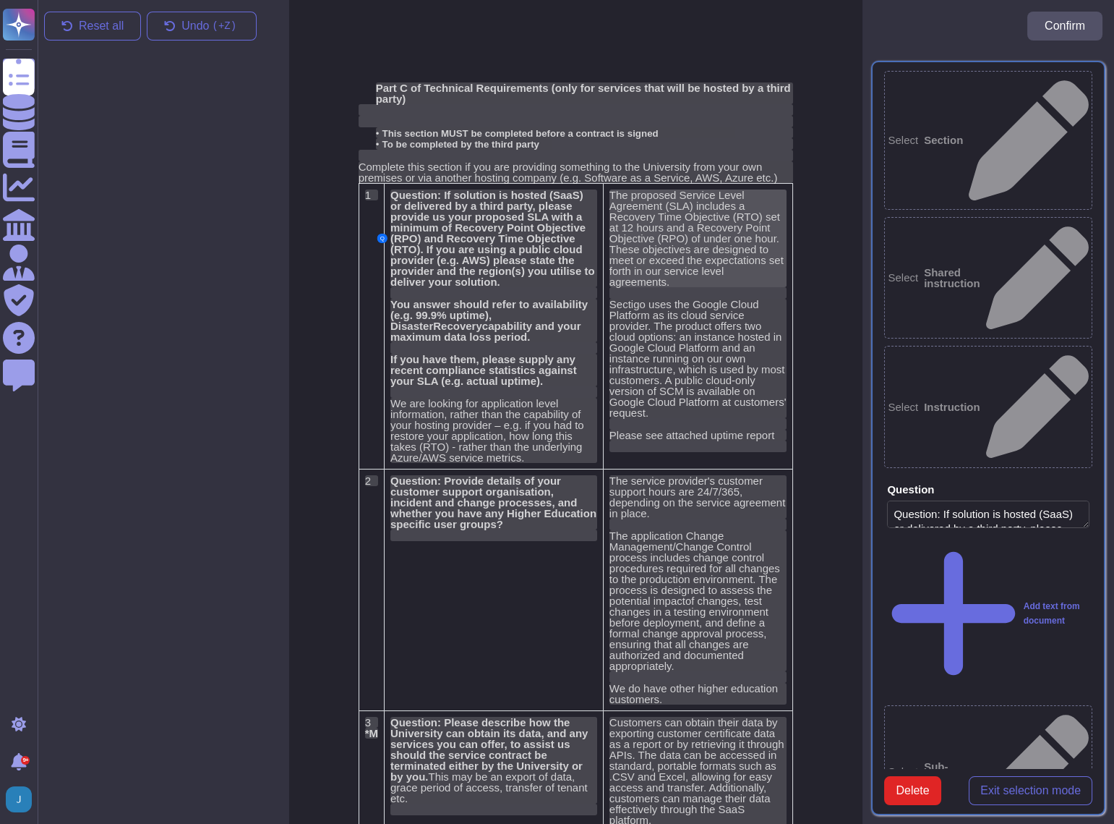
click at [693, 249] on span "The proposed Service Level Agreement (SLA) includes a Recovery Time Objective (…" at bounding box center [697, 238] width 174 height 99
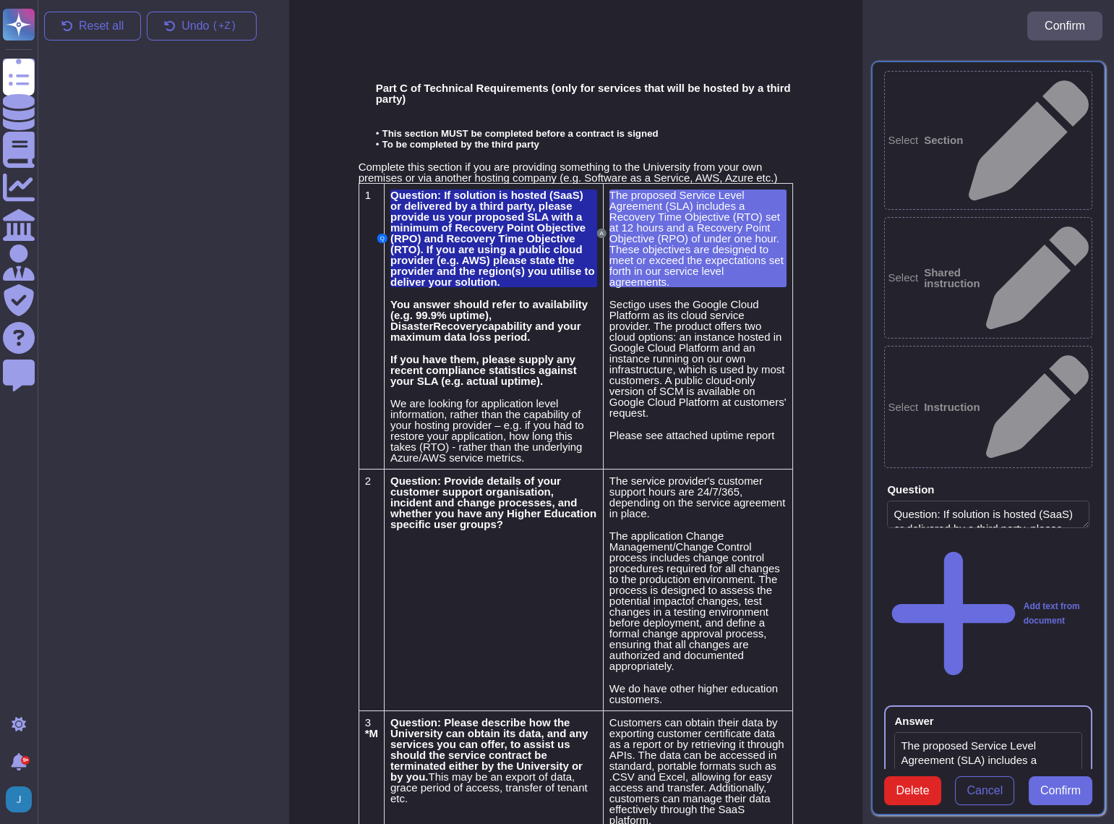
type textarea "The proposed Service Level Agreement (SLA) includes a Recovery Time Objective (…"
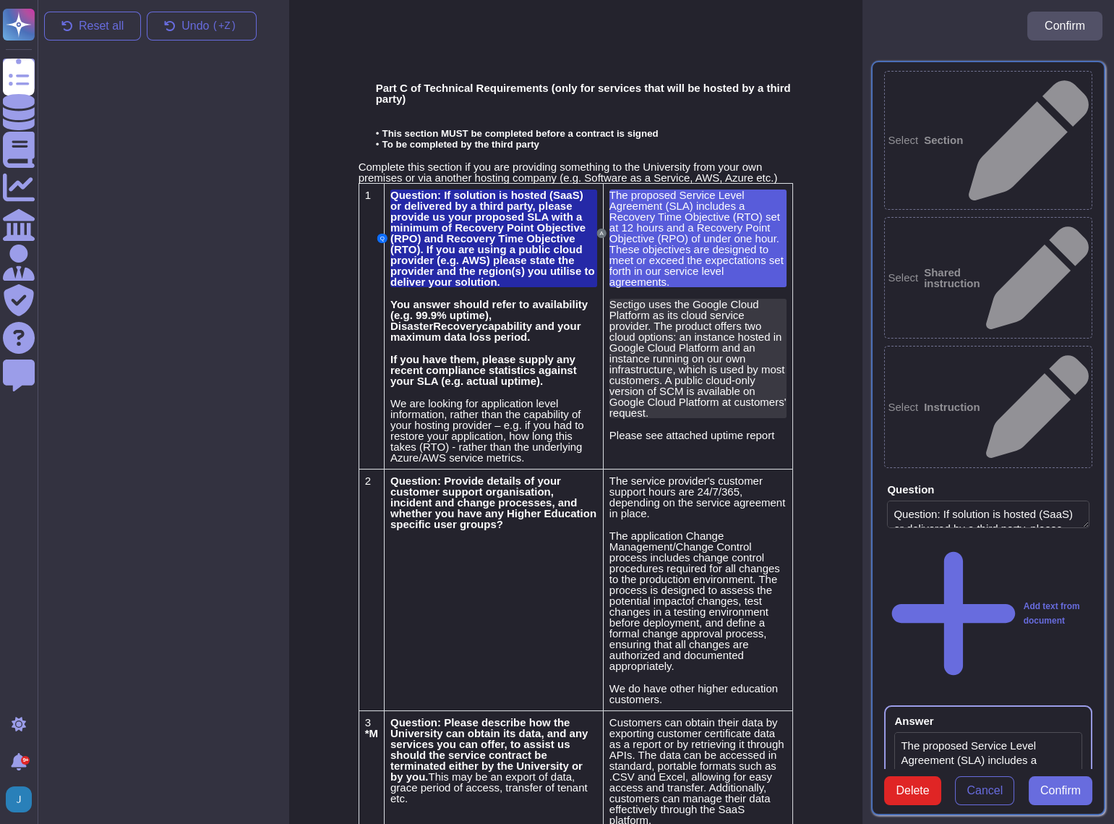
click at [645, 324] on span "Sectigo uses the Google Cloud Platform as its cloud service provider. The produ…" at bounding box center [698, 358] width 177 height 121
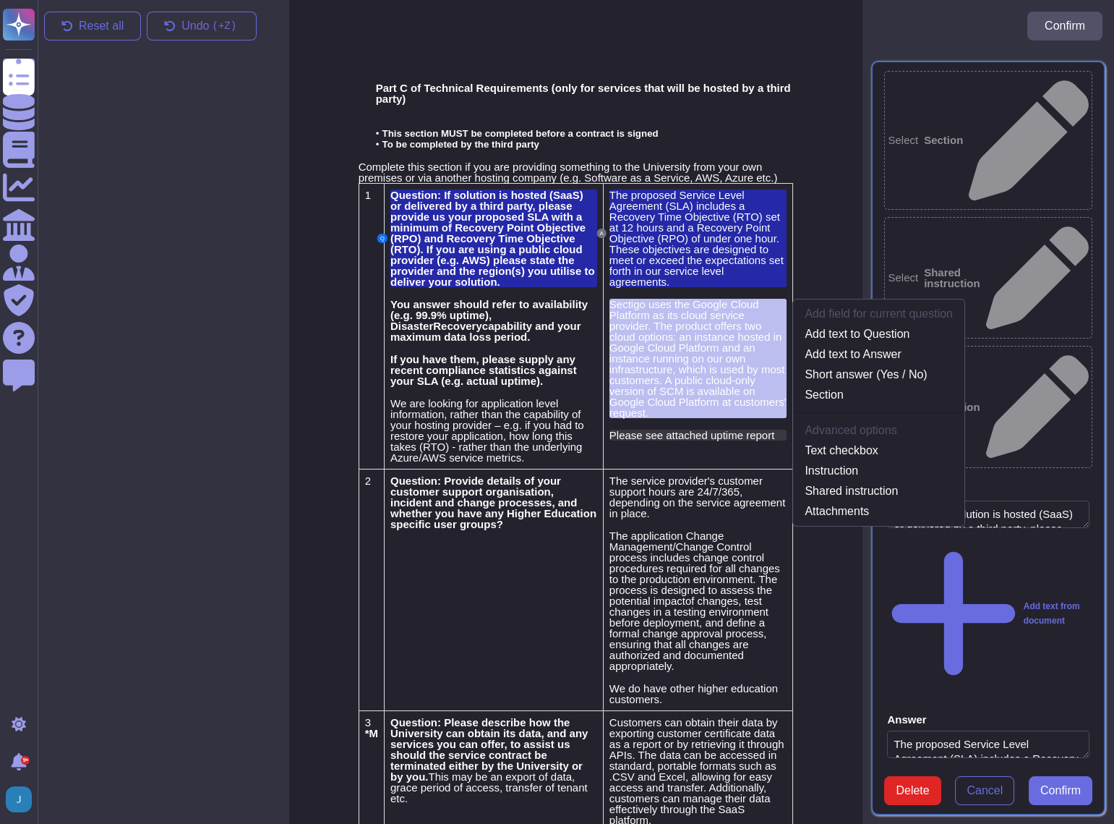
click at [611, 429] on span "Please see attached uptime report" at bounding box center [692, 435] width 165 height 12
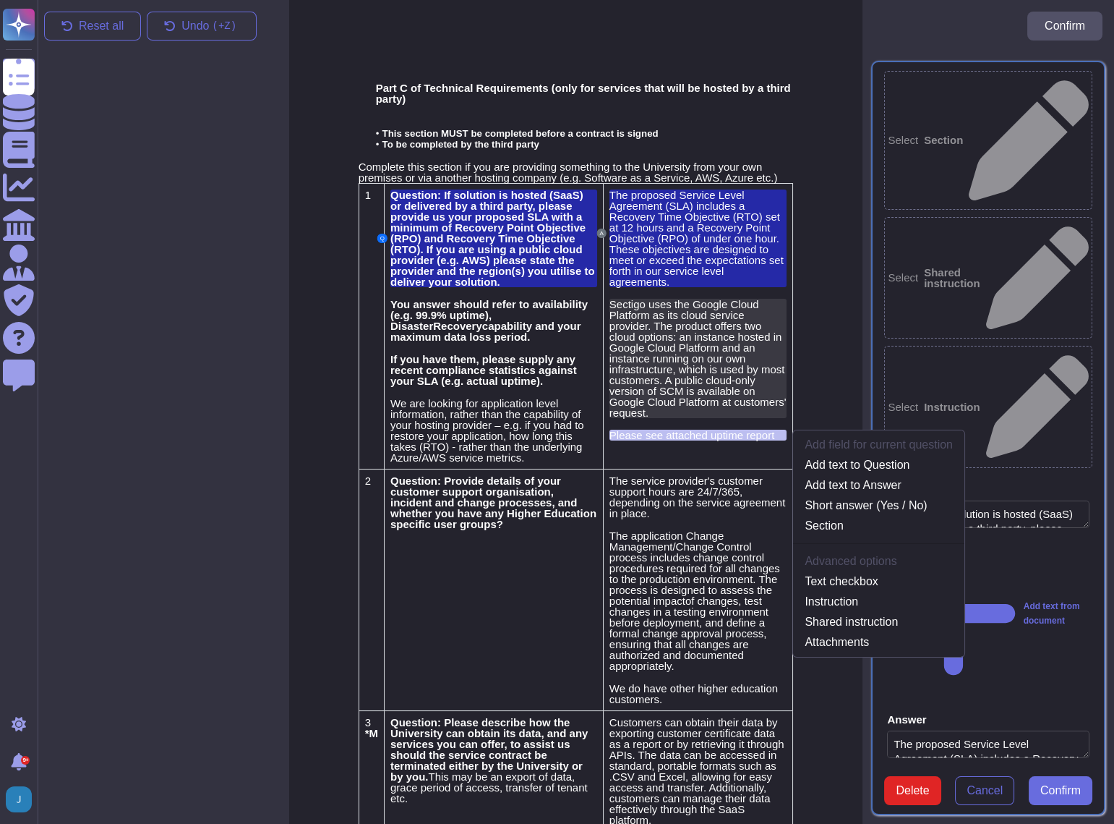
click at [632, 346] on span "Sectigo uses the Google Cloud Platform as its cloud service provider. The produ…" at bounding box center [698, 358] width 177 height 121
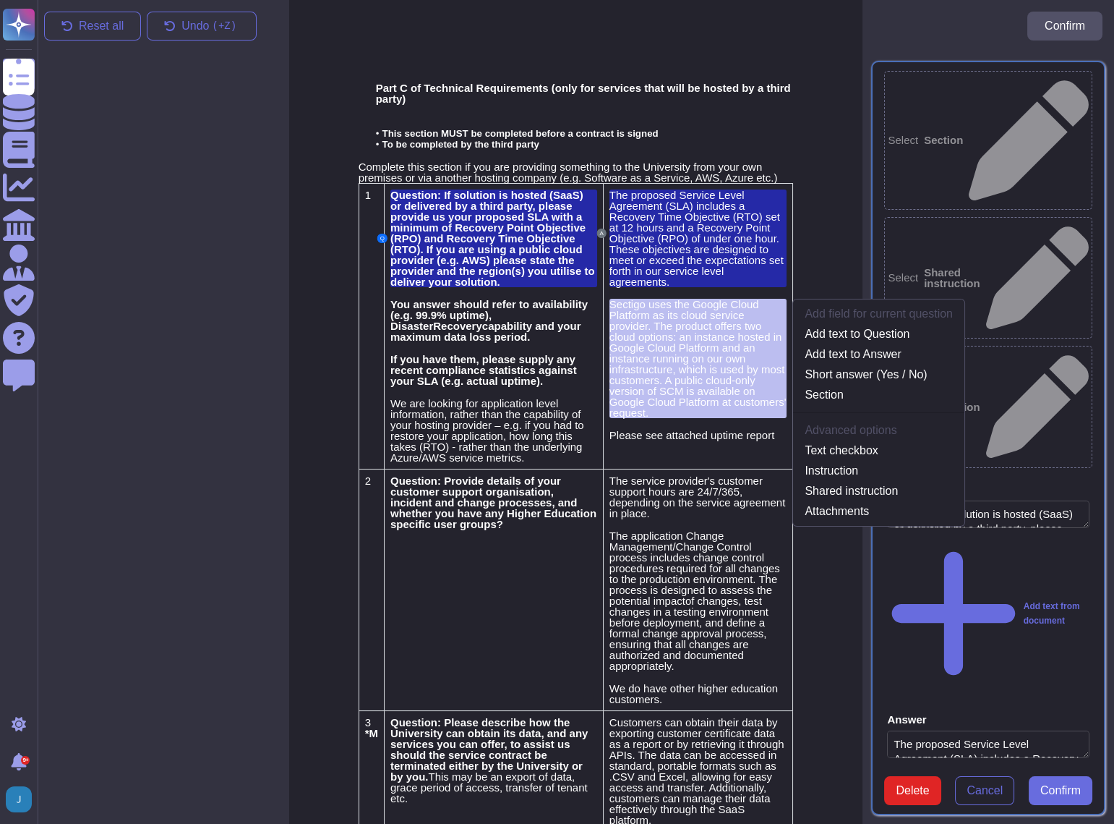
click at [455, 612] on td "Question: Provide details of your customer support organisation, incident and c…" at bounding box center [493, 590] width 219 height 242
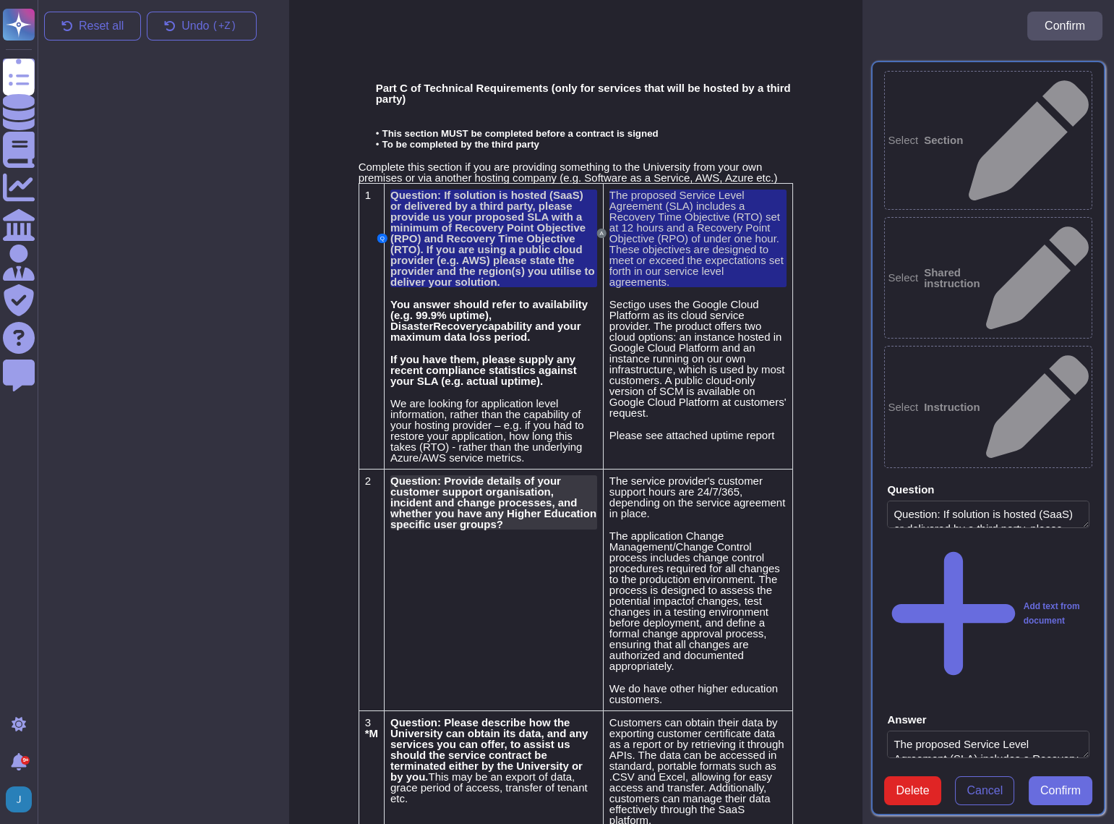
click at [453, 513] on span "Question: Provide details of your customer support organisation, incident and c…" at bounding box center [493, 502] width 206 height 56
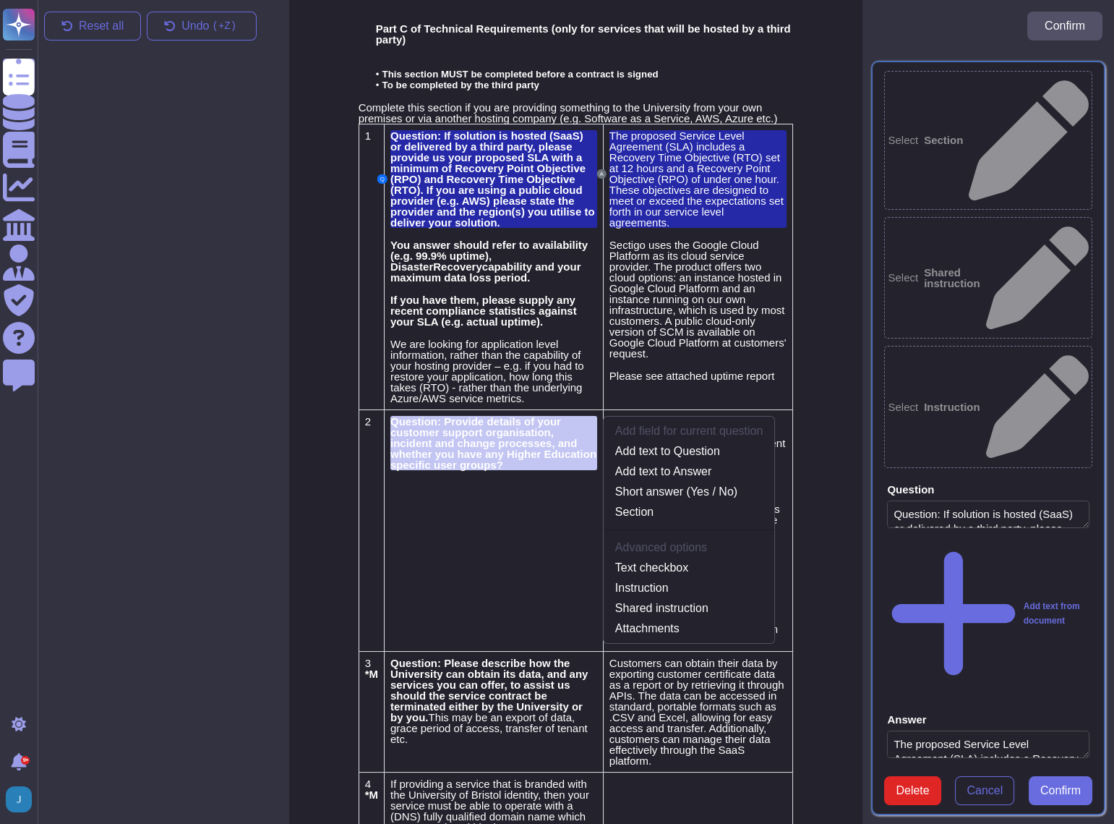
scroll to position [89, 0]
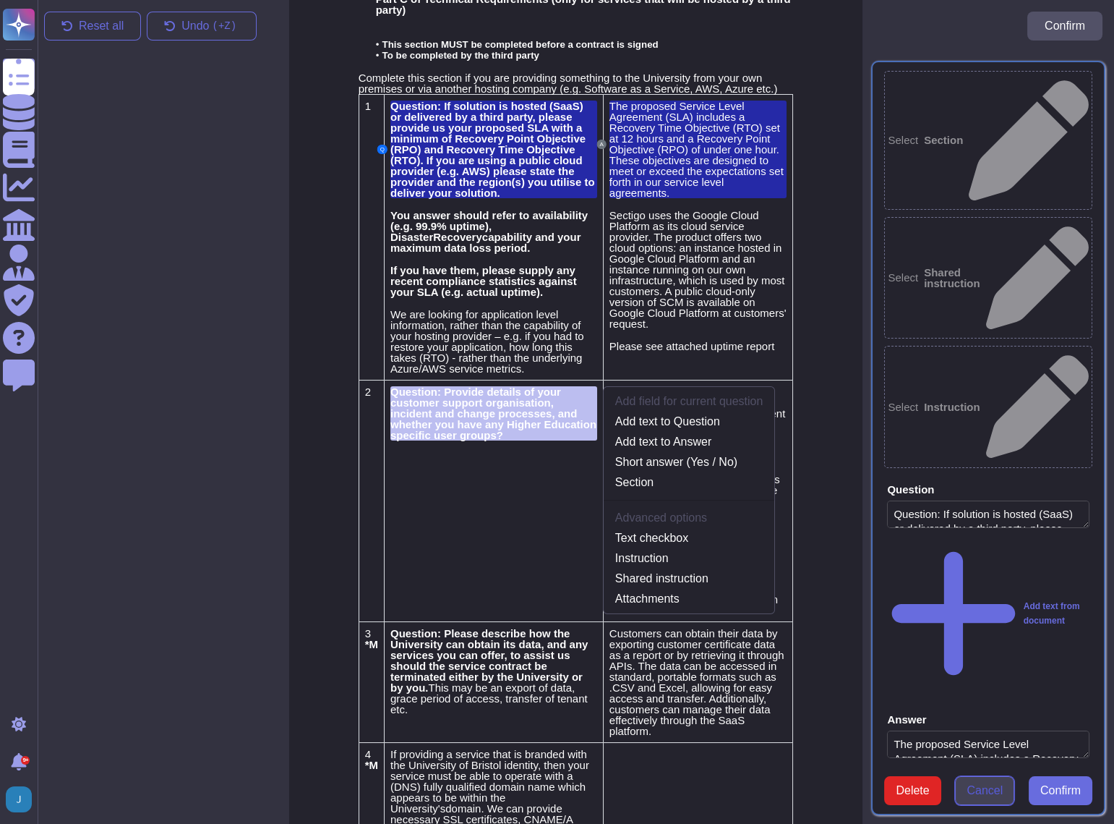
click at [982, 785] on span "Cancel" at bounding box center [985, 791] width 36 height 12
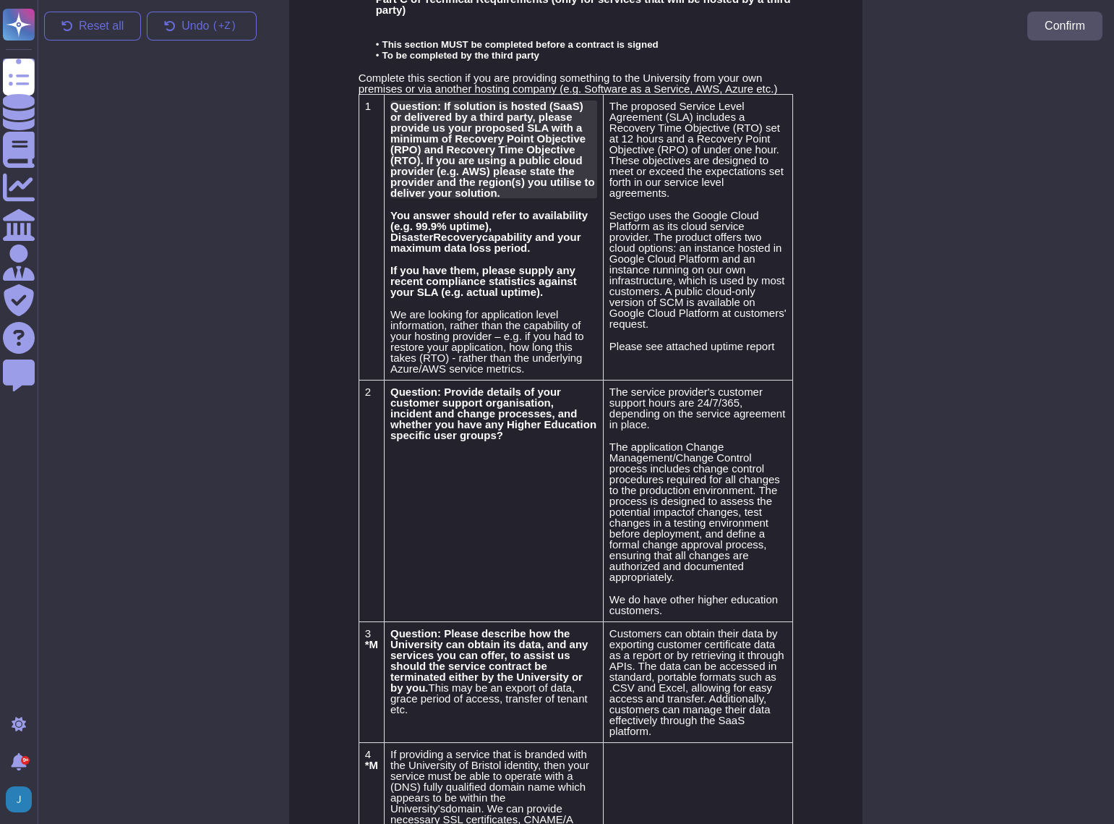
click at [437, 148] on span "Question: If solution is hosted (SaaS) or delivered by a third party, please pr…" at bounding box center [492, 149] width 205 height 99
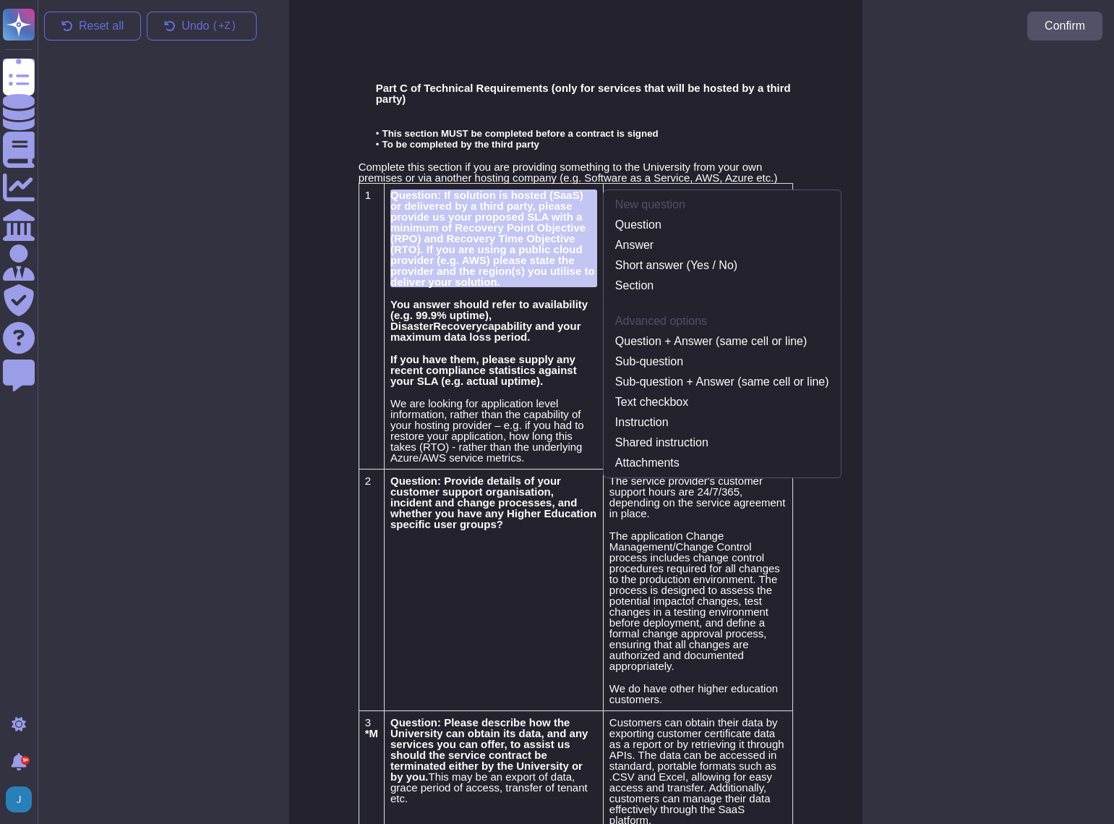
scroll to position [0, 0]
click at [631, 231] on link "Question" at bounding box center [722, 224] width 237 height 17
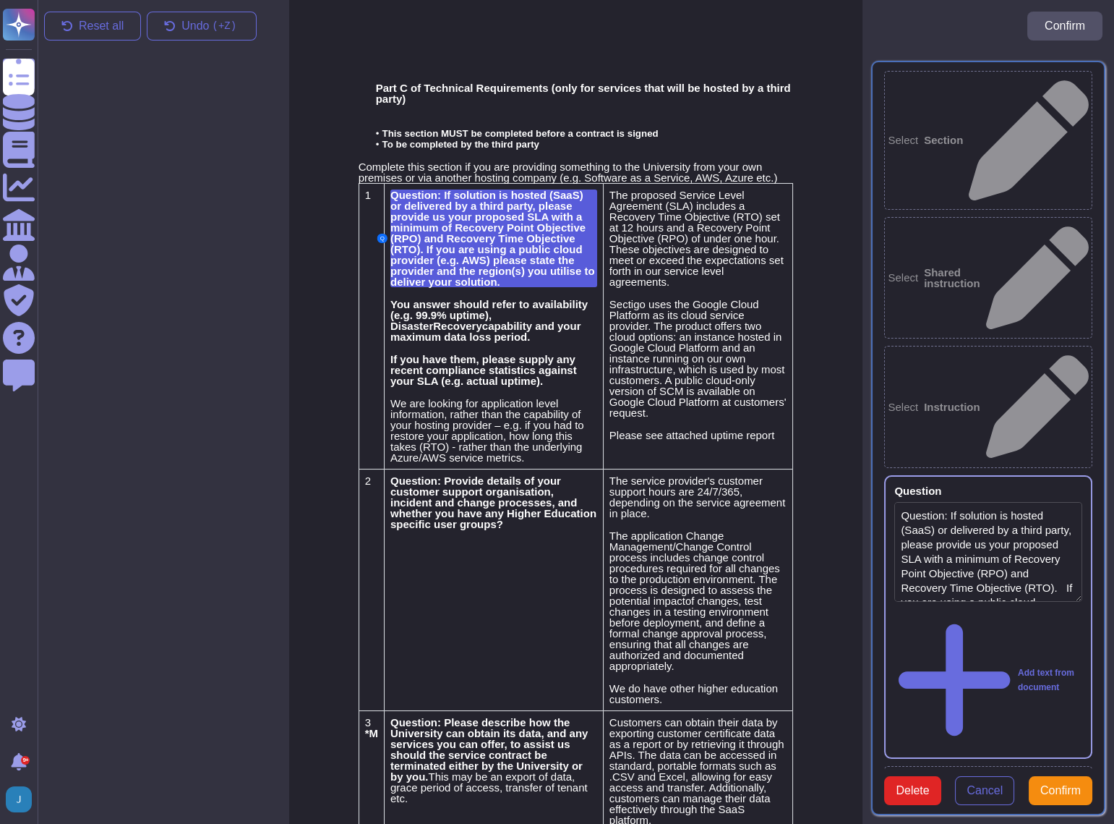
type textarea "Question: If solution is hosted (SaaS) or delivered by a third party, please pr…"
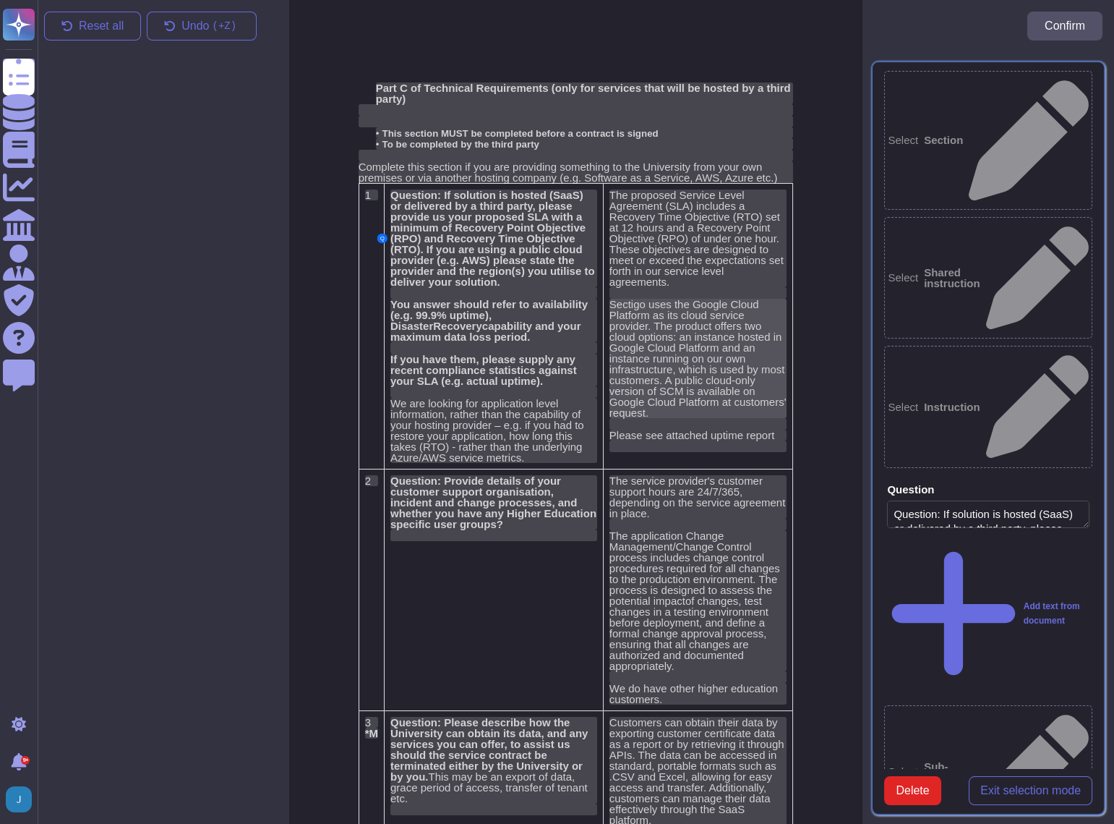
click at [644, 299] on span "Sectigo uses the Google Cloud Platform as its cloud service provider. The produ…" at bounding box center [698, 358] width 177 height 121
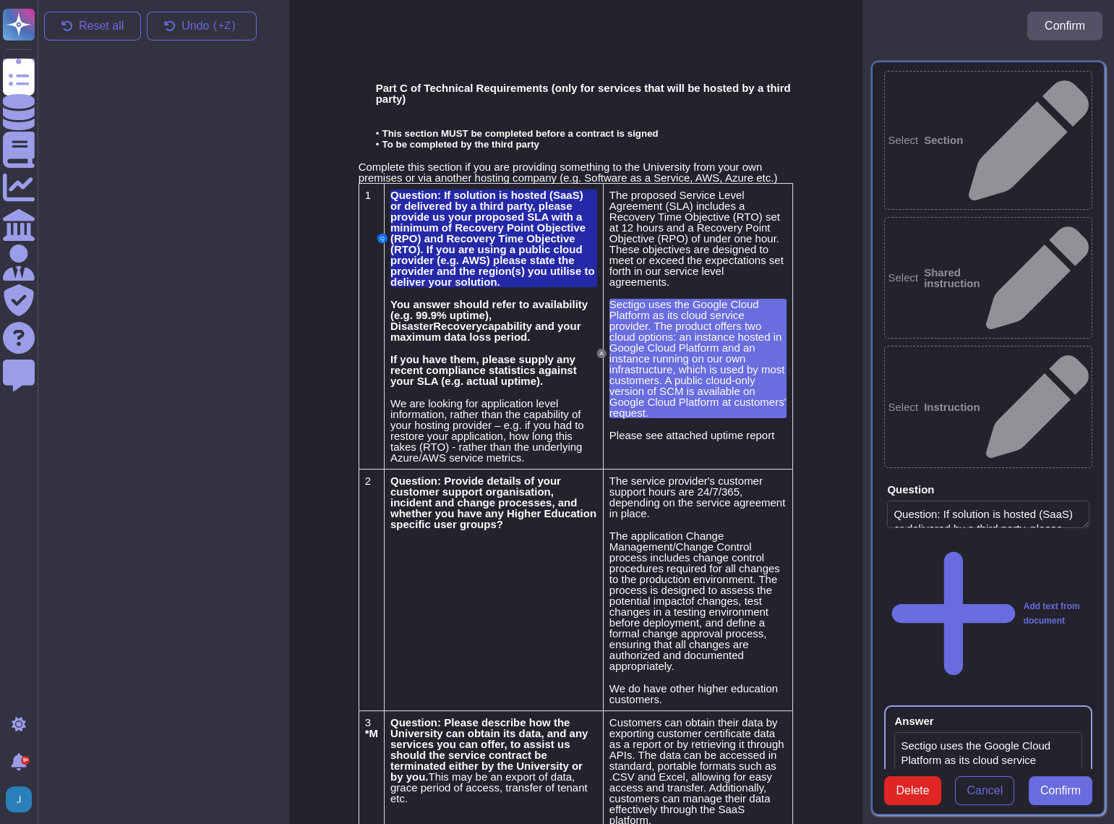
type textarea "Sectigo uses the Google Cloud Platform as its cloud service provider. The produ…"
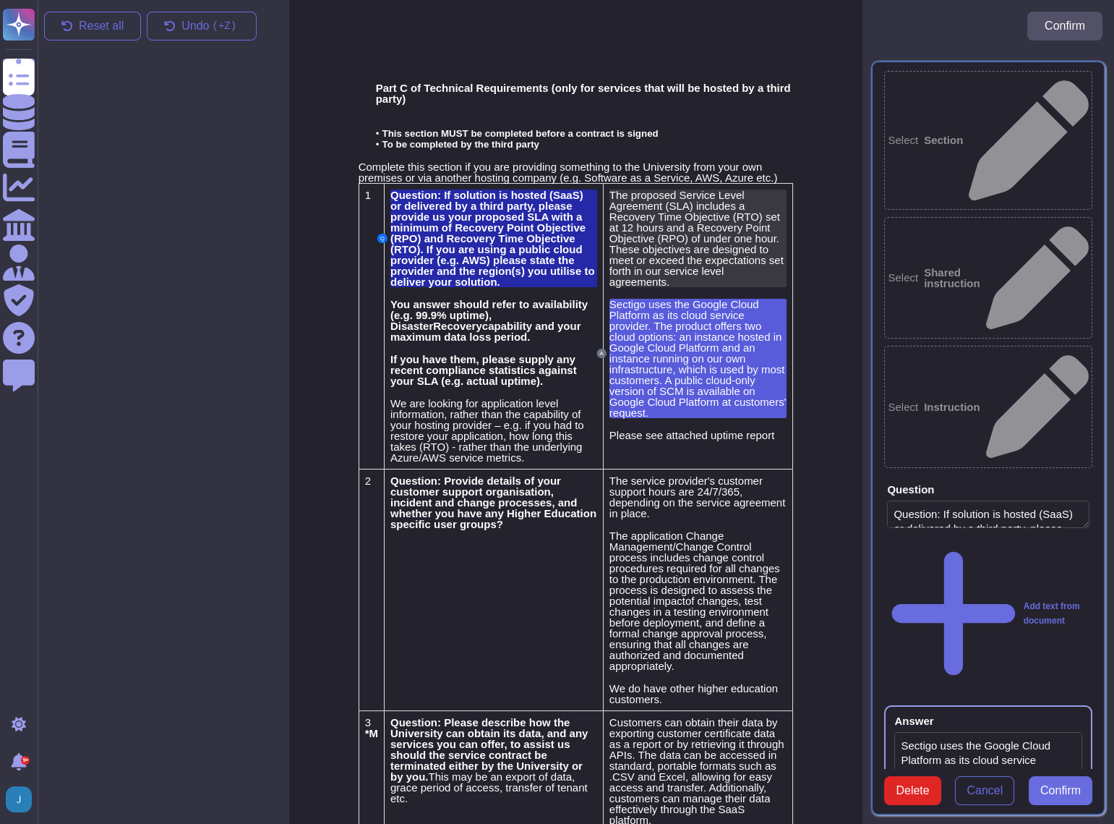
click at [650, 241] on span "The proposed Service Level Agreement (SLA) includes a Recovery Time Objective (…" at bounding box center [697, 238] width 174 height 99
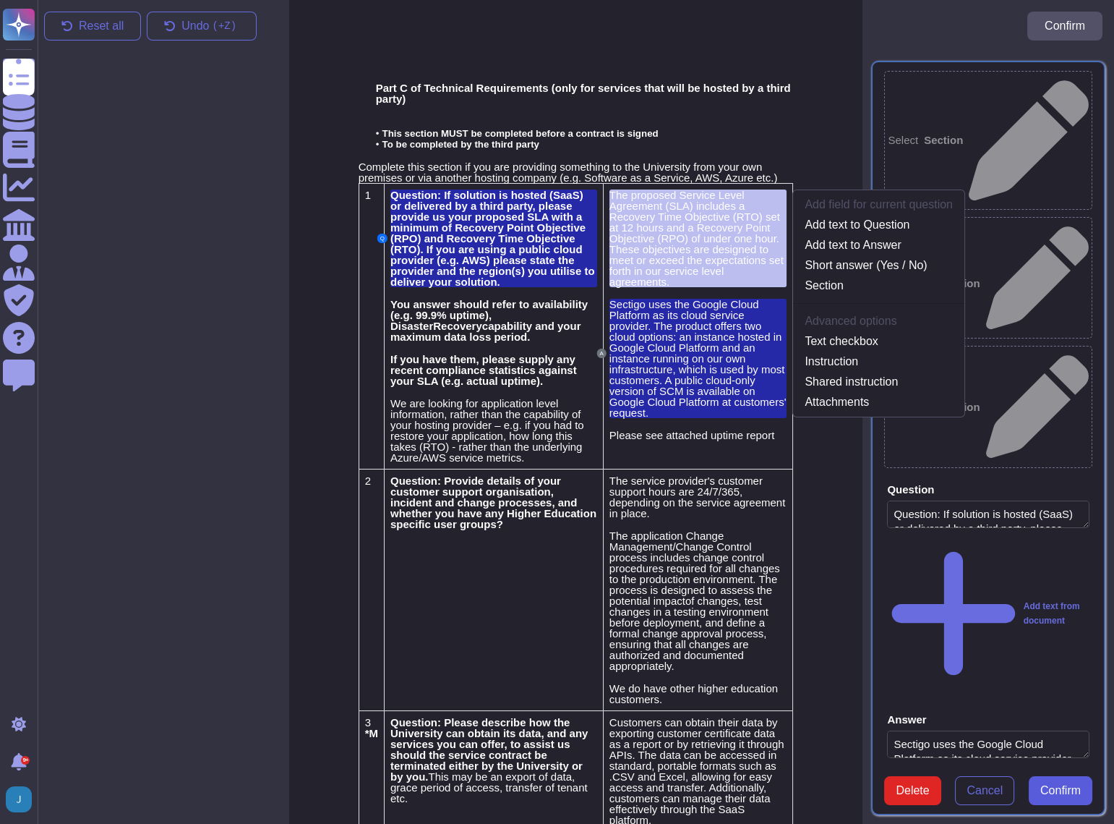
click at [1057, 785] on span "Confirm" at bounding box center [1061, 791] width 40 height 12
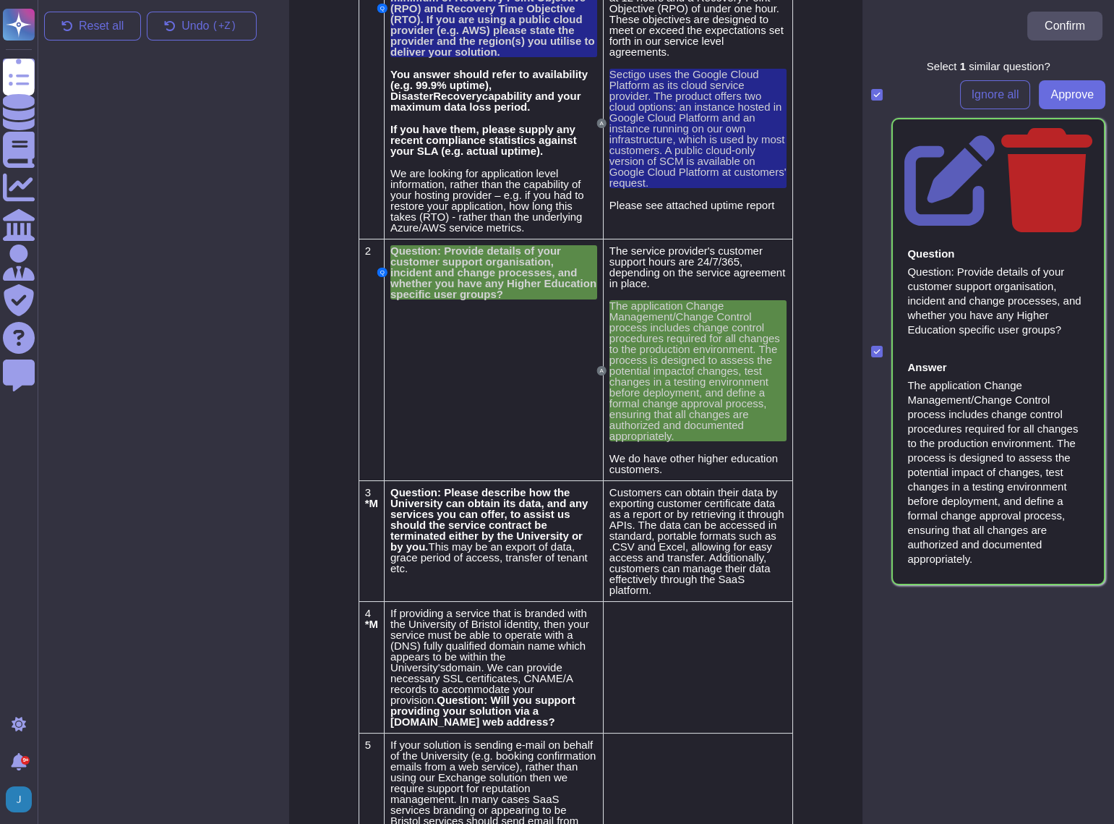
scroll to position [262, 0]
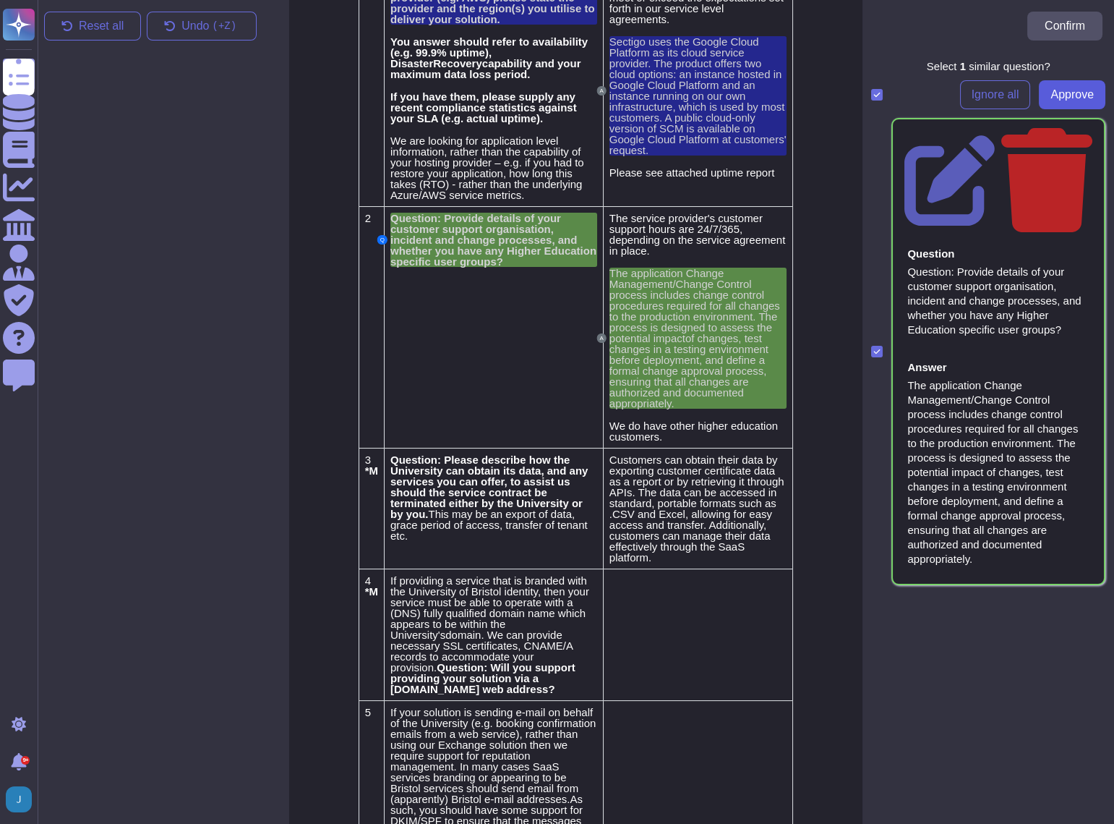
click at [1075, 96] on span "Approve" at bounding box center [1072, 95] width 43 height 12
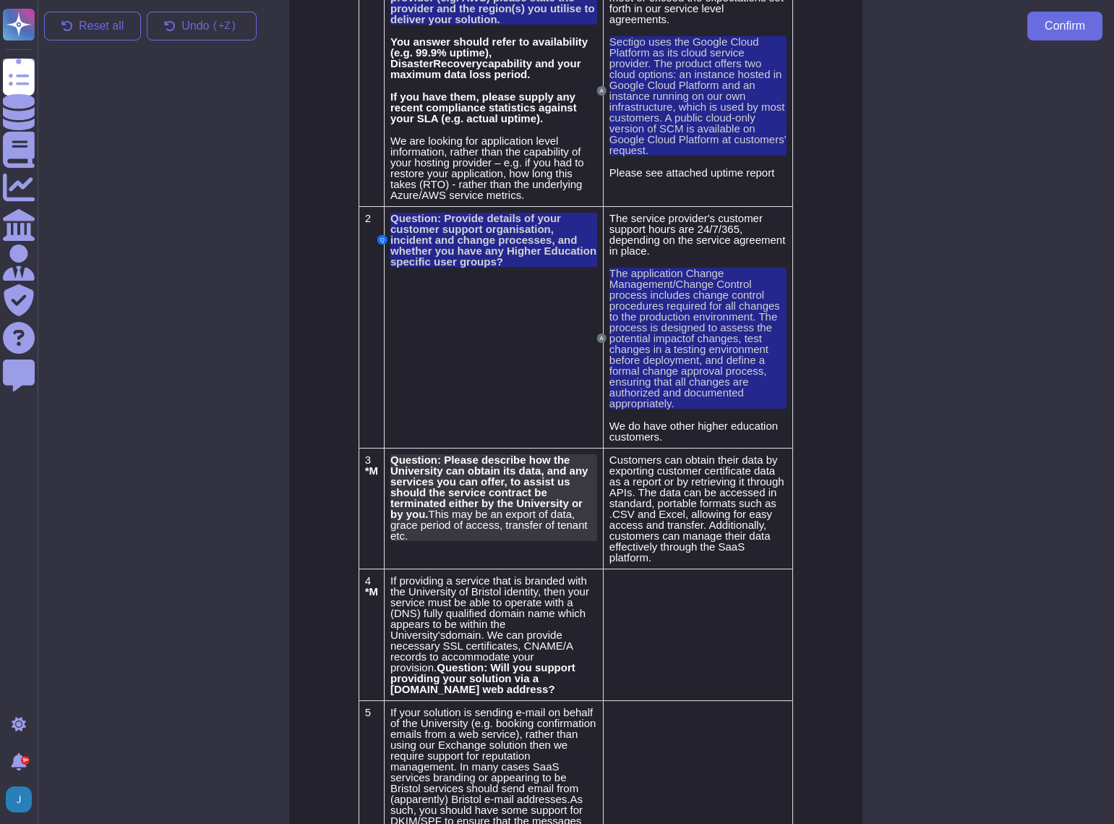
click at [447, 469] on span "Question: Please describe how the University can obtain its data, and any servi…" at bounding box center [488, 486] width 197 height 67
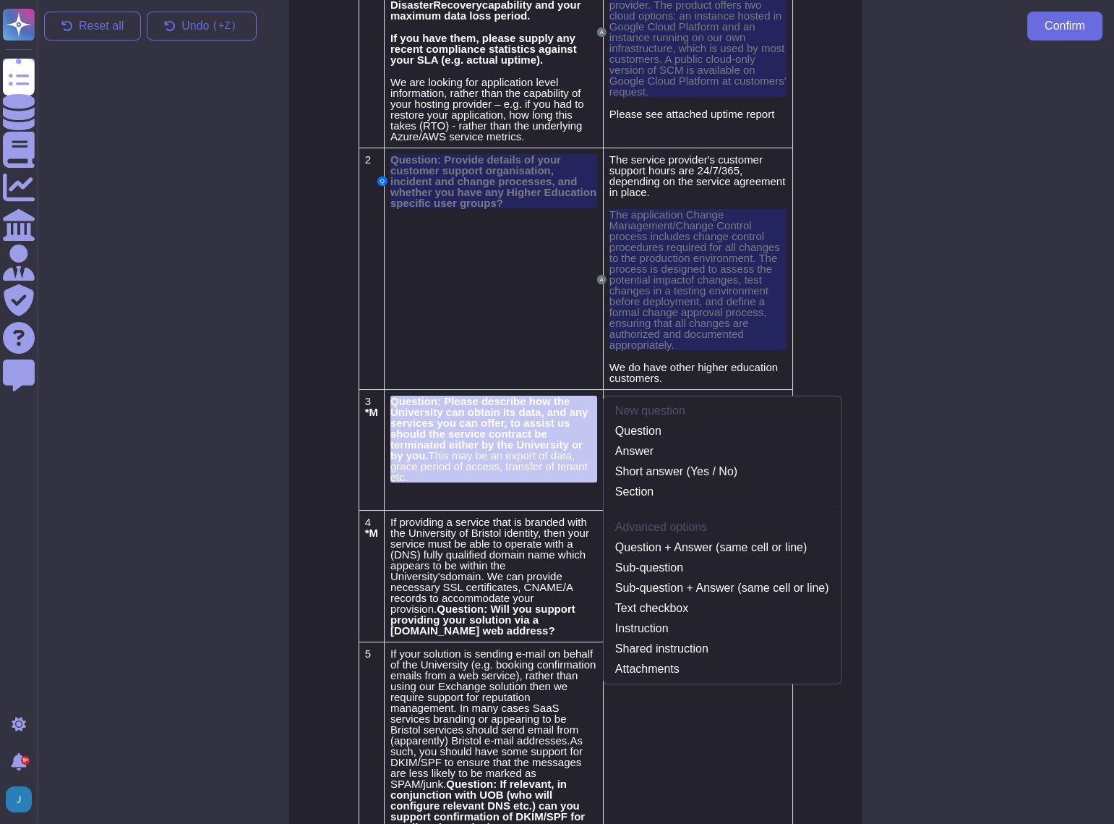
scroll to position [347, 0]
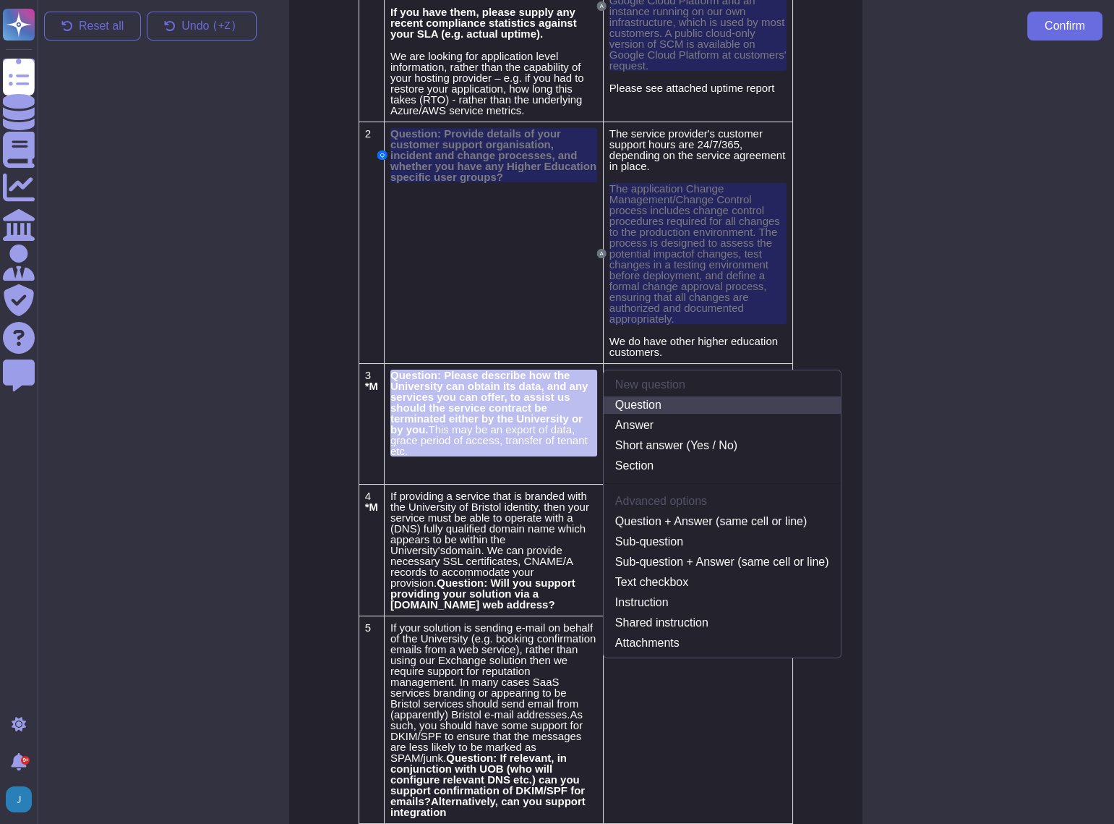
click at [625, 402] on link "Question" at bounding box center [722, 404] width 237 height 17
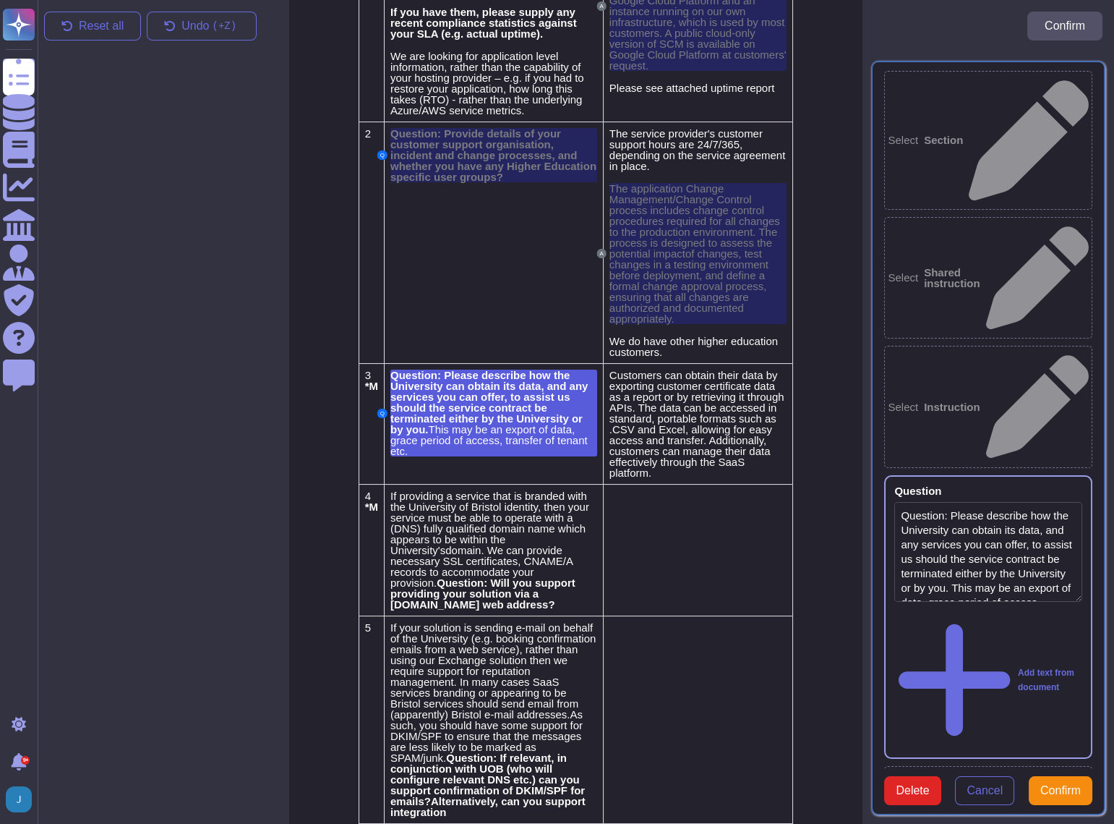
type textarea "Question: Please describe how the University can obtain its data, and any servi…"
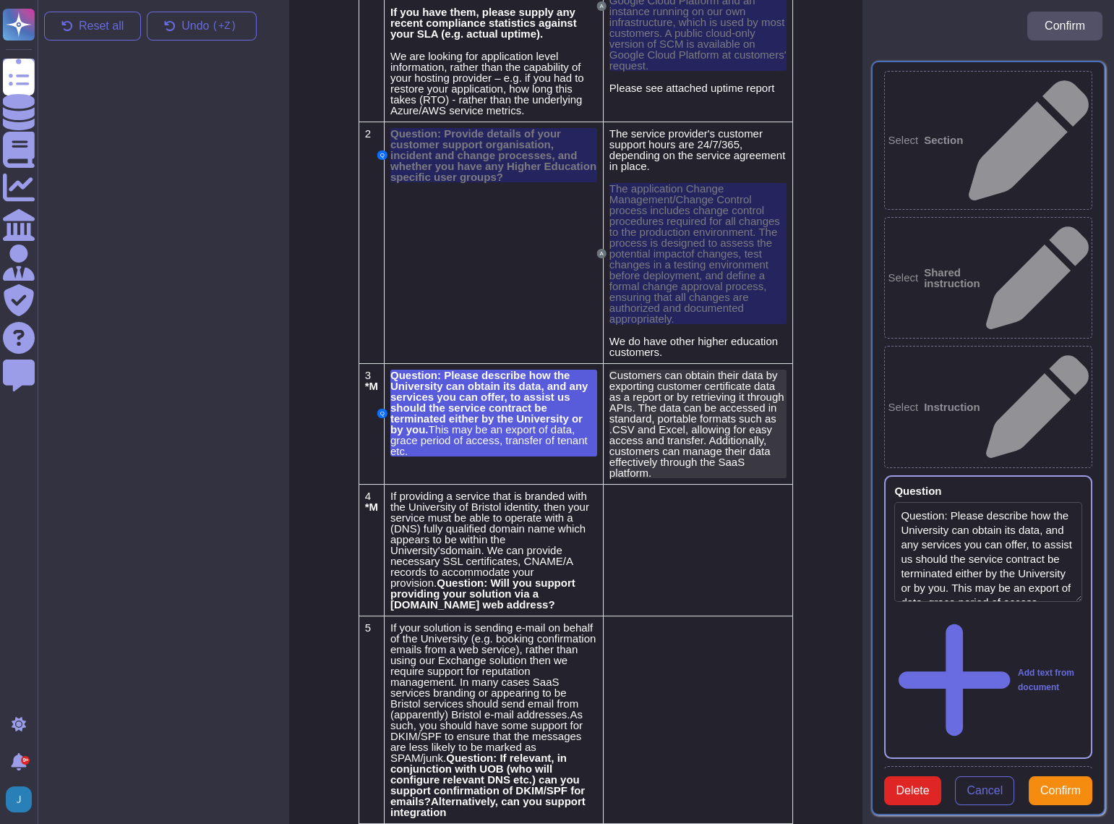
click at [636, 402] on span "Customers can obtain their data by exporting customer certificate data as a rep…" at bounding box center [697, 424] width 175 height 110
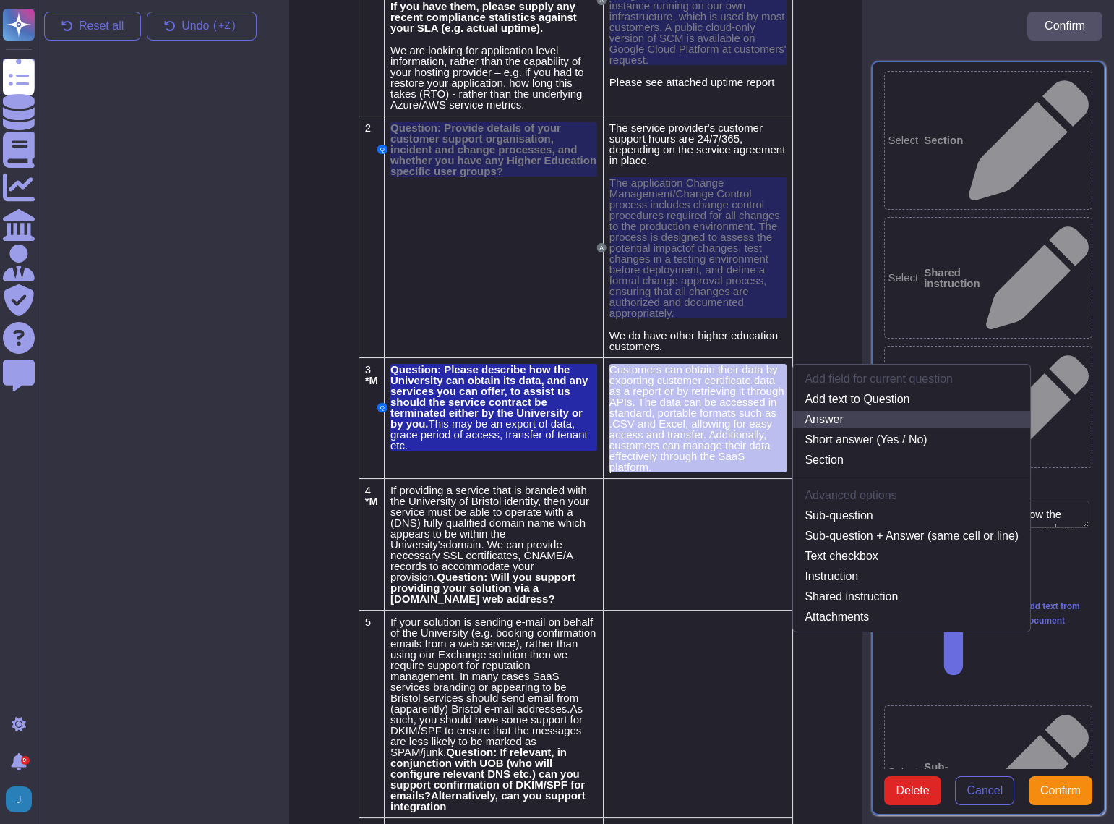
click at [835, 423] on link "Answer" at bounding box center [911, 419] width 237 height 17
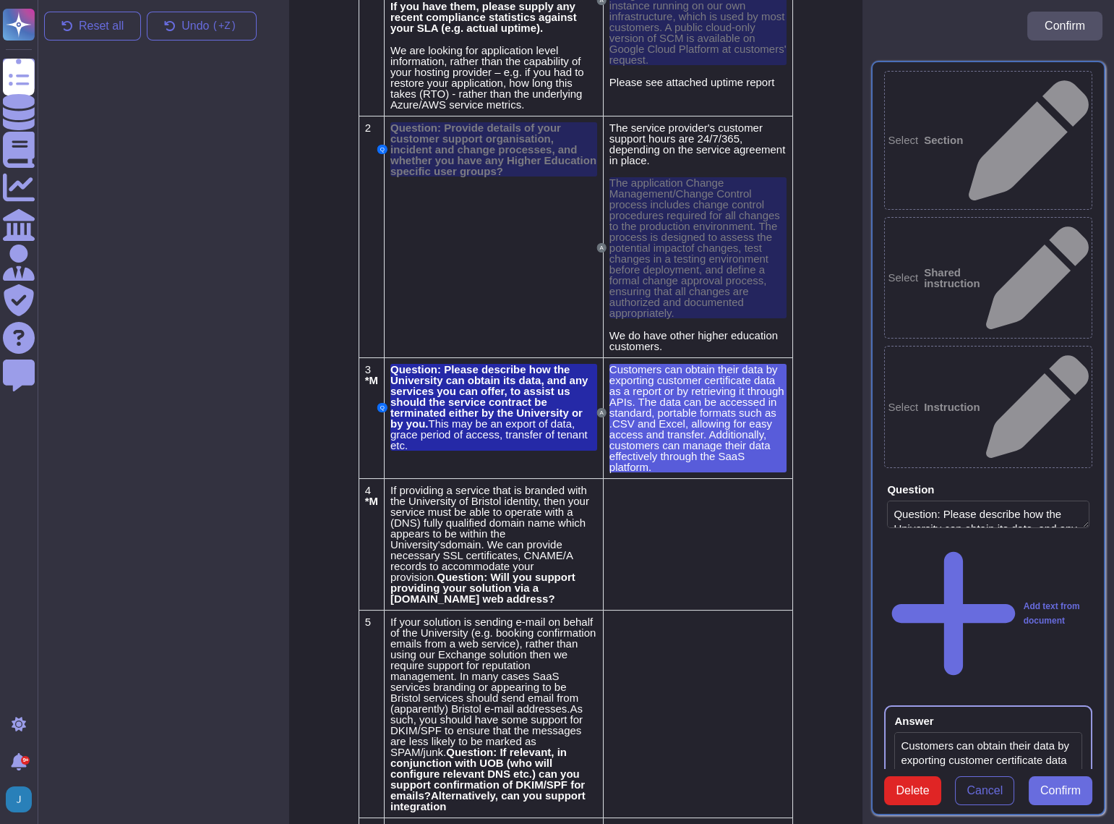
type textarea "Customers can obtain their data by exporting customer certificate data as a rep…"
click at [1067, 785] on span "Confirm" at bounding box center [1061, 791] width 40 height 12
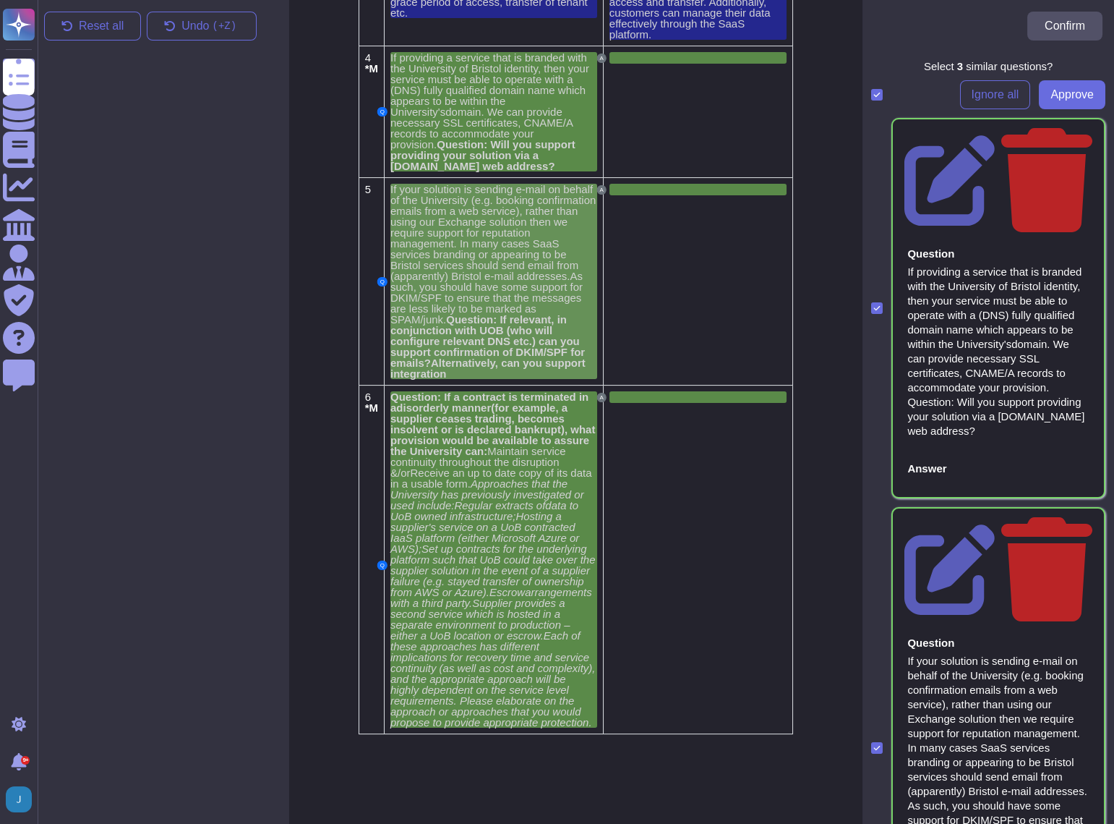
scroll to position [787, 0]
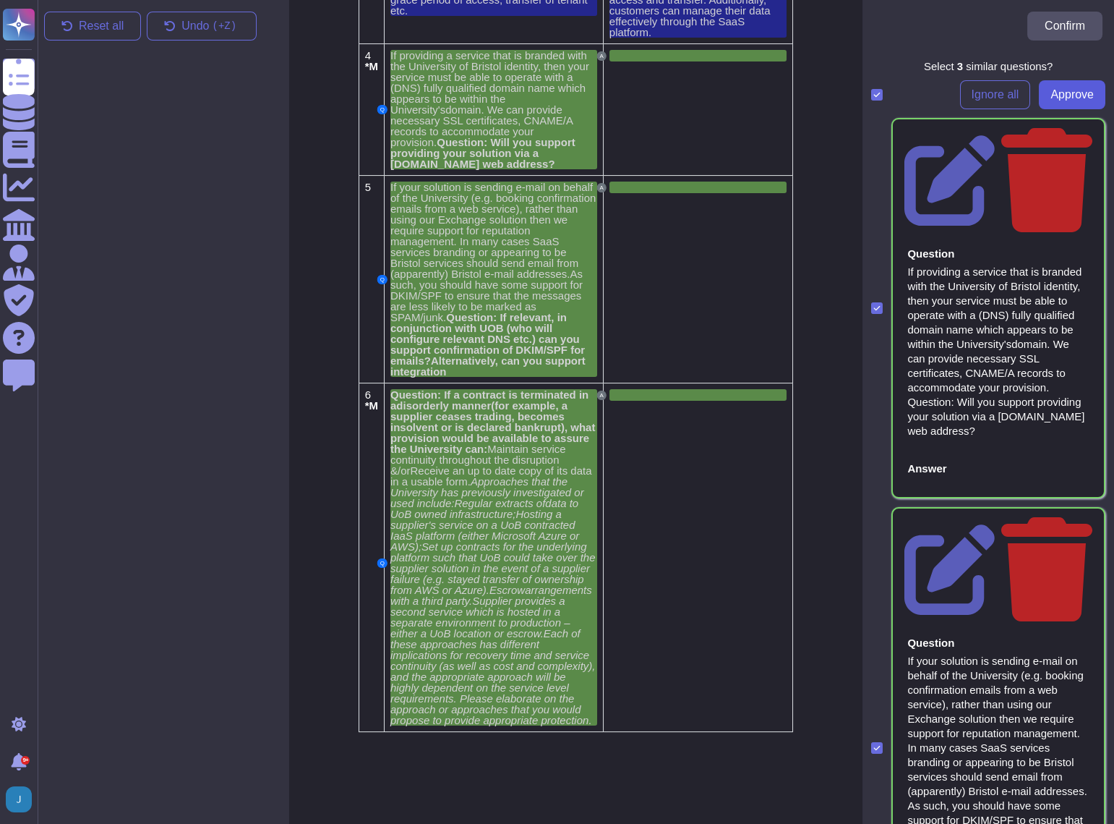
click at [1064, 94] on span "Approve" at bounding box center [1072, 95] width 43 height 12
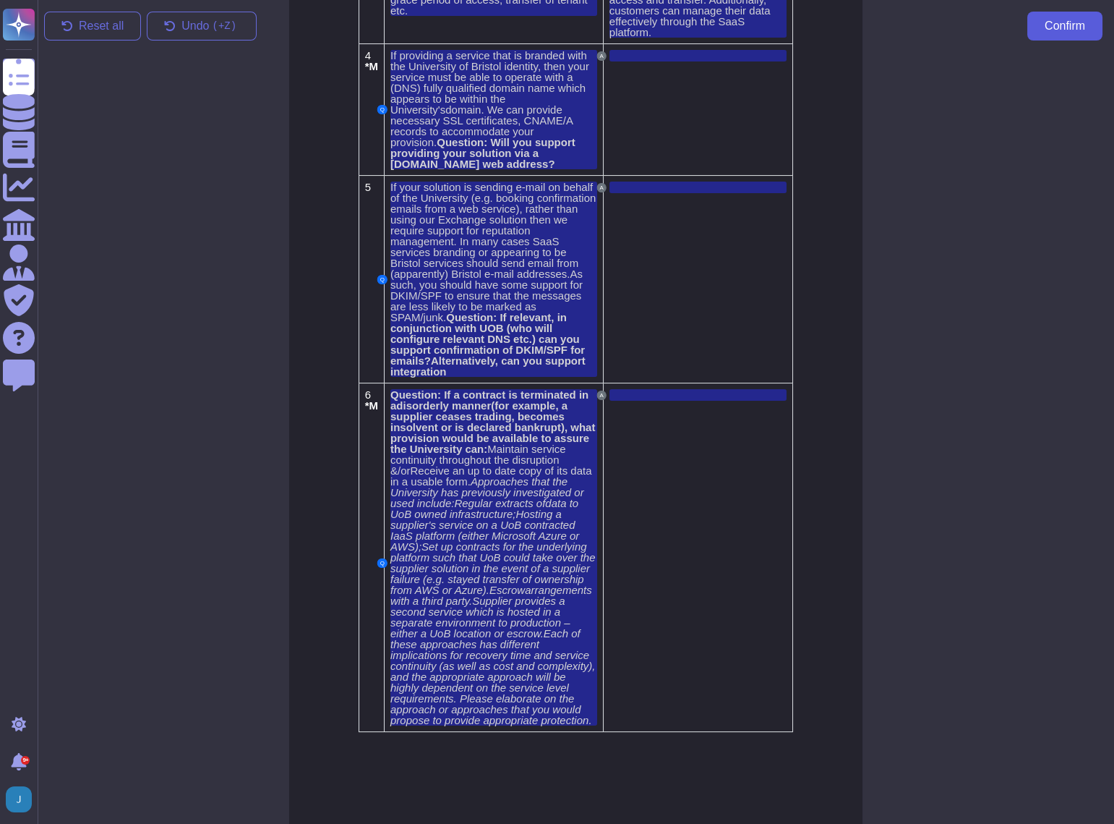
click at [1048, 24] on span "Confirm" at bounding box center [1065, 26] width 40 height 12
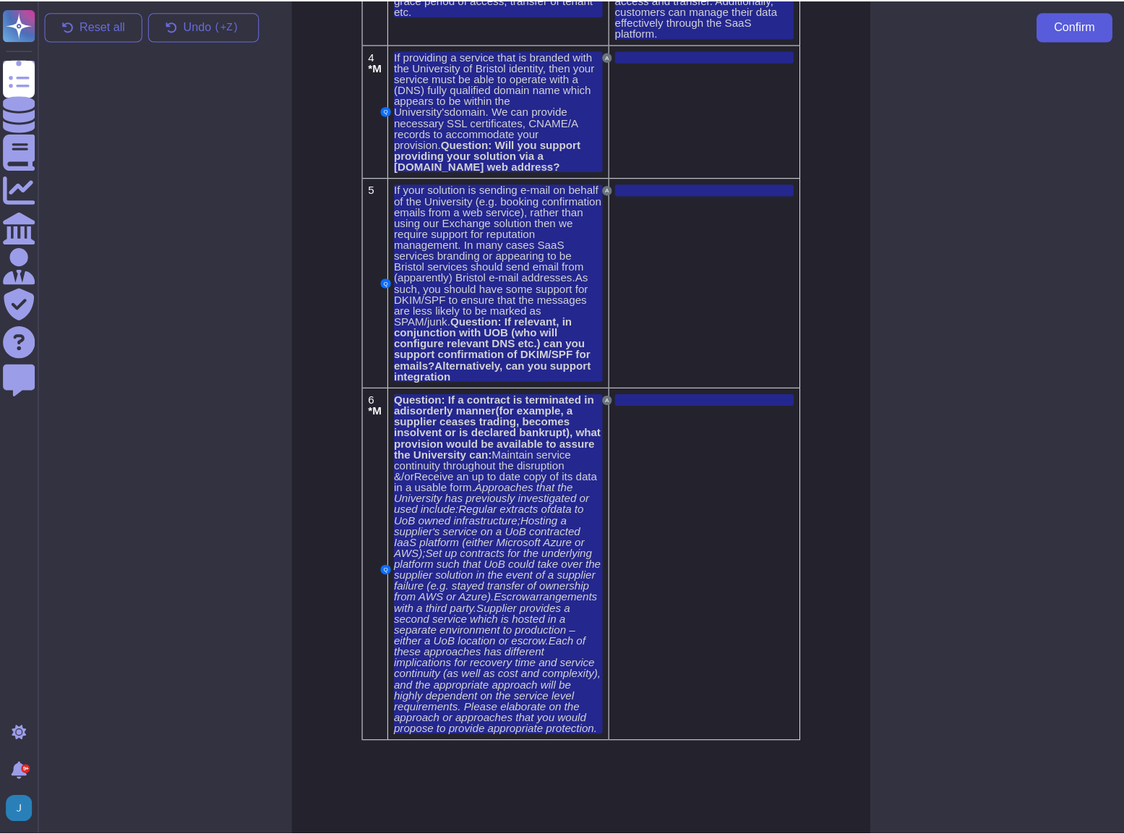
scroll to position [777, 0]
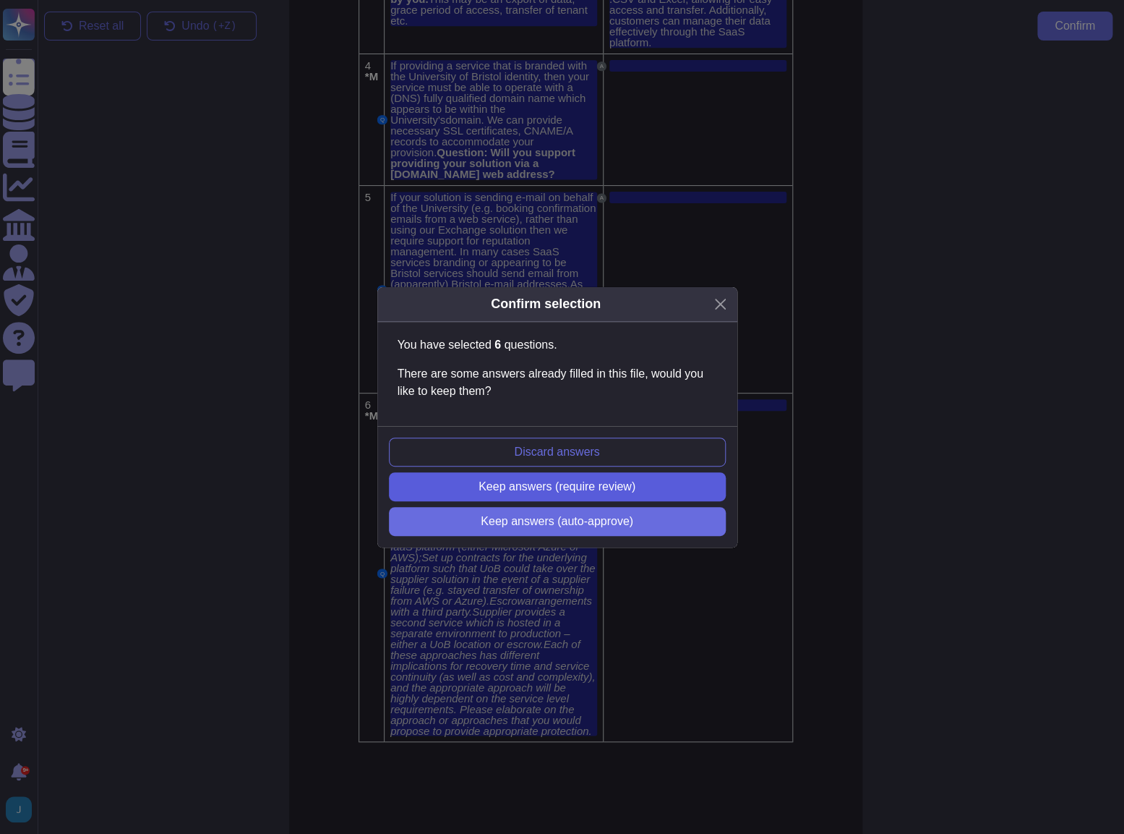
click at [492, 484] on span "Keep answers (require review)" at bounding box center [557, 487] width 157 height 12
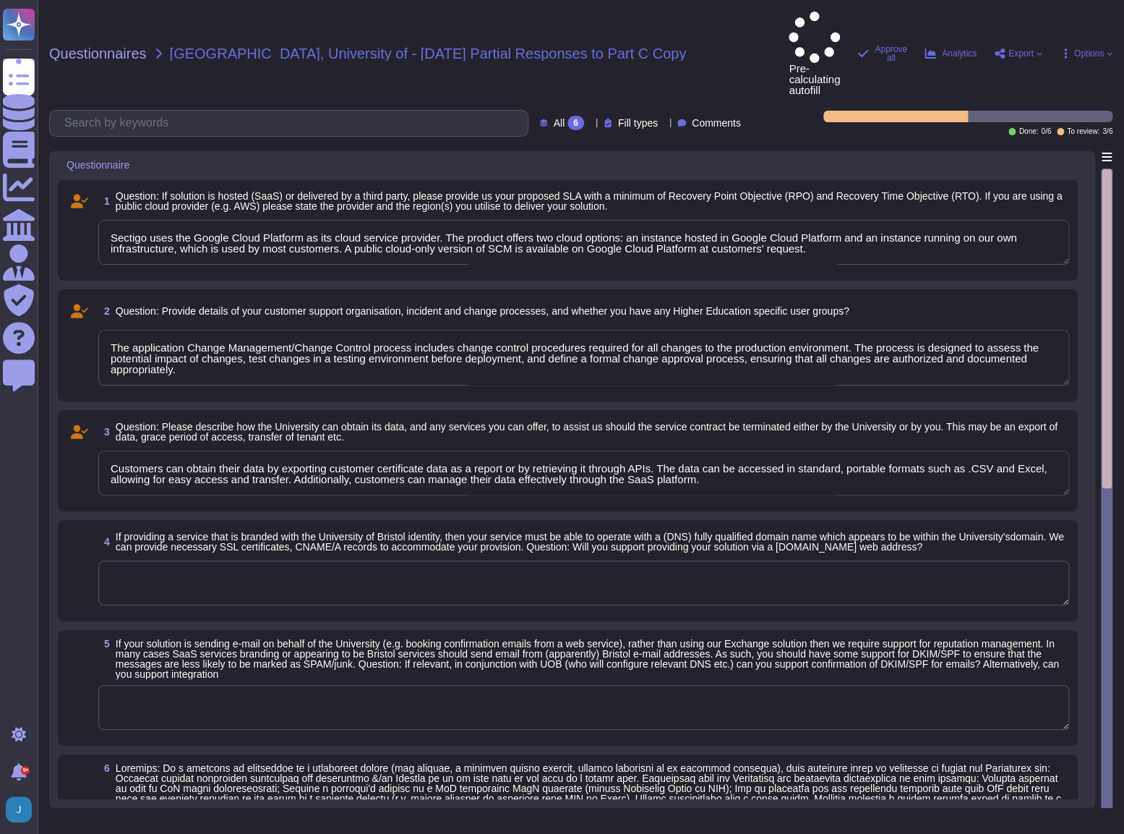
type textarea "Sectigo uses the Google Cloud Platform as its cloud service provider. The produ…"
type textarea "The application Change Management/Change Control process includes change contro…"
type textarea "Customers can obtain their data by exporting customer certificate data as a rep…"
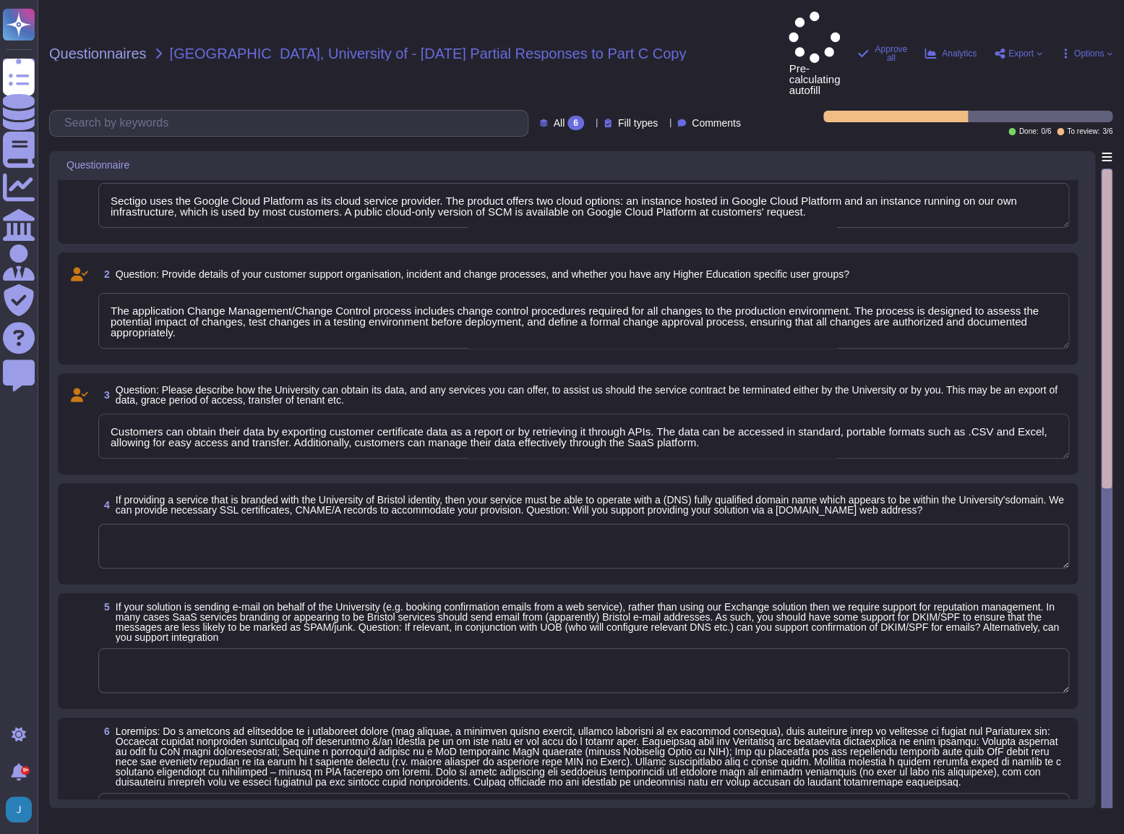
scroll to position [22, 0]
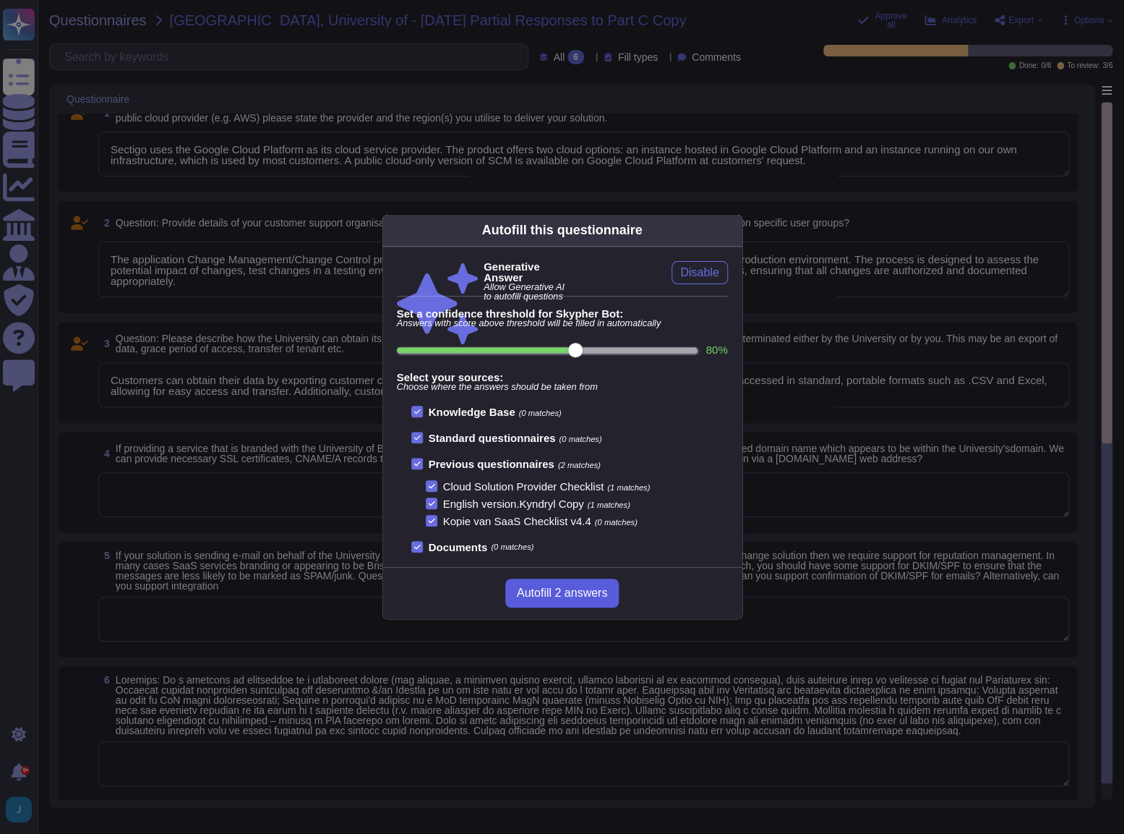
click at [544, 588] on span "Autofill 2 answers" at bounding box center [562, 593] width 90 height 12
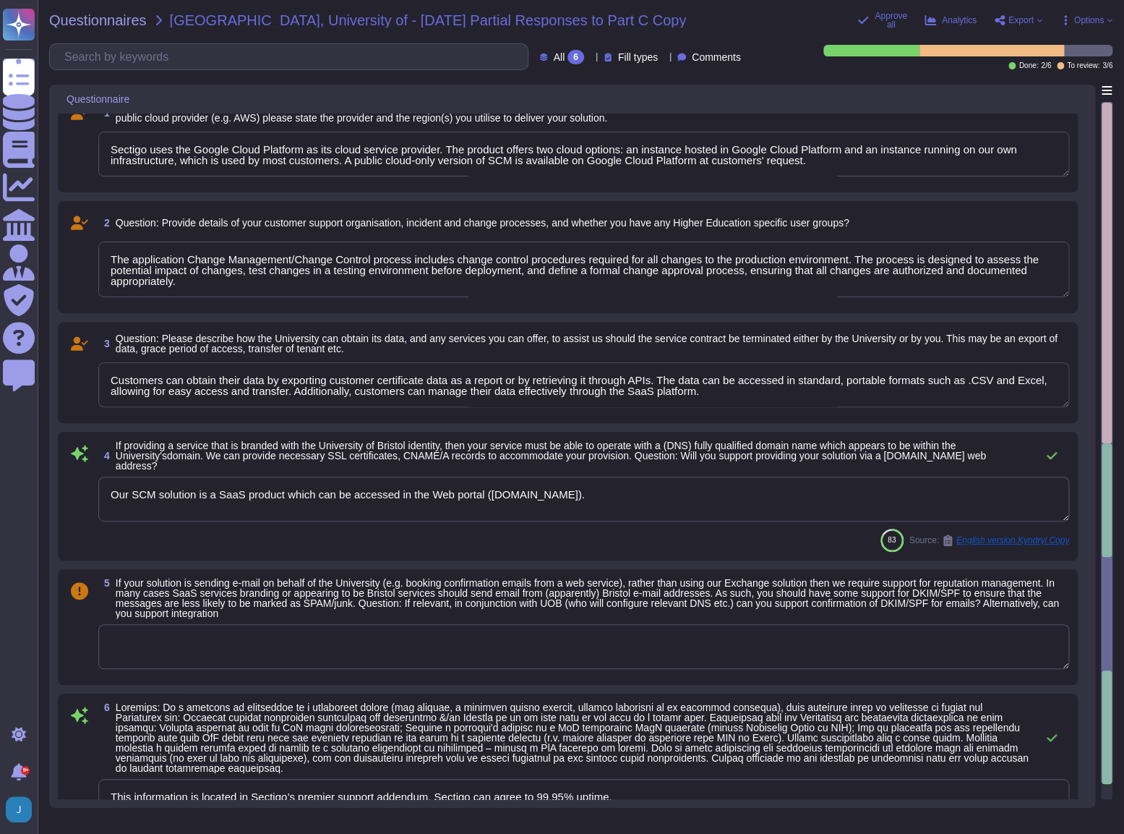
type textarea "Our SCM solution is a SaaS product which can be accessed in the Web portal ([DO…"
type textarea "This information is located in Sectigo’s premier support addendum. Sectigo can …"
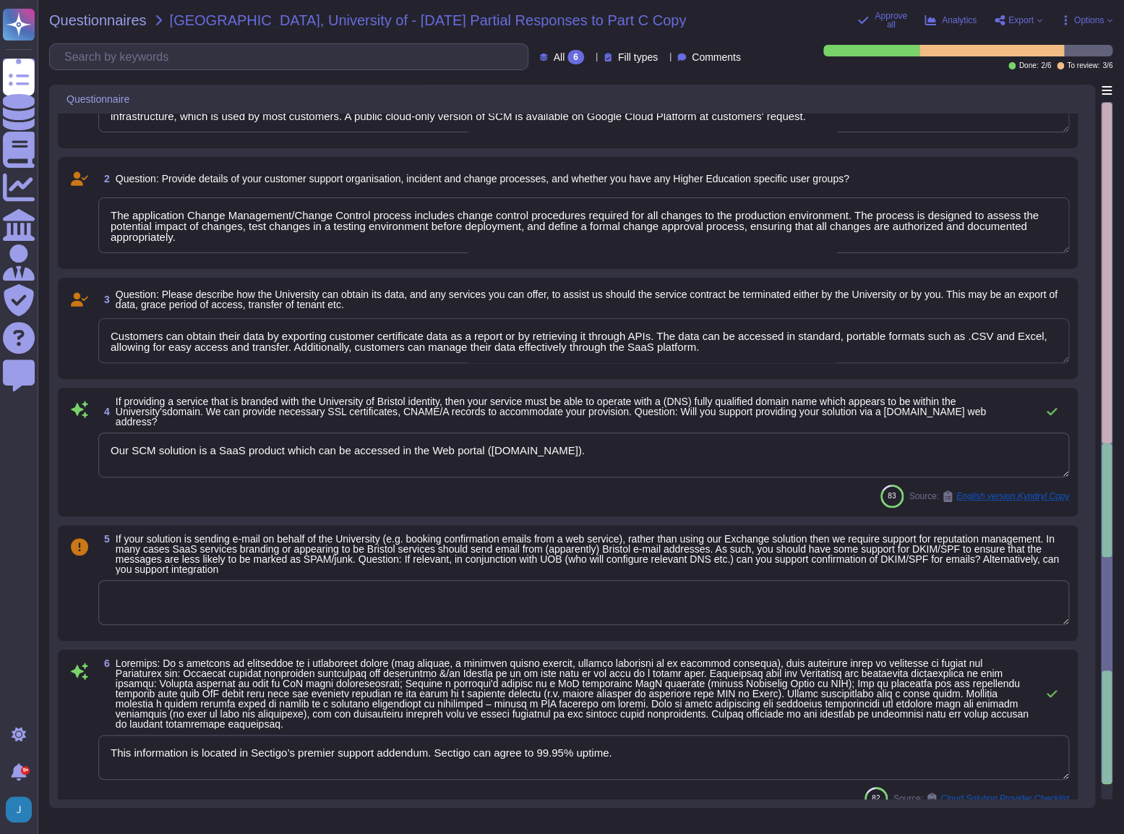
scroll to position [80, 0]
